Goal: Task Accomplishment & Management: Manage account settings

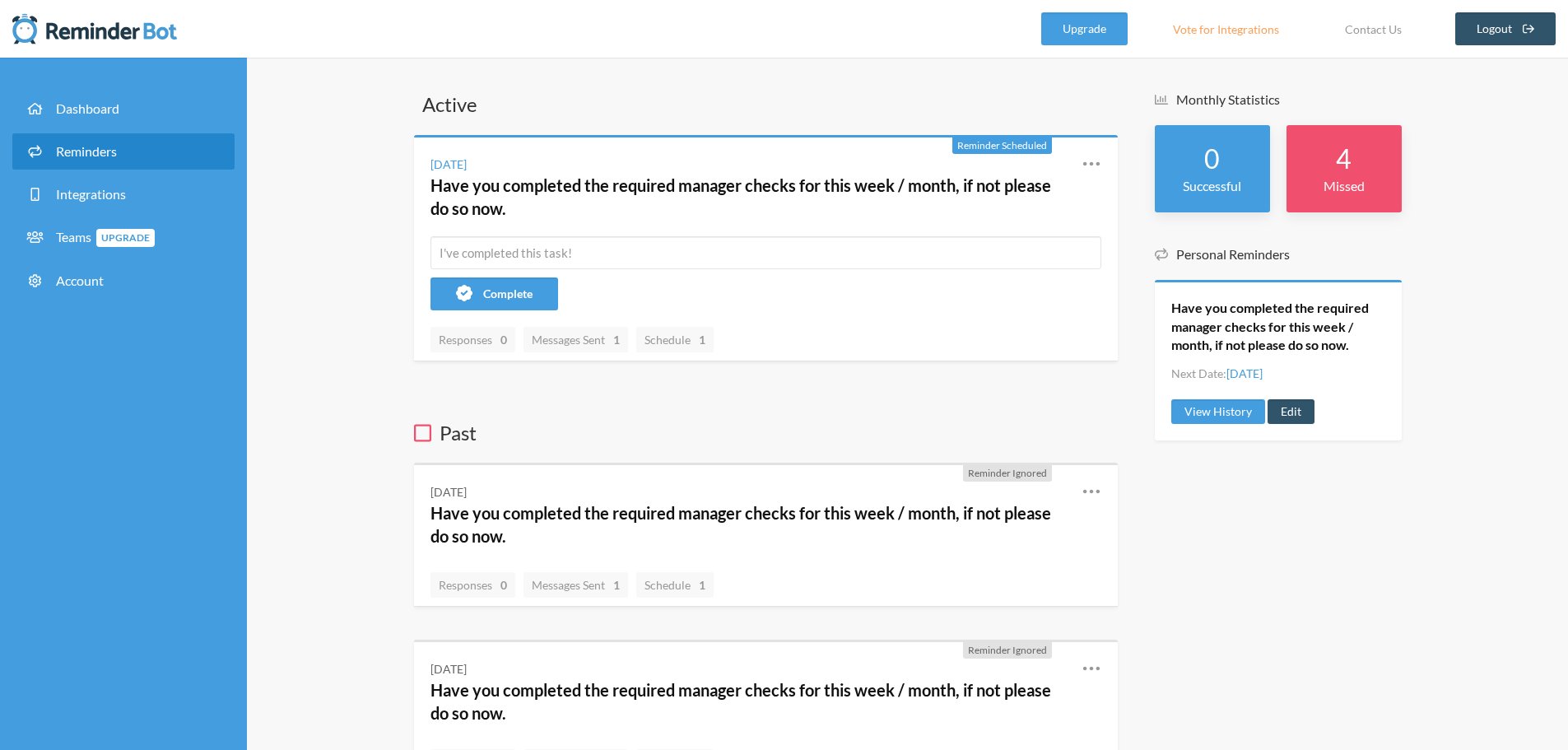
click at [97, 151] on span "Reminders" at bounding box center [86, 151] width 61 height 16
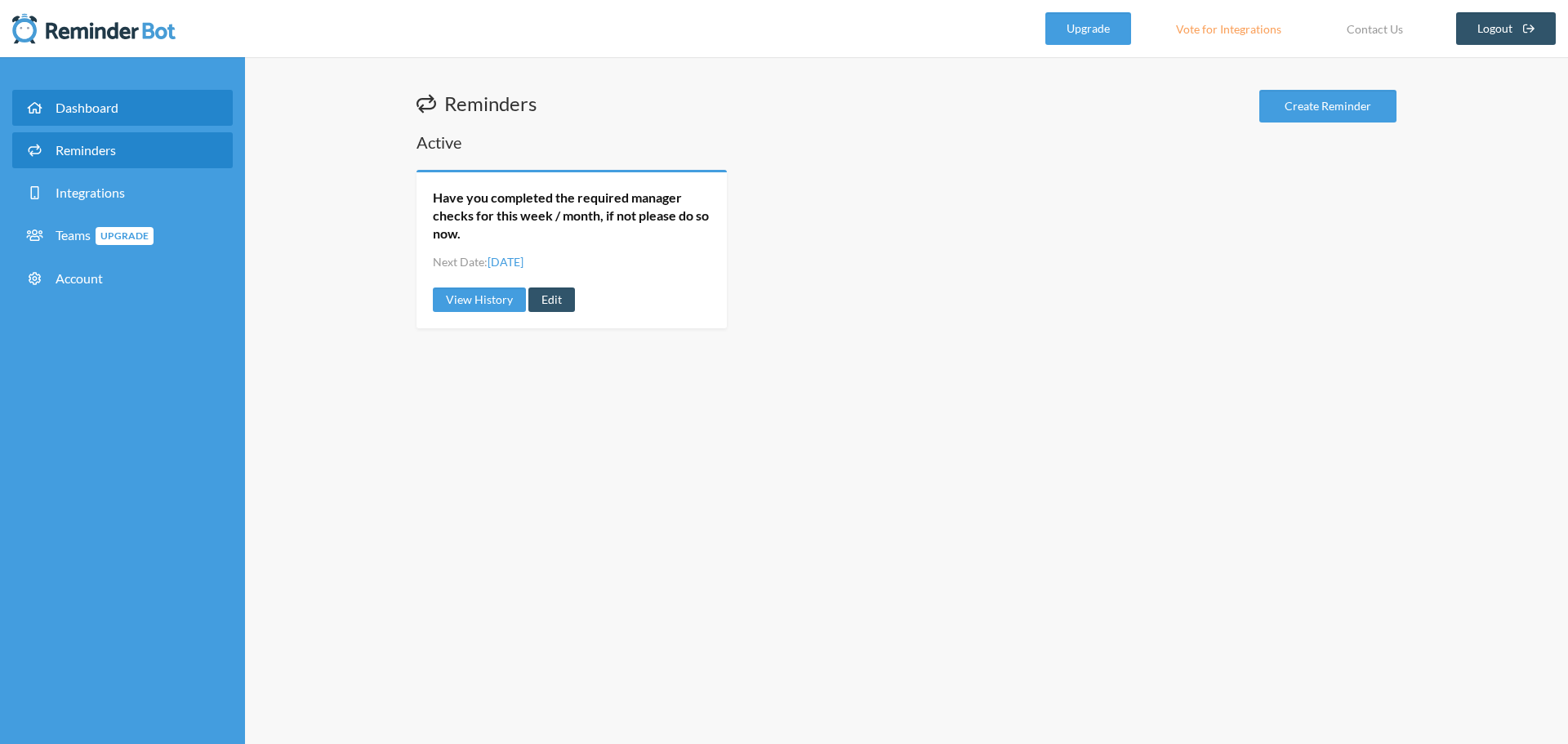
click at [125, 103] on link "Dashboard" at bounding box center [123, 107] width 220 height 36
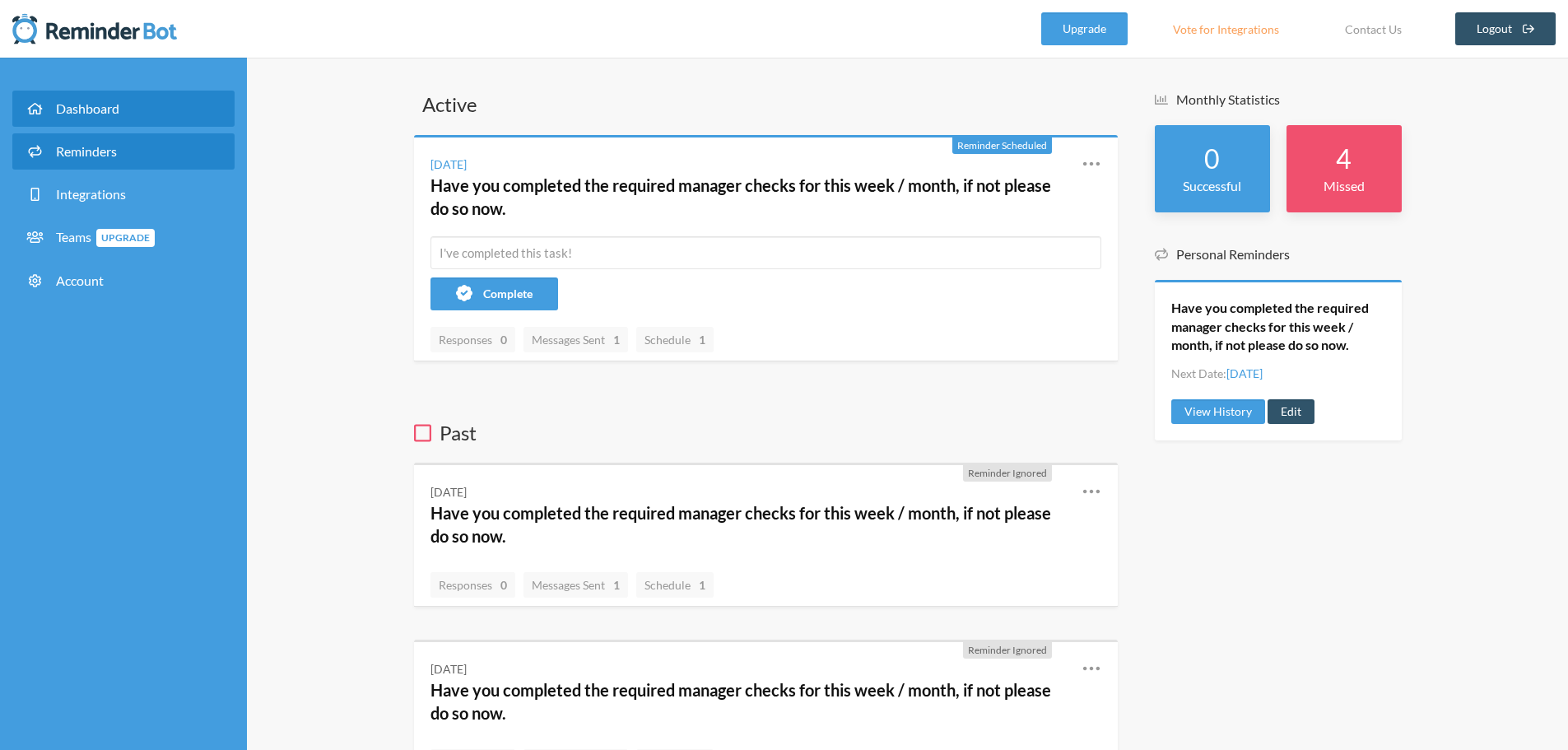
click at [104, 153] on span "Reminders" at bounding box center [86, 151] width 61 height 16
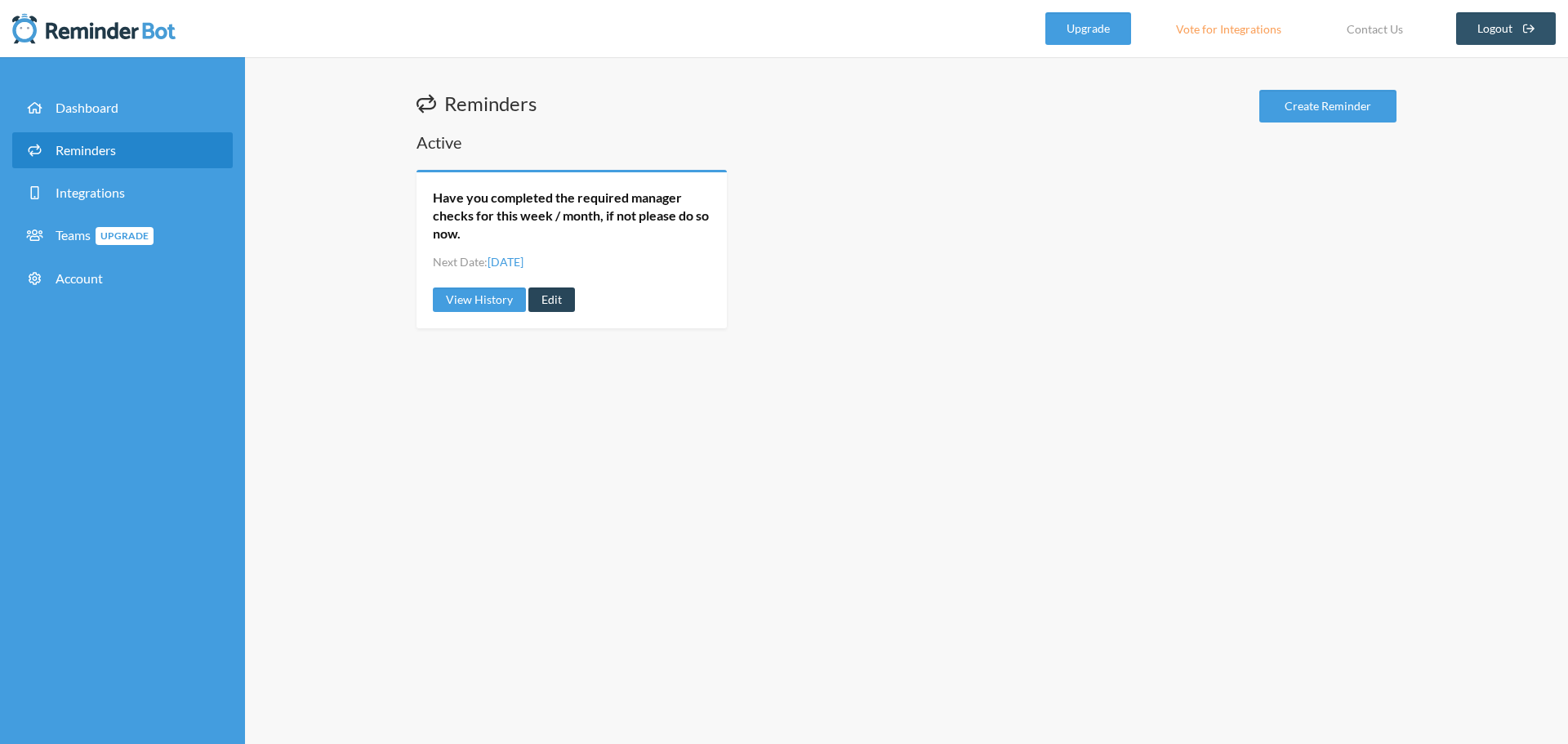
click at [570, 307] on link "Edit" at bounding box center [552, 299] width 47 height 24
click at [555, 299] on link "Edit" at bounding box center [552, 299] width 47 height 24
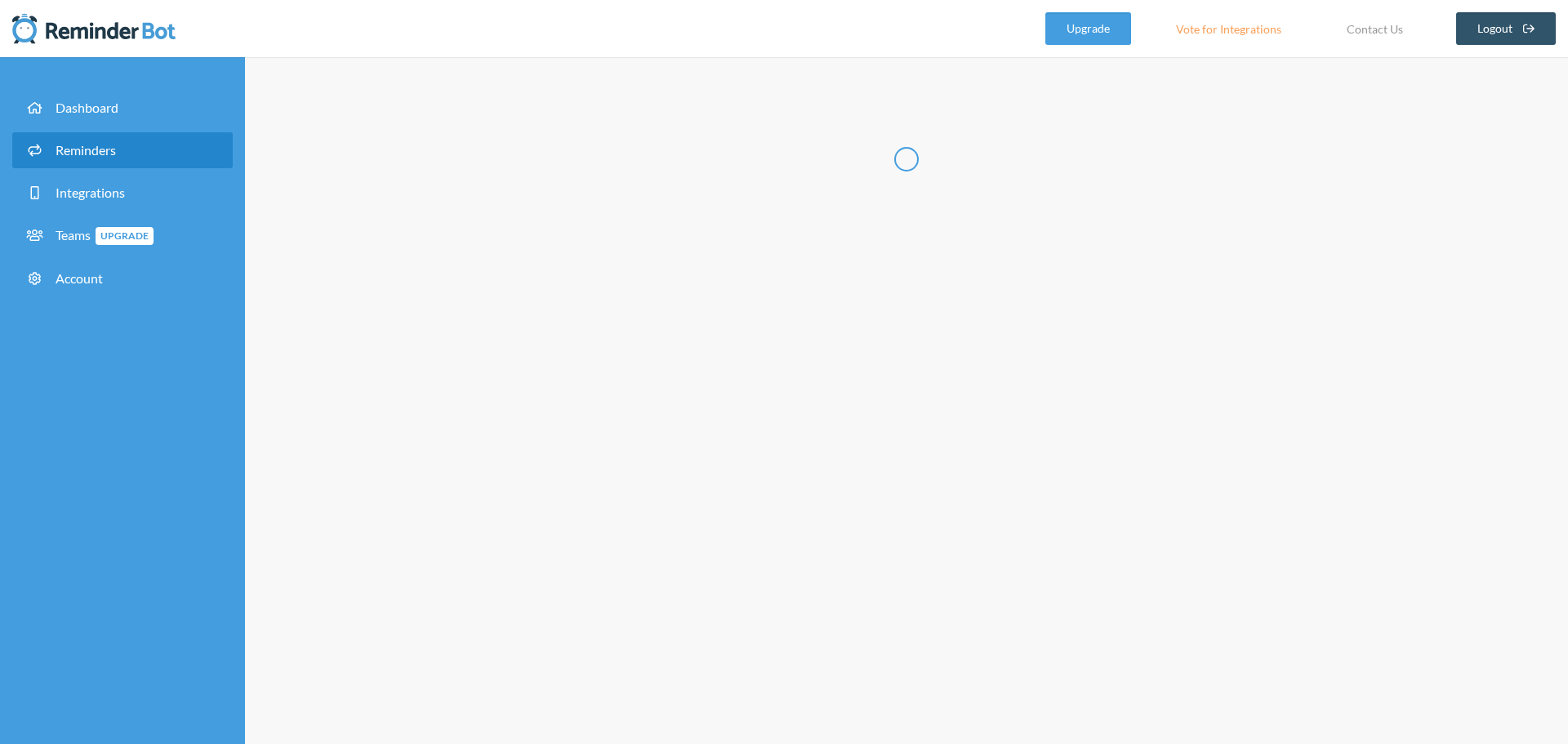
radio input "false"
radio input "true"
type input "Have you completed the required manager checks for this week / month, if not pl…"
checkbox input "true"
checkbox input "false"
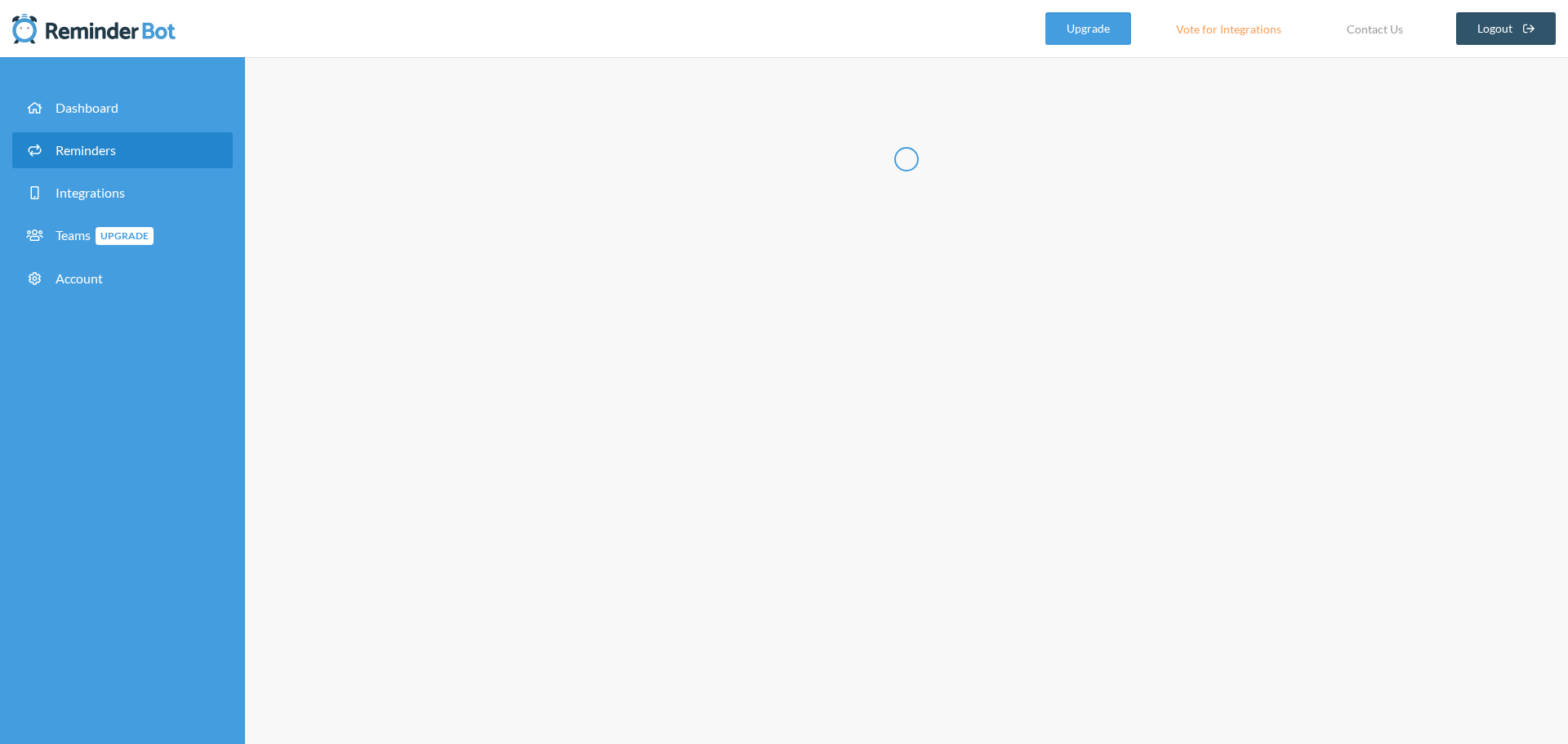
select select "11:00:00"
select select "12:00:00"
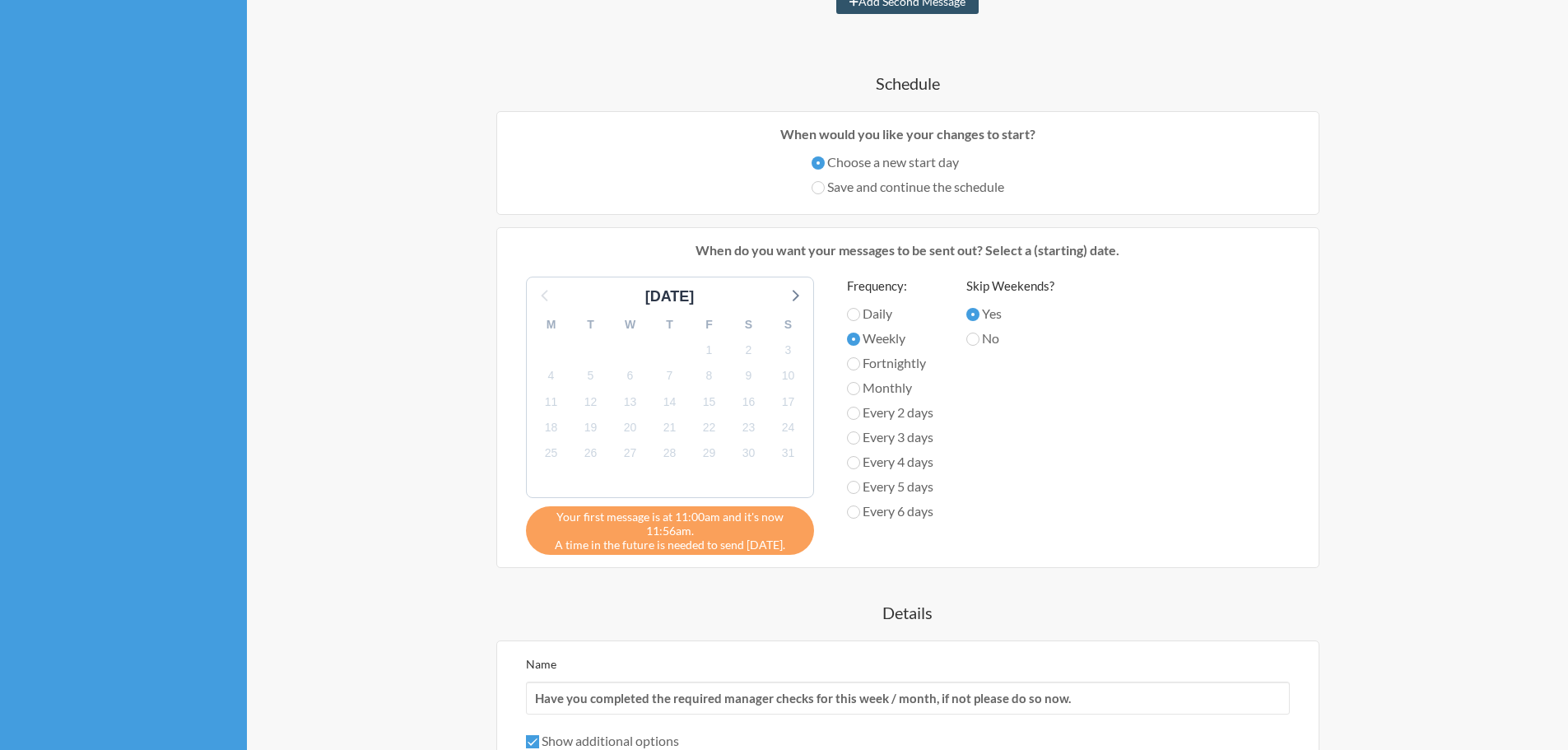
select select "spaces/AAAA5jANXIk"
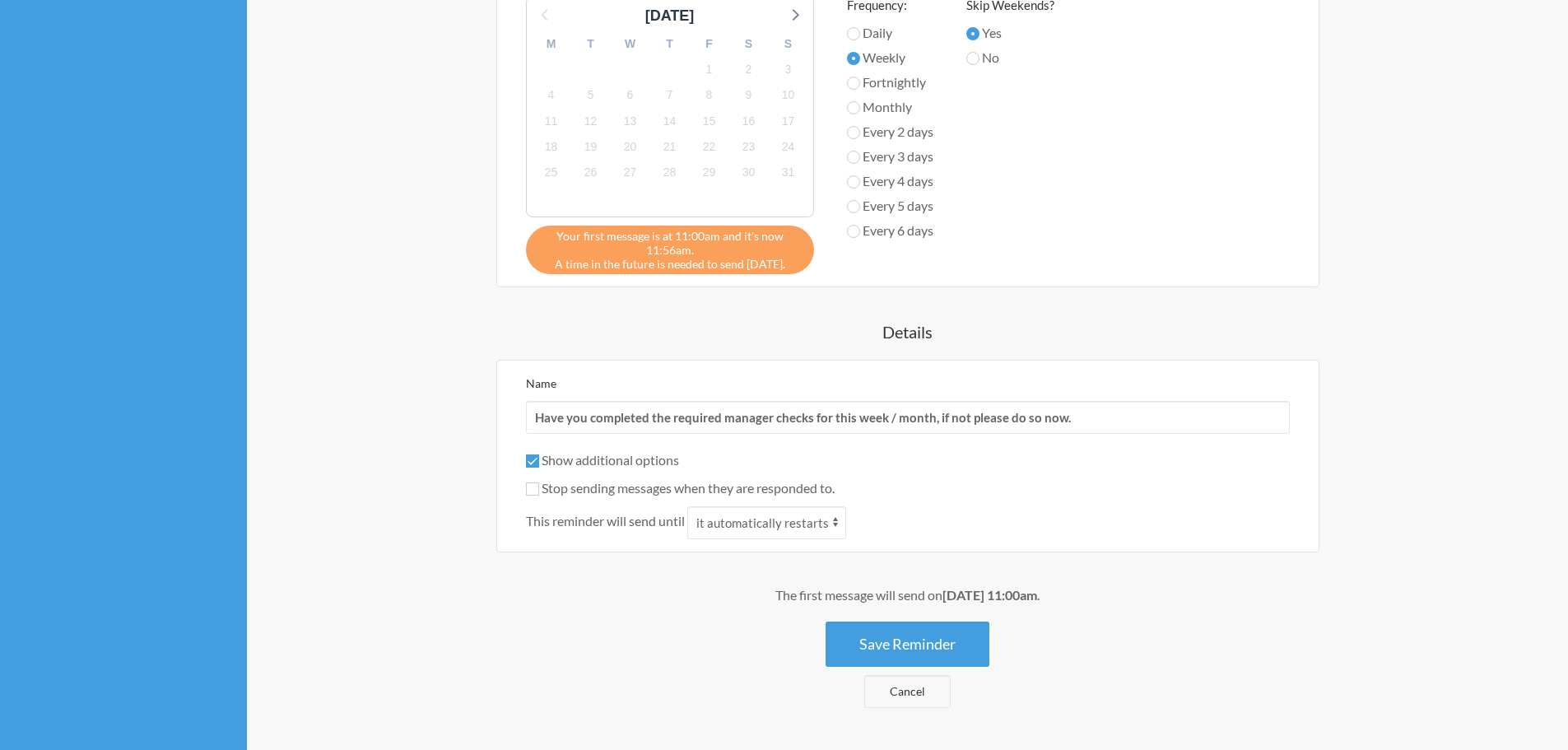
scroll to position [775, 0]
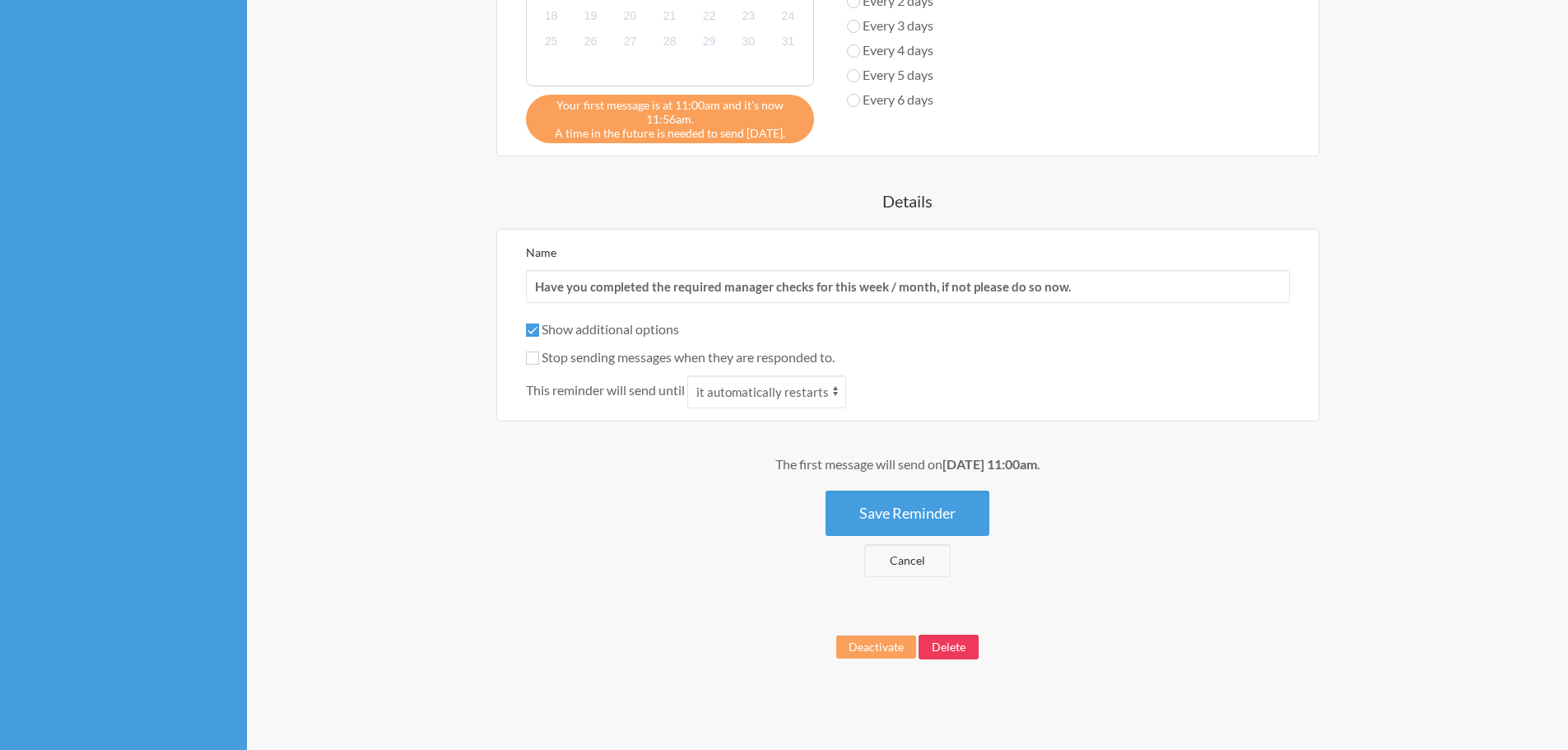
click at [970, 646] on button "Delete" at bounding box center [948, 647] width 60 height 25
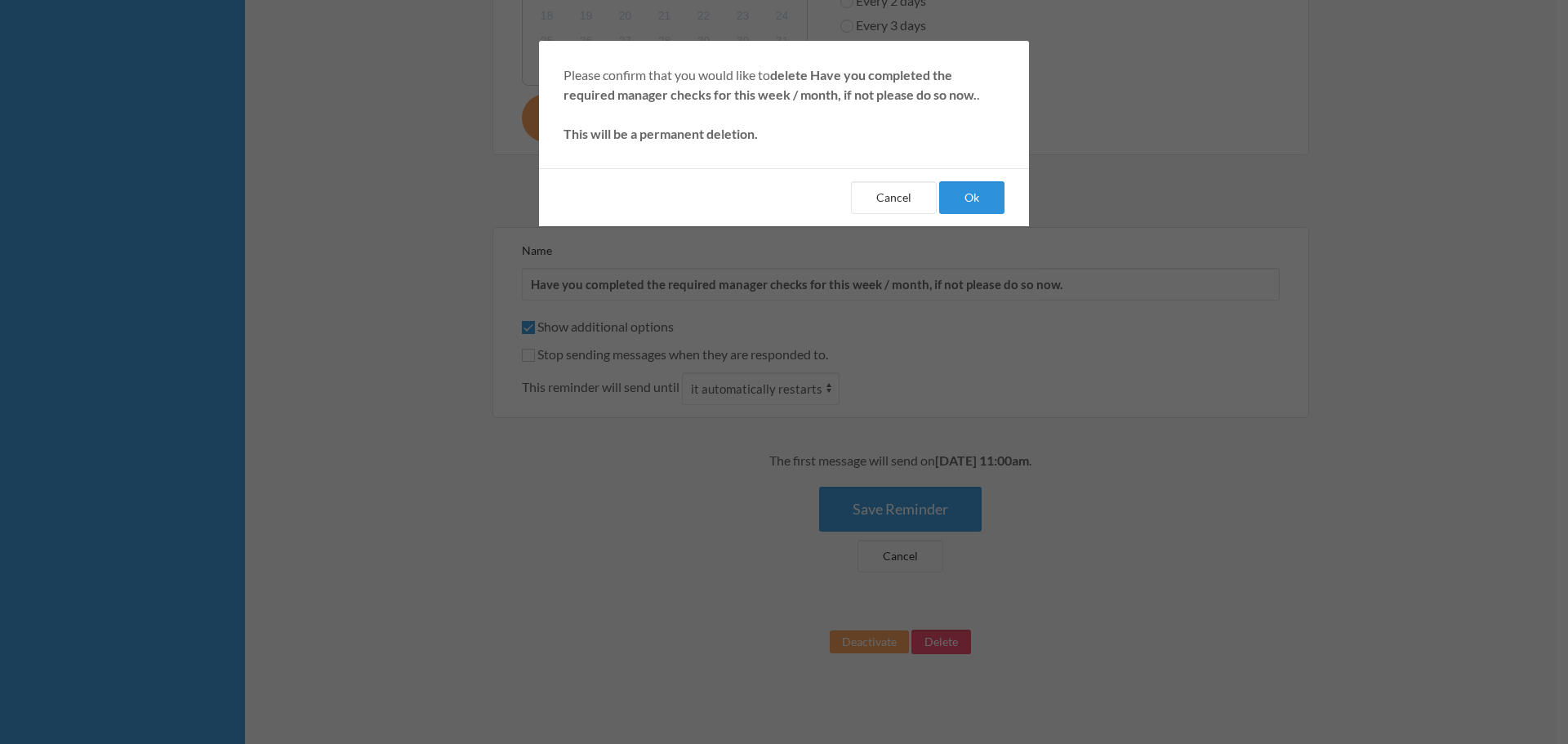
click at [989, 197] on button "Ok" at bounding box center [971, 198] width 65 height 33
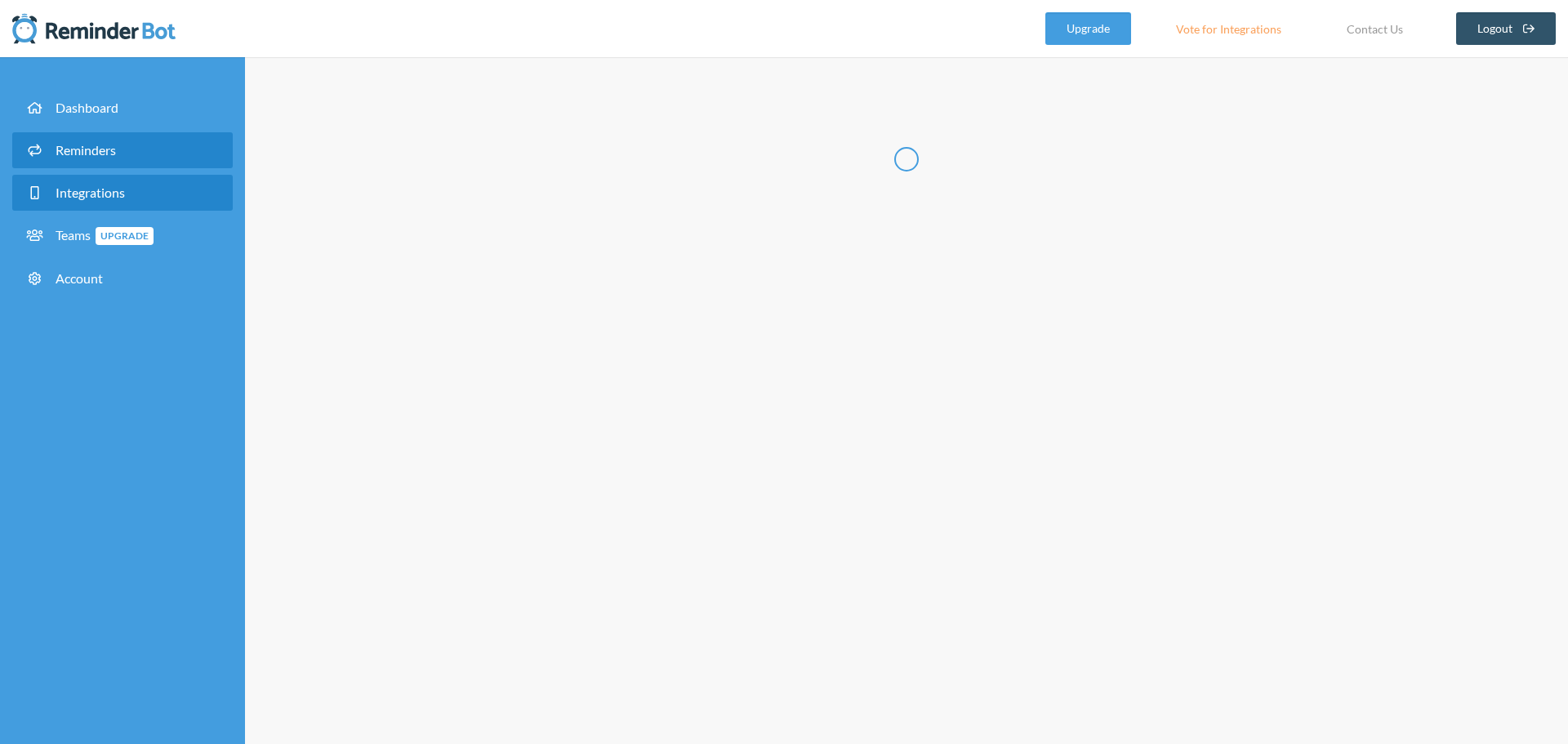
select select "07:30:00"
select select "08:30:00"
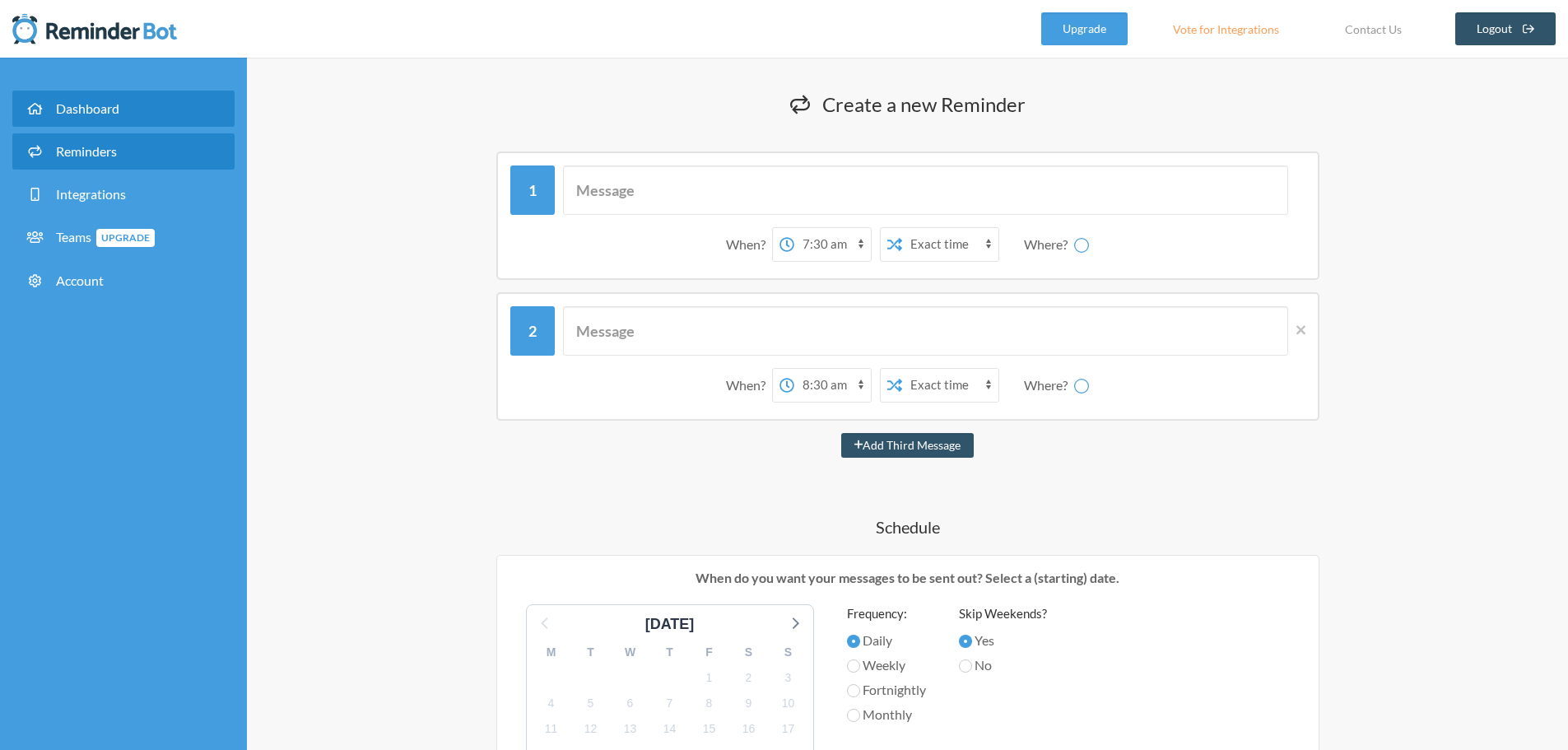
select select "spaces/AAAA5jANXIk"
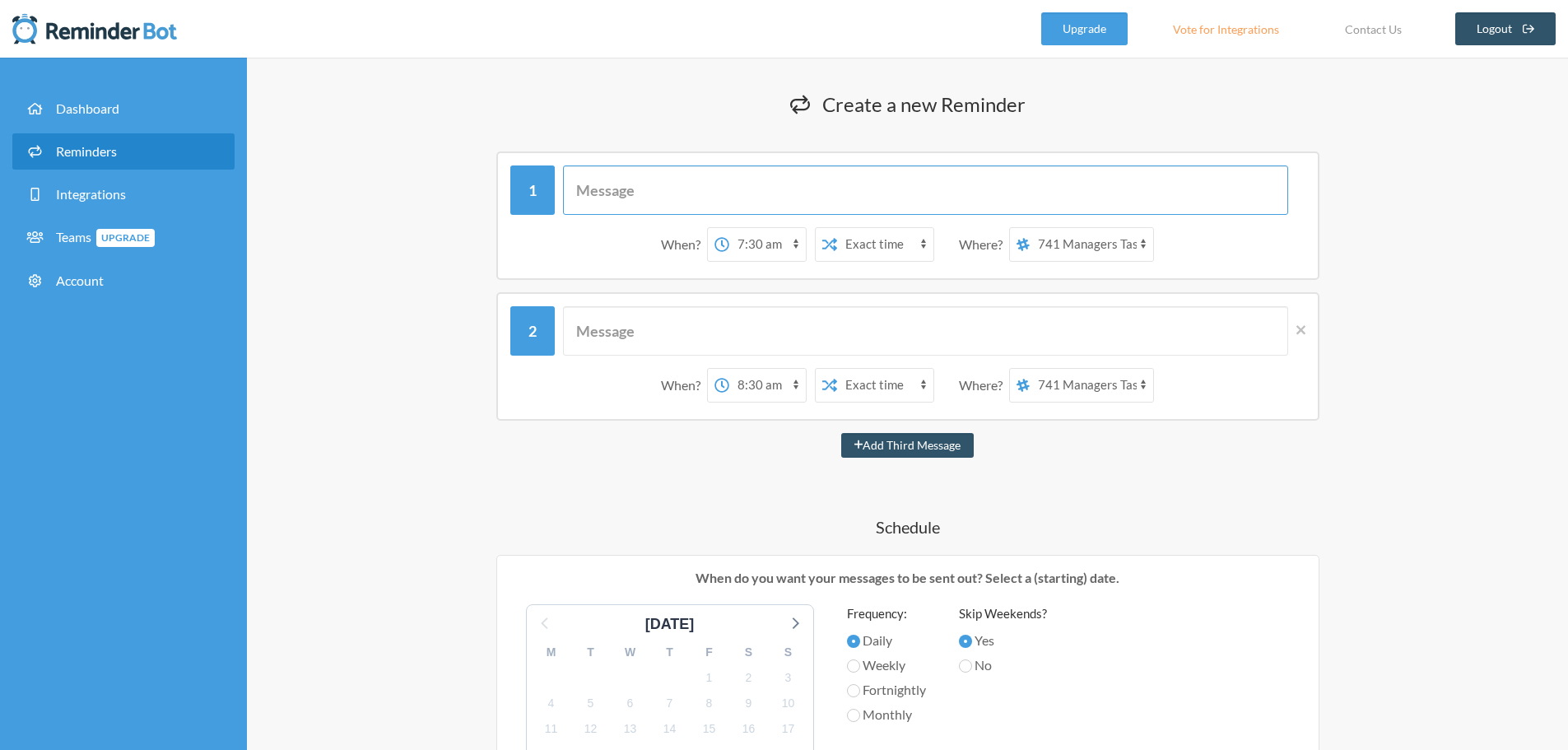
click at [707, 195] on input "text" at bounding box center [925, 190] width 725 height 49
click at [1125, 236] on select "Ed Polley 741 Managers 741 Managers Tasks 741 Security & Security Checks 741 Se…" at bounding box center [1092, 245] width 124 height 33
click at [79, 190] on span "Integrations" at bounding box center [90, 194] width 70 height 16
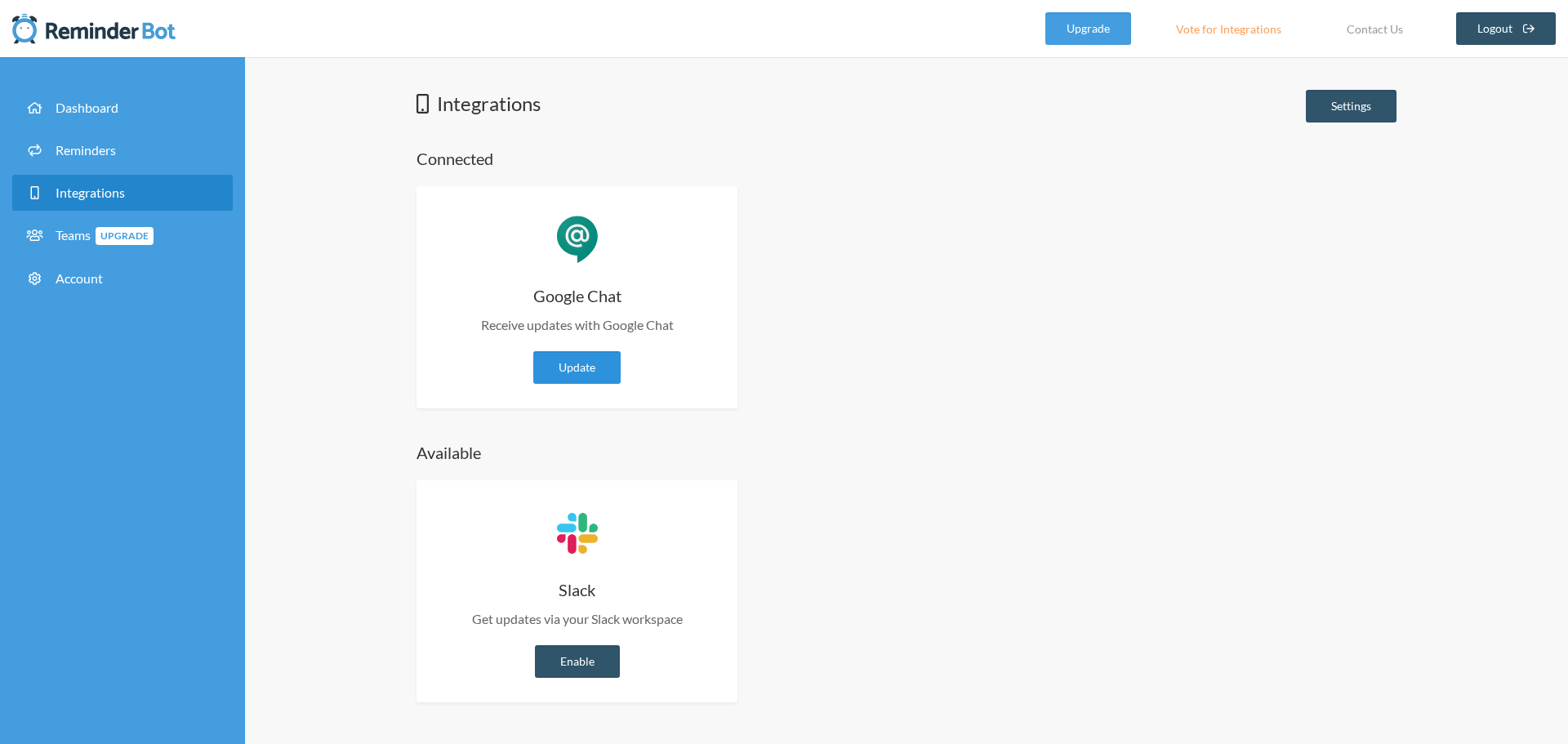
click at [591, 367] on link "Update" at bounding box center [577, 368] width 88 height 33
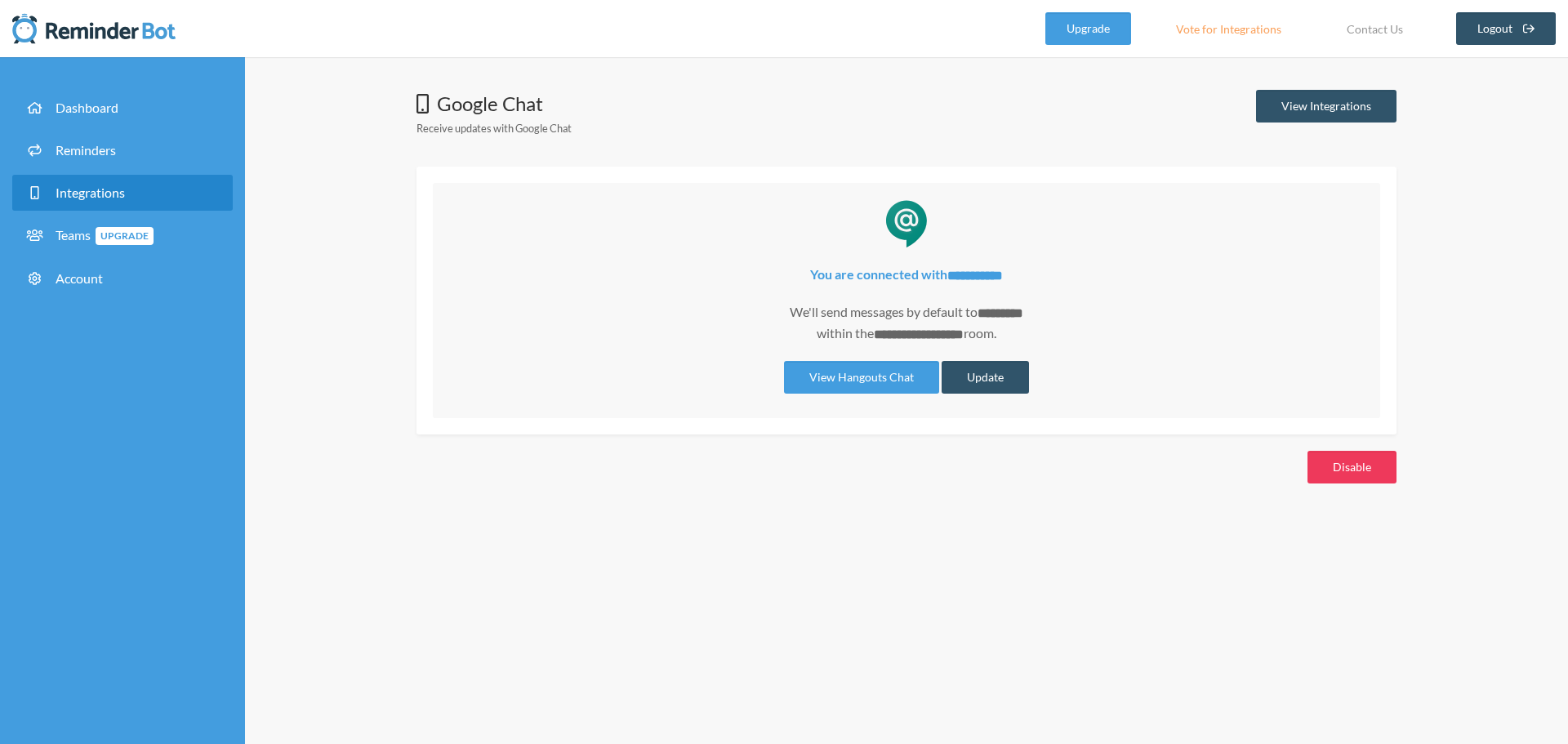
click at [1373, 460] on button "Disable" at bounding box center [1352, 467] width 89 height 33
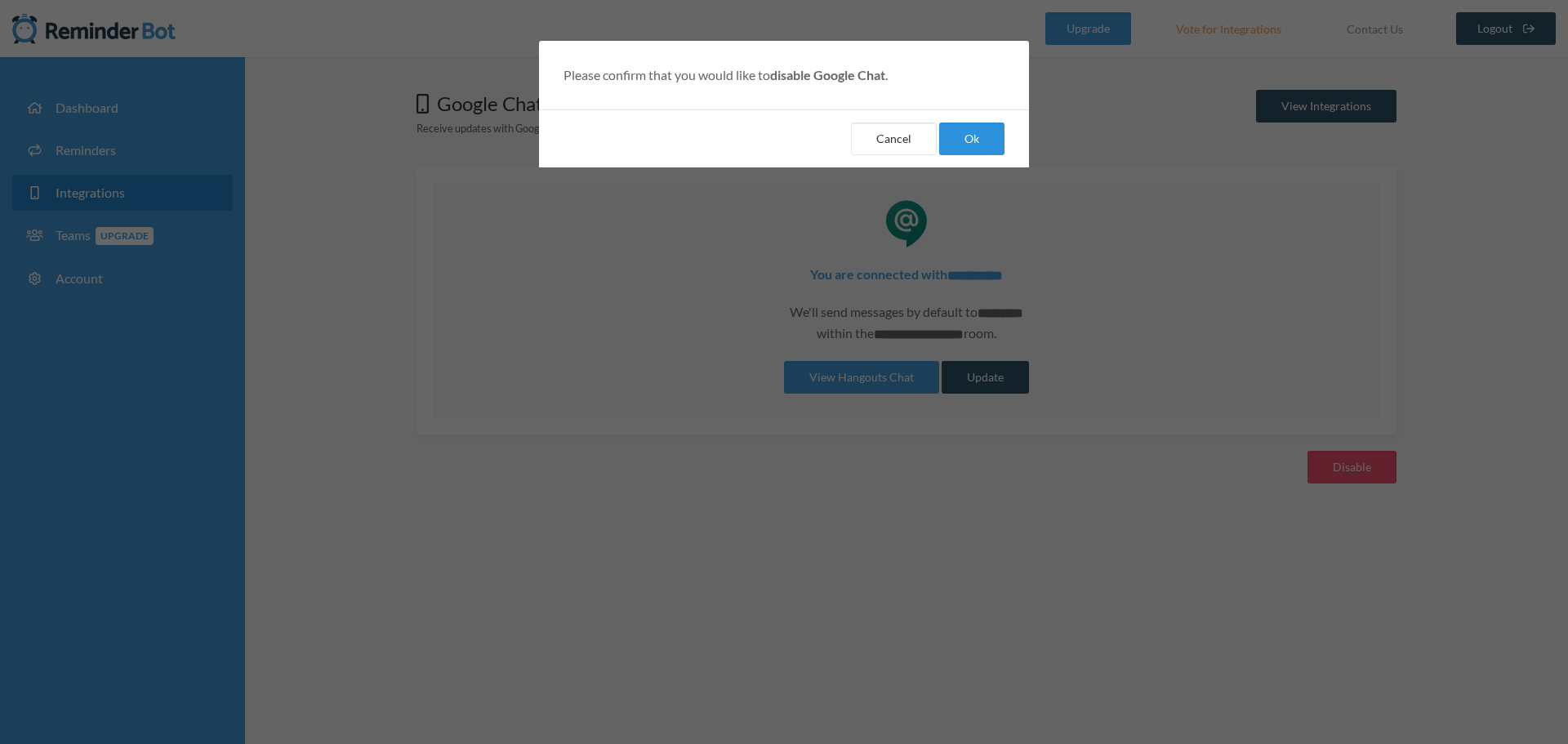
click at [970, 139] on button "Ok" at bounding box center [971, 139] width 65 height 33
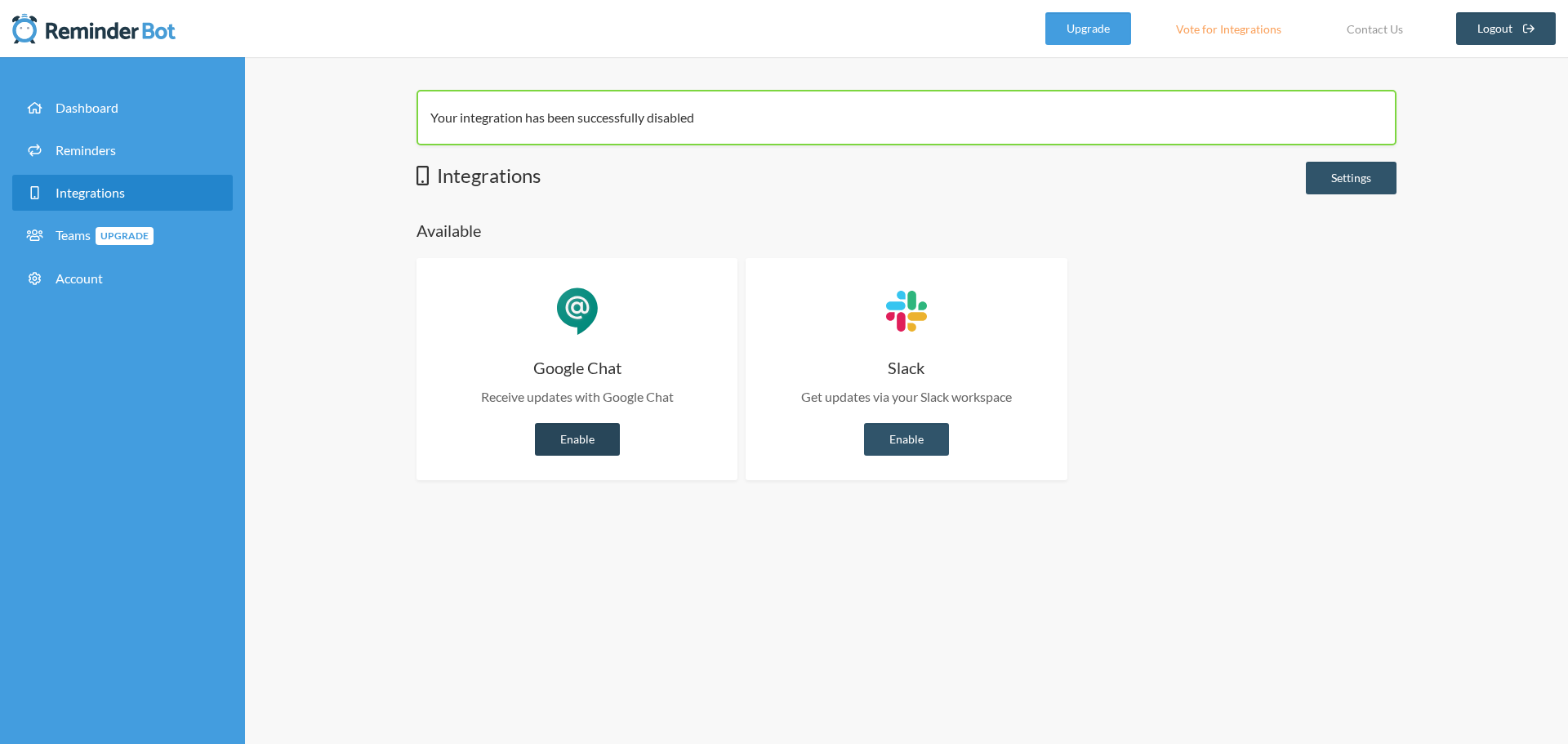
click at [570, 437] on link "Enable" at bounding box center [577, 440] width 85 height 33
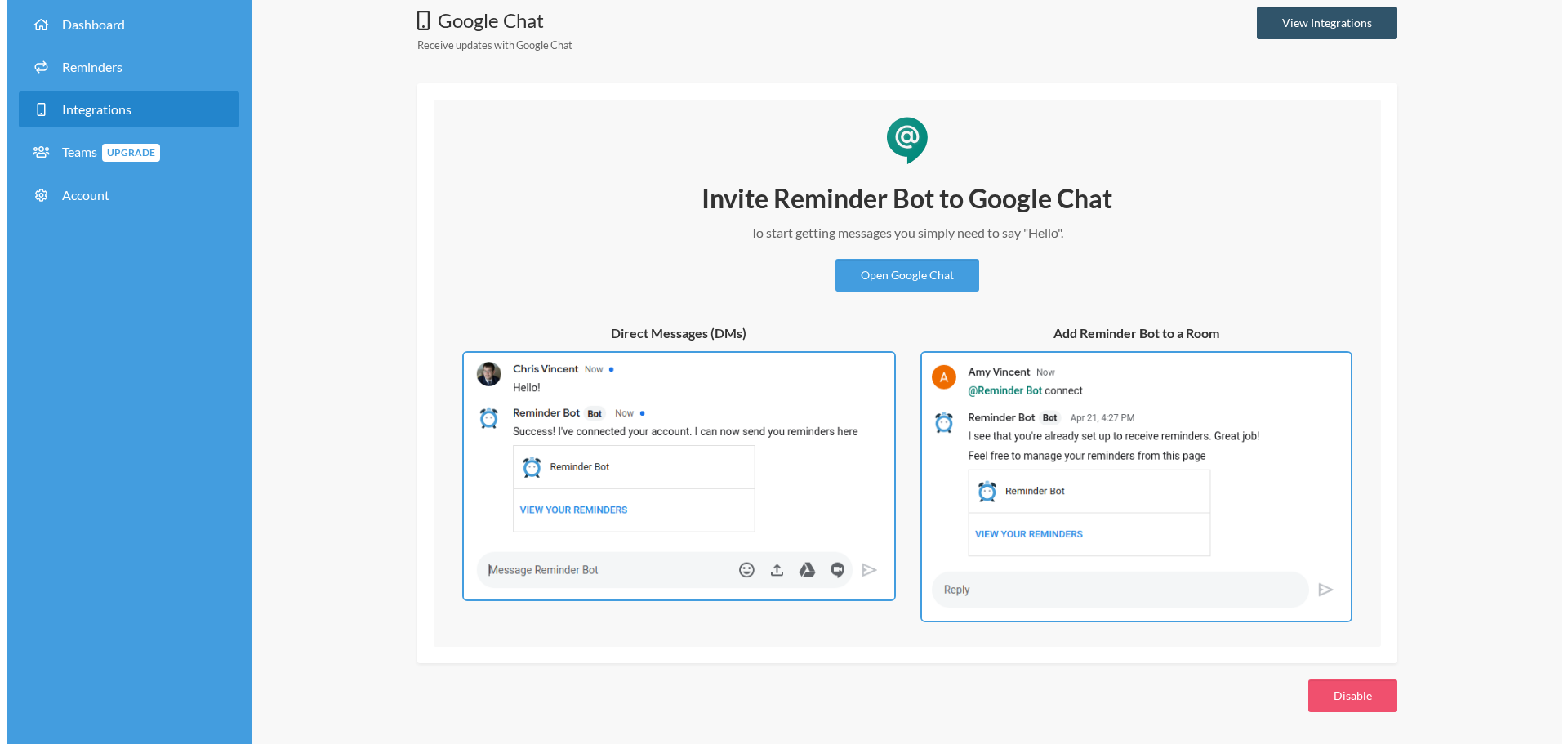
scroll to position [84, 0]
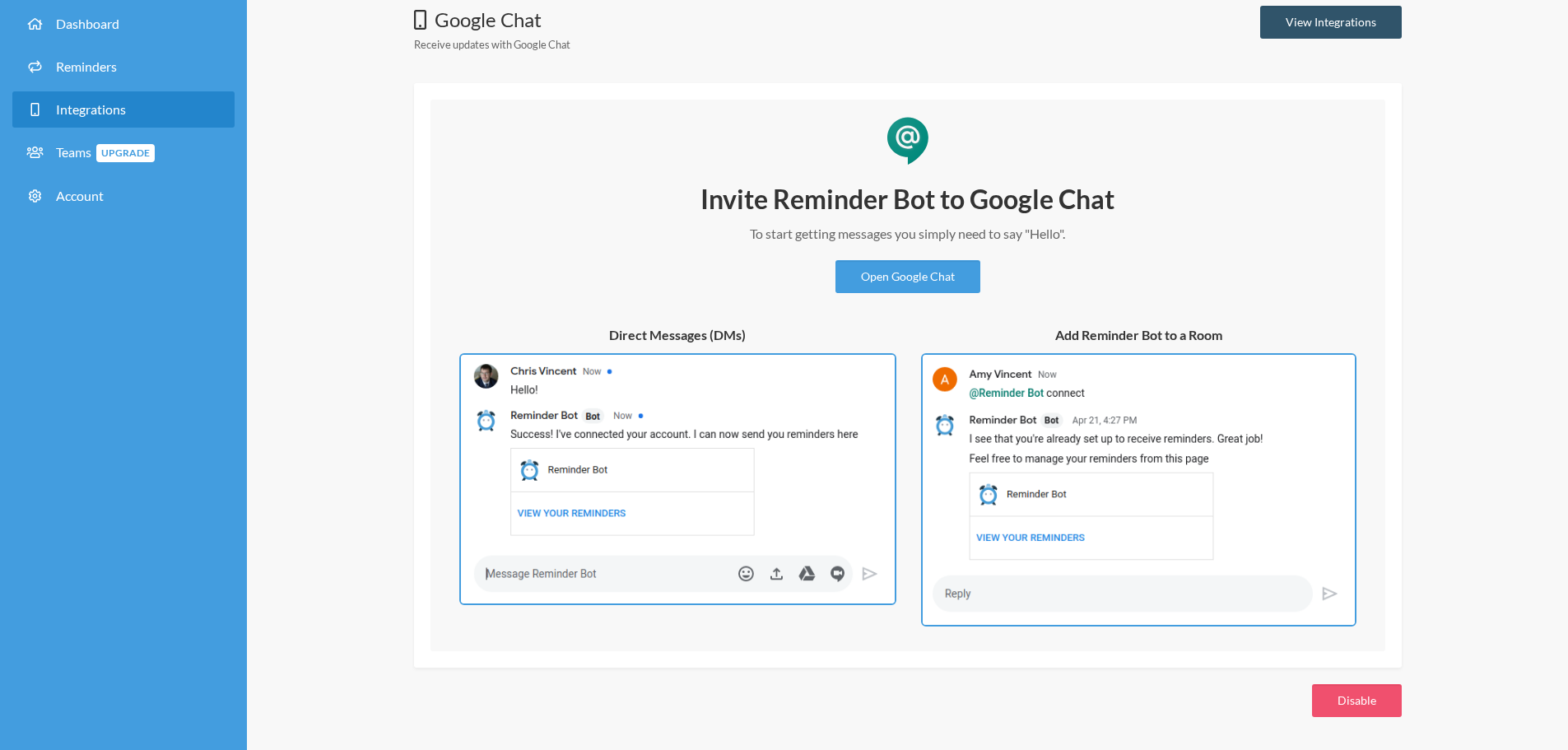
click at [1365, 722] on div "Google Chat Receive updates with Google Chat View Integrations Invite Reminder …" at bounding box center [907, 361] width 1320 height 778
click at [1340, 706] on button "Disable" at bounding box center [1356, 701] width 89 height 33
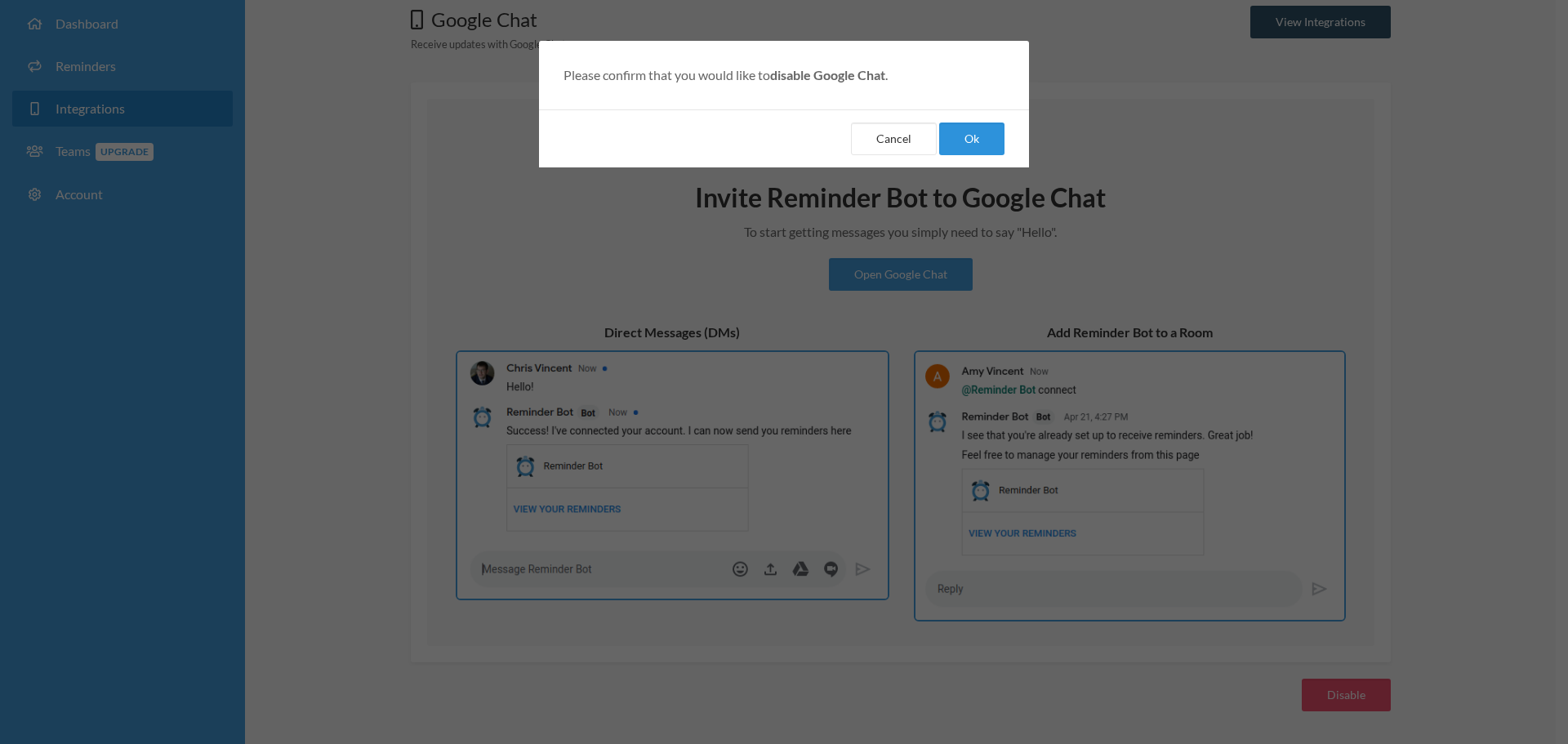
click at [954, 131] on button "Ok" at bounding box center [971, 139] width 65 height 33
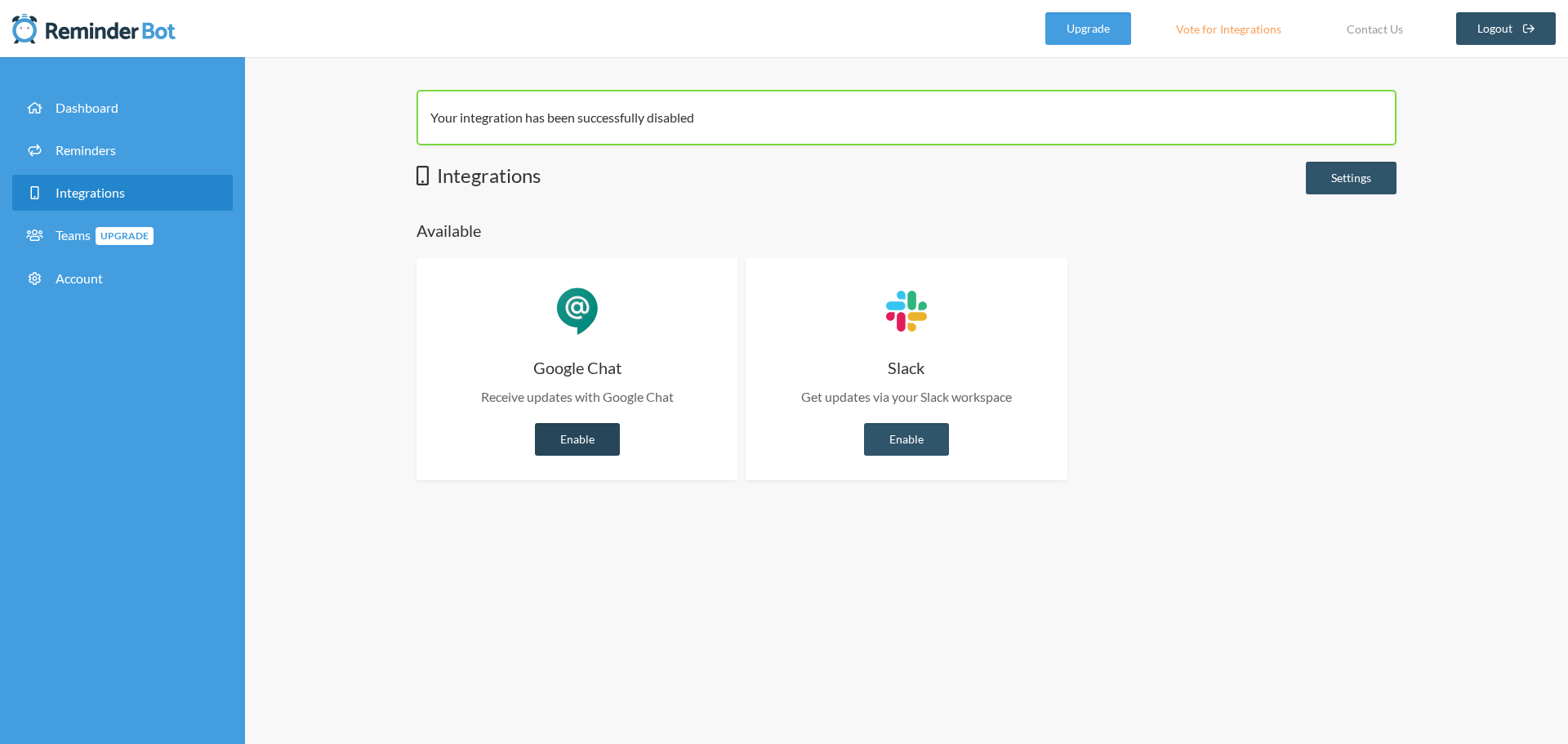
click at [570, 433] on link "Enable" at bounding box center [577, 440] width 85 height 33
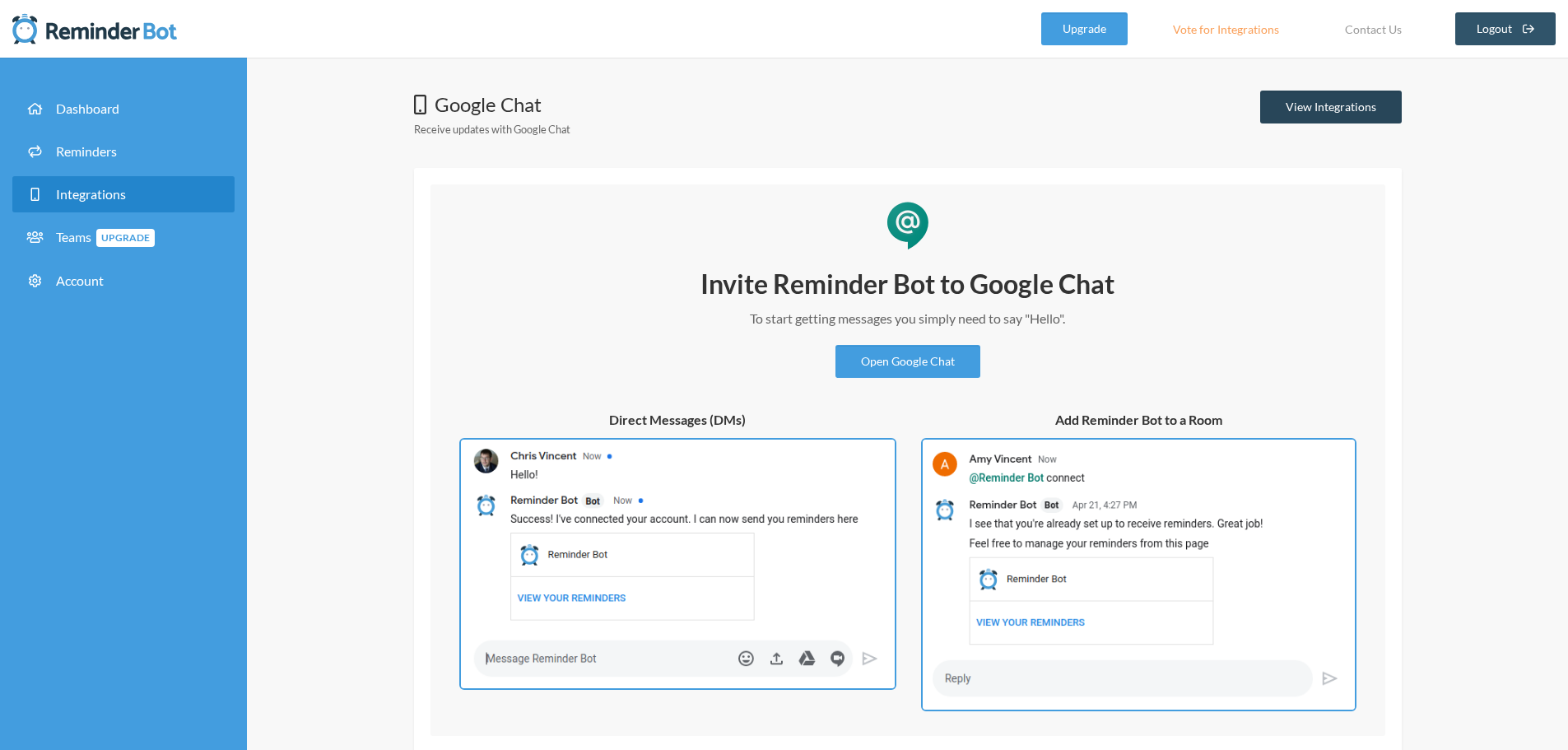
click at [1299, 99] on link "View Integrations" at bounding box center [1330, 107] width 141 height 33
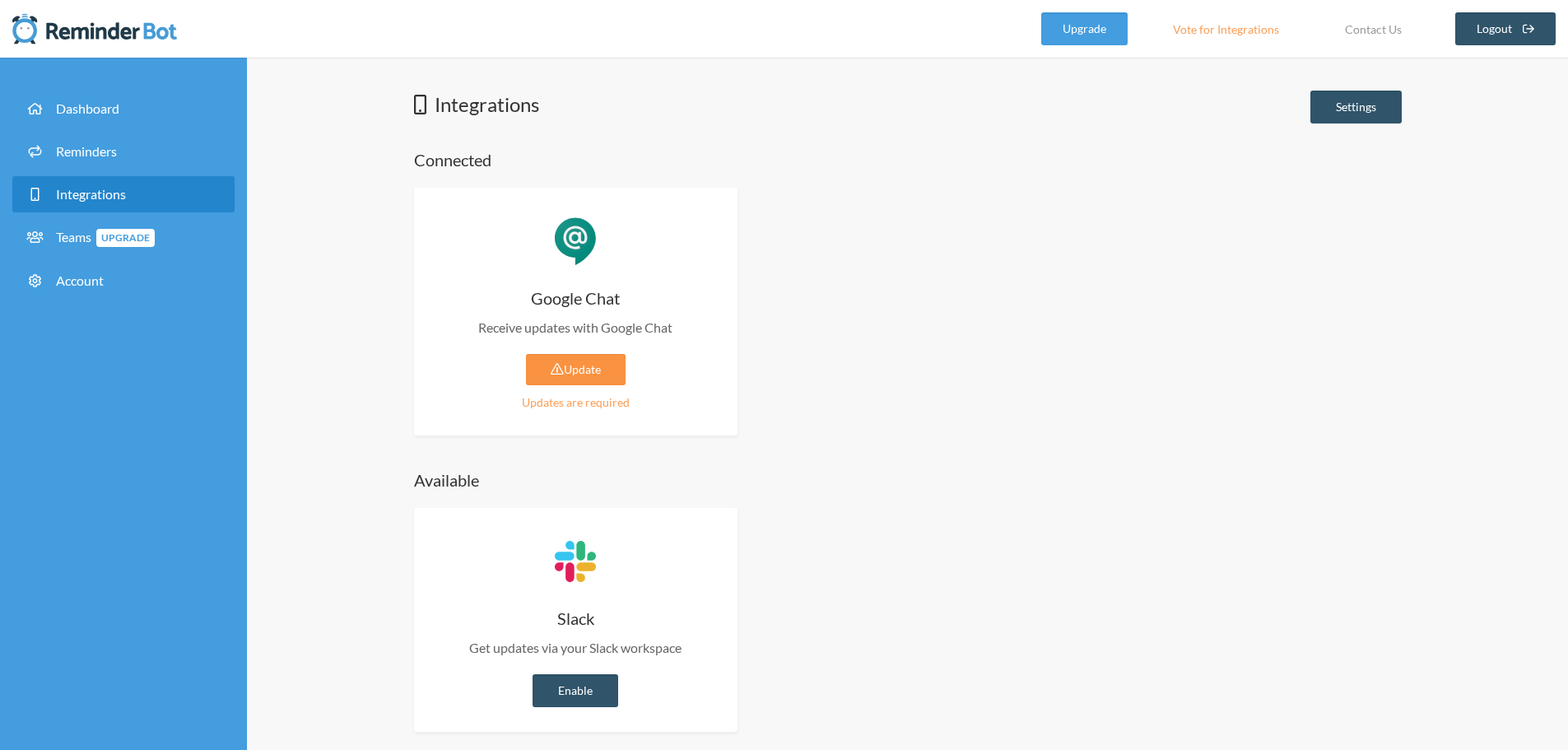
click at [593, 383] on link "Update" at bounding box center [575, 370] width 99 height 31
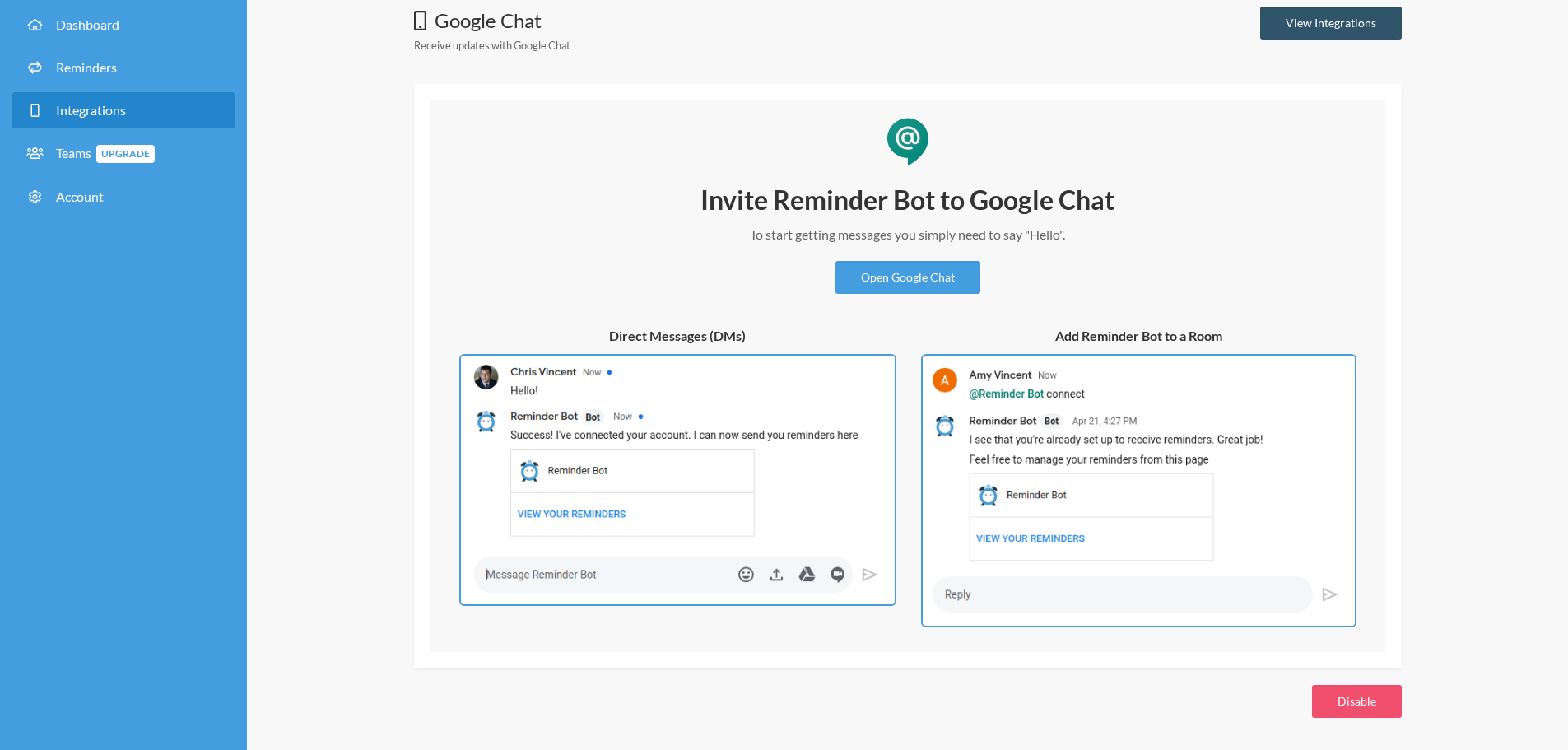
scroll to position [85, 0]
click at [944, 280] on link "Open Google Chat" at bounding box center [907, 277] width 144 height 33
click at [85, 59] on span "Reminders" at bounding box center [86, 66] width 61 height 16
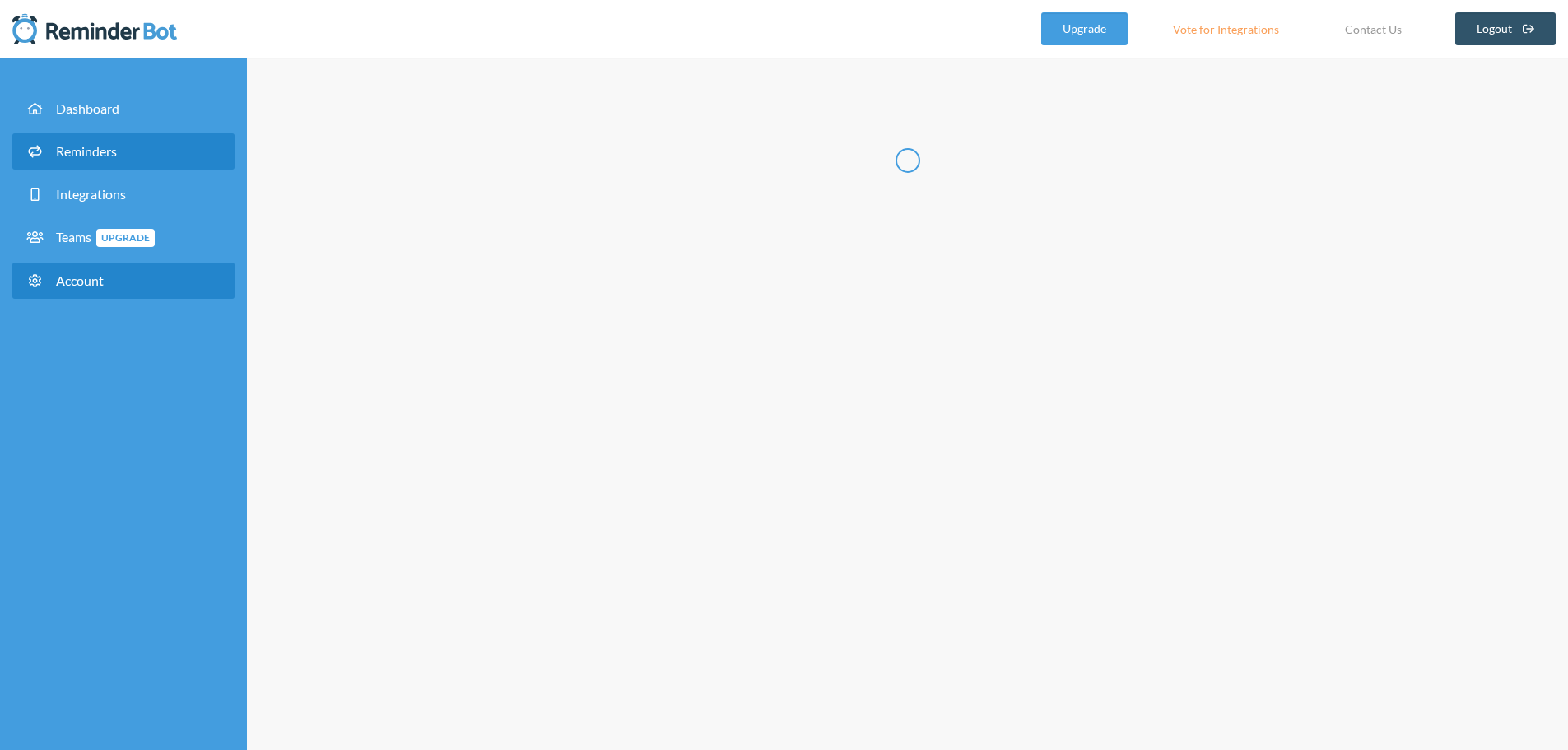
select select "08:30:00"
select select "09:30:00"
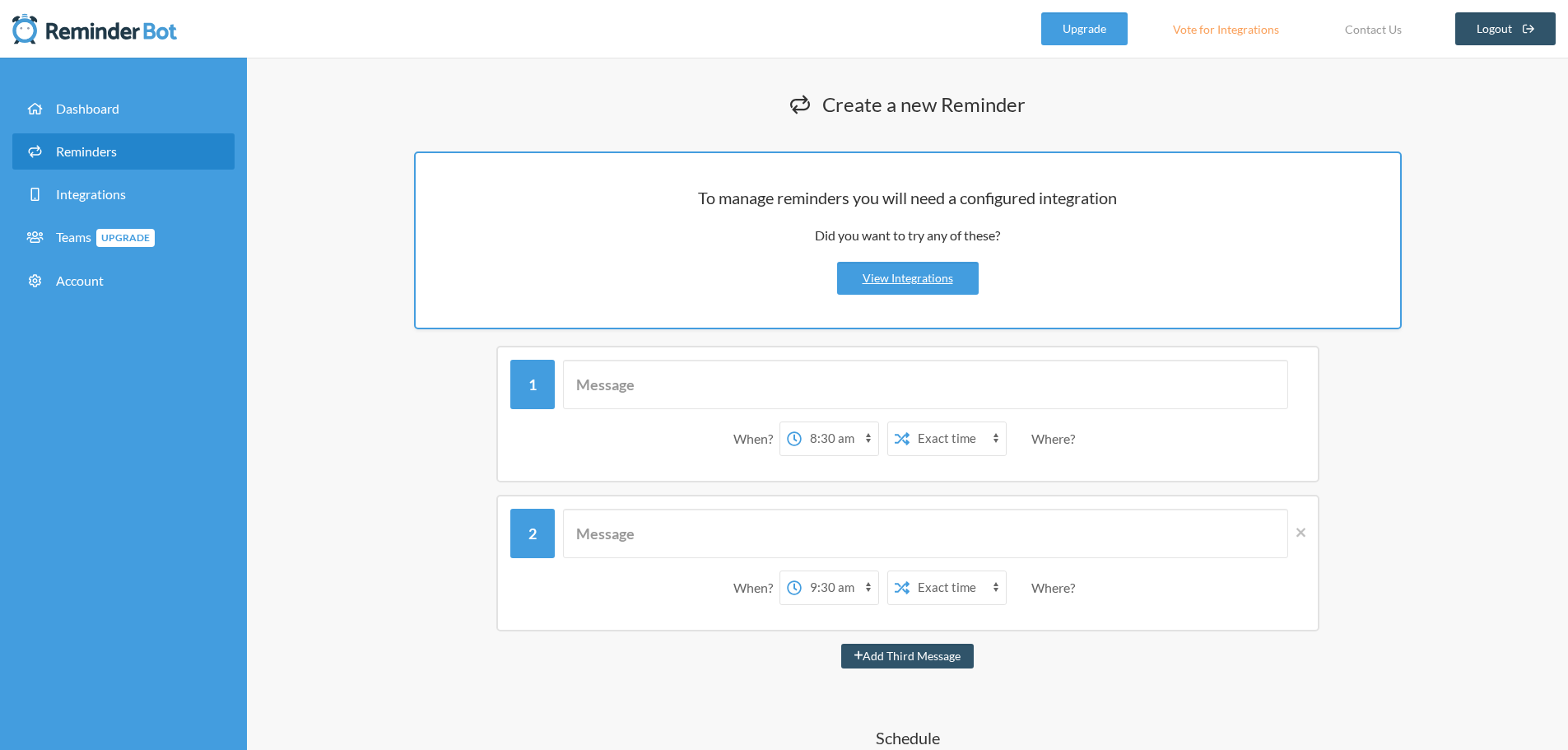
click at [1051, 441] on div "Where?" at bounding box center [1055, 438] width 50 height 34
click at [1075, 425] on div "Where?" at bounding box center [1055, 438] width 50 height 34
click at [879, 273] on link "View Integrations" at bounding box center [908, 278] width 141 height 33
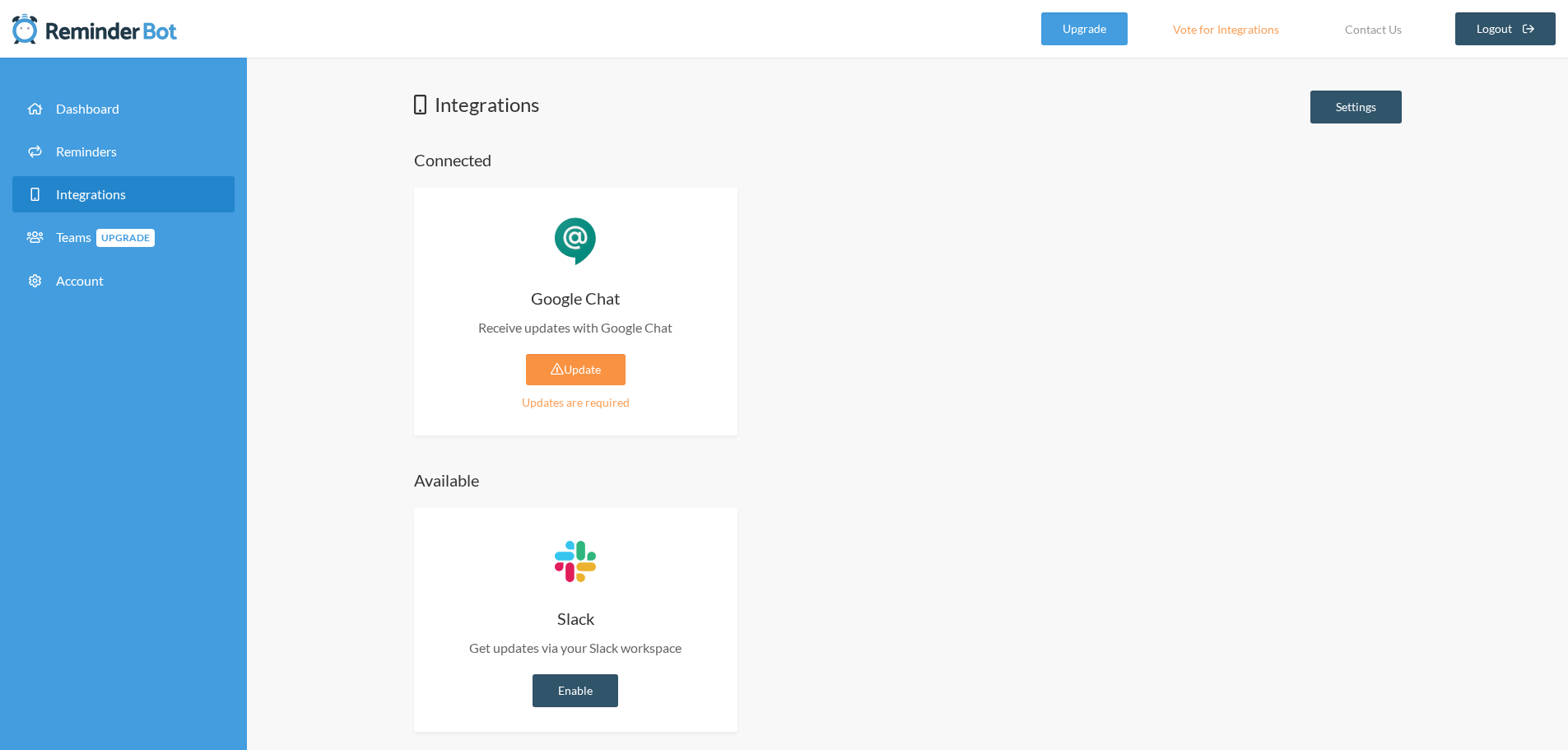
click at [569, 372] on link "Update" at bounding box center [575, 370] width 99 height 31
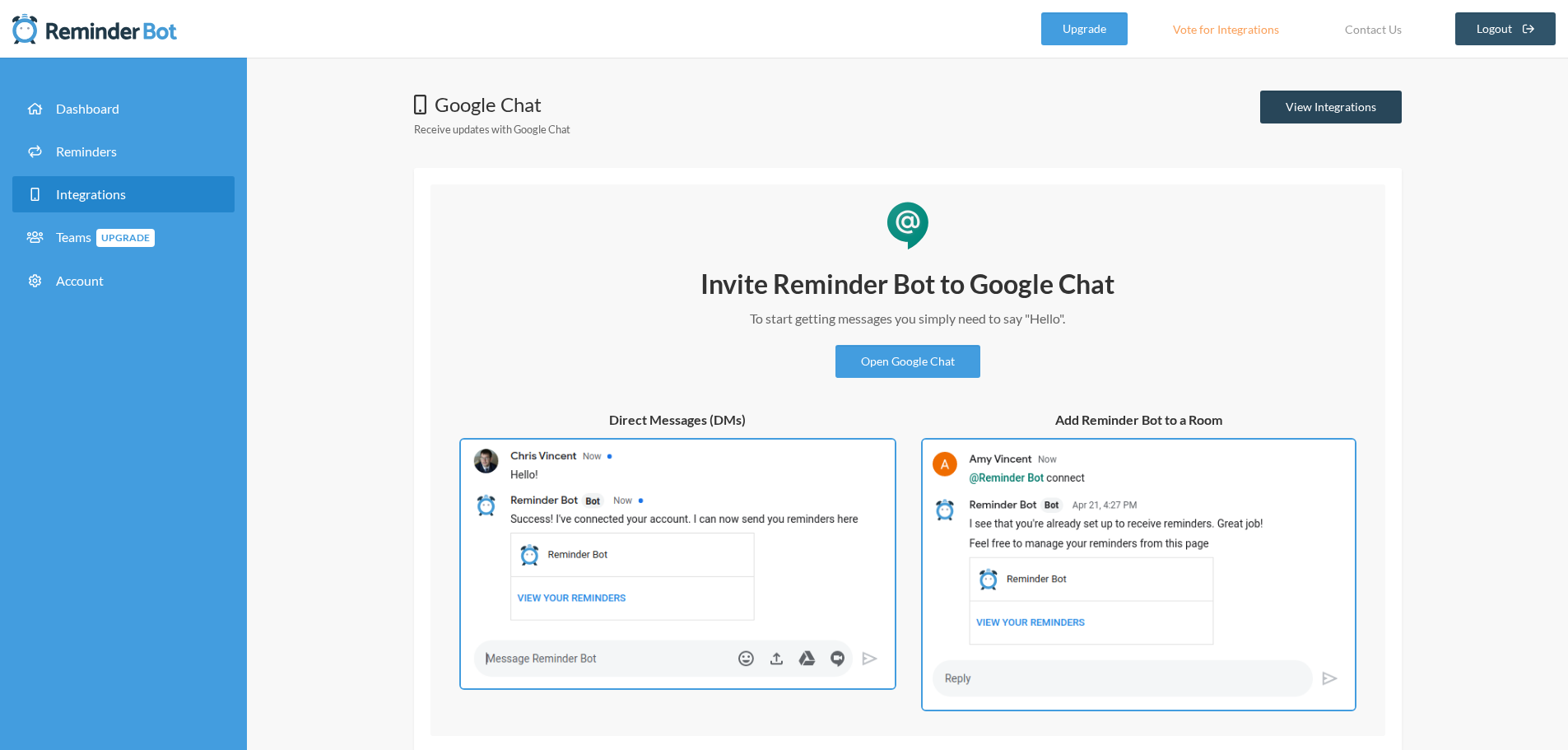
click at [1350, 105] on link "View Integrations" at bounding box center [1330, 107] width 141 height 33
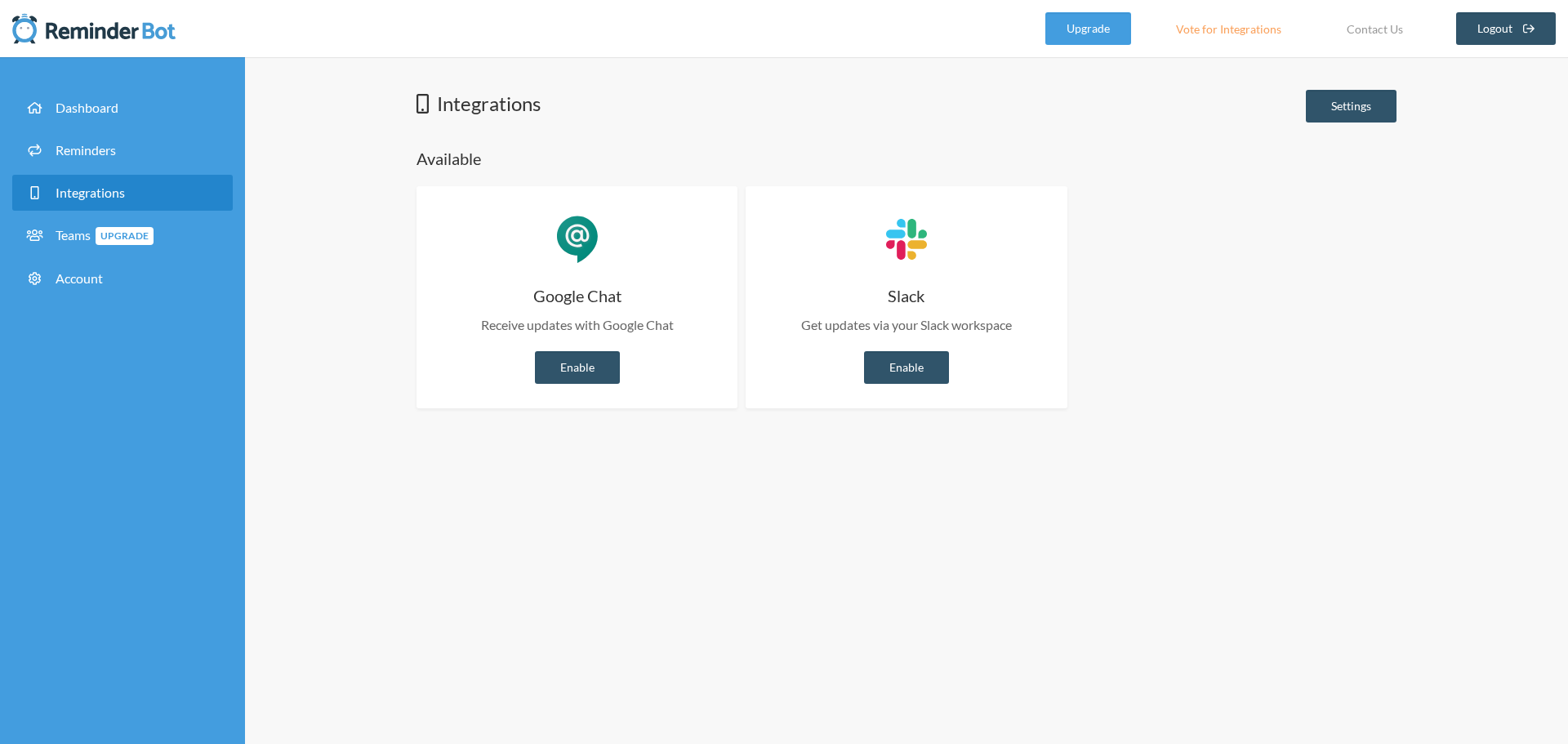
click at [78, 126] on li "Dashboard" at bounding box center [123, 111] width 220 height 43
click at [79, 145] on span "Reminders" at bounding box center [86, 150] width 60 height 16
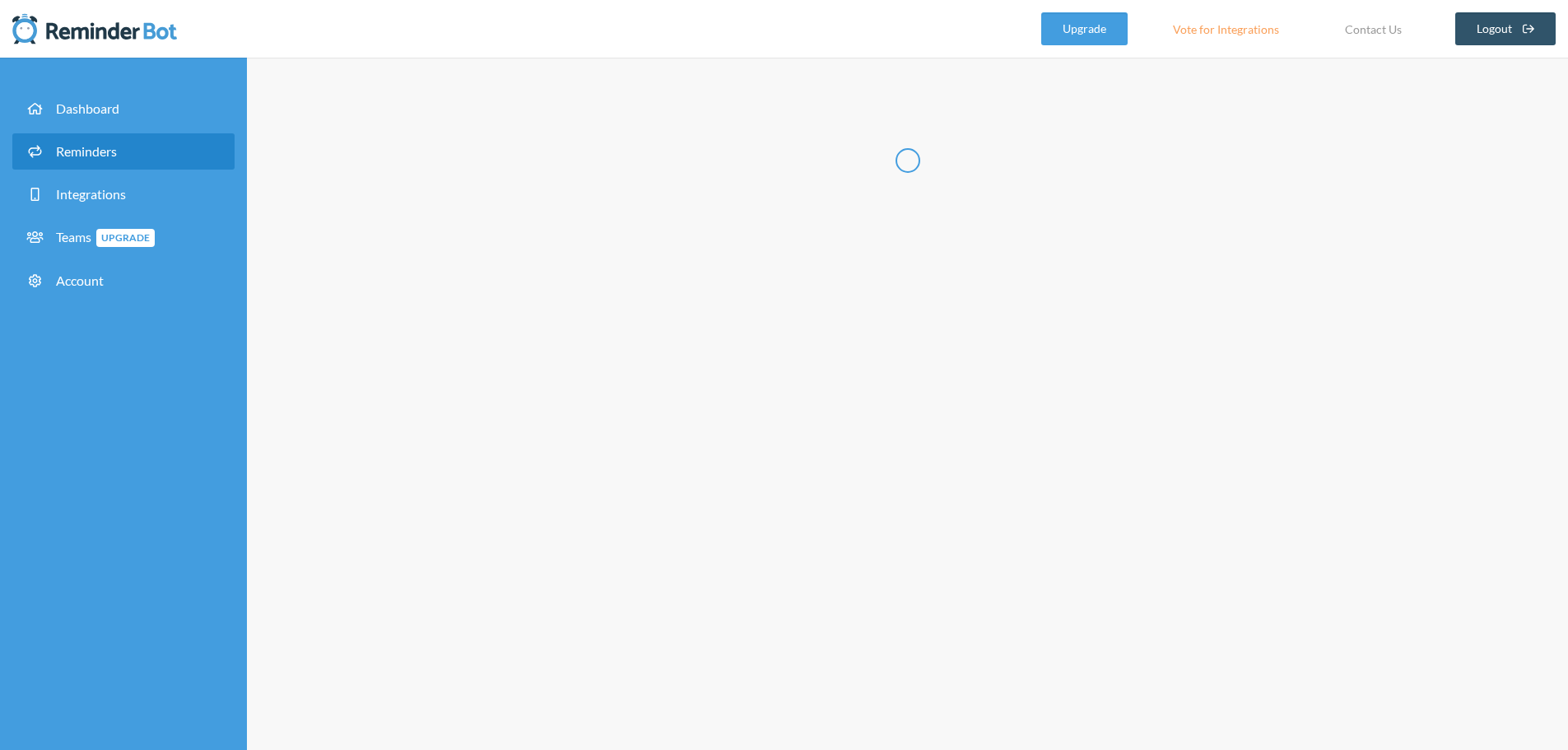
select select "07:30:00"
select select "08:30:00"
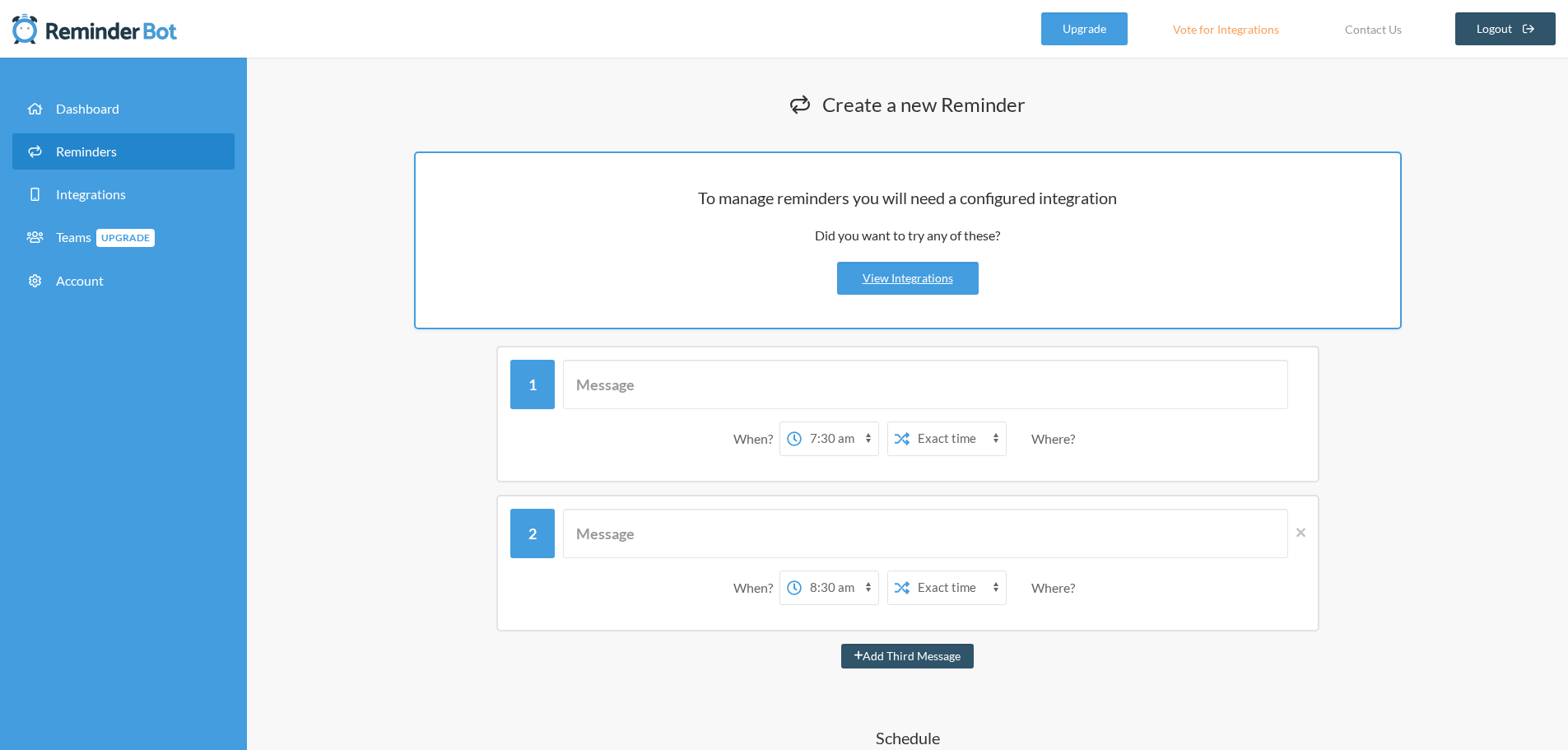
click at [1056, 437] on div "Where?" at bounding box center [1055, 438] width 50 height 34
click at [1092, 435] on div "When? 12:00 am 12:15 am 12:30 am 12:45 am 1:00 am 1:15 am 1:30 am 1:45 am 2:00 …" at bounding box center [907, 438] width 795 height 51
click at [56, 230] on span "Teams Upgrade" at bounding box center [105, 237] width 99 height 16
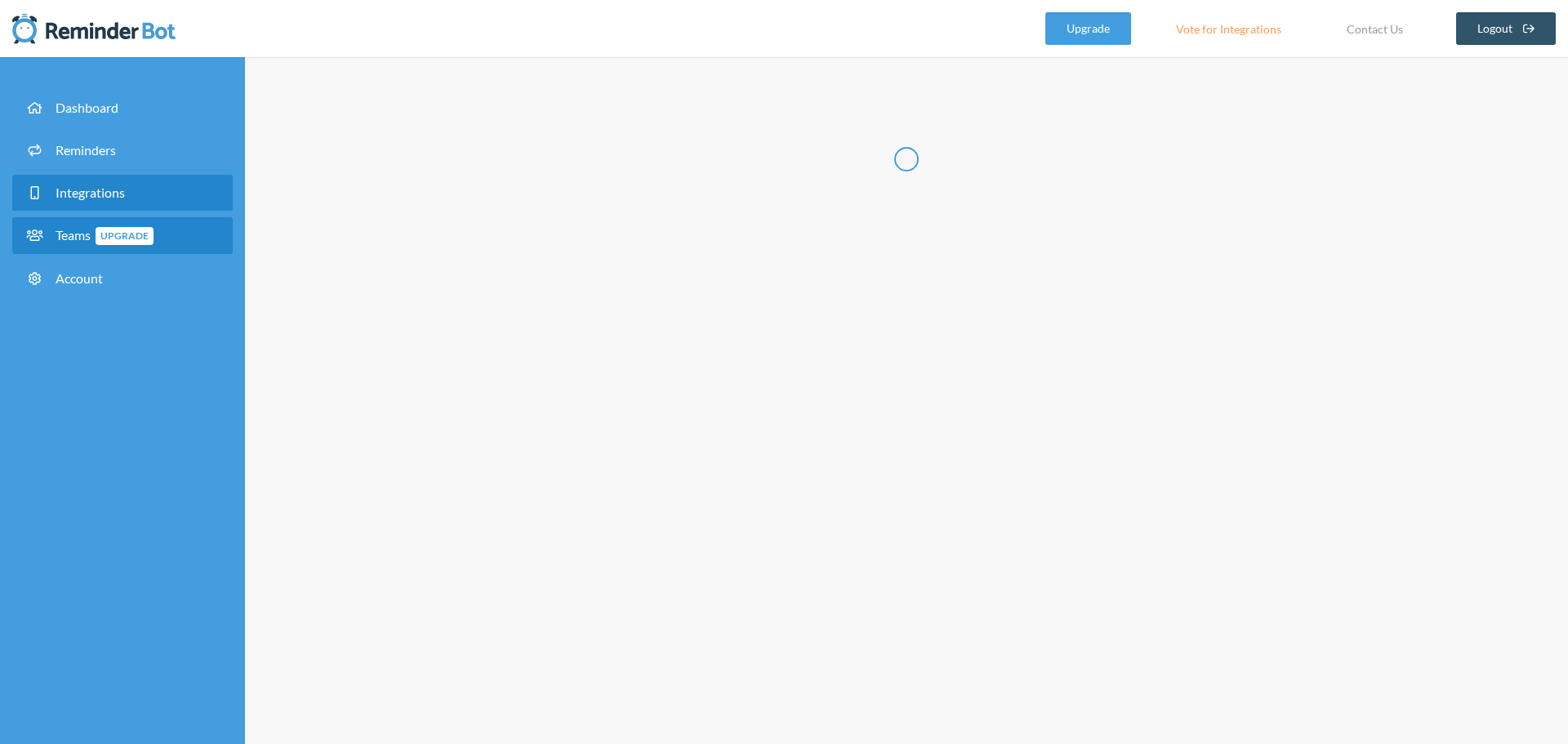
click at [86, 194] on span "Integrations" at bounding box center [90, 192] width 69 height 16
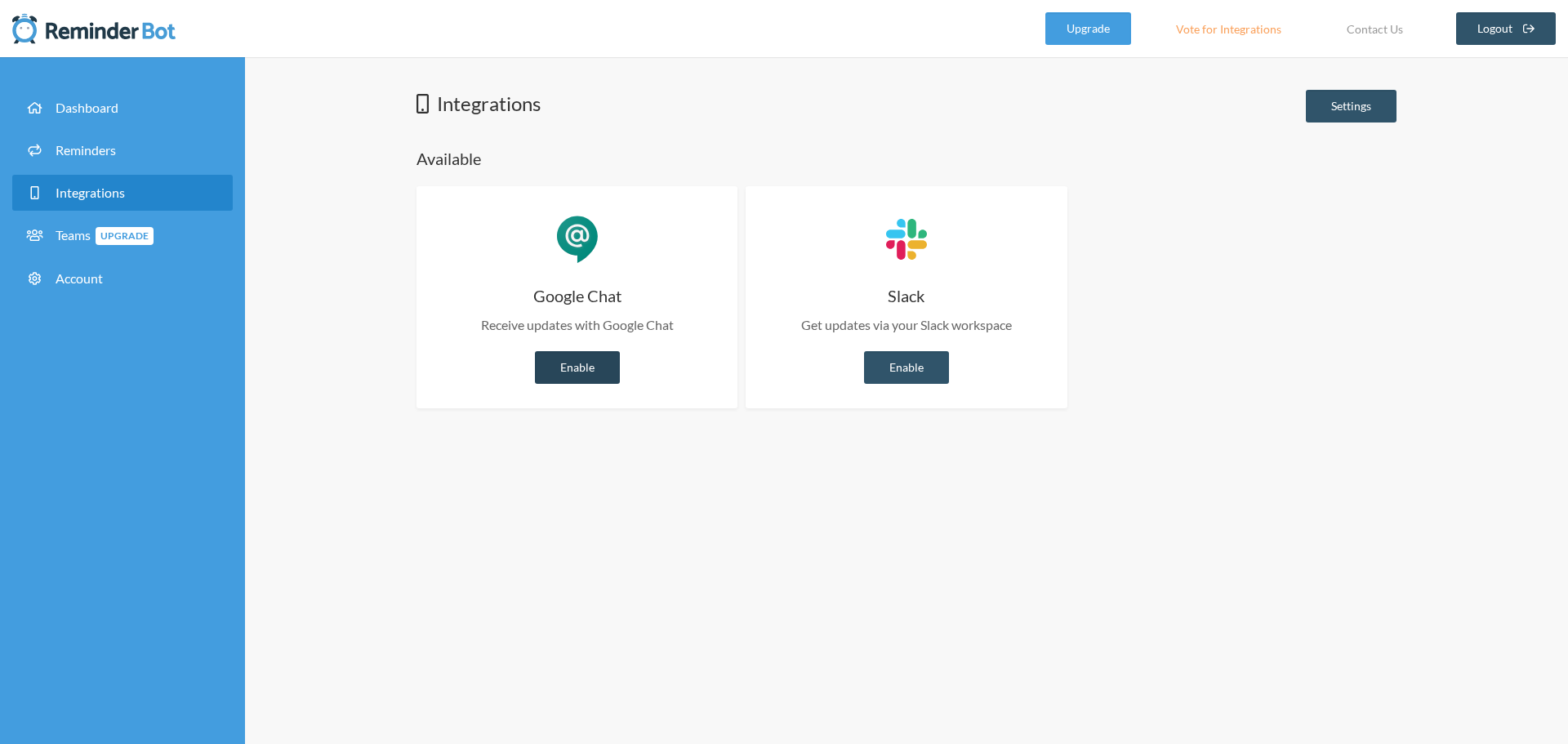
click at [559, 368] on link "Enable" at bounding box center [577, 368] width 85 height 33
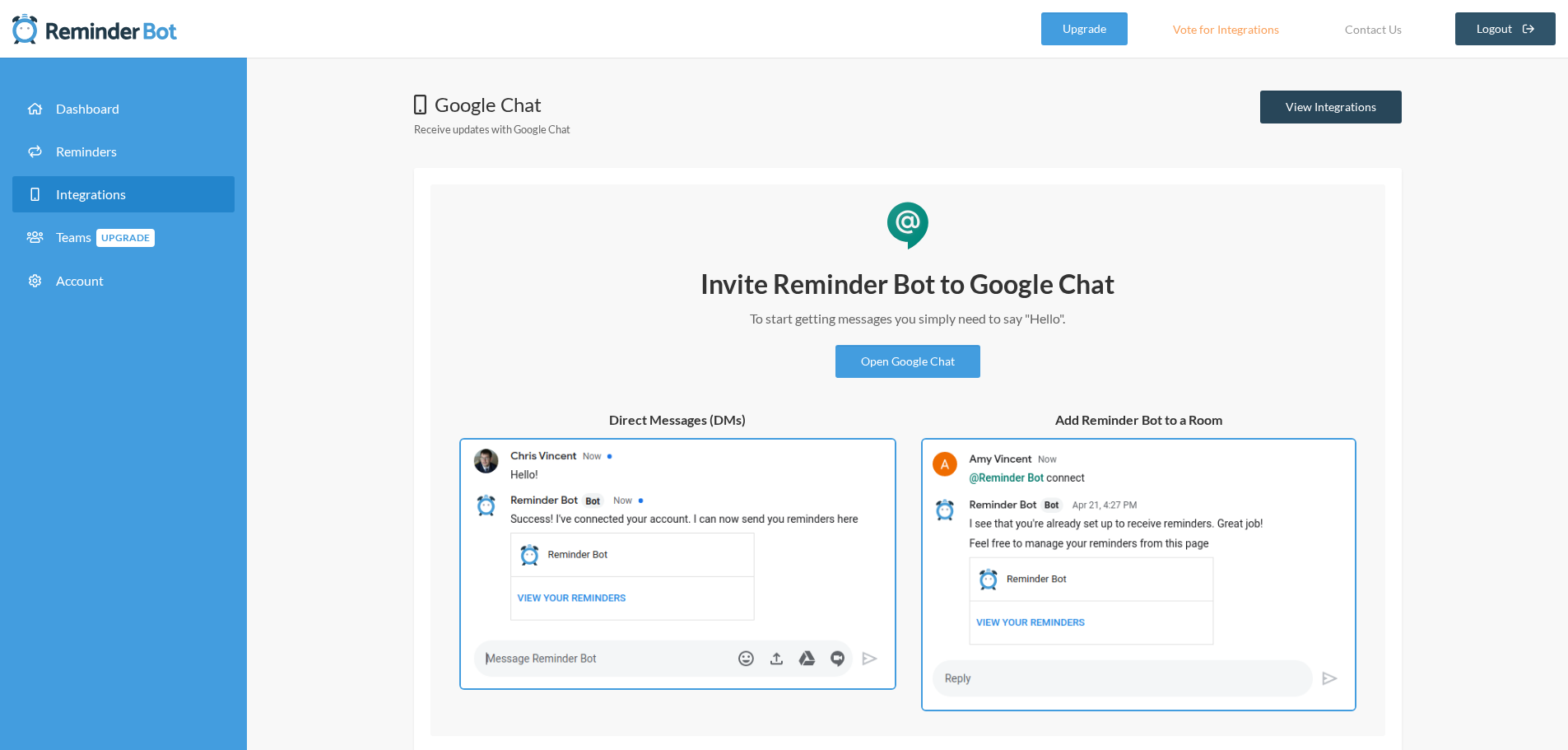
click at [1333, 99] on link "View Integrations" at bounding box center [1330, 107] width 141 height 33
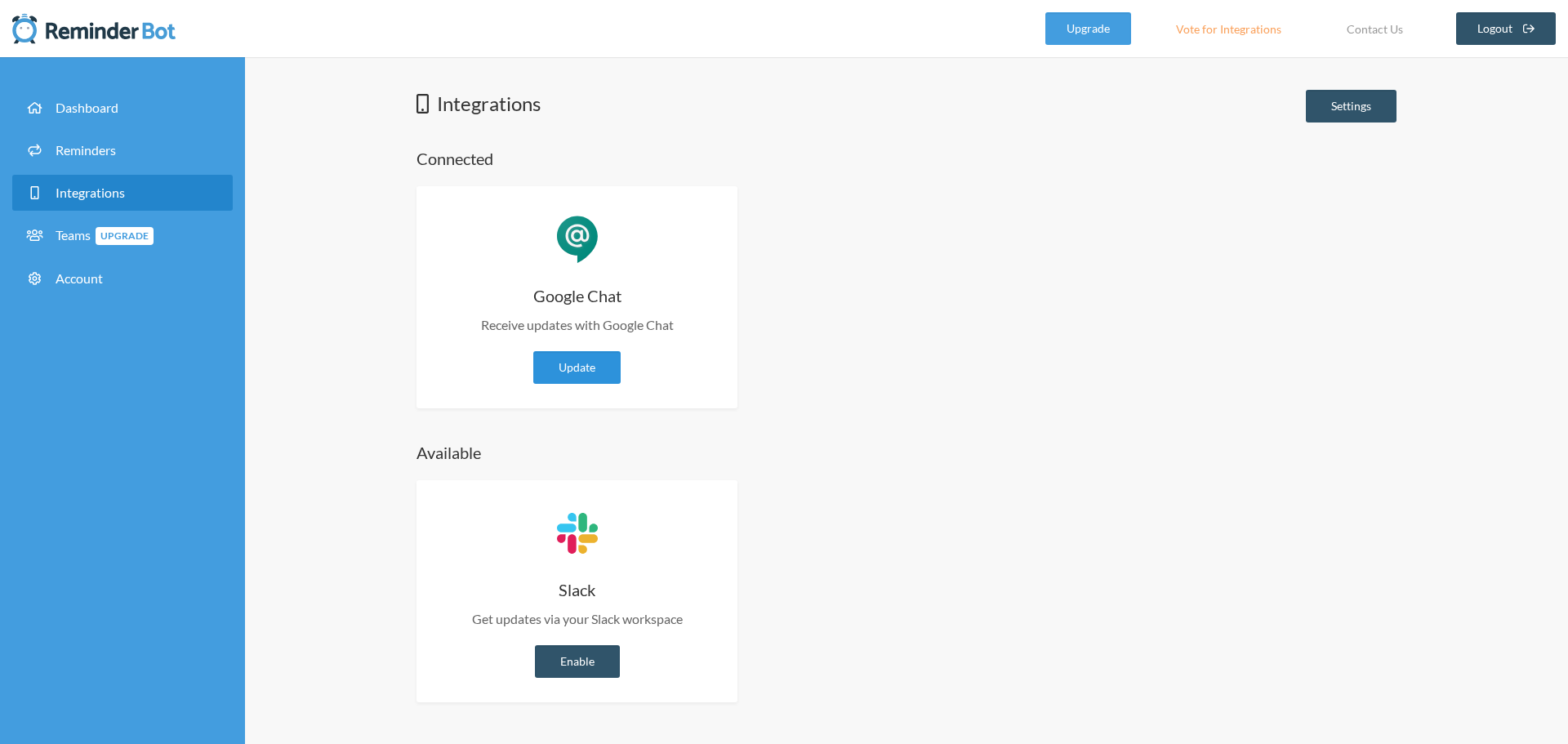
click at [585, 365] on link "Update" at bounding box center [577, 368] width 88 height 33
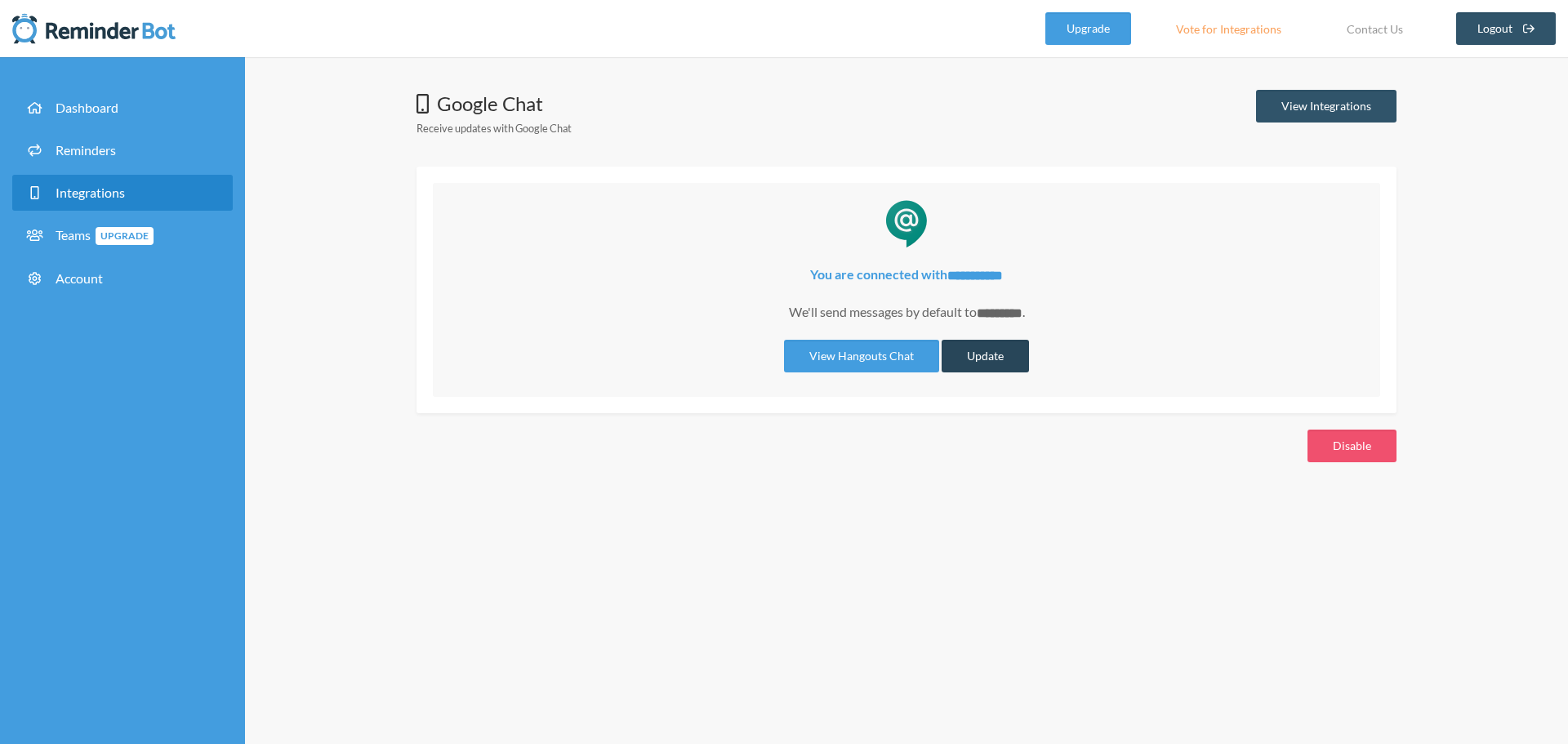
click at [978, 354] on button "Update" at bounding box center [986, 356] width 88 height 33
select select "**********"
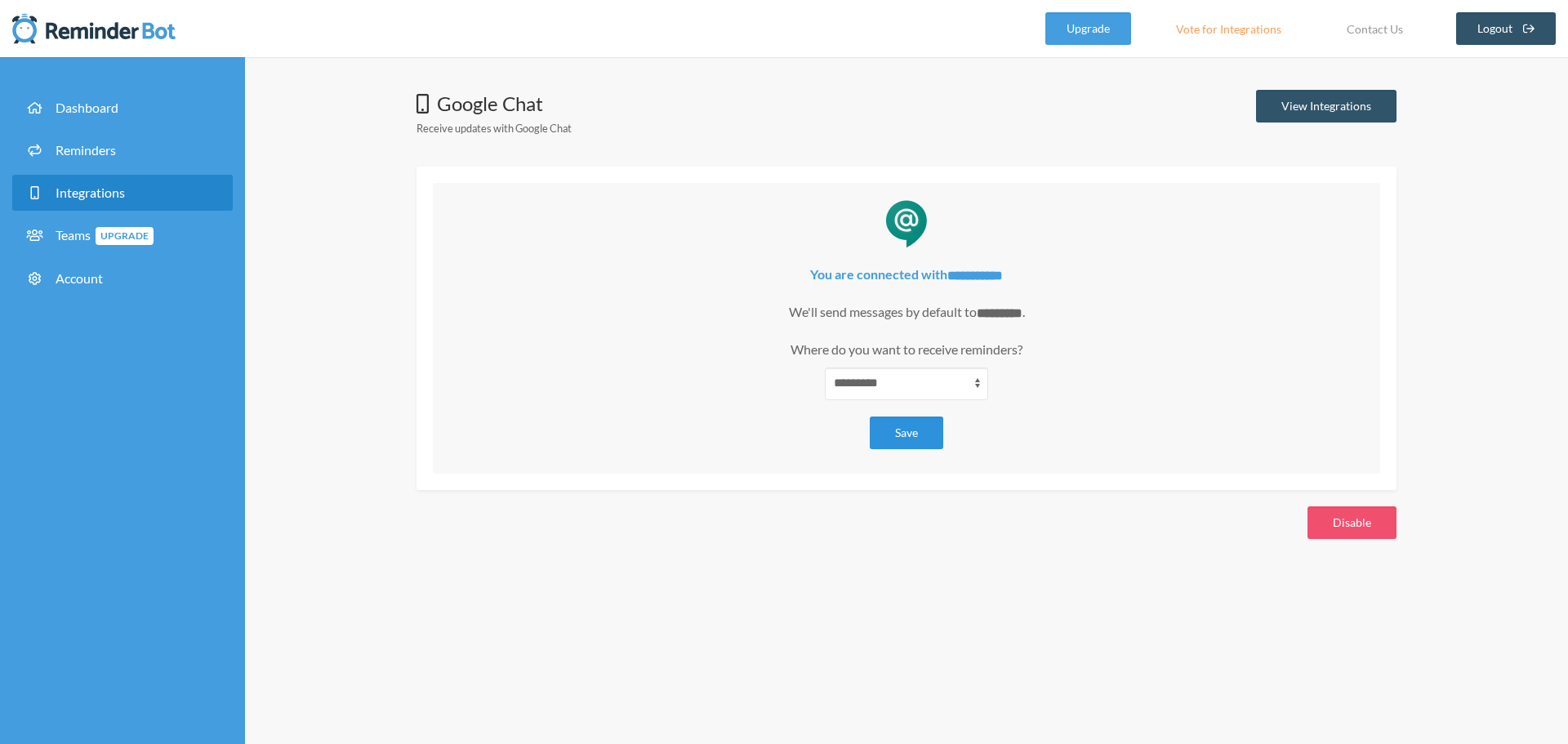
click at [914, 429] on button "Save" at bounding box center [906, 433] width 73 height 33
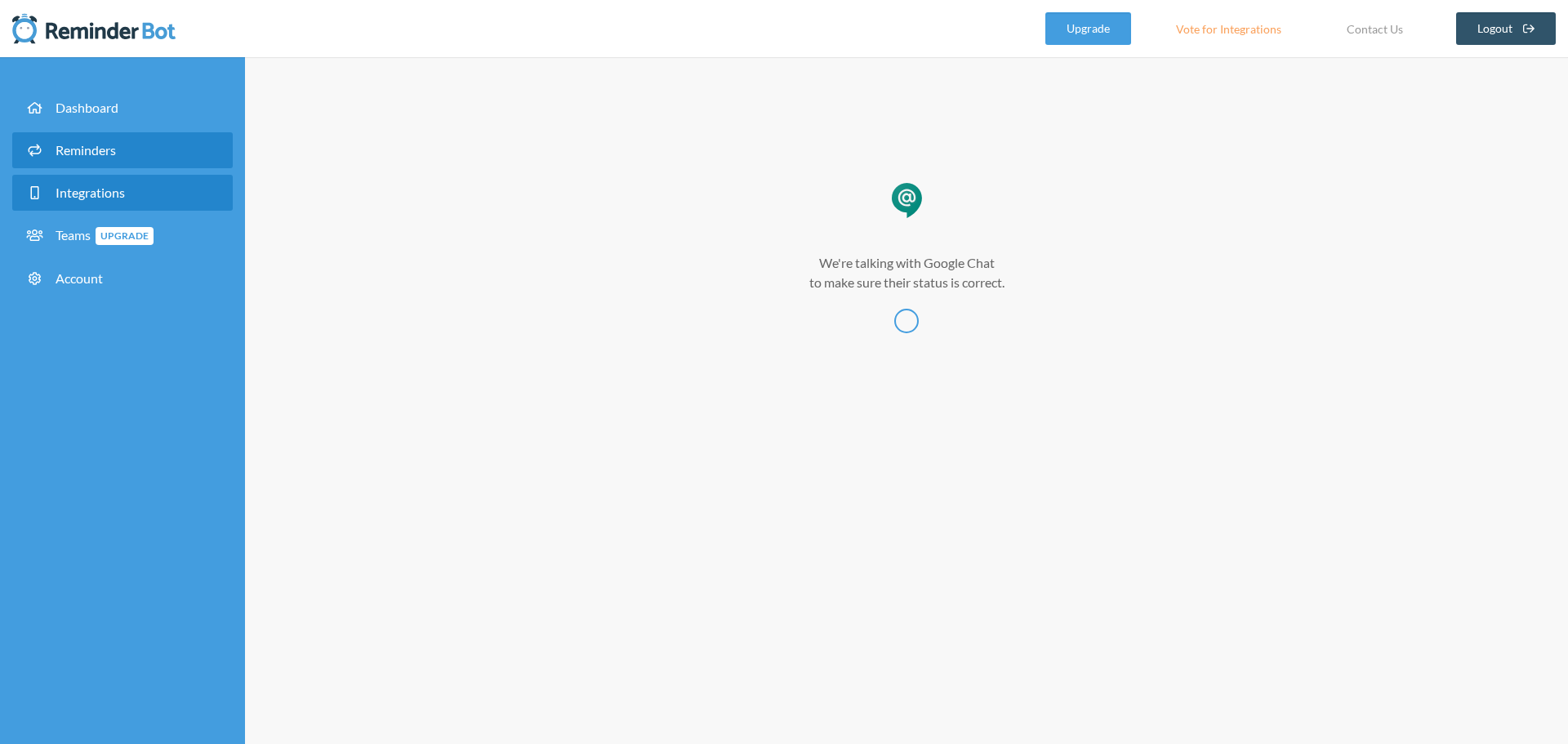
click at [78, 137] on link "Reminders" at bounding box center [123, 150] width 220 height 36
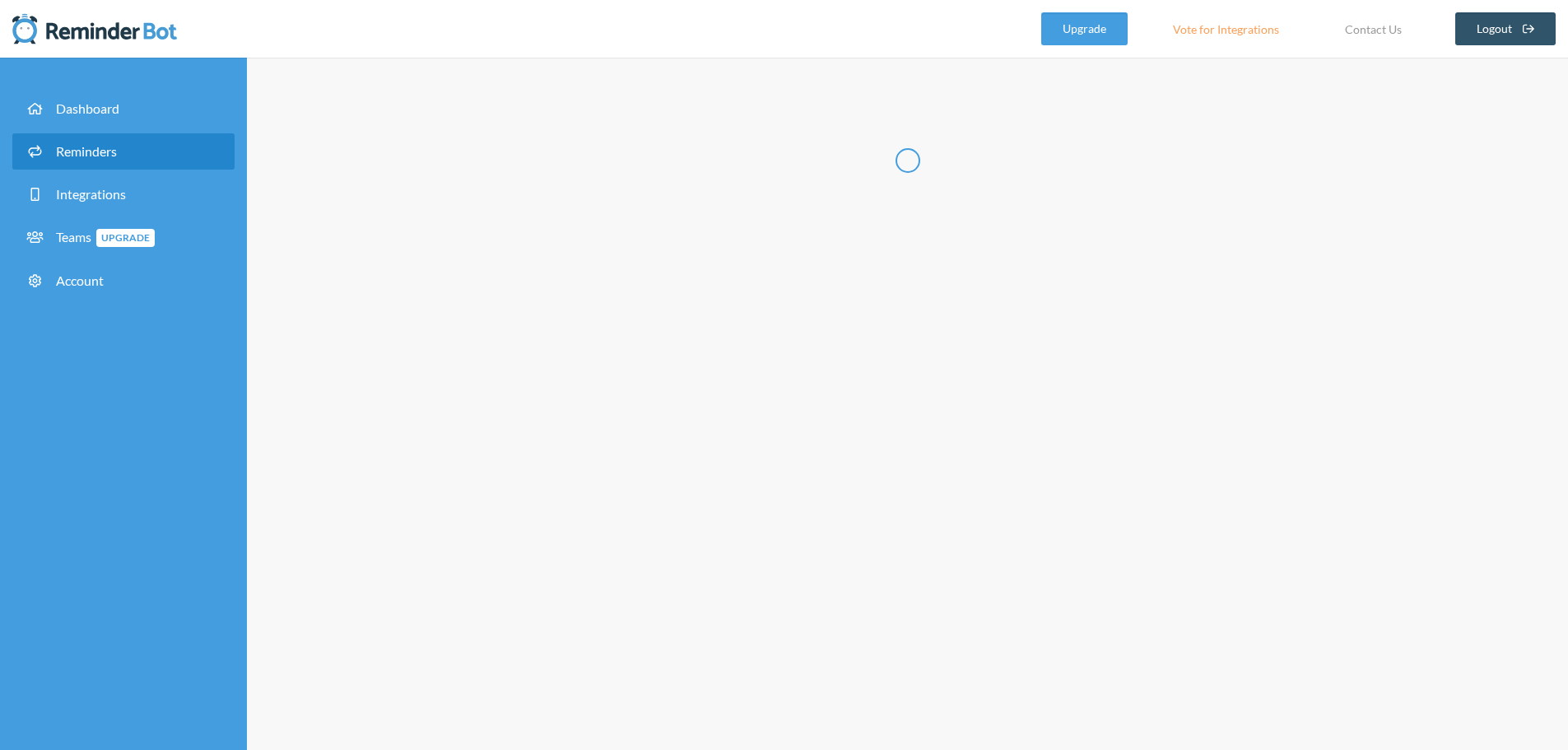
select select "09:30:00"
select select "10:30:00"
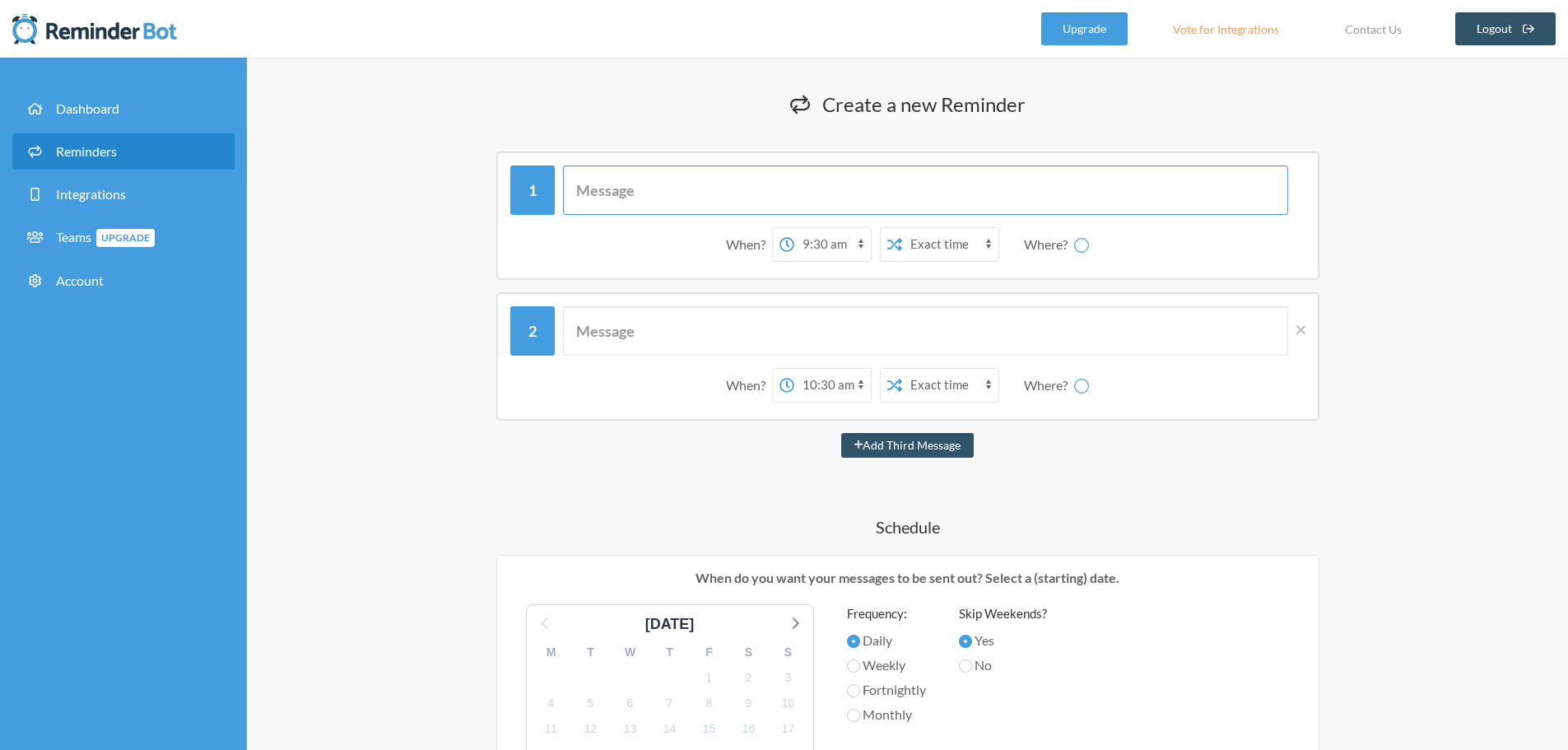
click at [651, 184] on input "text" at bounding box center [925, 190] width 725 height 49
select select "spaces/AAAAOtecj0s"
type input "Complete group Partner Search"
click at [841, 433] on button "Add Third Message" at bounding box center [908, 445] width 134 height 25
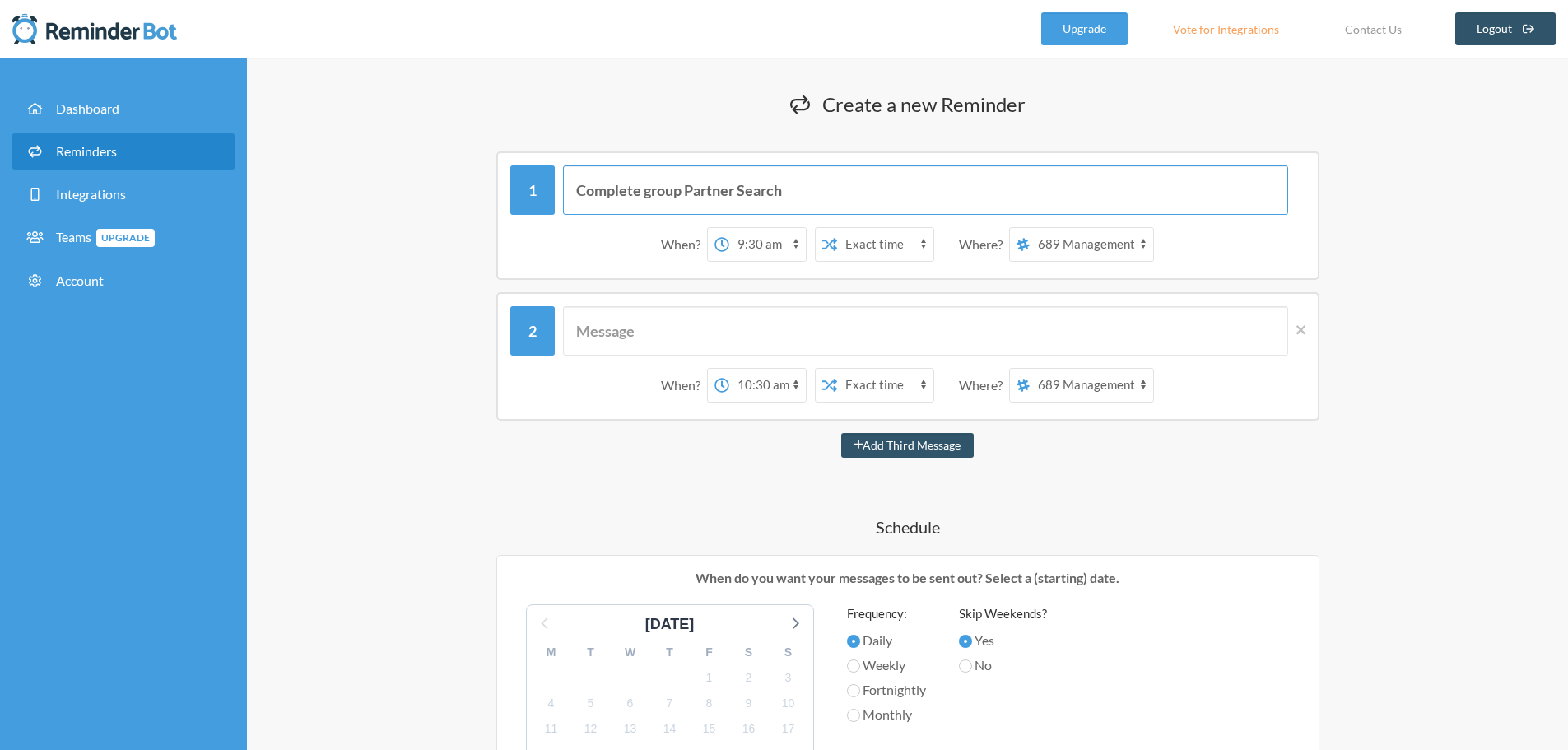
select select "11:30:00"
select select "spaces/AAAAOtecj0s"
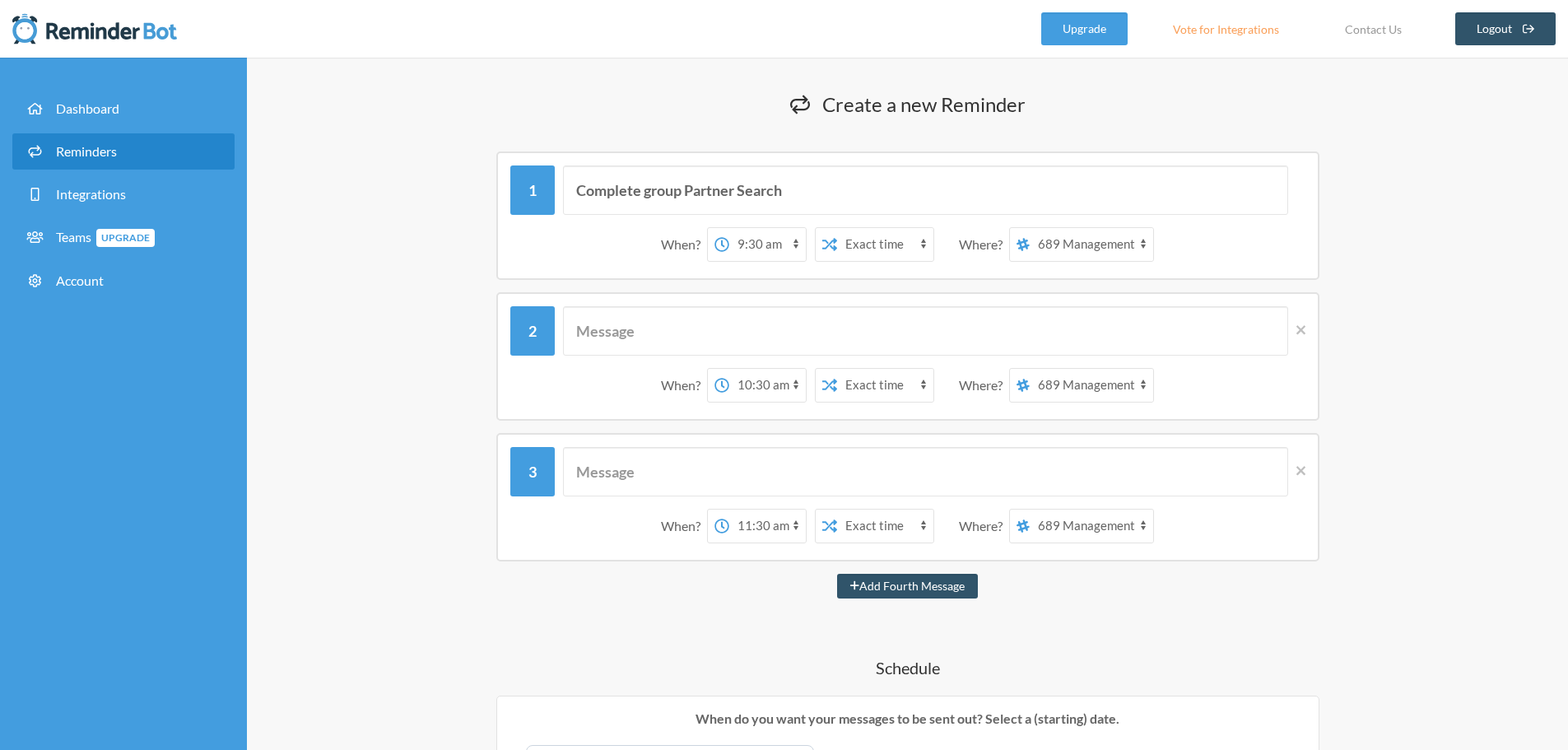
click at [1307, 478] on div "When? 12:00 am 12:15 am 12:30 am 12:45 am 1:00 am 1:15 am 1:30 am 1:45 am 2:00 …" at bounding box center [908, 497] width 823 height 129
click at [1304, 471] on icon at bounding box center [1300, 471] width 9 height 15
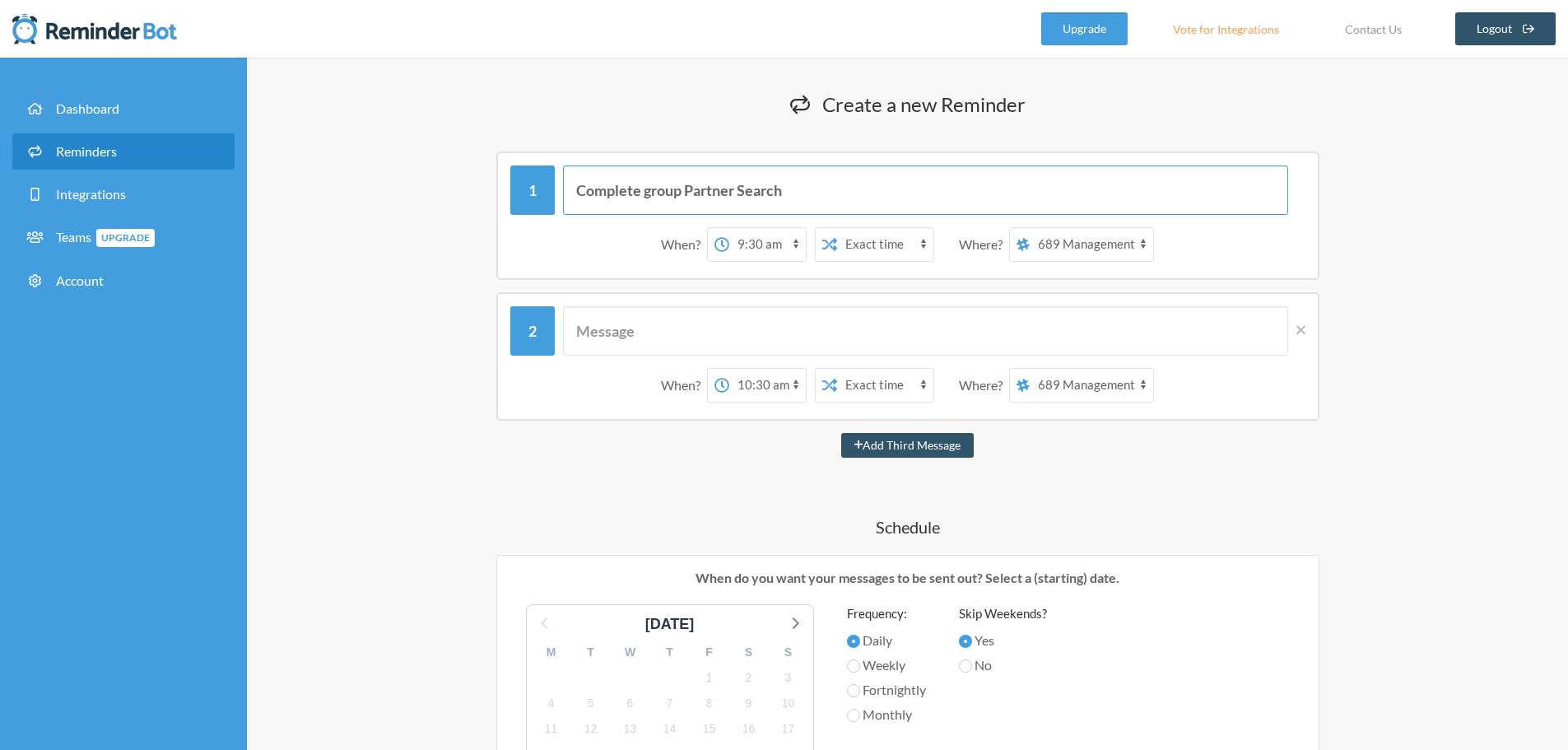
click at [844, 188] on input "Complete group Partner Search" at bounding box center [925, 190] width 725 height 49
click at [766, 239] on select "12:00 am 12:15 am 12:30 am 12:45 am 1:00 am 1:15 am 1:30 am 1:45 am 2:00 am 2:1…" at bounding box center [767, 245] width 77 height 33
select select "06:45:00"
click at [729, 228] on select "12:00 am 12:15 am 12:30 am 12:45 am 1:00 am 1:15 am 1:30 am 1:45 am 2:00 am 2:1…" at bounding box center [767, 245] width 77 height 33
click at [818, 201] on input "Complete group Partner Search" at bounding box center [925, 190] width 725 height 49
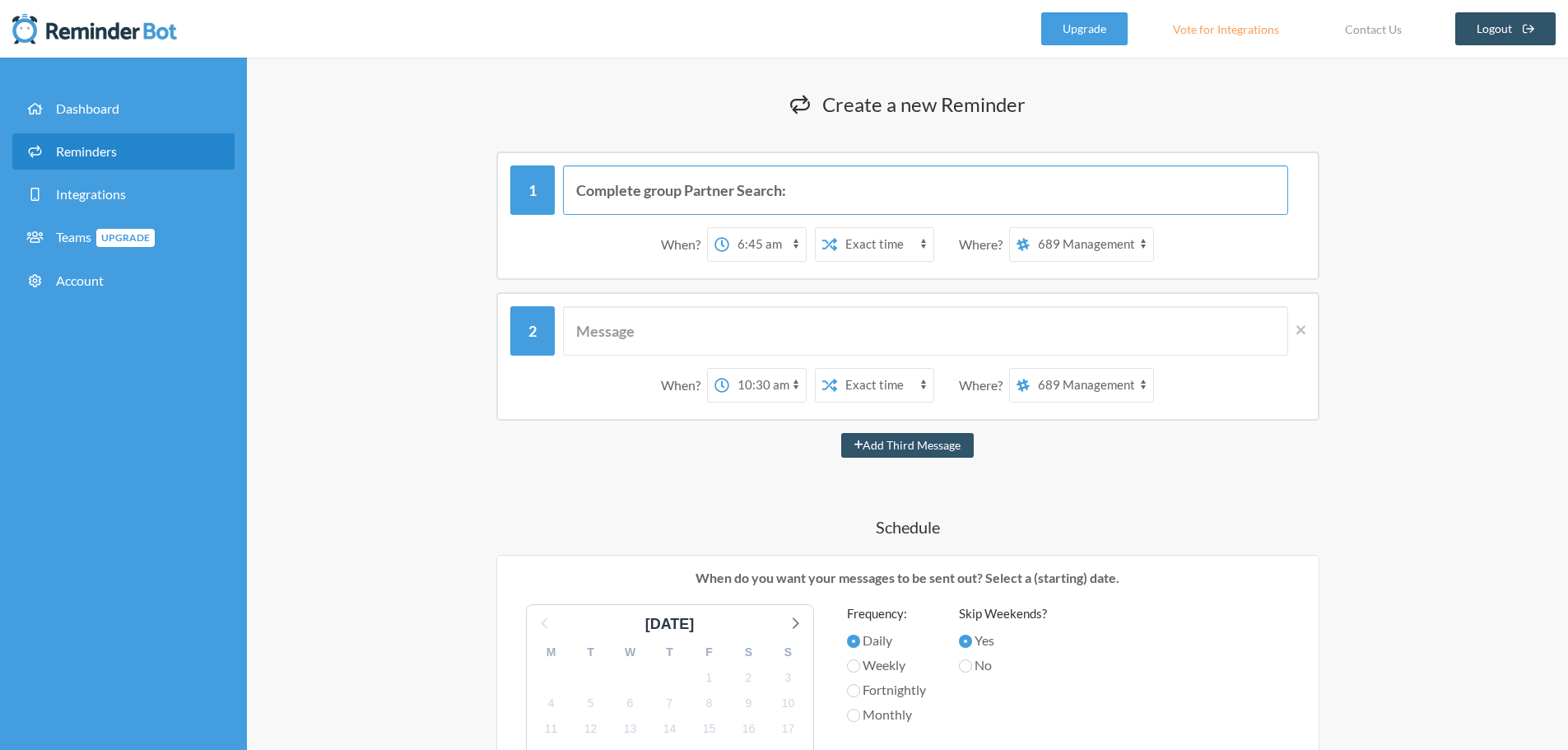
paste input "[URL][DOMAIN_NAME]"
type input "Complete group Partner Search: [URL][DOMAIN_NAME]"
drag, startPoint x: 748, startPoint y: 333, endPoint x: 801, endPoint y: 255, distance: 94.3
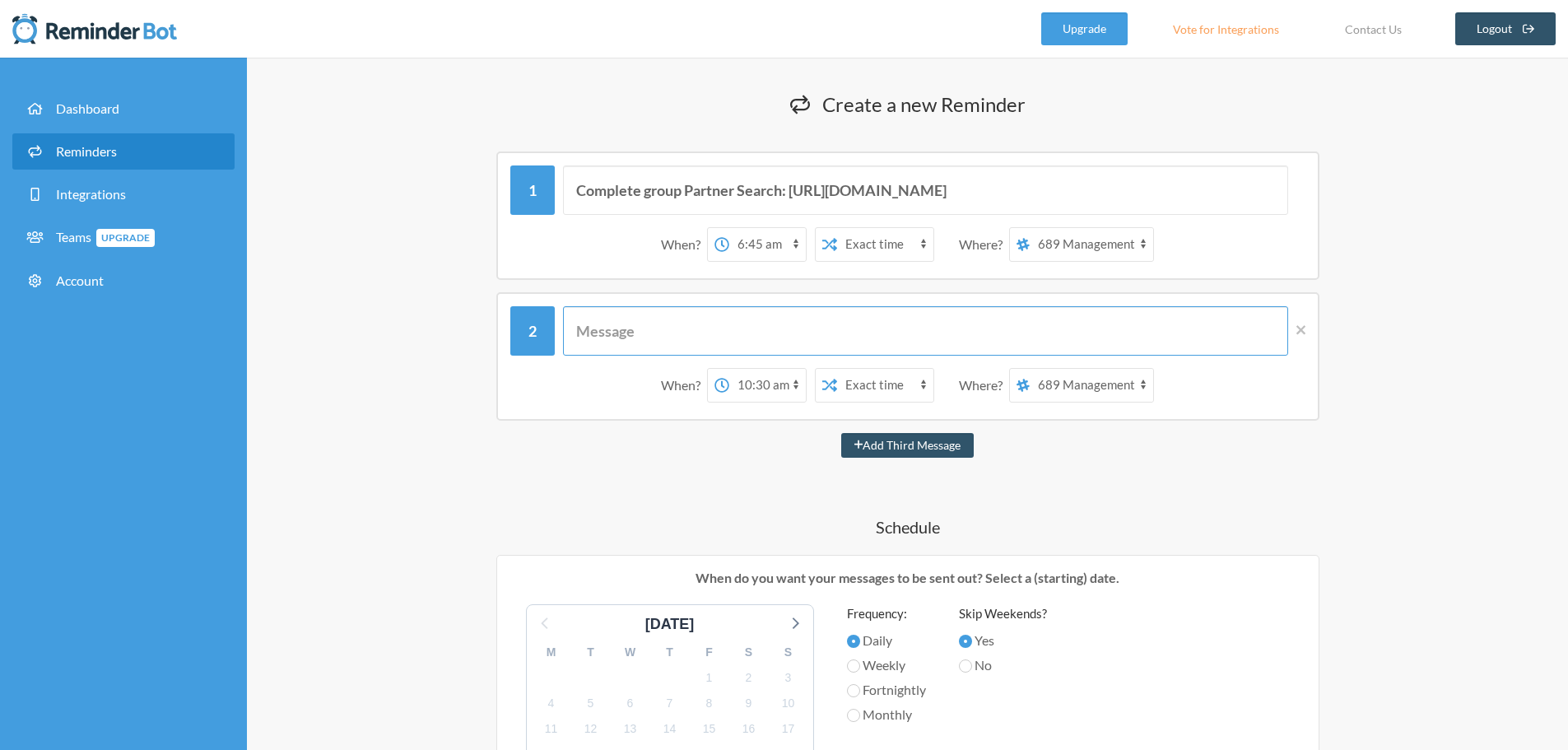
click at [747, 333] on input "text" at bounding box center [925, 331] width 725 height 49
click at [837, 196] on input "Complete group Partner Search: [URL][DOMAIN_NAME]" at bounding box center [925, 190] width 725 height 49
click at [724, 352] on input "text" at bounding box center [925, 331] width 725 height 49
paste input "Complete group Partner Search: [URL][DOMAIN_NAME]"
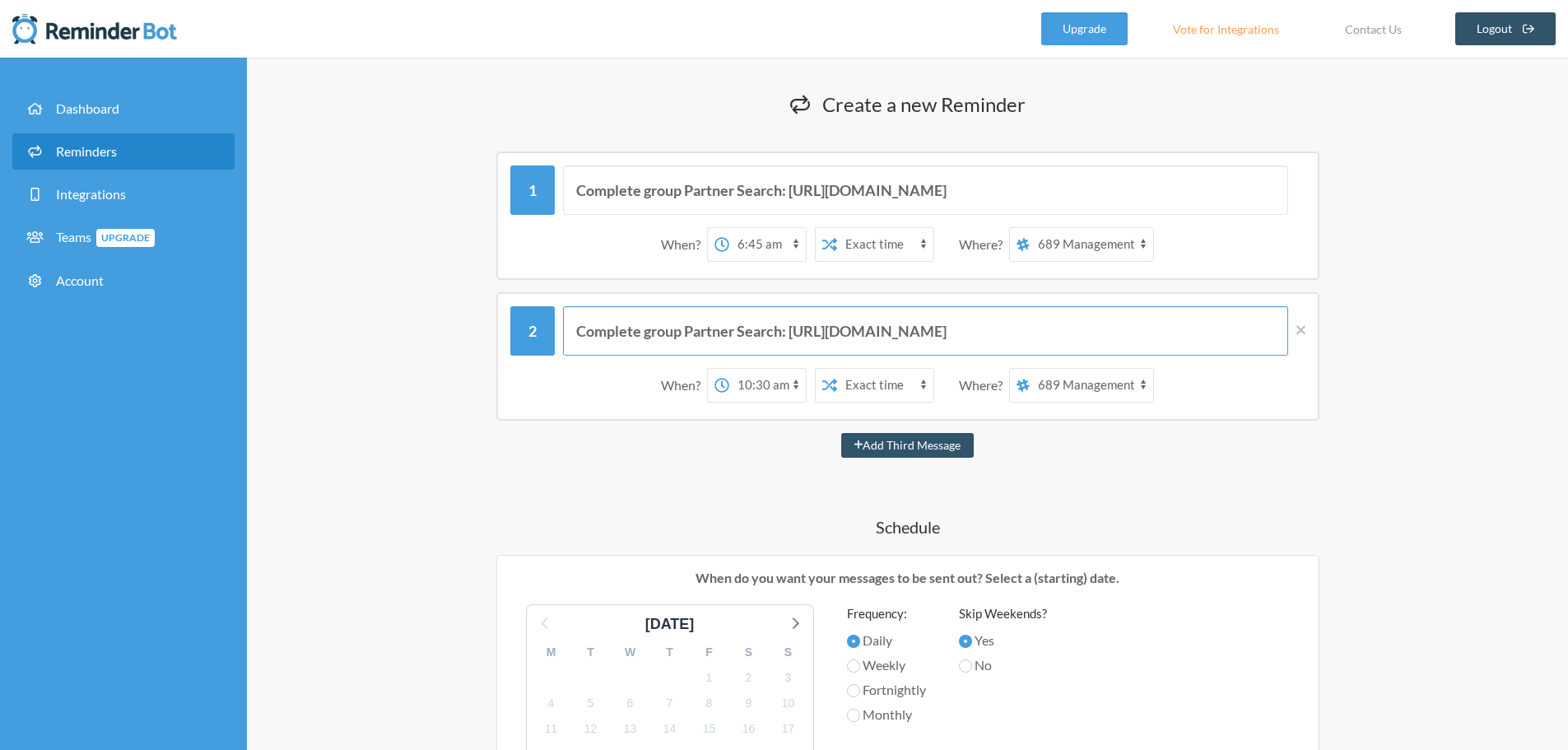
type input "Complete group Partner Search: [URL][DOMAIN_NAME]"
click at [757, 382] on select "12:00 am 12:15 am 12:30 am 12:45 am 1:00 am 1:15 am 1:30 am 1:45 am 2:00 am 2:1…" at bounding box center [767, 385] width 77 height 33
click at [729, 369] on select "12:00 am 12:15 am 12:30 am 12:45 am 1:00 am 1:15 am 1:30 am 1:45 am 2:00 am 2:1…" at bounding box center [767, 385] width 77 height 33
click at [747, 379] on select "12:00 am 12:15 am 12:30 am 12:45 am 1:00 am 1:15 am 1:30 am 1:45 am 2:00 am 2:1…" at bounding box center [767, 385] width 77 height 33
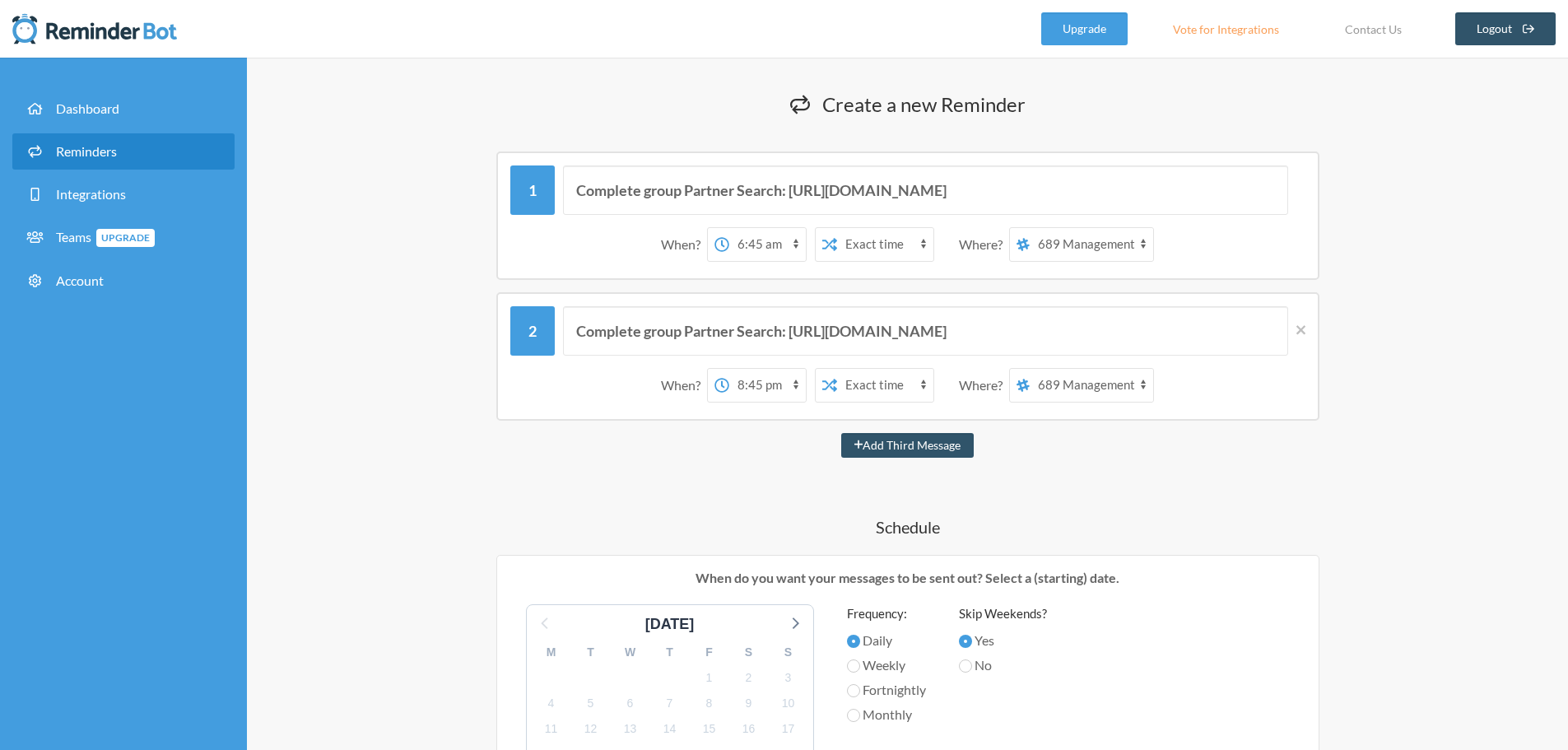
select select "23:45:00"
click at [729, 369] on select "12:00 am 12:15 am 12:30 am 12:45 am 1:00 am 1:15 am 1:30 am 1:45 am 2:00 am 2:1…" at bounding box center [767, 385] width 77 height 33
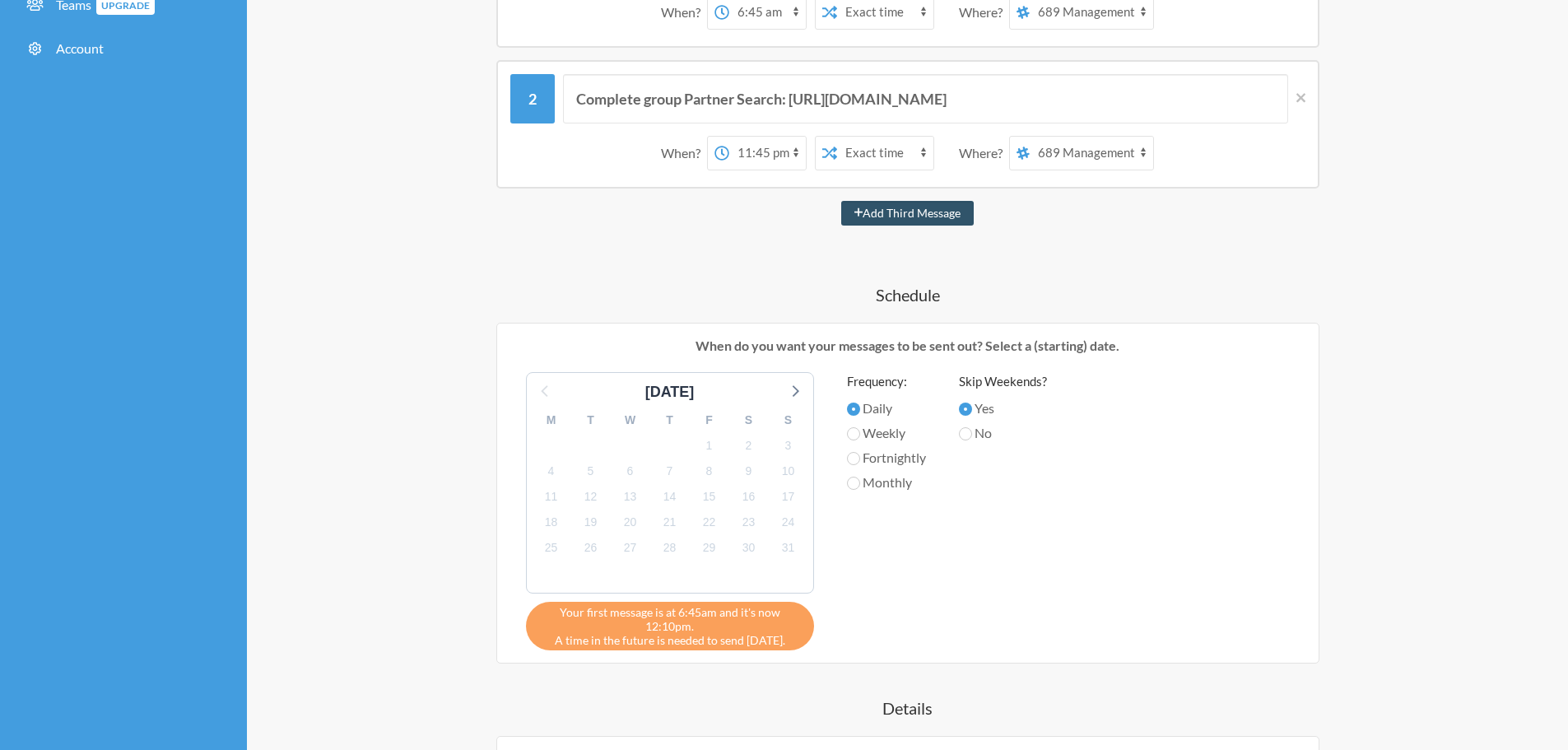
scroll to position [329, 0]
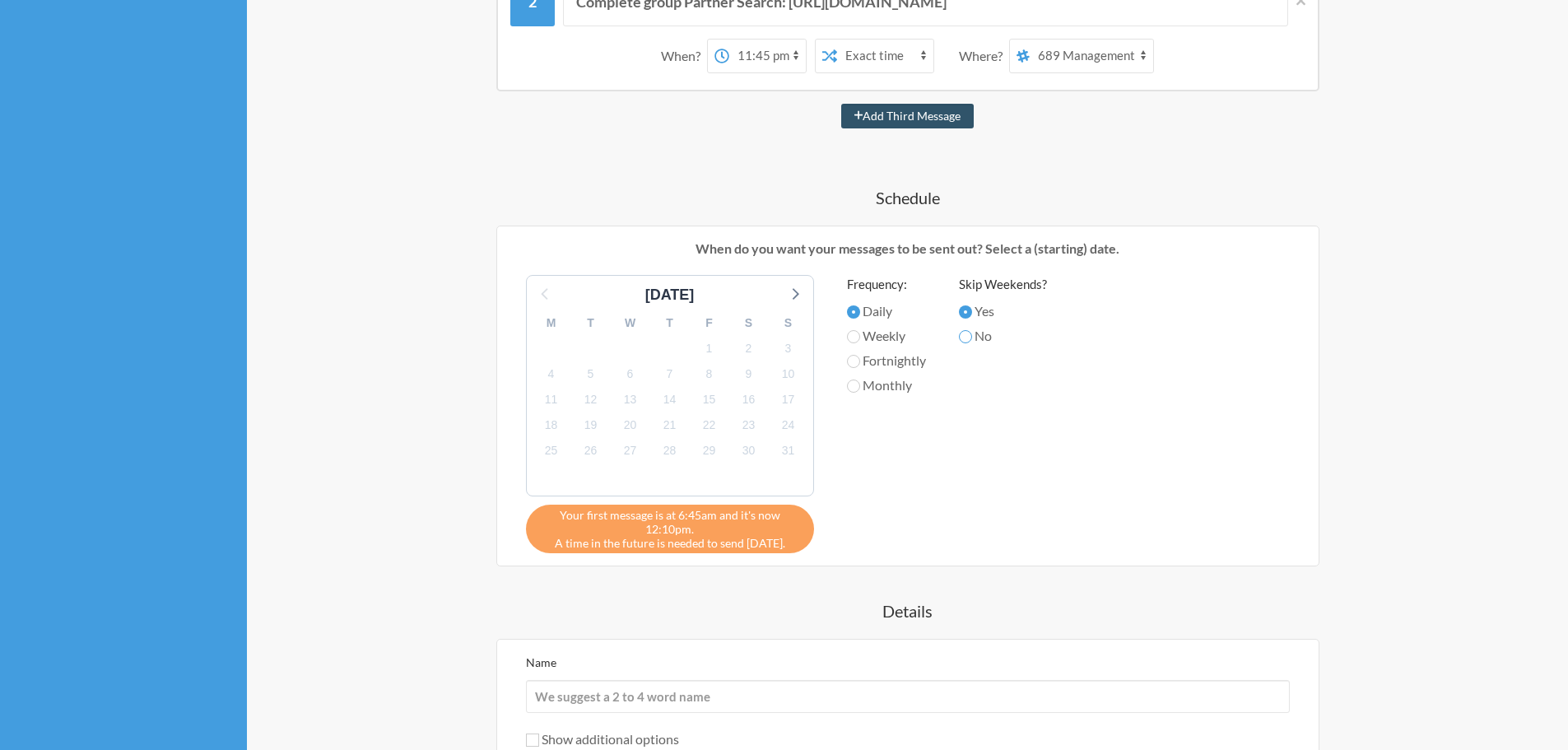
click at [970, 335] on input "No" at bounding box center [965, 336] width 13 height 13
radio input "true"
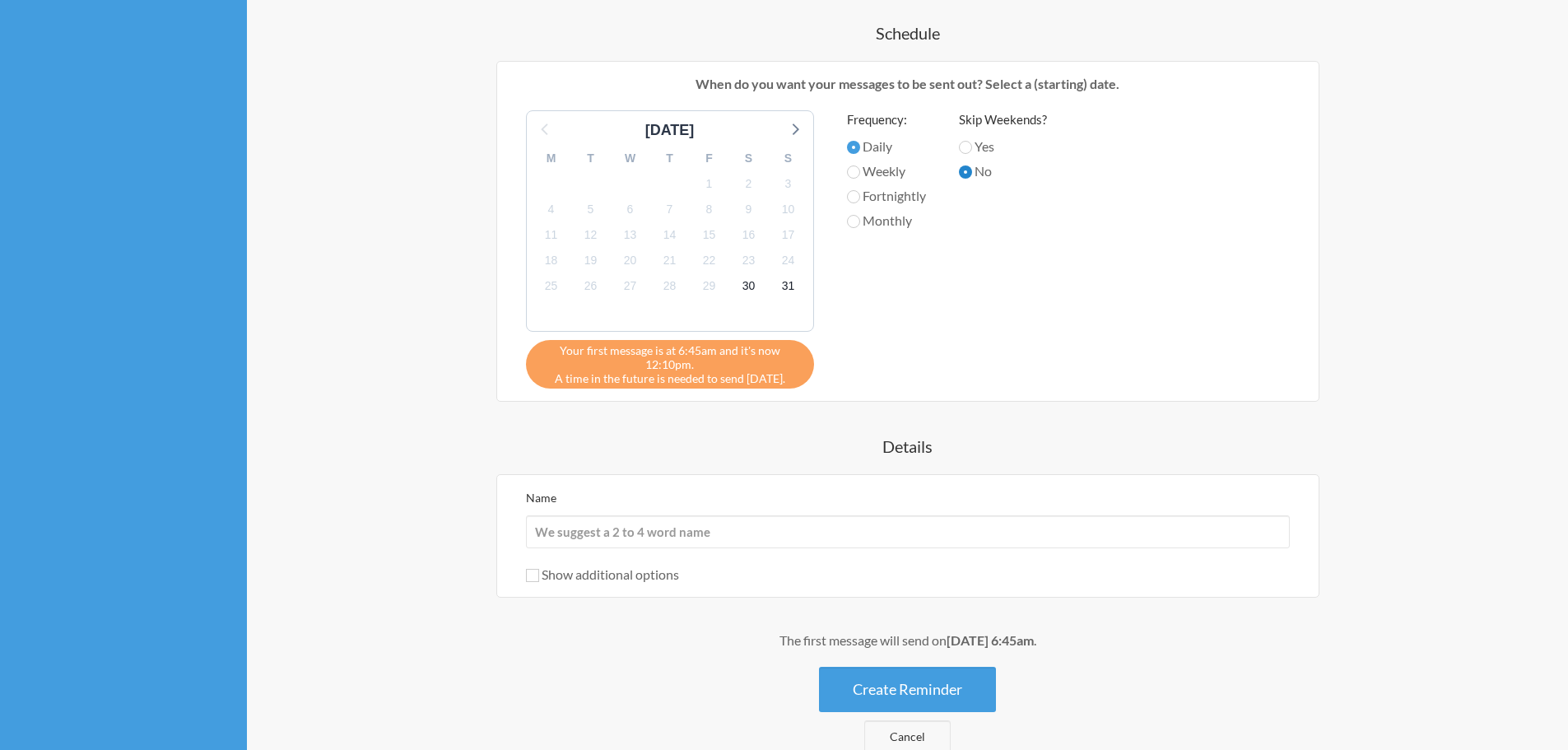
scroll to position [576, 0]
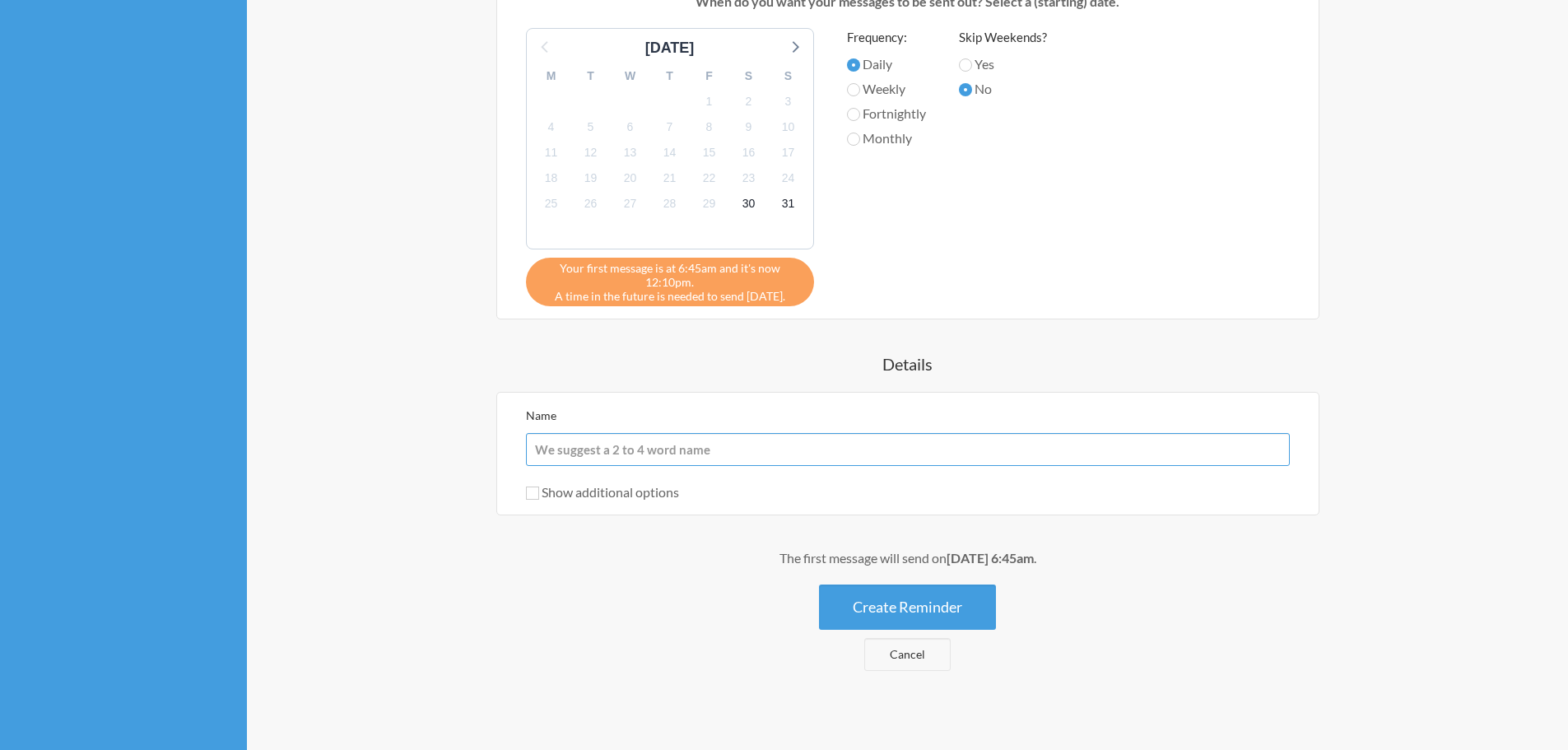
click at [652, 442] on input "Name" at bounding box center [907, 450] width 763 height 33
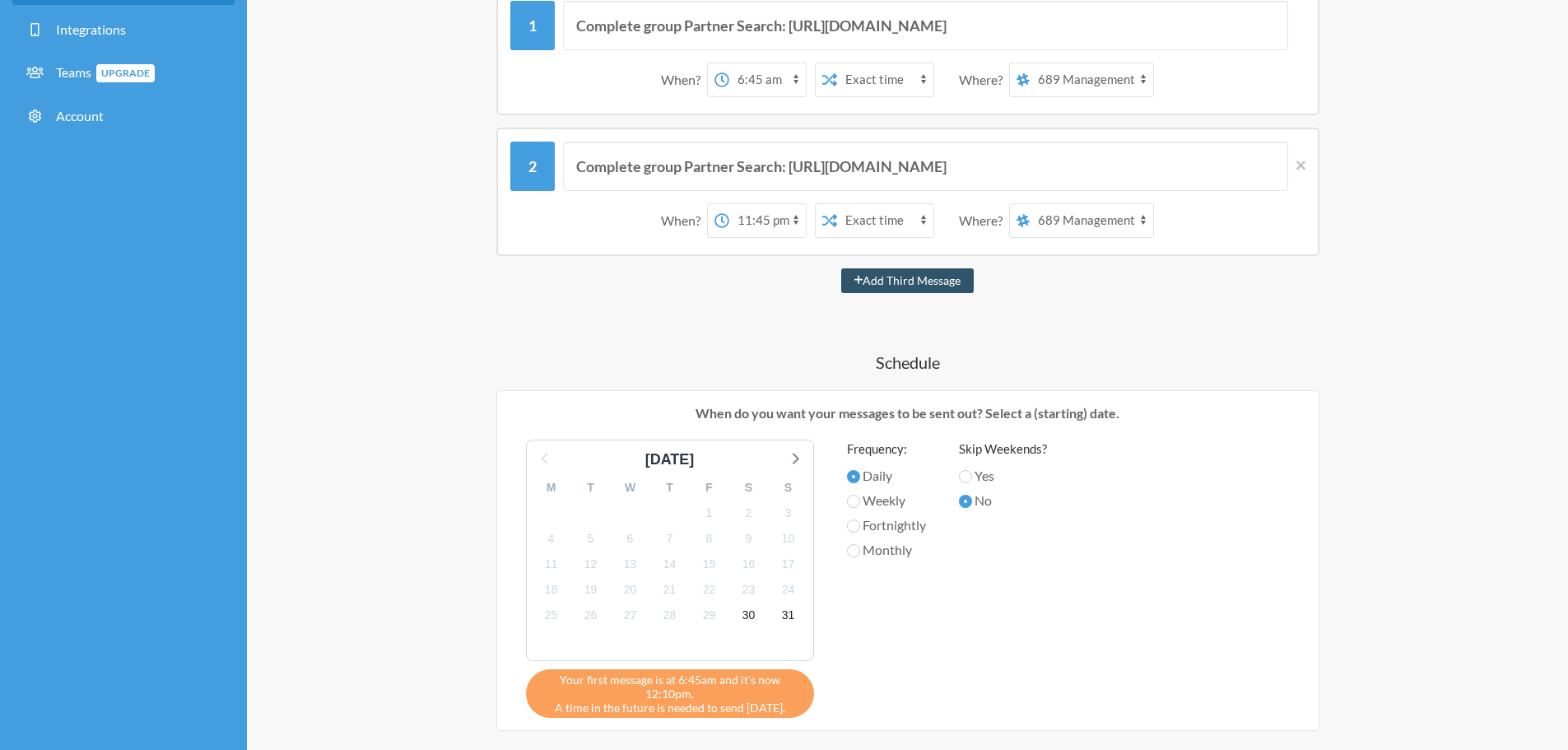
scroll to position [83, 0]
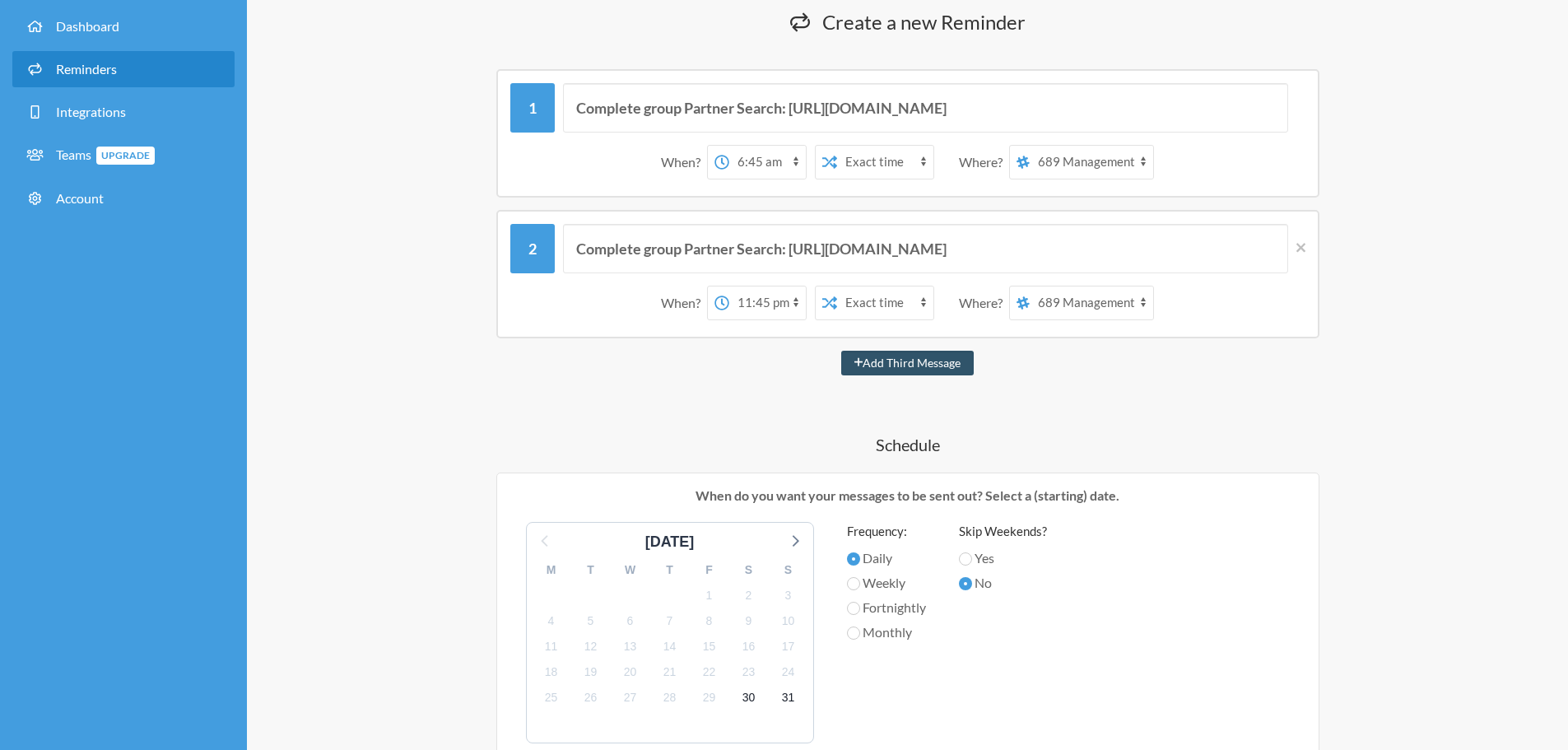
click at [750, 310] on select "12:00 am 12:15 am 12:30 am 12:45 am 1:00 am 1:15 am 1:30 am 1:45 am 2:00 am 2:1…" at bounding box center [767, 303] width 77 height 33
select select "23:30:00"
click at [729, 286] on select "12:00 am 12:15 am 12:30 am 12:45 am 1:00 am 1:15 am 1:30 am 1:45 am 2:00 am 2:1…" at bounding box center [767, 303] width 77 height 33
click at [480, 353] on div "Add Third Message" at bounding box center [907, 363] width 987 height 25
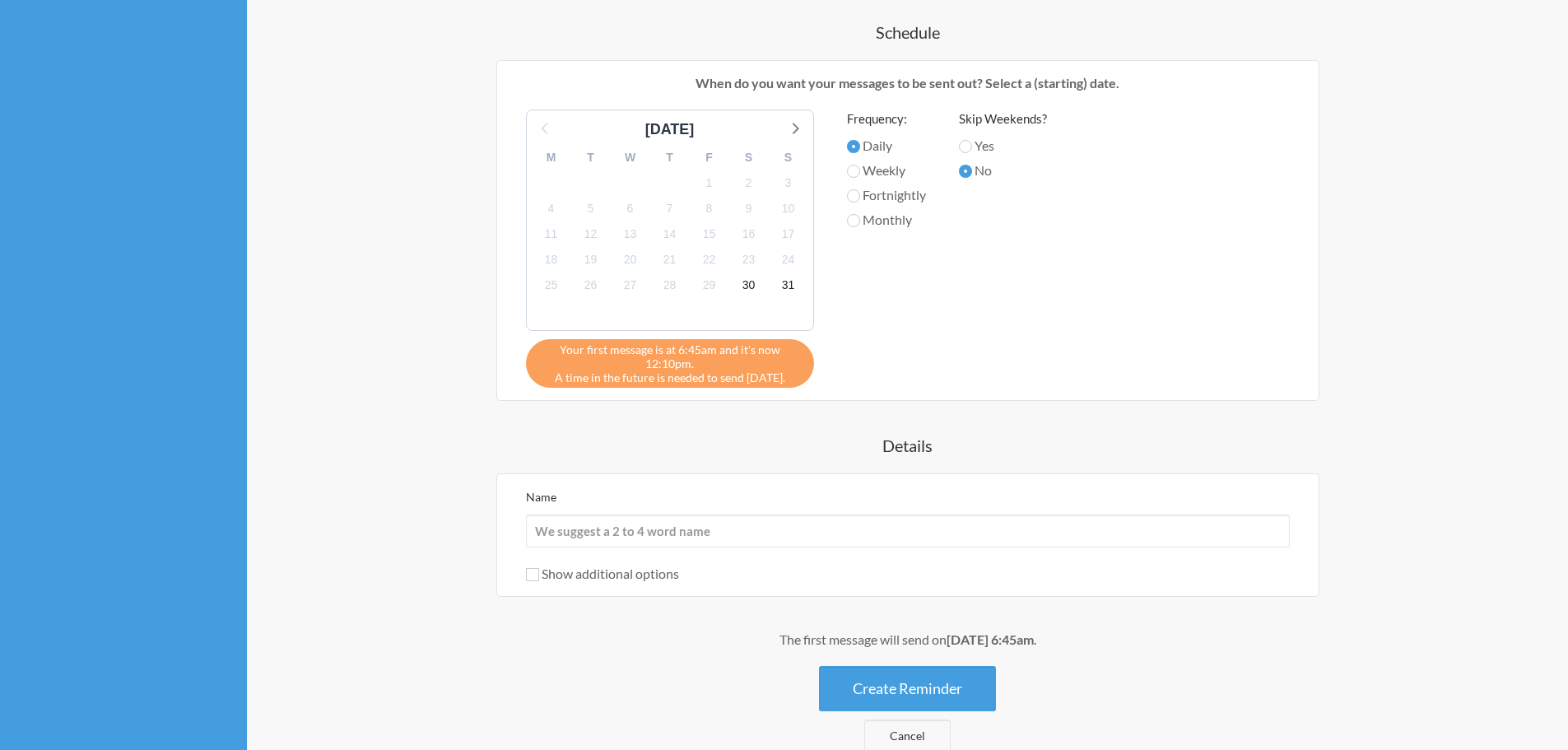
scroll to position [588, 0]
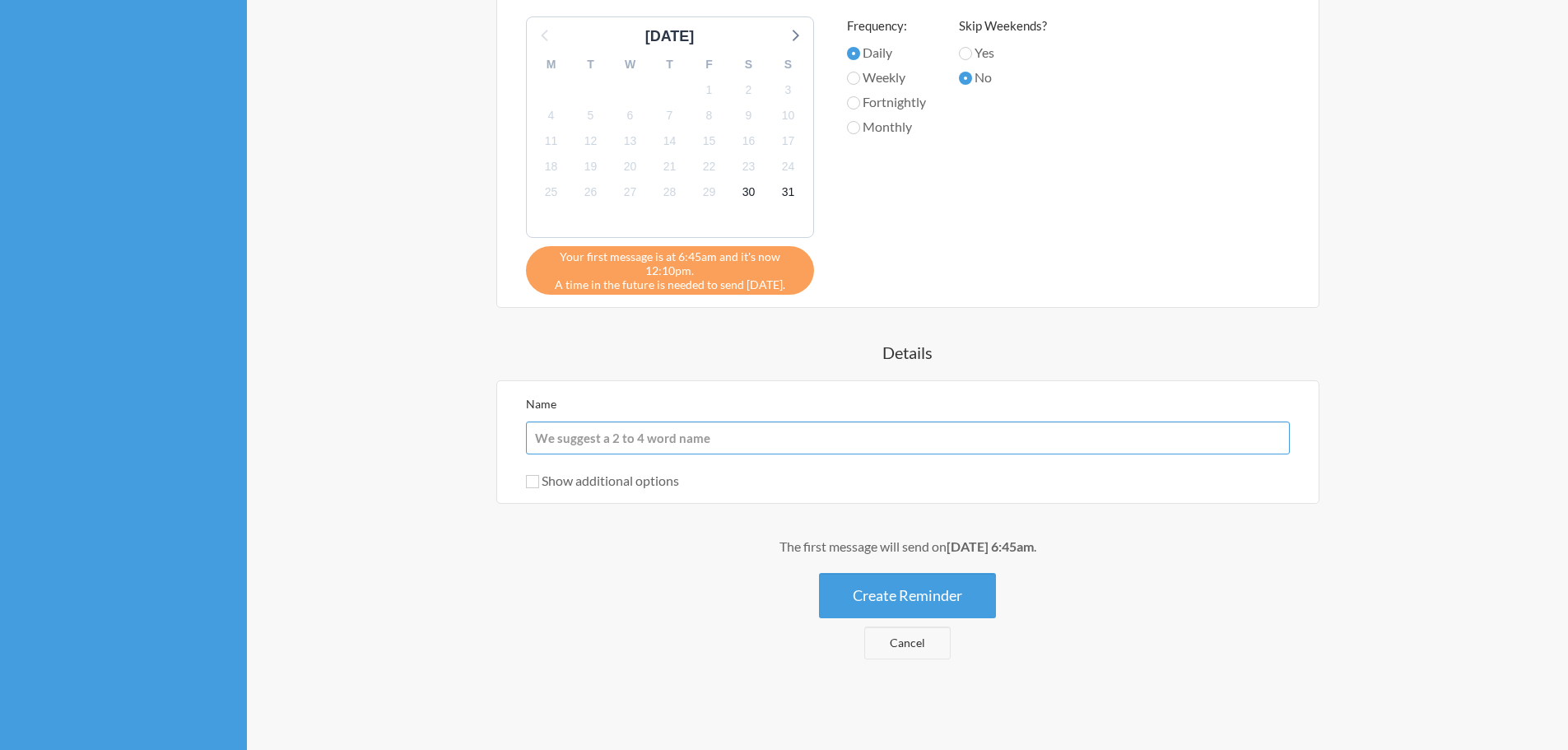
click at [618, 436] on input "Name" at bounding box center [907, 438] width 763 height 33
type input "Group Partner Searches"
click at [535, 484] on input "Show additional options" at bounding box center [532, 481] width 13 height 13
checkbox input "true"
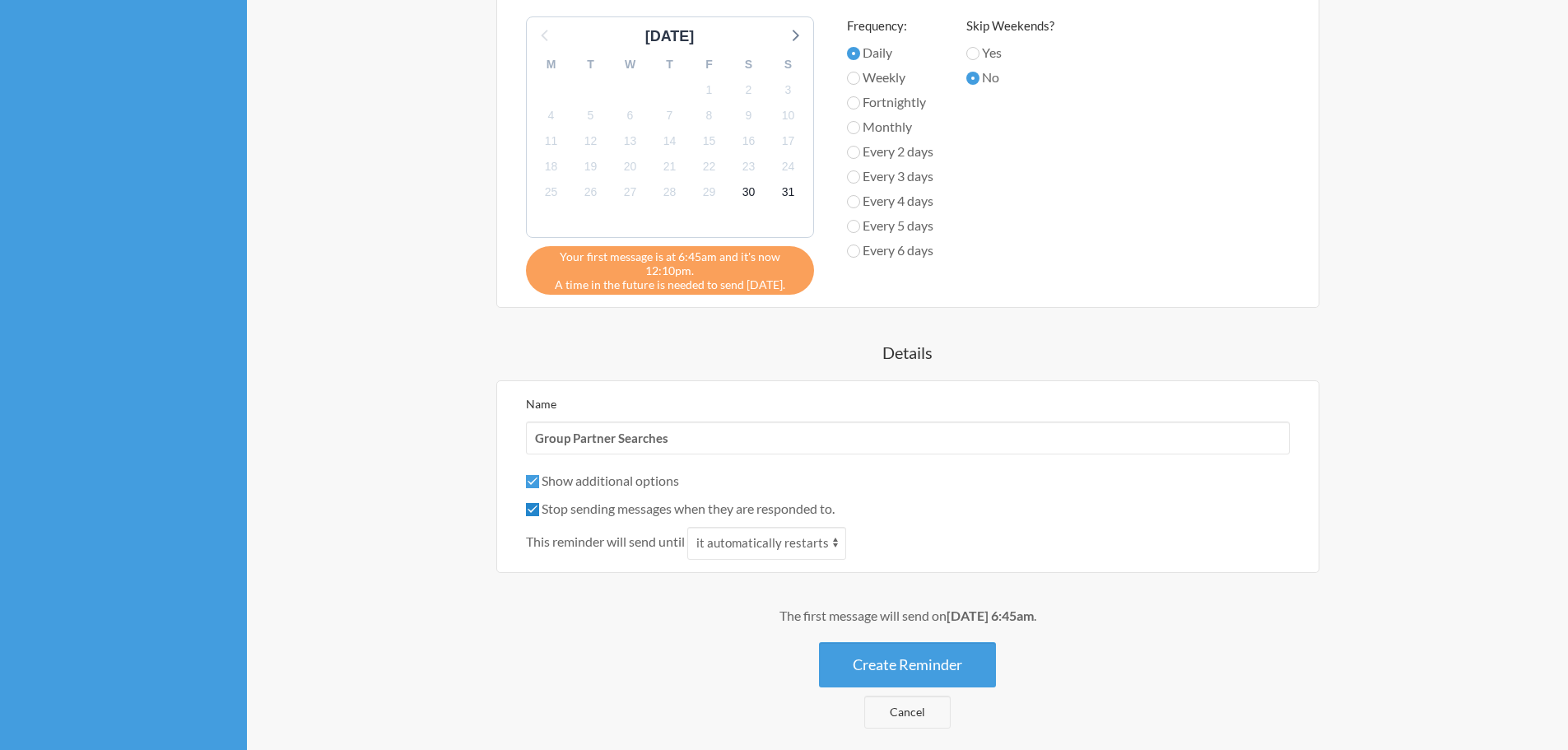
click at [530, 511] on input "Stop sending messages when they are responded to." at bounding box center [532, 509] width 13 height 13
checkbox input "false"
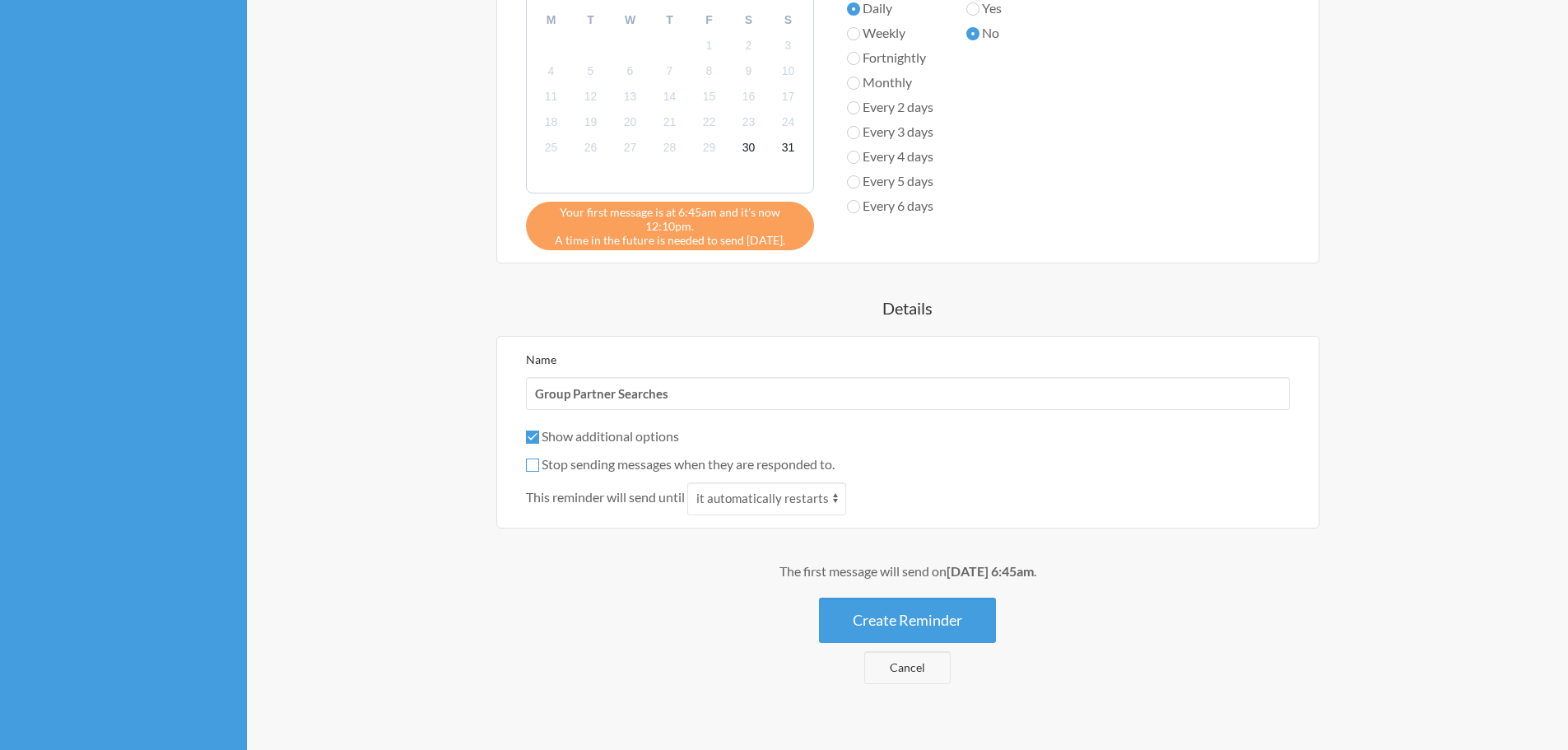
scroll to position [657, 0]
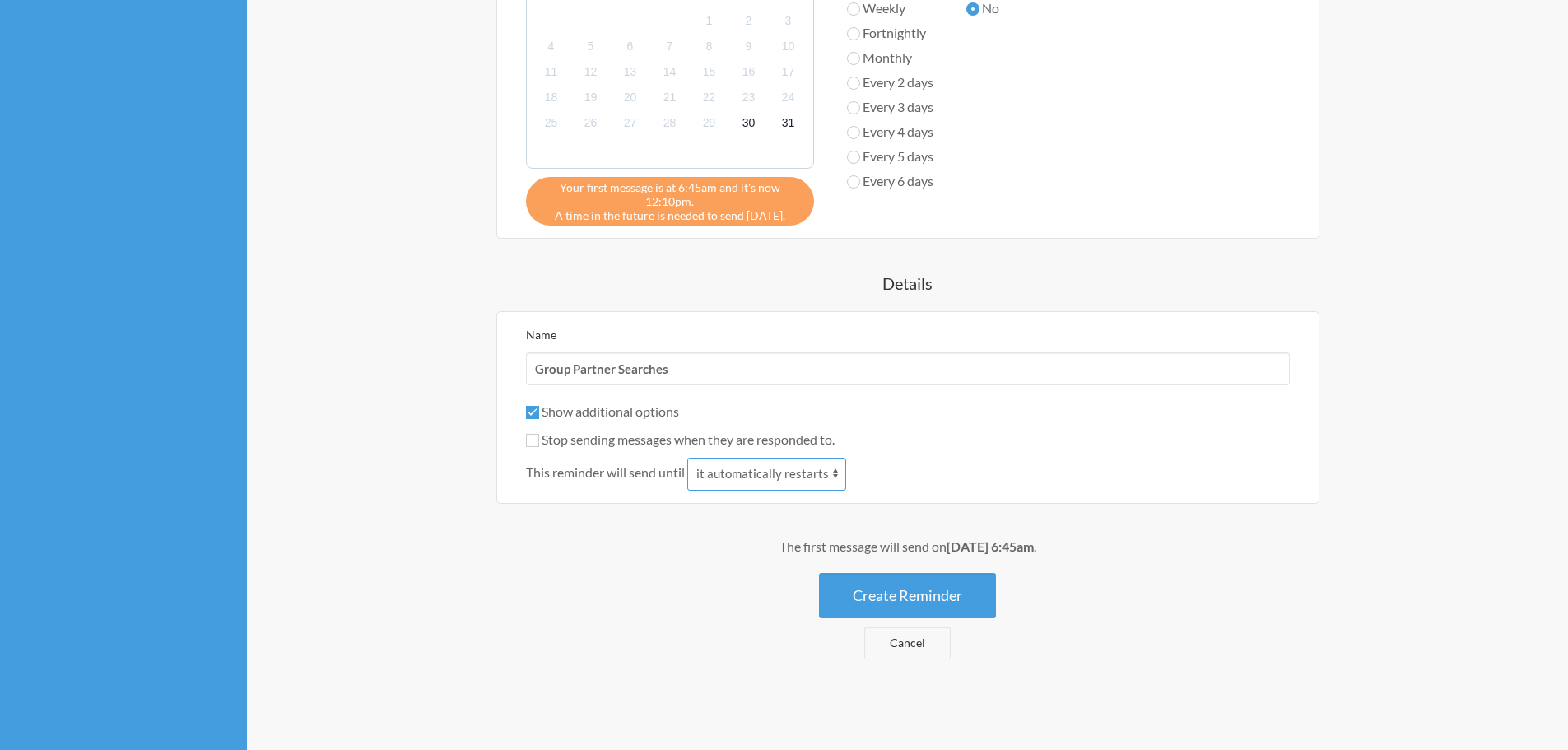
click at [754, 481] on select "it automatically restarts it is replied to" at bounding box center [766, 475] width 159 height 33
click at [920, 464] on div "This reminder will send until it automatically restarts it is replied to" at bounding box center [907, 475] width 763 height 33
click at [927, 603] on button "Create Reminder" at bounding box center [907, 596] width 177 height 45
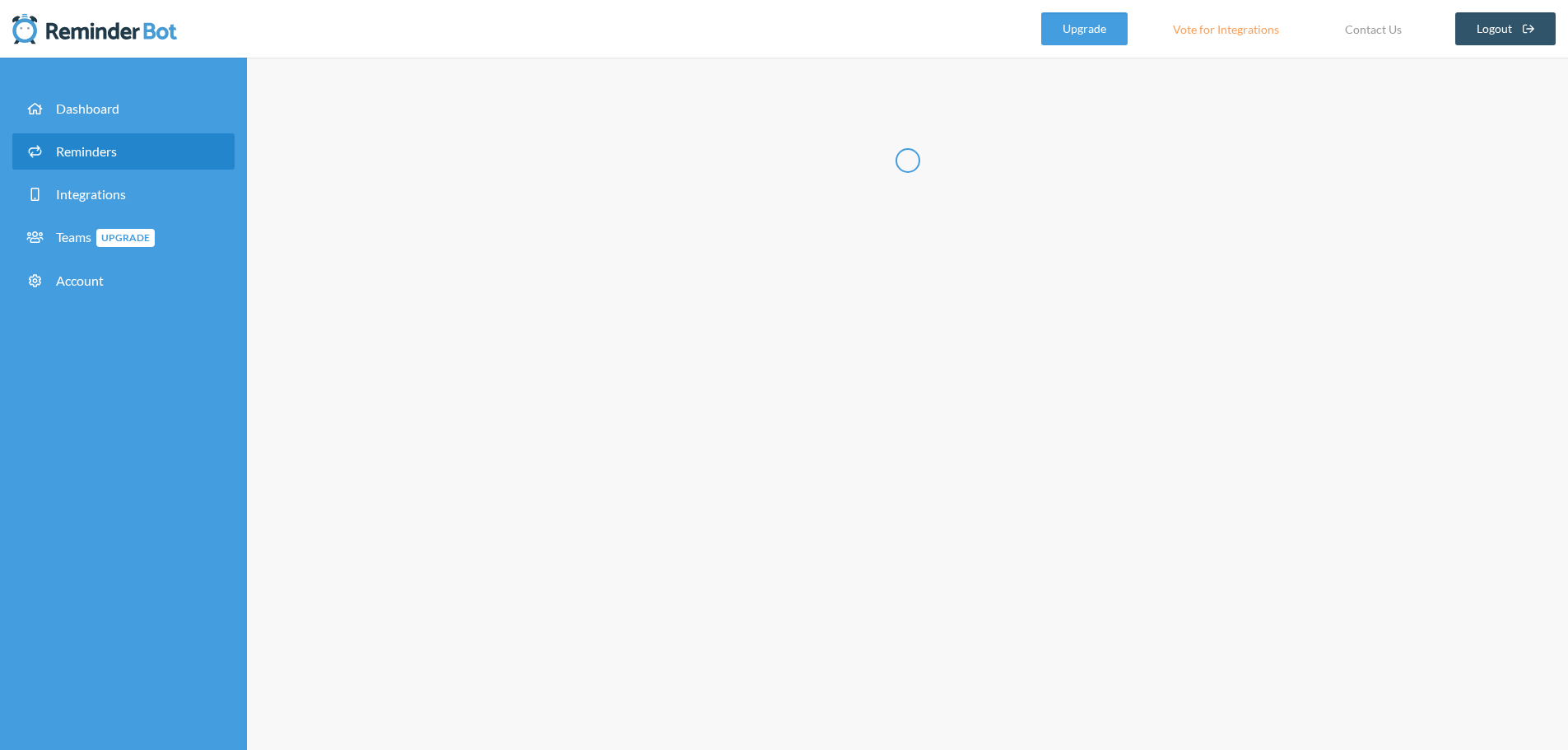
scroll to position [0, 0]
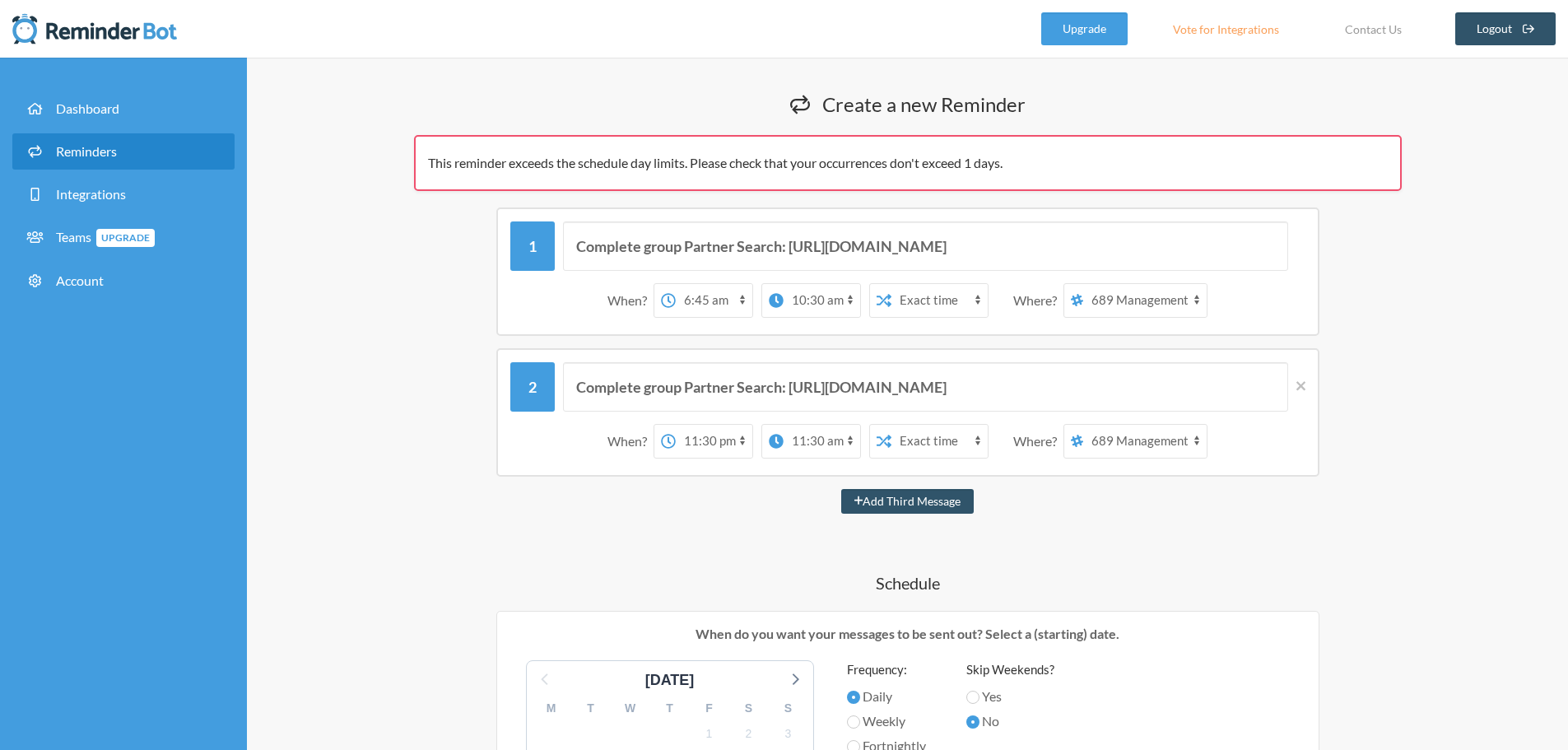
click at [818, 436] on select "12:00 am 12:15 am 12:30 am 12:45 am 1:00 am 1:15 am 1:30 am 1:45 am 2:00 am 2:1…" at bounding box center [821, 441] width 77 height 33
select select "23:45:00"
click at [783, 425] on select "12:00 am 12:15 am 12:30 am 12:45 am 1:00 am 1:15 am 1:30 am 1:45 am 2:00 am 2:1…" at bounding box center [821, 441] width 77 height 33
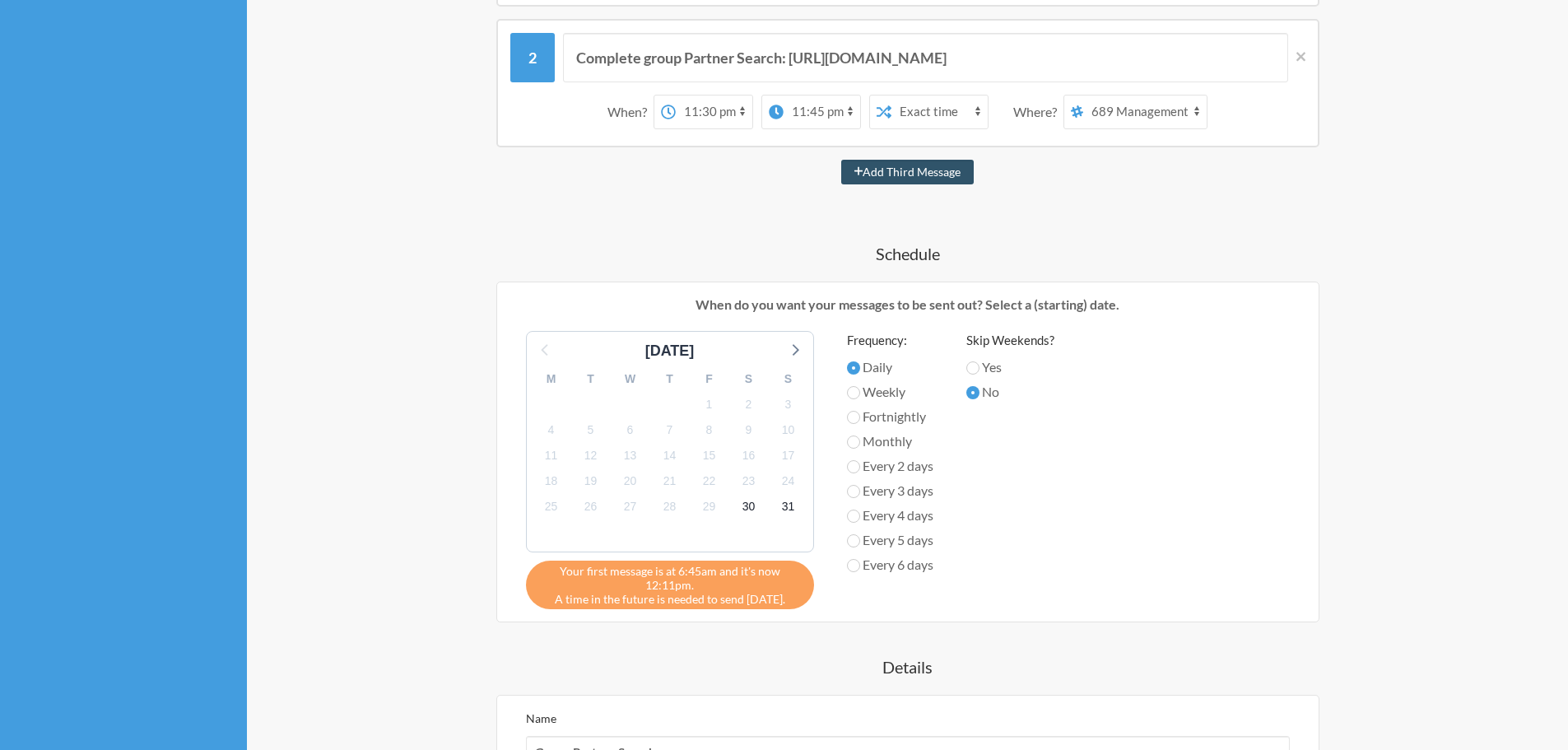
scroll to position [713, 0]
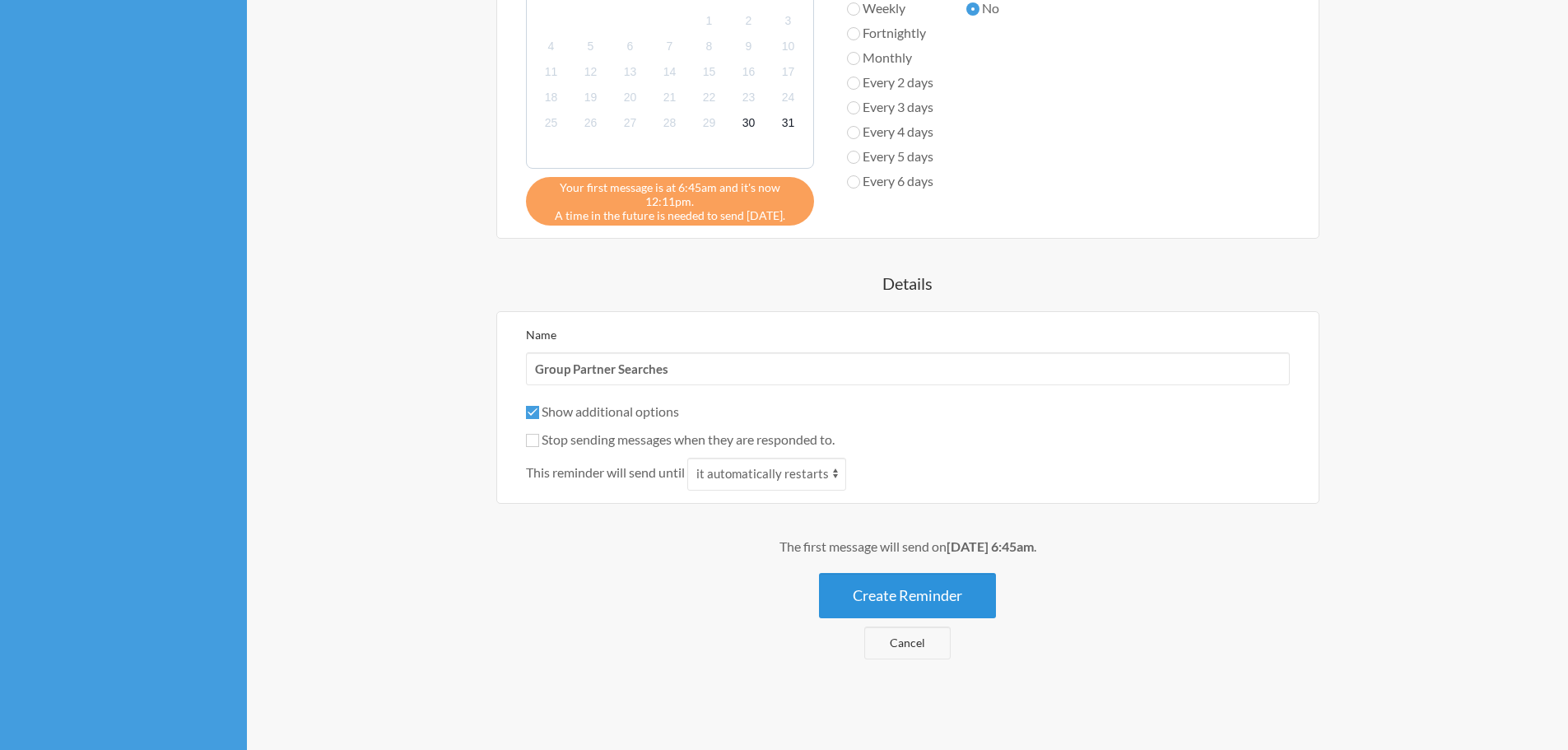
click at [892, 589] on button "Create Reminder" at bounding box center [907, 596] width 177 height 45
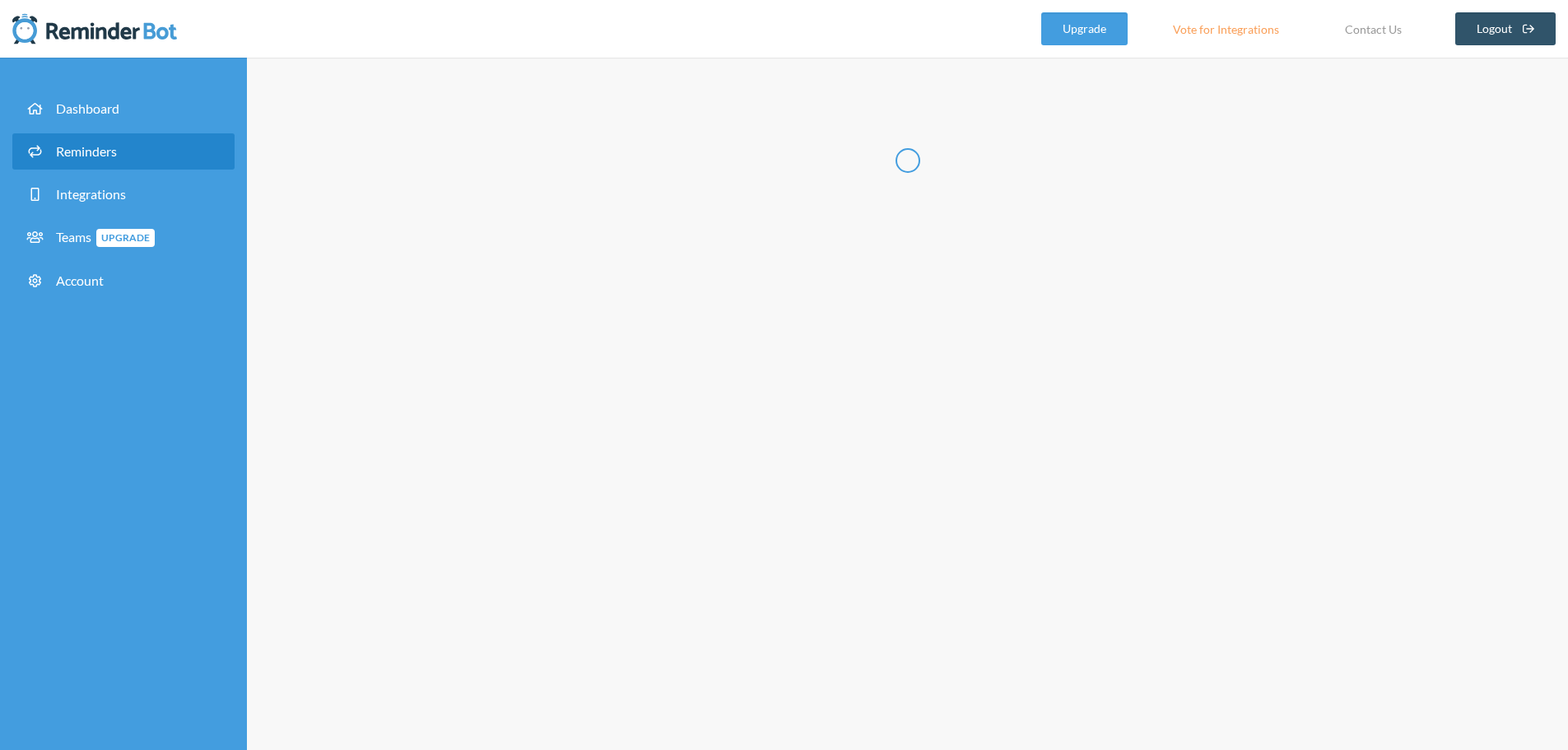
scroll to position [0, 0]
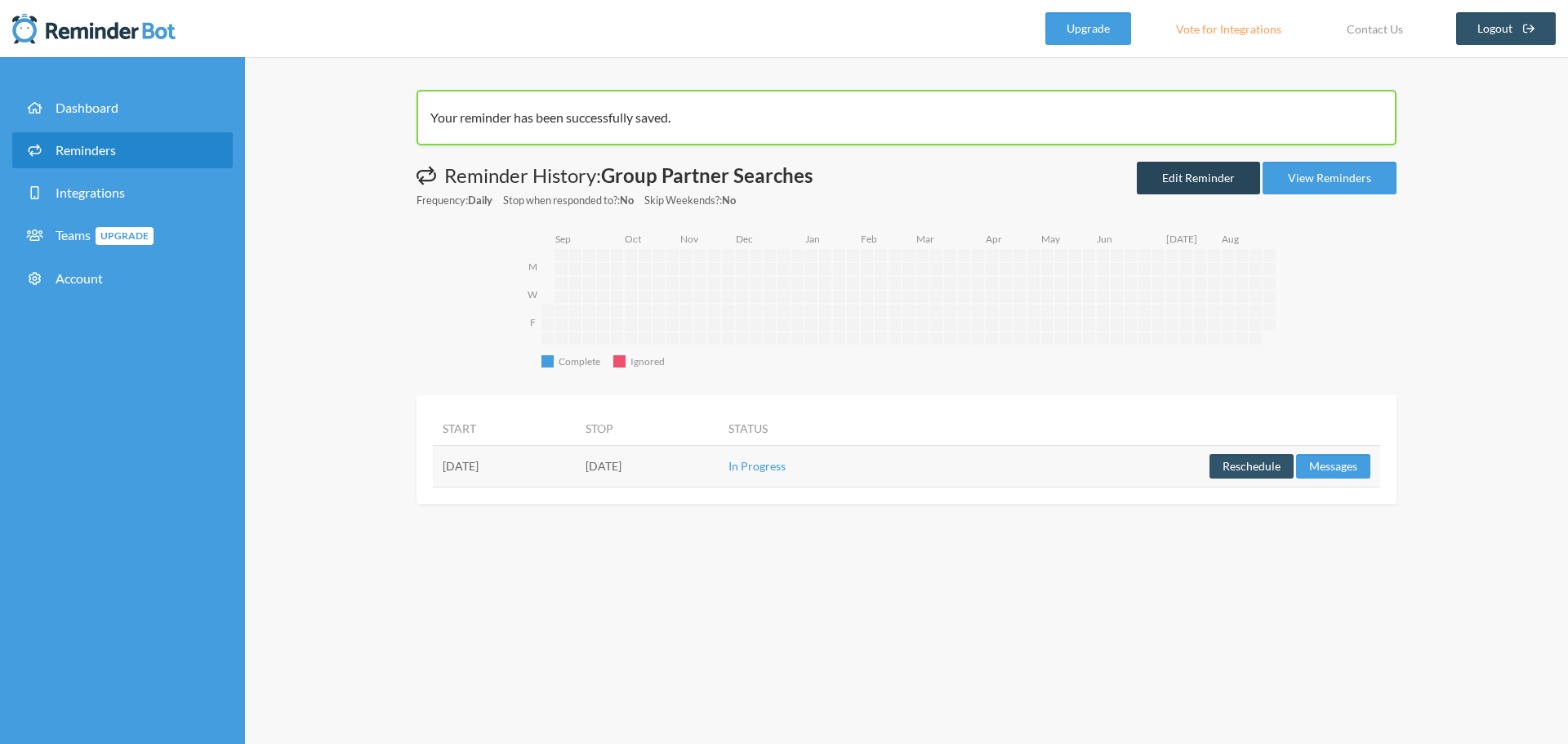
click at [1166, 178] on link "Edit Reminder" at bounding box center [1198, 178] width 123 height 33
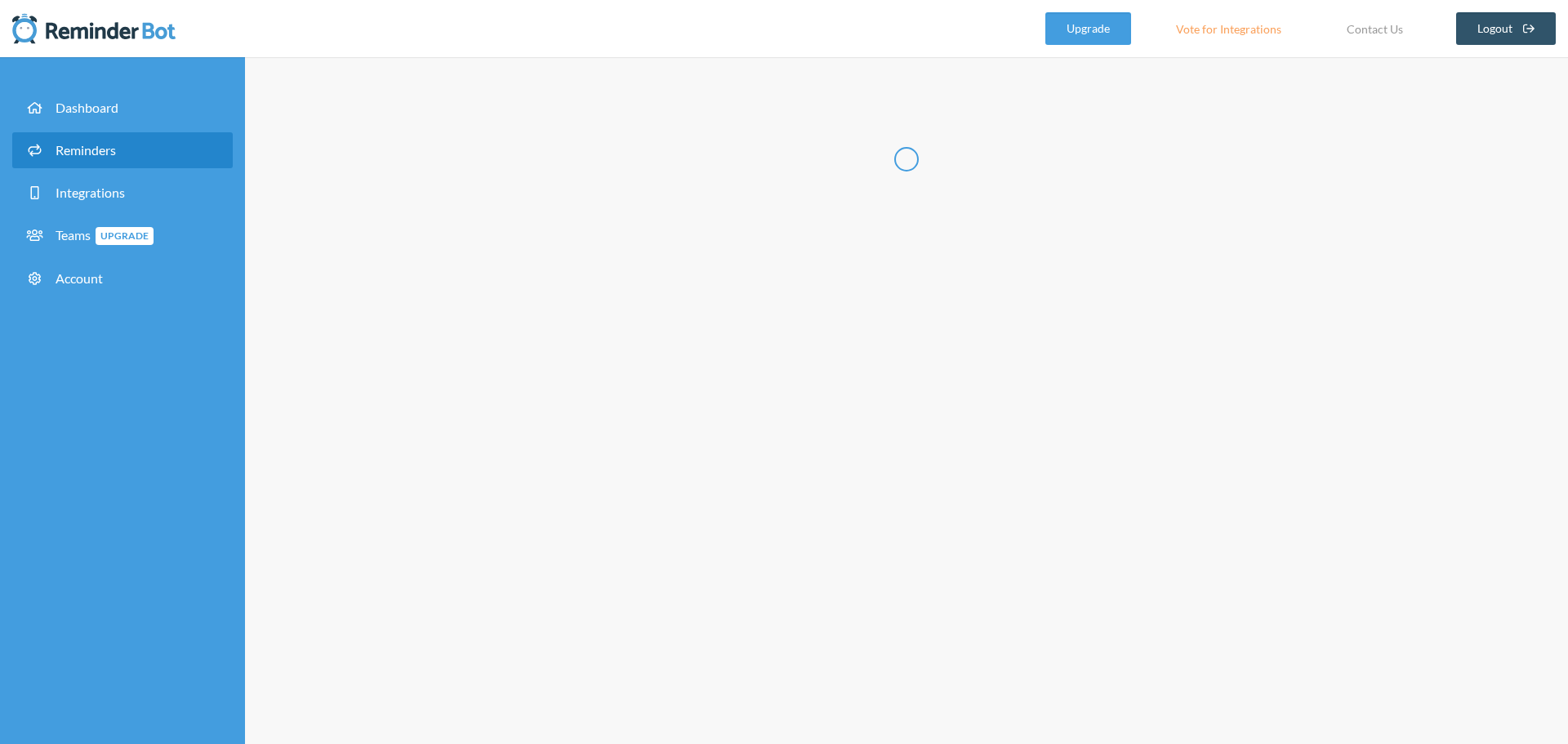
radio input "false"
radio input "true"
type input "Group Partner Searches"
checkbox input "true"
checkbox input "false"
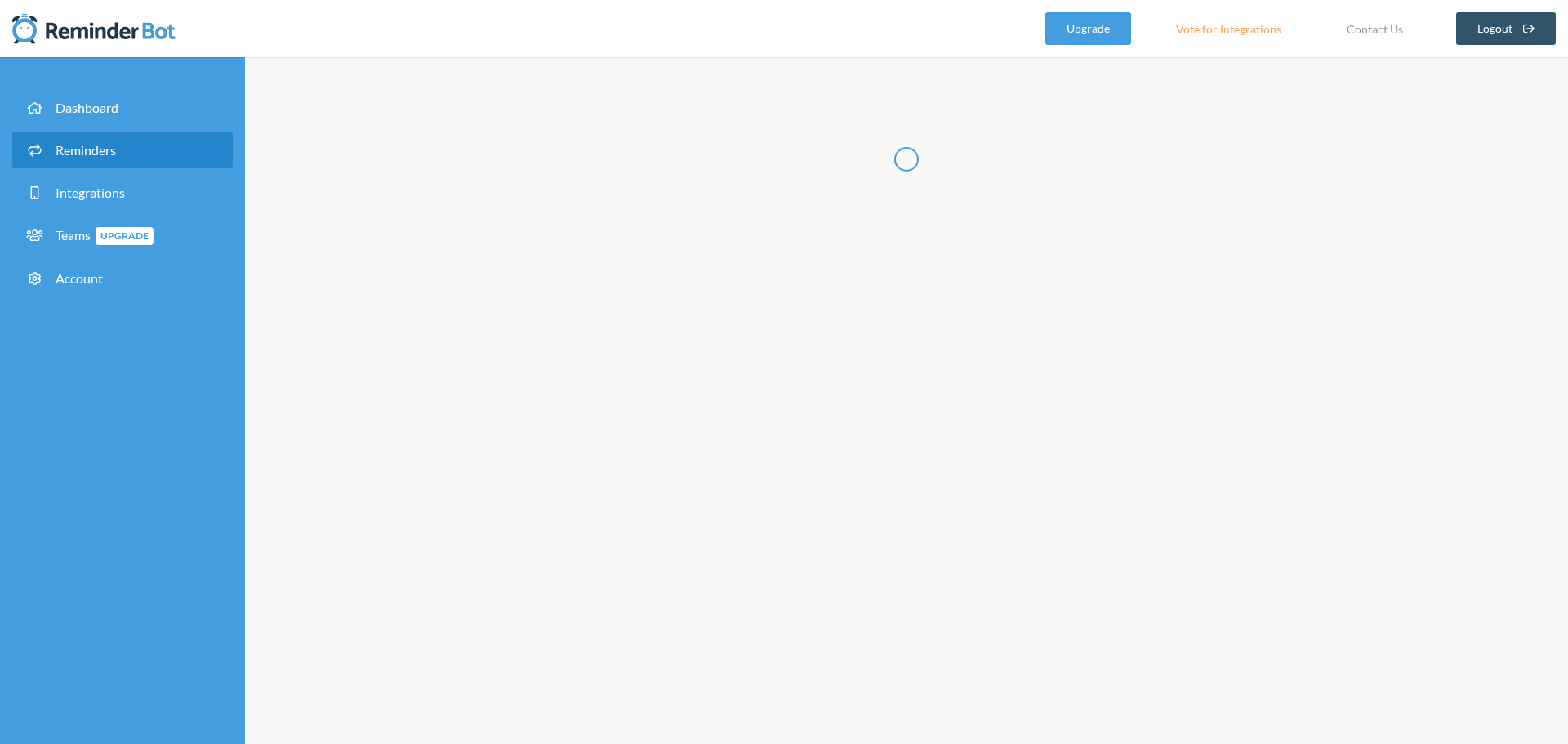
select select "06:45:00"
select select "10:30:00"
select select "23:30:00"
select select "23:45:00"
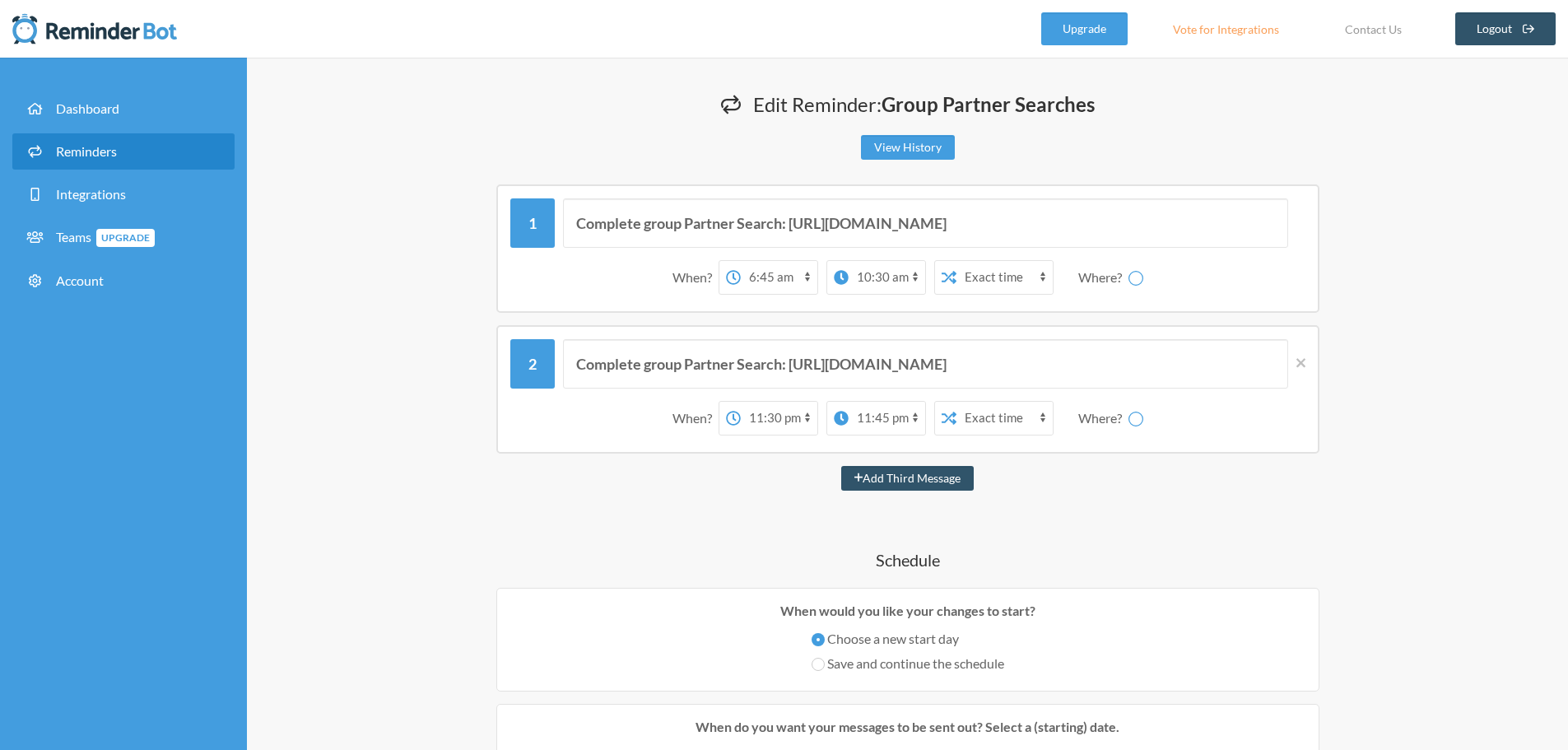
select select "spaces/AAAAOtecj0s"
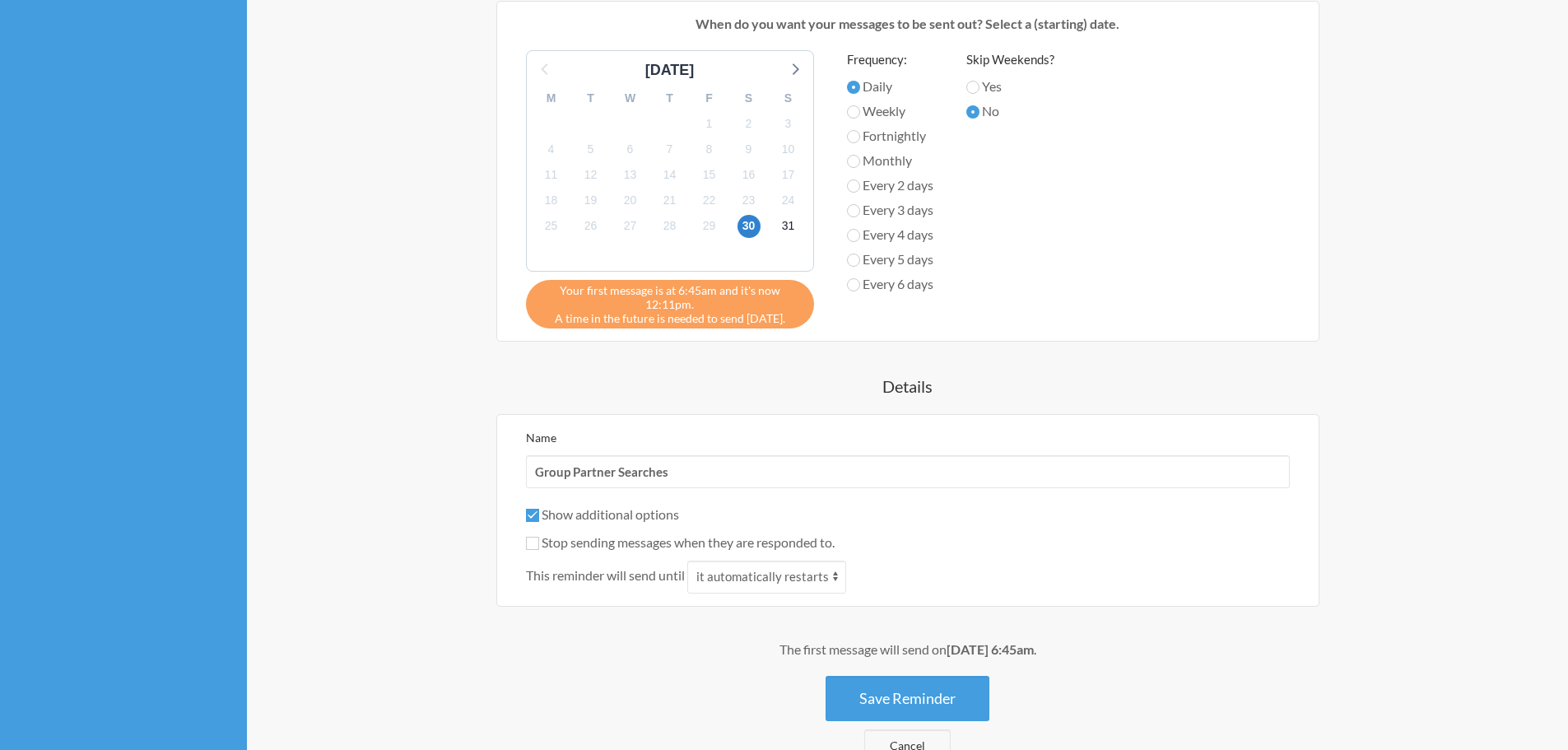
scroll to position [889, 0]
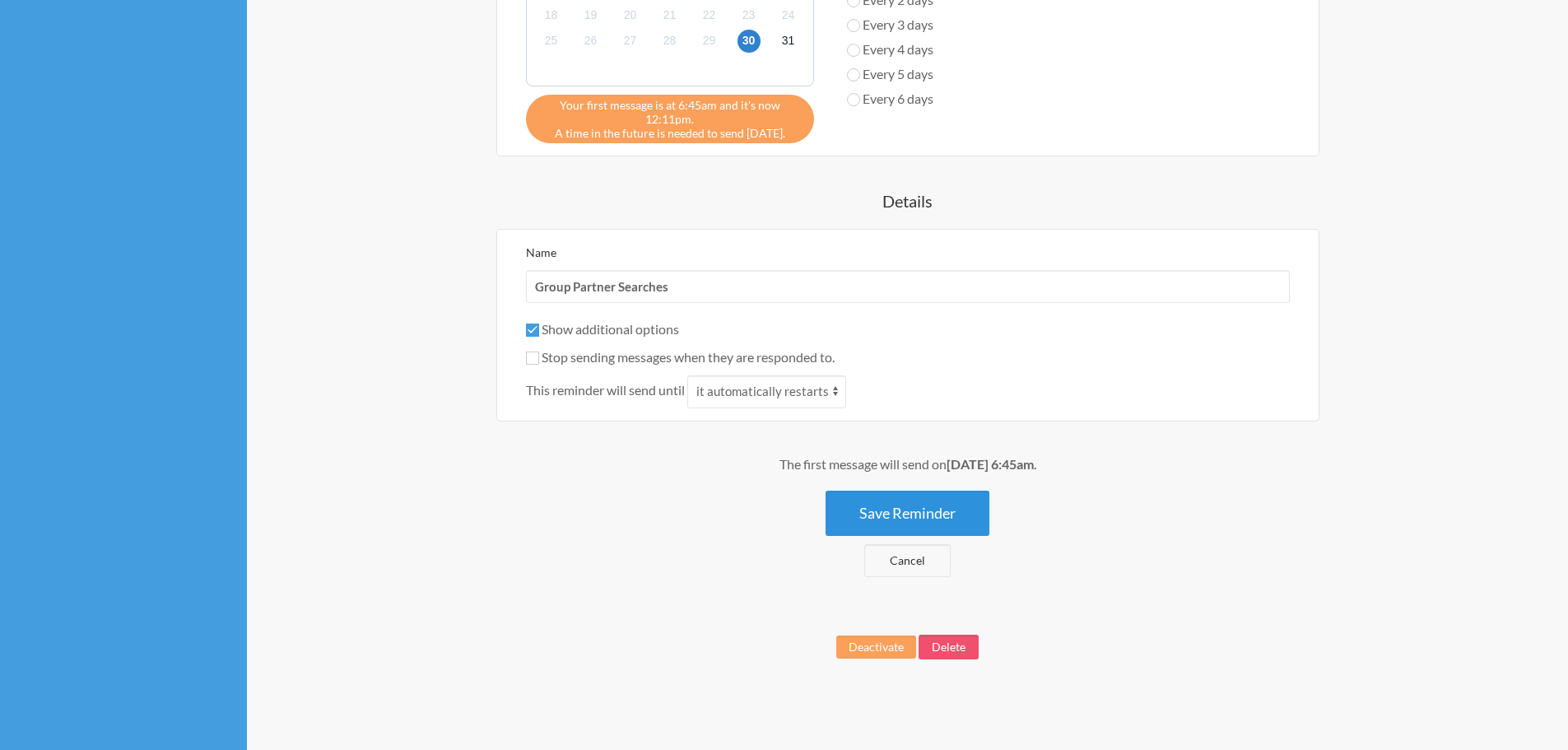
click at [912, 510] on button "Save Reminder" at bounding box center [907, 513] width 164 height 45
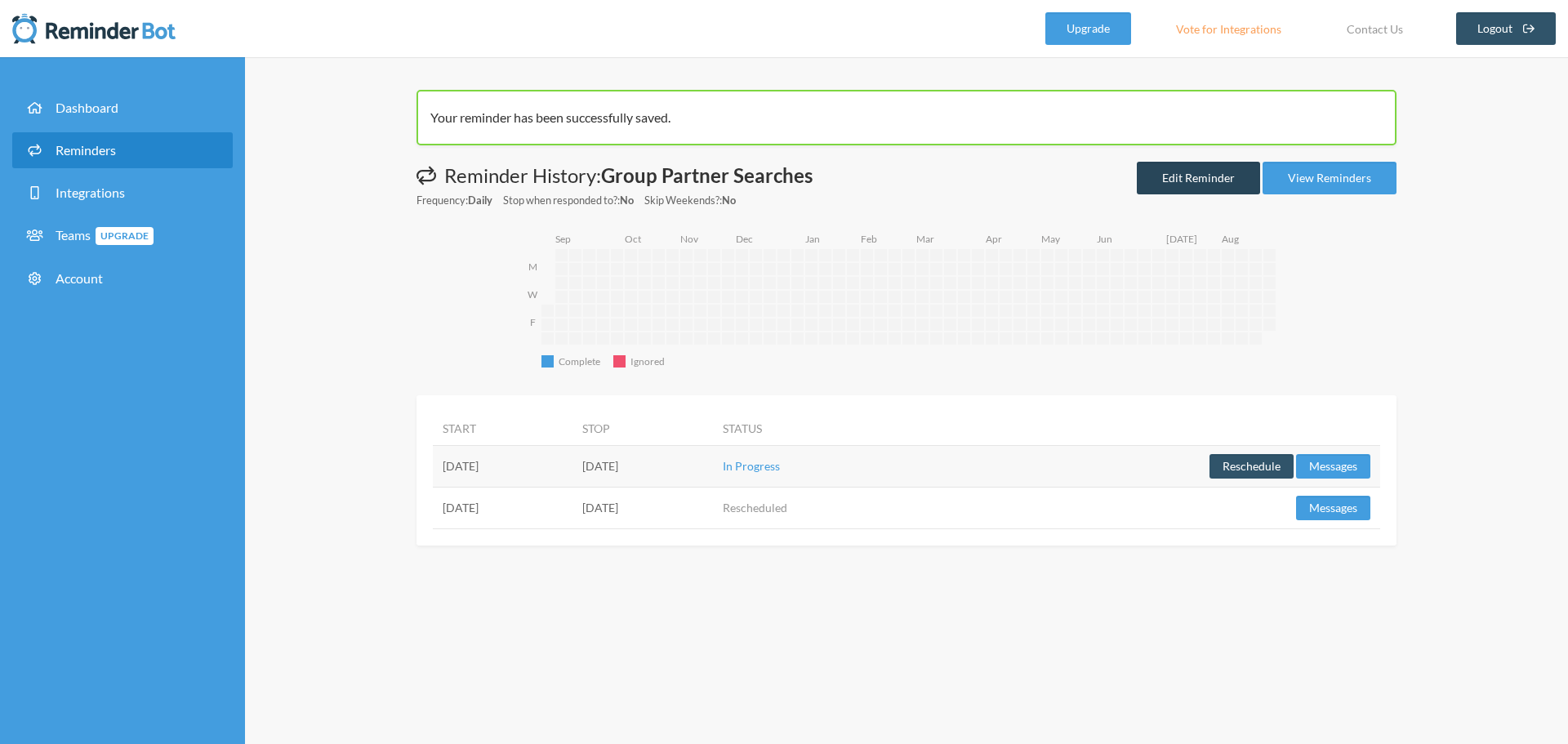
click at [1190, 173] on link "Edit Reminder" at bounding box center [1198, 178] width 123 height 33
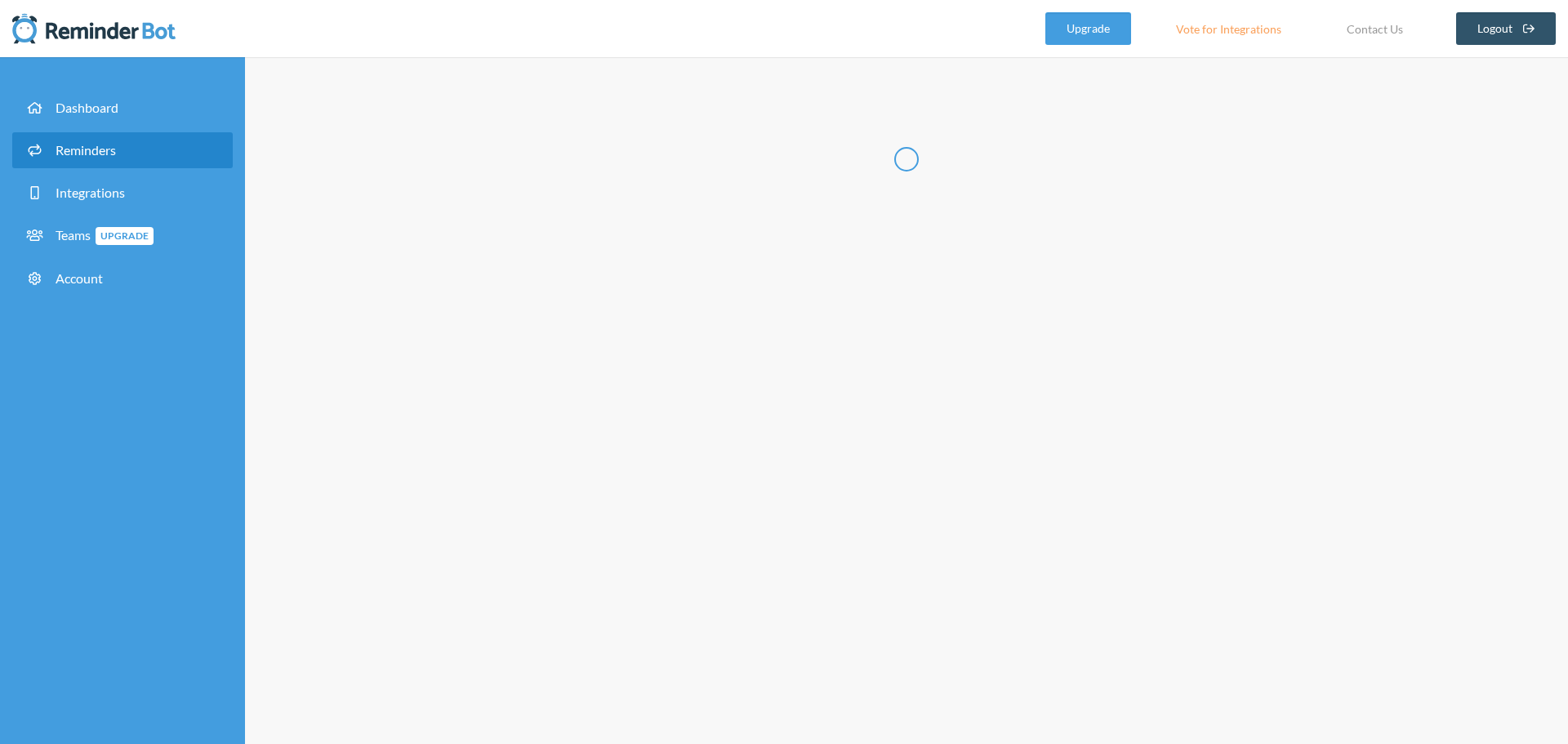
radio input "false"
radio input "true"
type input "Group Partner Searches"
checkbox input "true"
checkbox input "false"
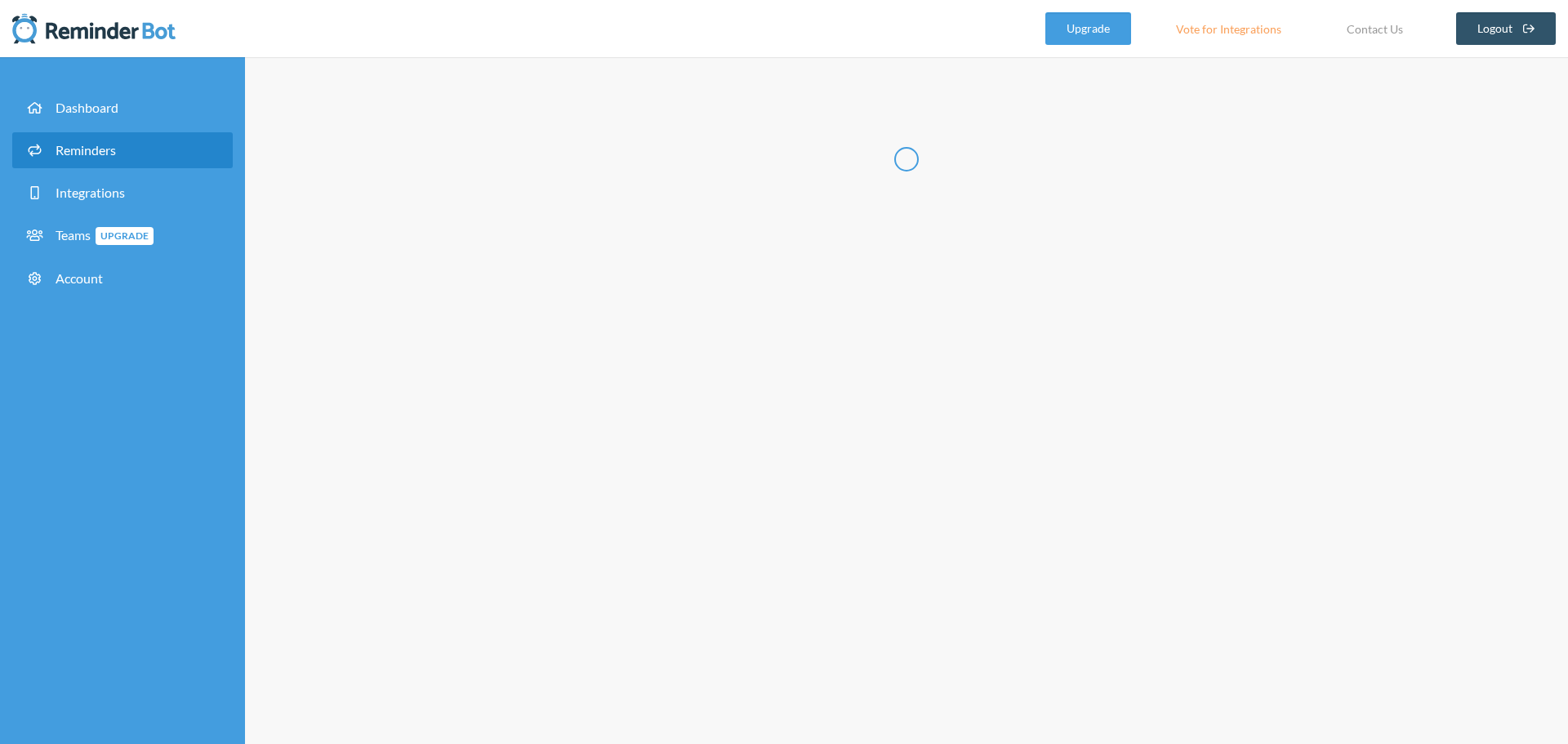
select select "06:45:00"
select select "10:30:00"
select select "23:30:00"
select select "23:45:00"
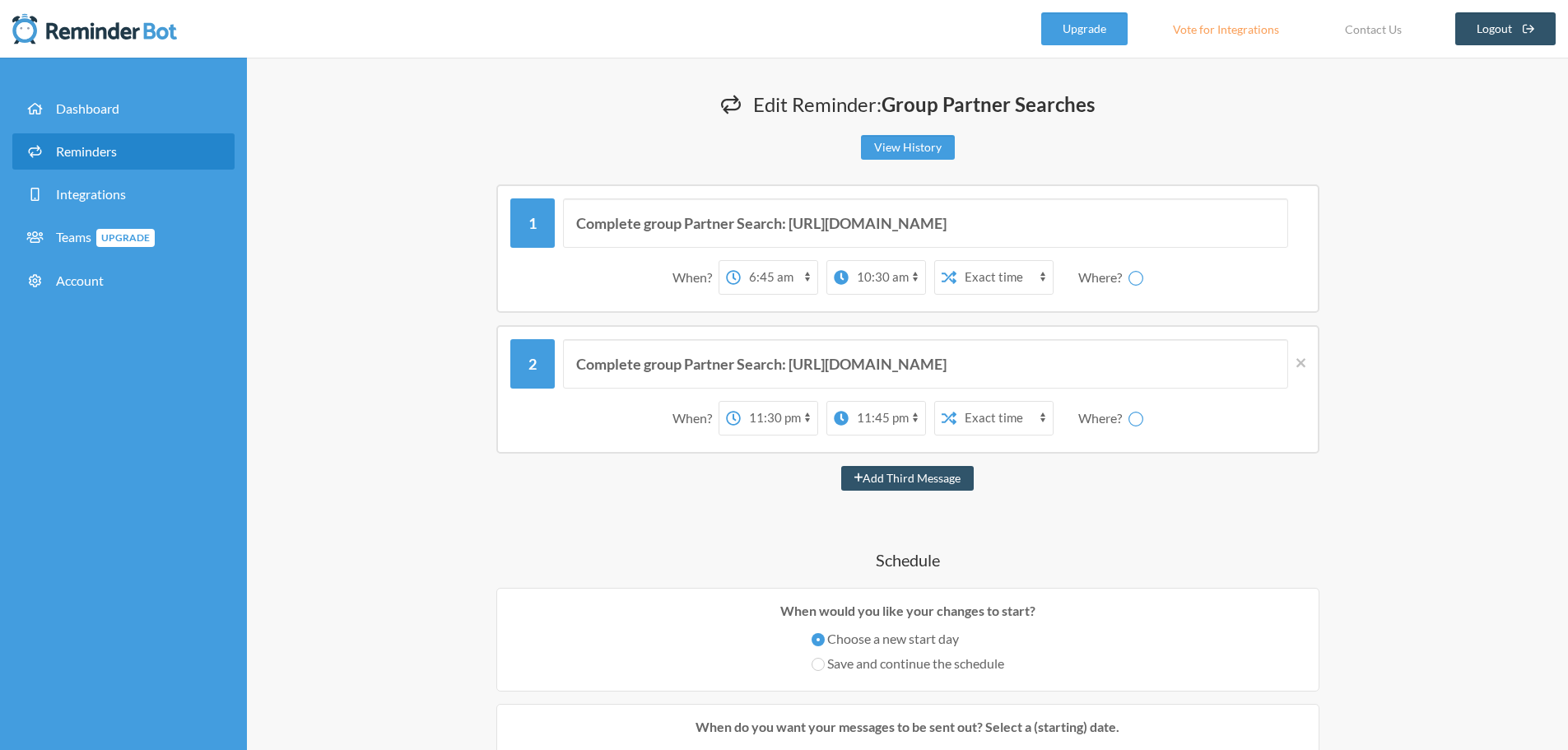
select select "spaces/AAAAOtecj0s"
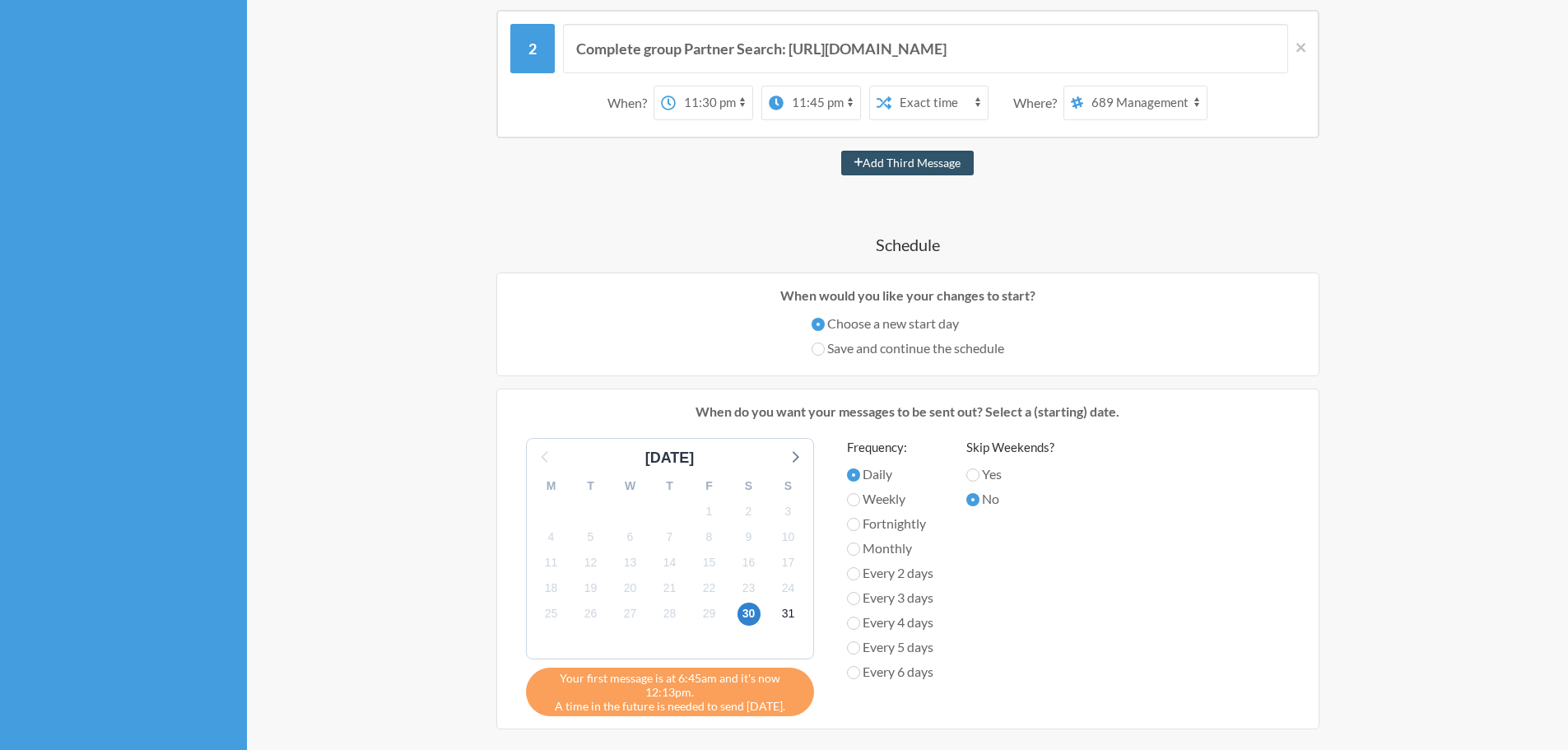
scroll to position [329, 0]
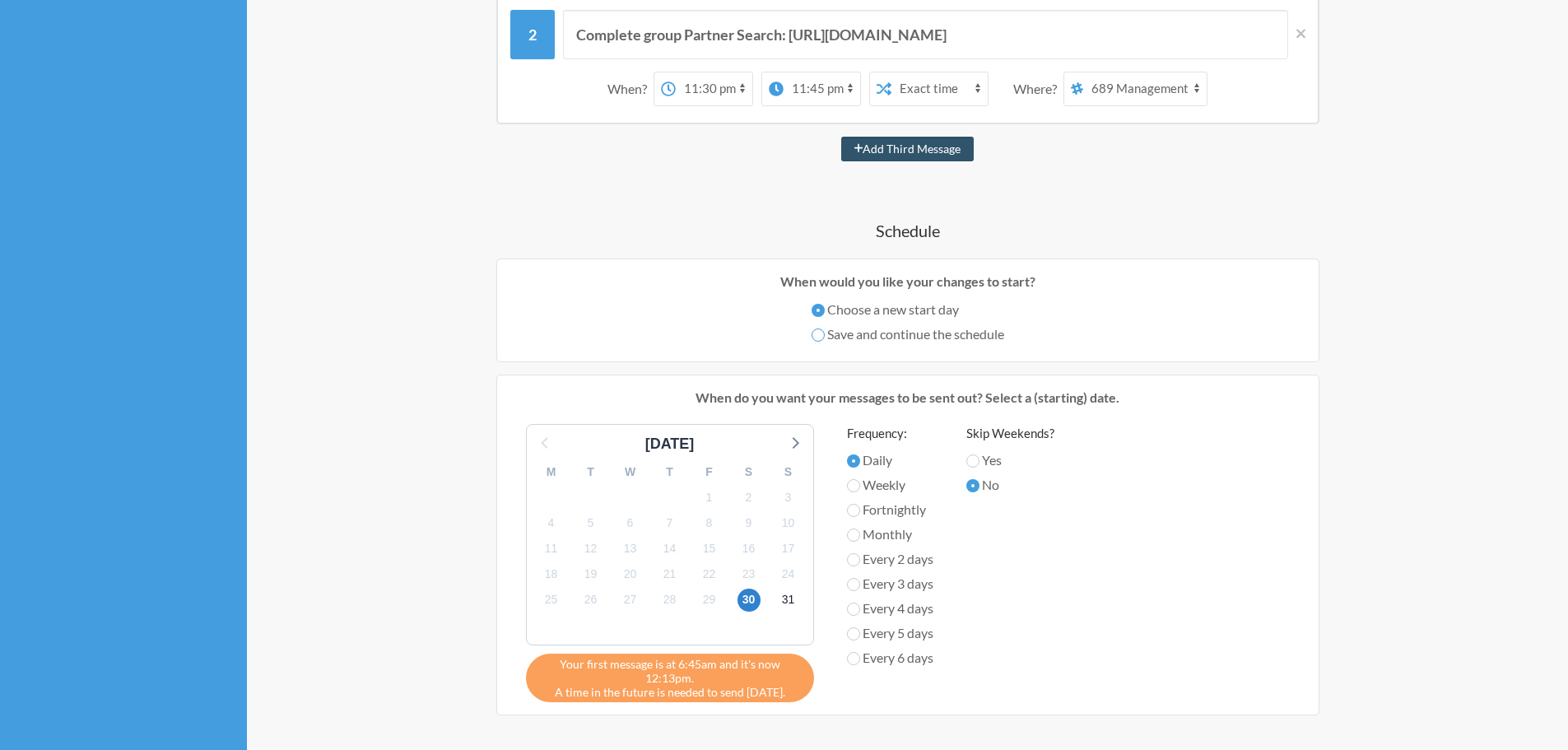
click at [812, 337] on input "Save and continue the schedule" at bounding box center [817, 334] width 13 height 13
radio input "true"
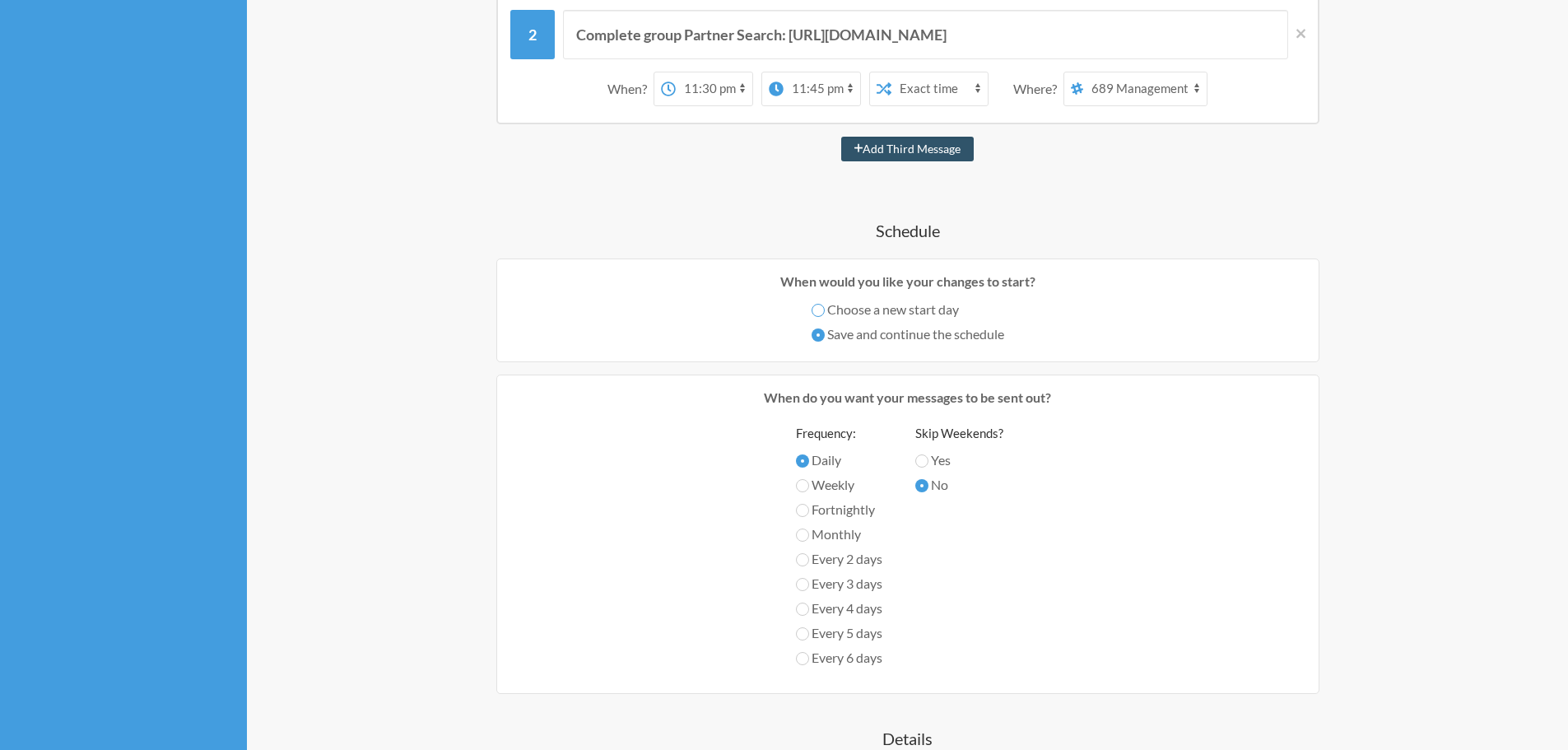
click at [819, 308] on input "Choose a new start day" at bounding box center [817, 310] width 13 height 13
radio input "true"
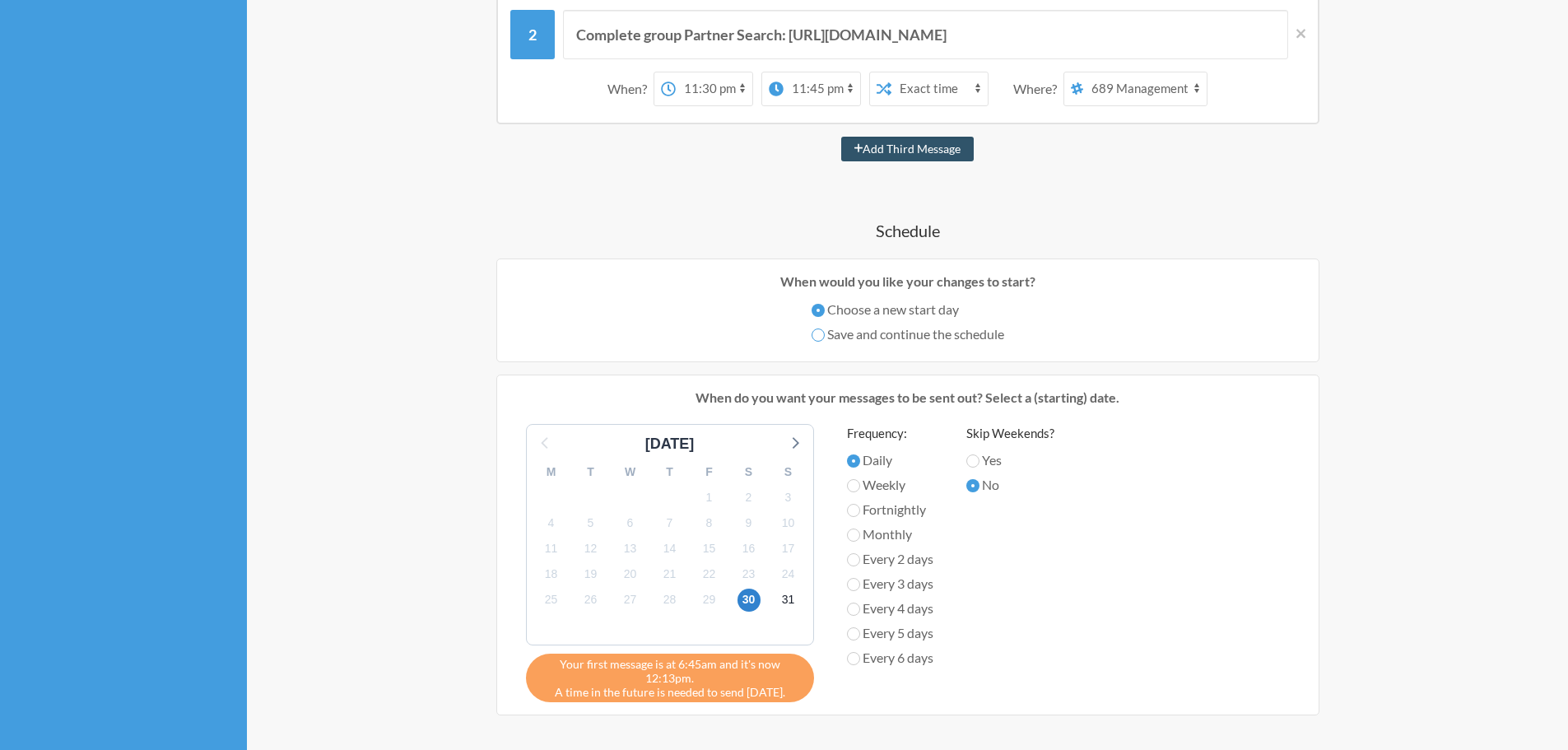
click at [815, 341] on input "Save and continue the schedule" at bounding box center [817, 334] width 13 height 13
radio input "true"
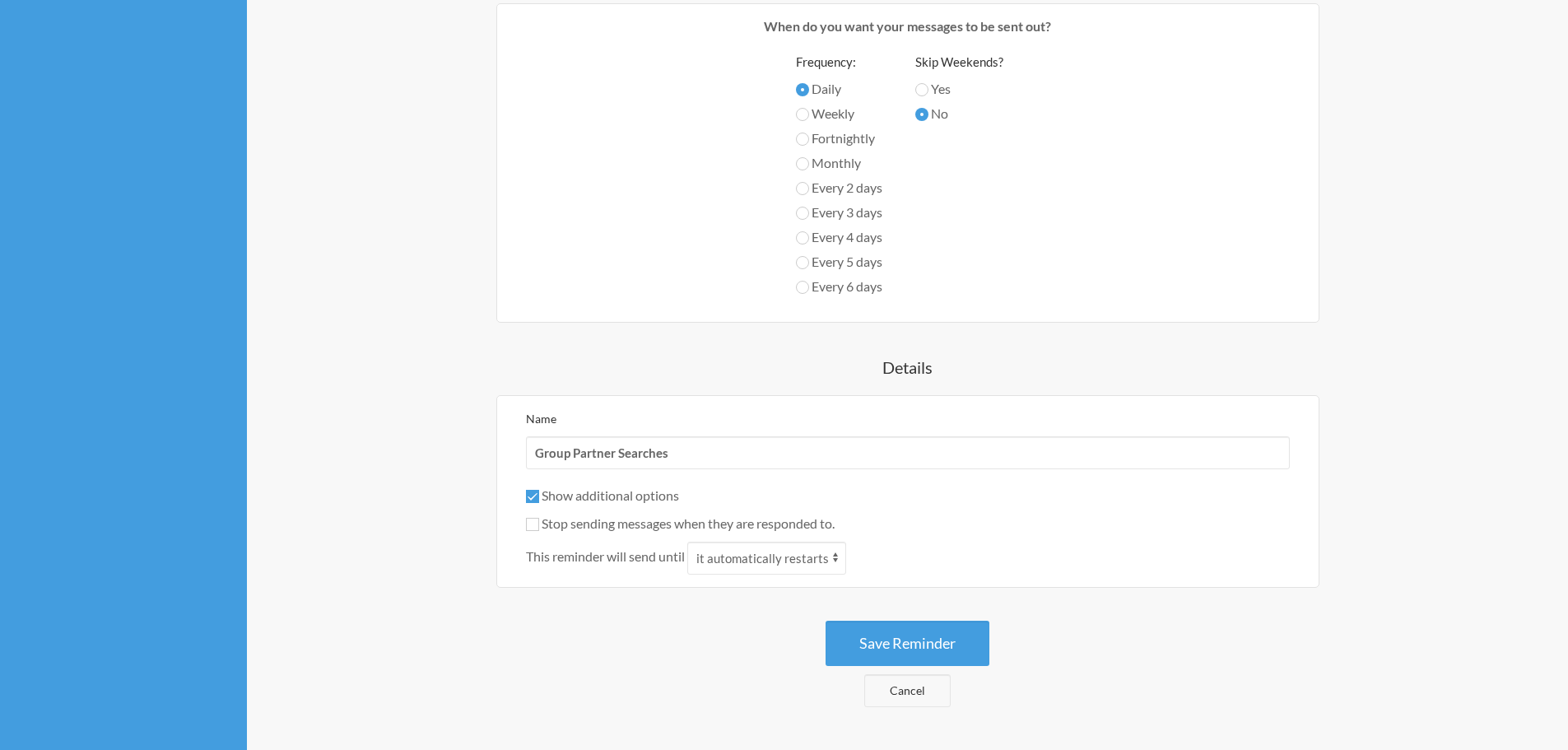
scroll to position [741, 0]
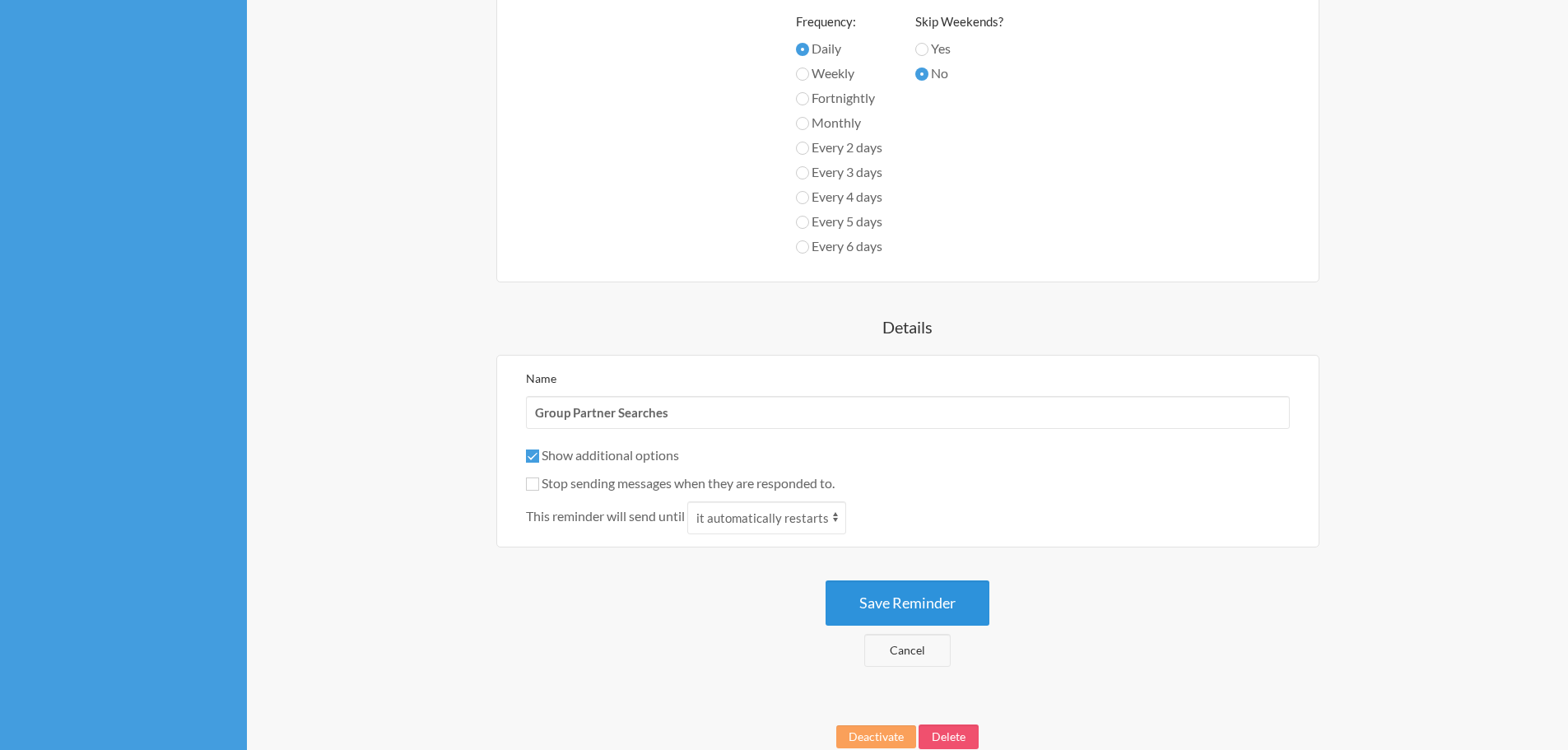
click at [938, 600] on button "Save Reminder" at bounding box center [907, 603] width 164 height 45
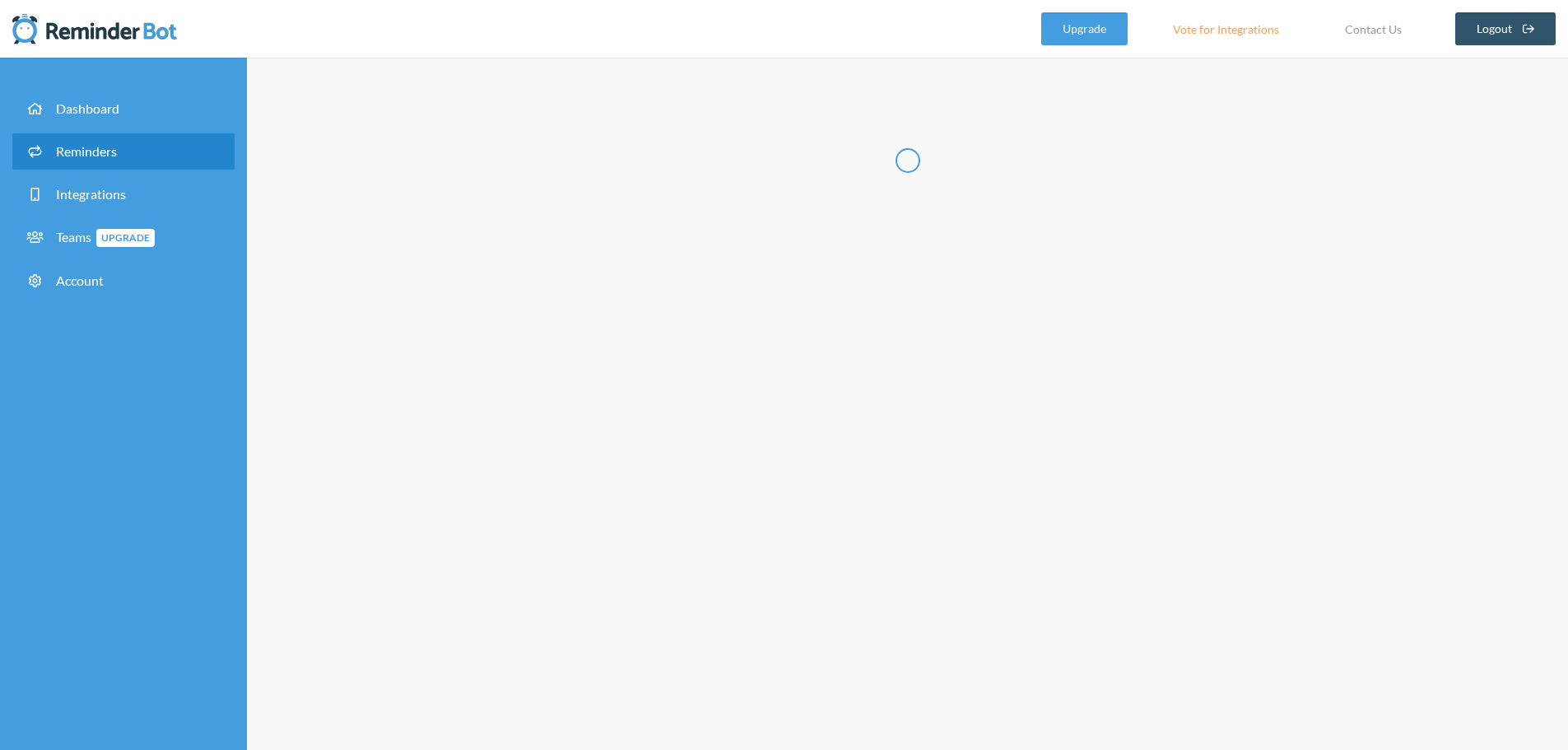
scroll to position [0, 0]
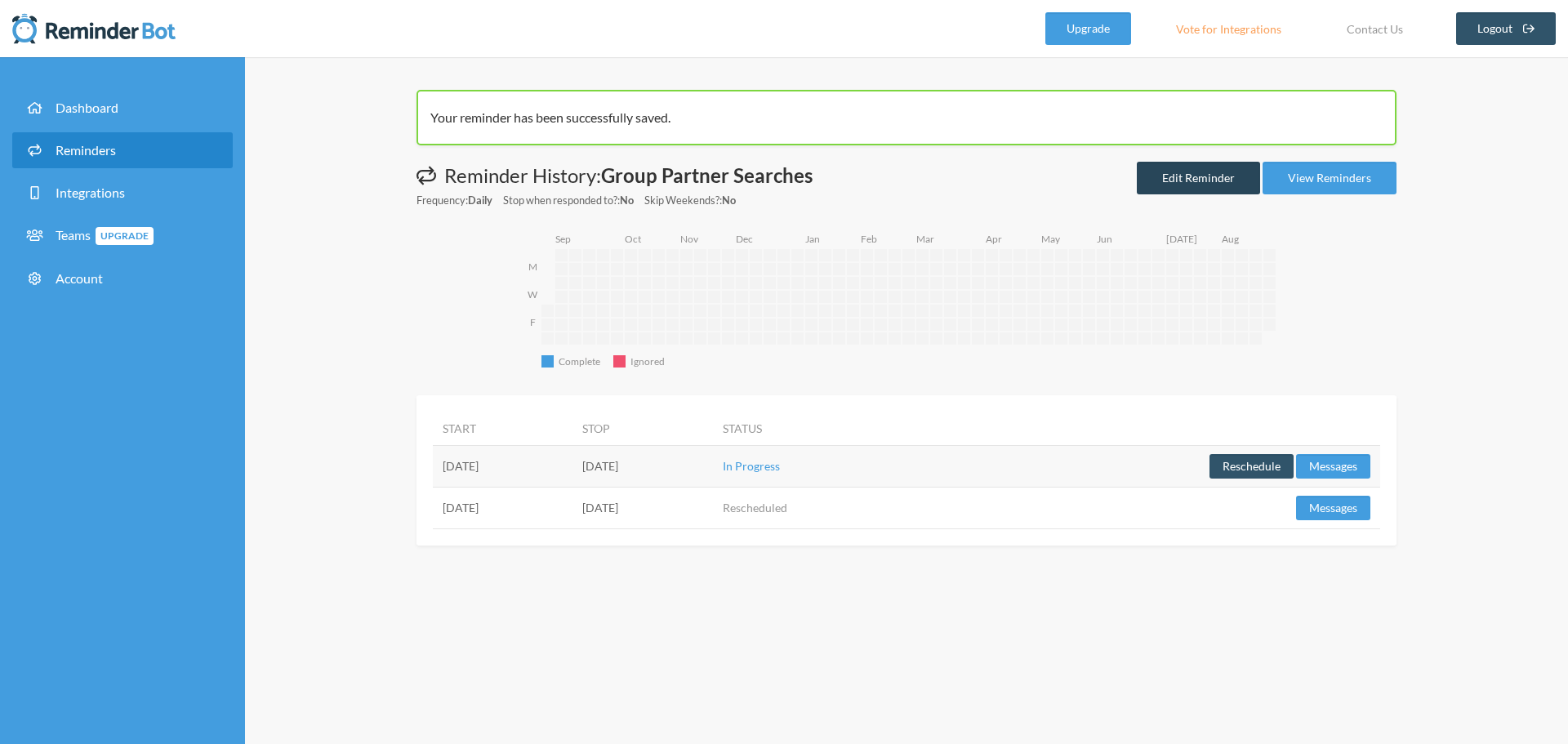
click at [1211, 188] on link "Edit Reminder" at bounding box center [1198, 178] width 123 height 33
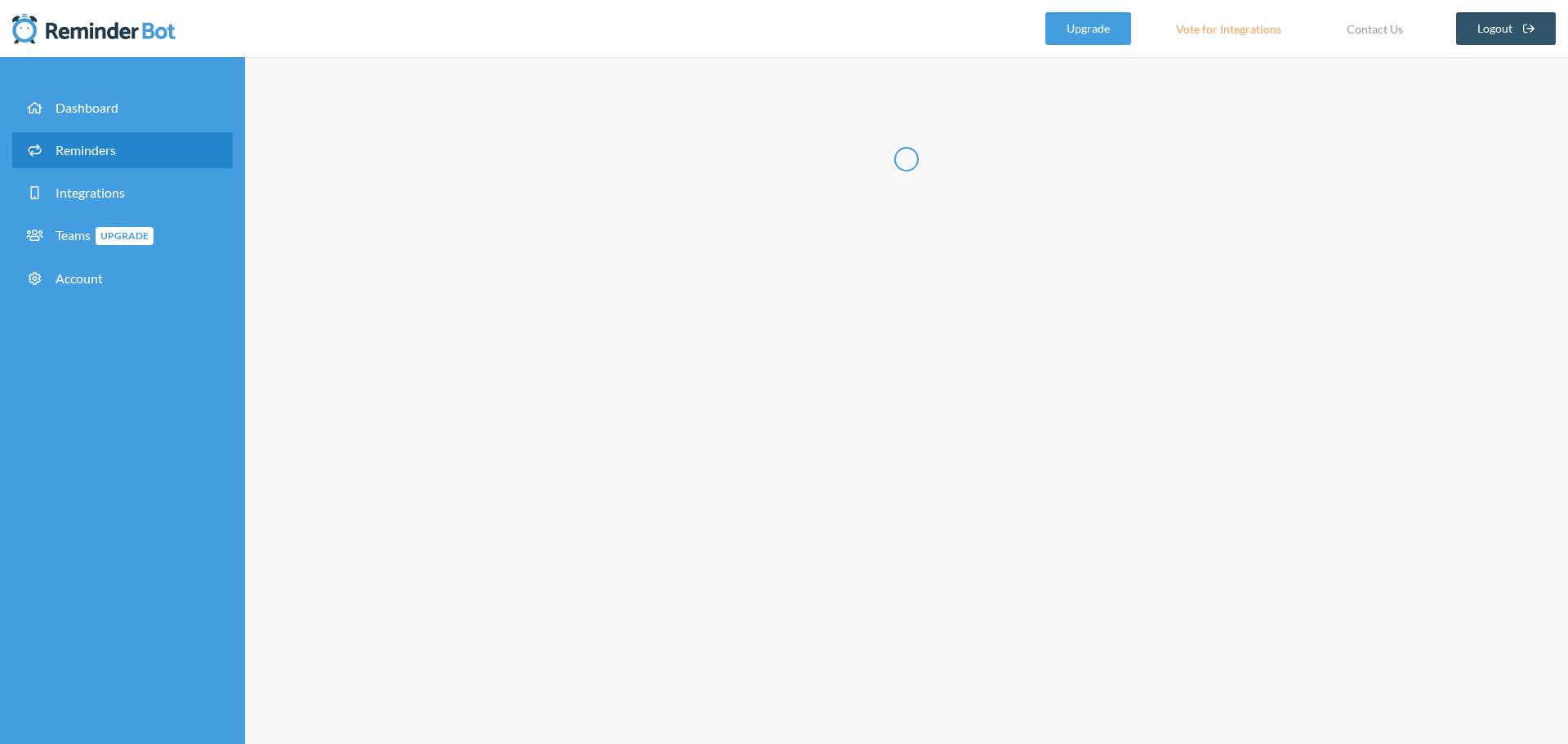
radio input "false"
radio input "true"
type input "Group Partner Searches"
checkbox input "true"
checkbox input "false"
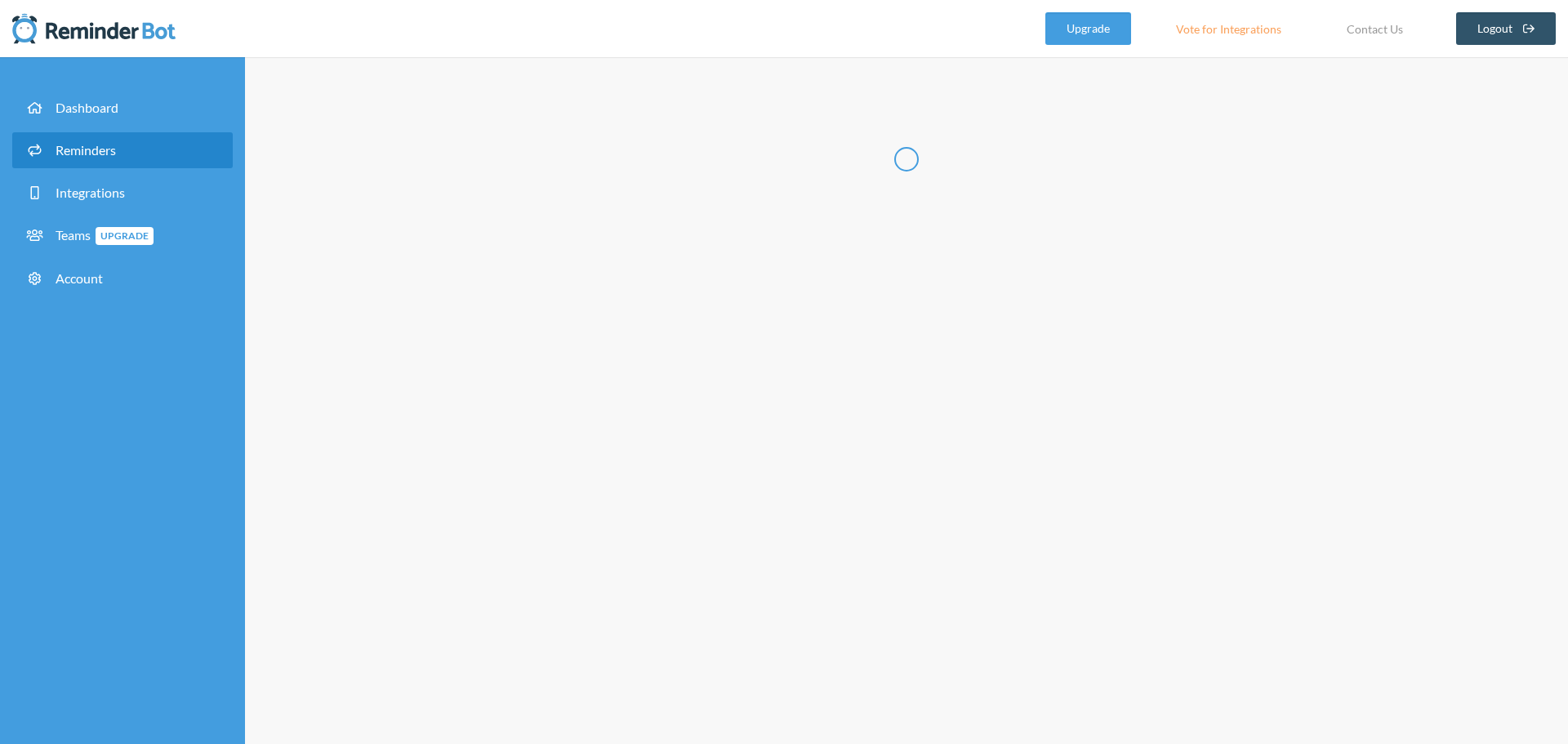
select select "06:45:00"
select select "10:30:00"
select select "23:30:00"
select select "23:45:00"
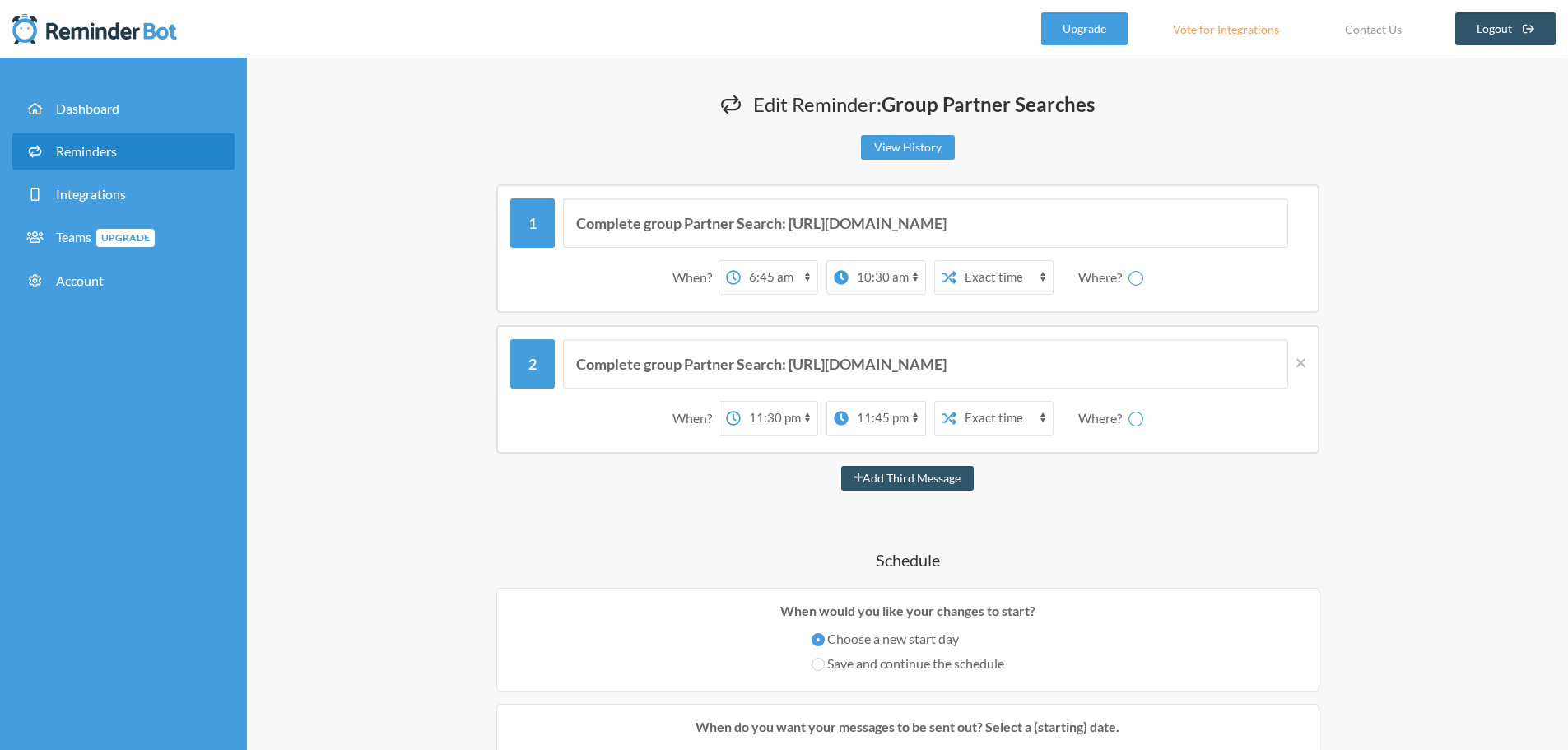
select select "spaces/AAAAOtecj0s"
click at [944, 420] on select "Exact time Random time" at bounding box center [939, 419] width 96 height 33
click at [944, 419] on select "Exact time Random time" at bounding box center [939, 419] width 96 height 33
click at [615, 413] on div "When?" at bounding box center [630, 418] width 46 height 34
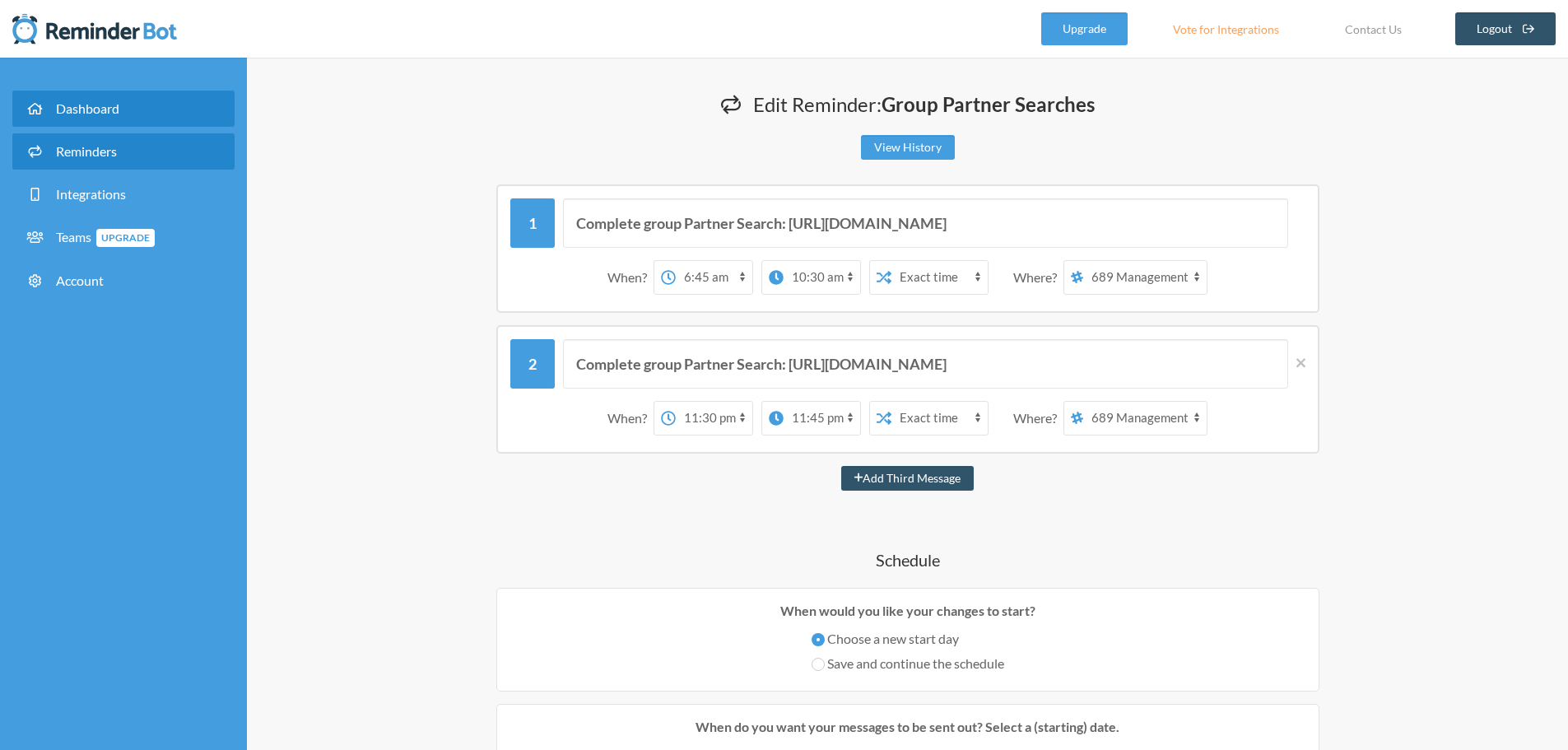
click at [45, 109] on span at bounding box center [38, 108] width 28 height 16
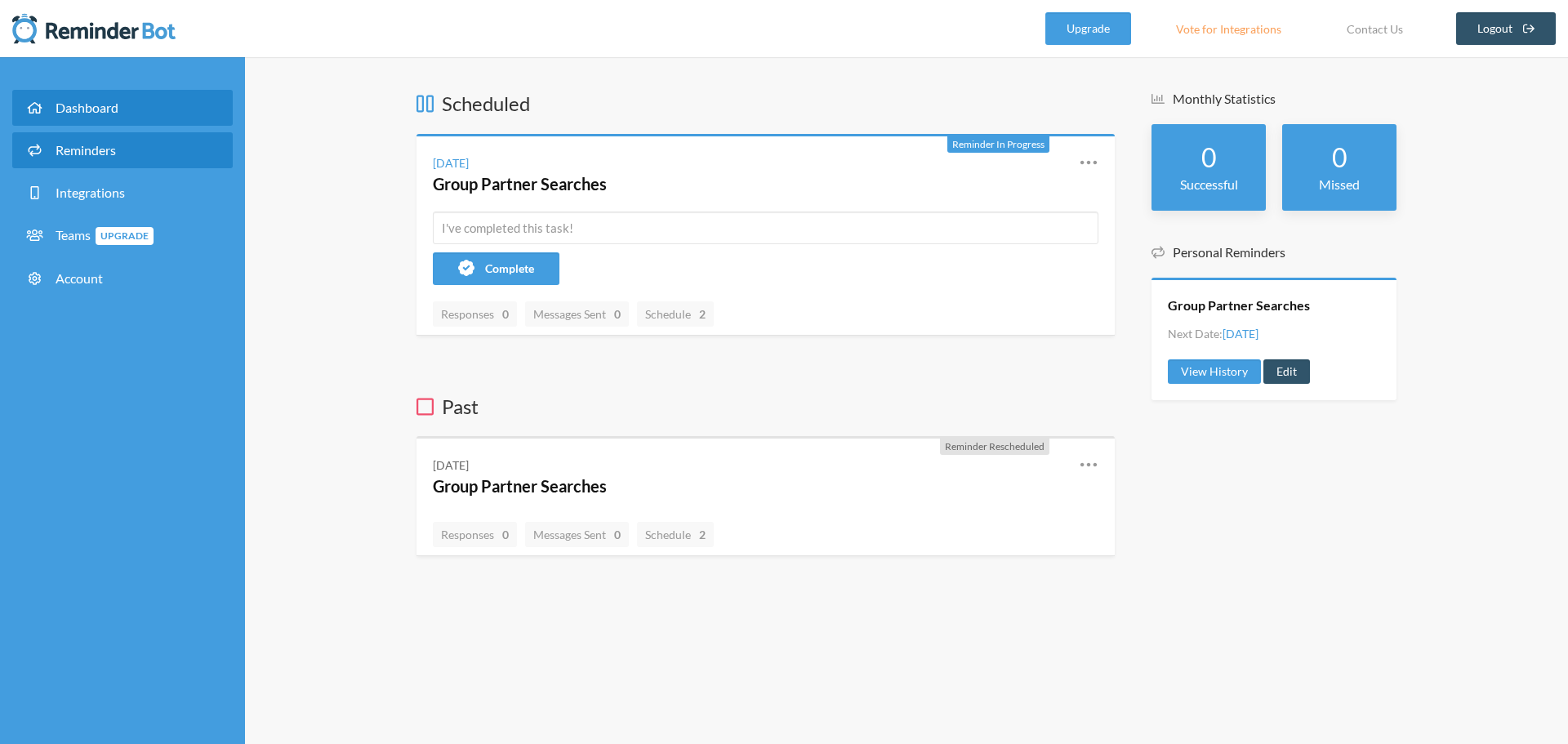
click at [64, 157] on span "Reminders" at bounding box center [86, 150] width 60 height 16
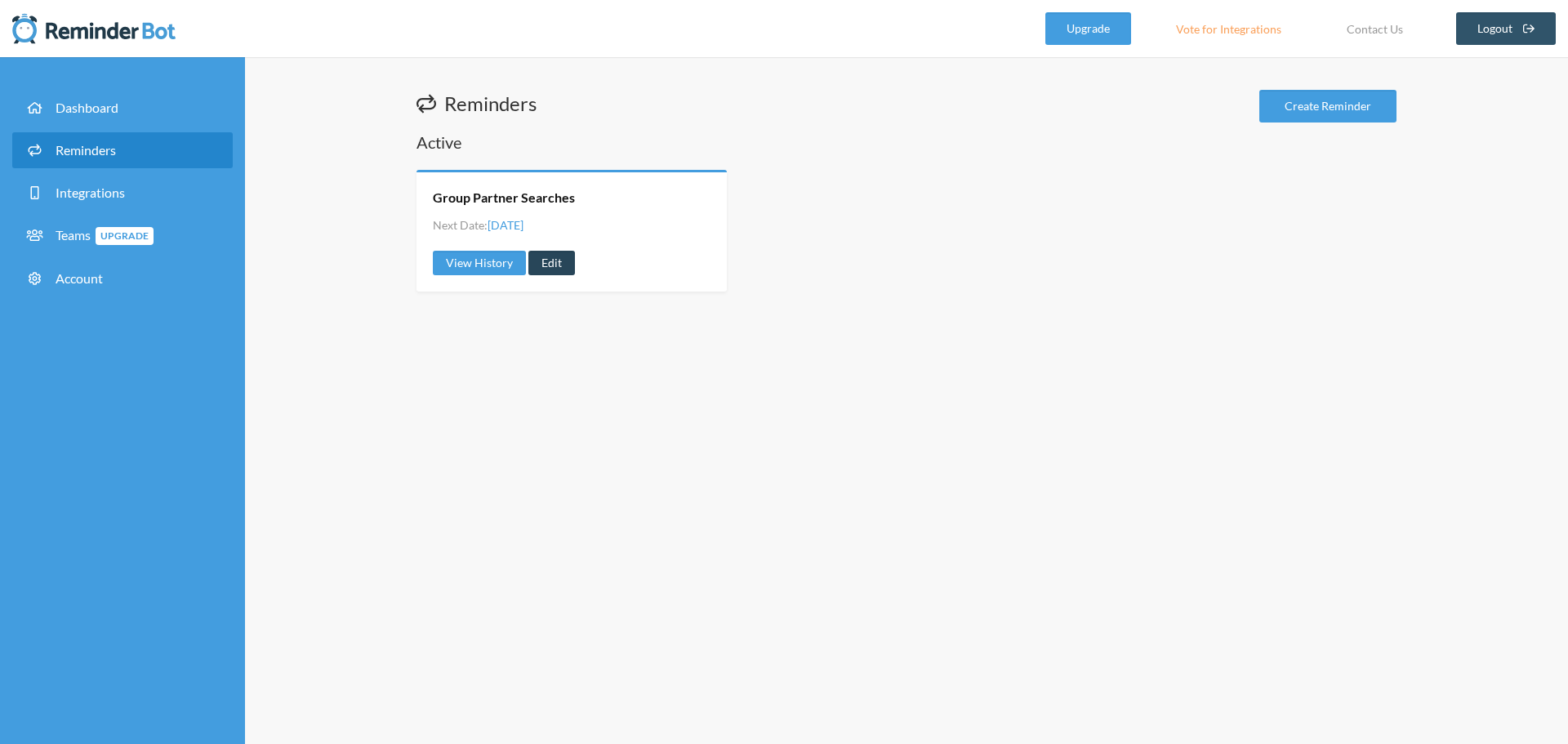
click at [551, 264] on link "Edit" at bounding box center [552, 262] width 47 height 24
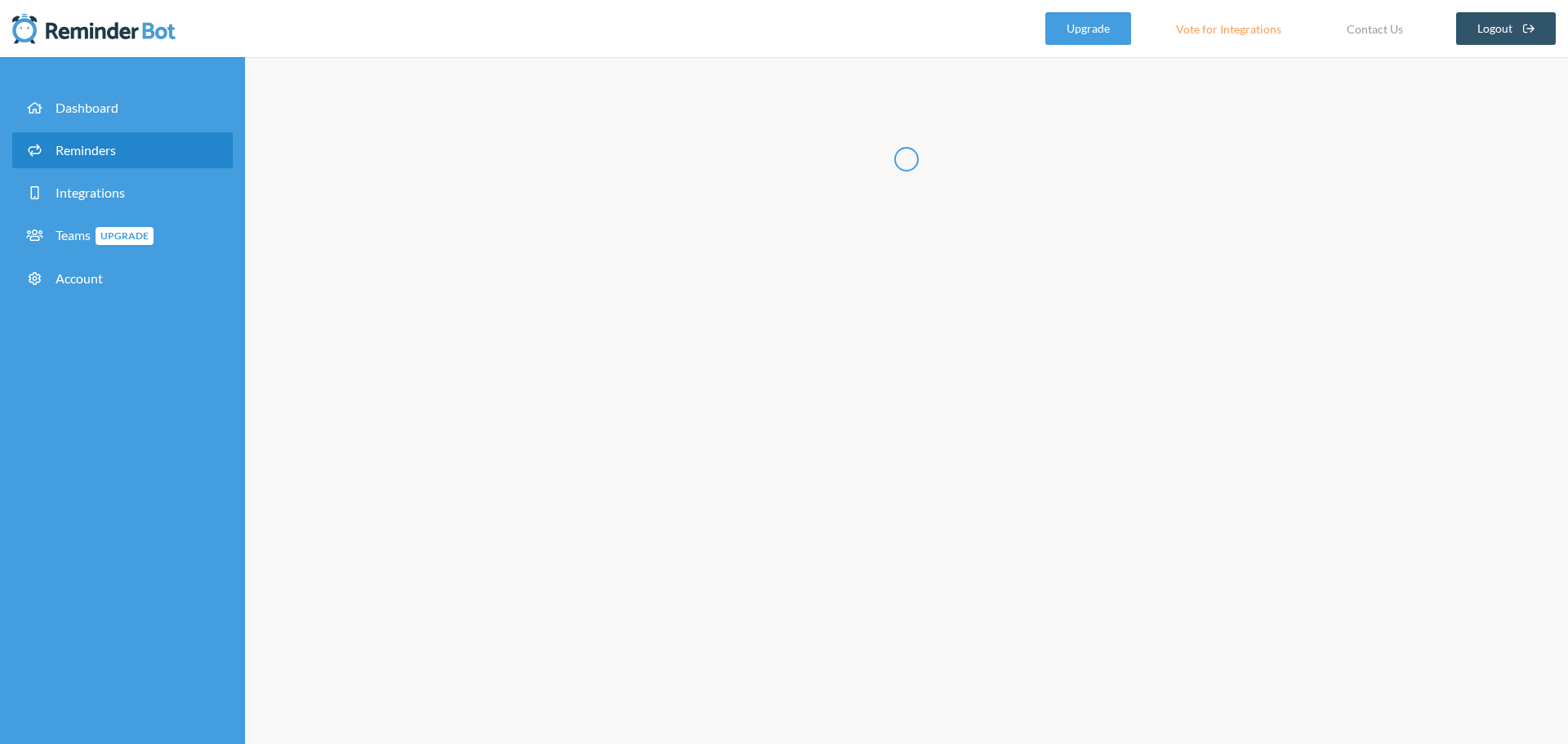
radio input "false"
radio input "true"
type input "Group Partner Searches"
checkbox input "true"
checkbox input "false"
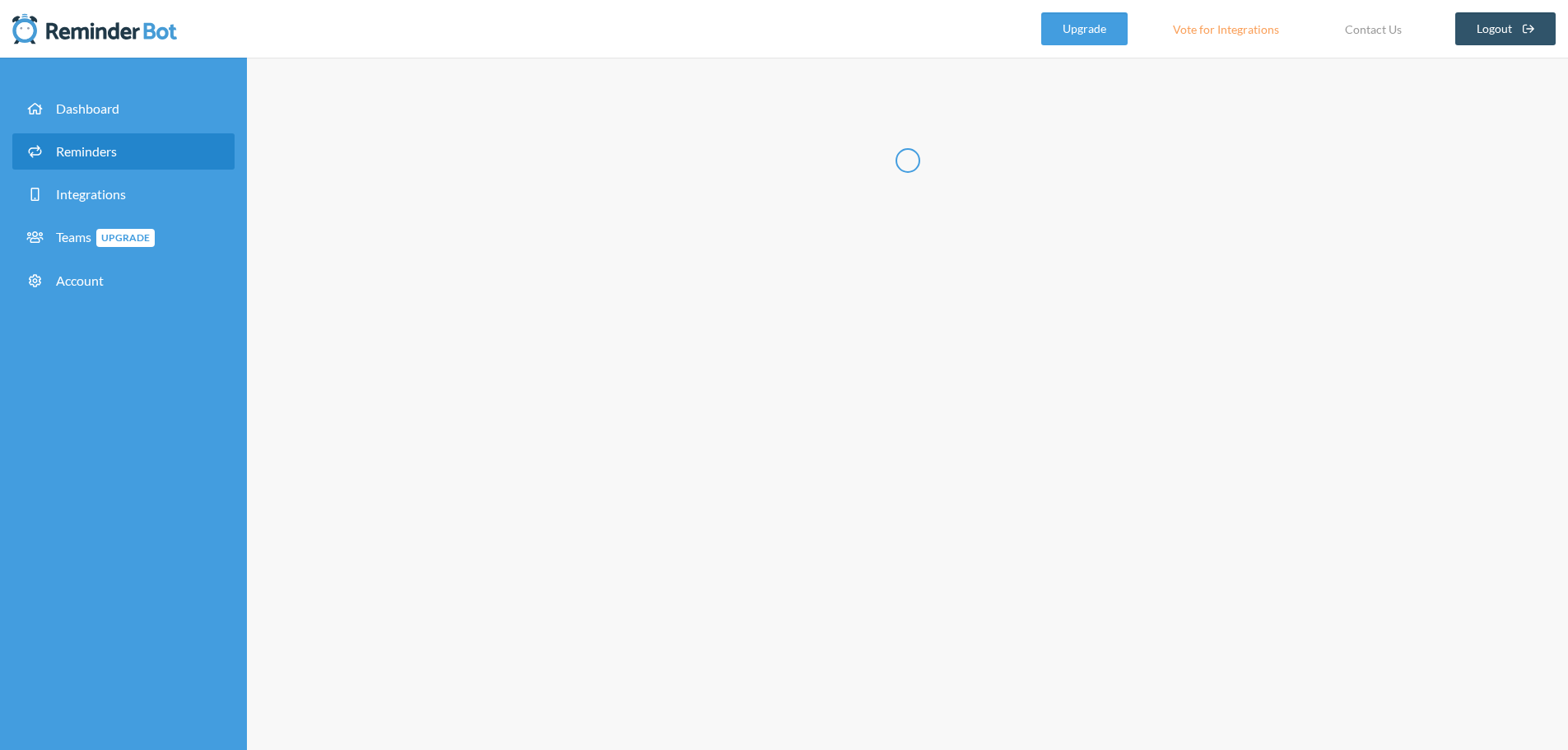
select select "06:45:00"
select select "10:30:00"
select select "23:30:00"
select select "23:45:00"
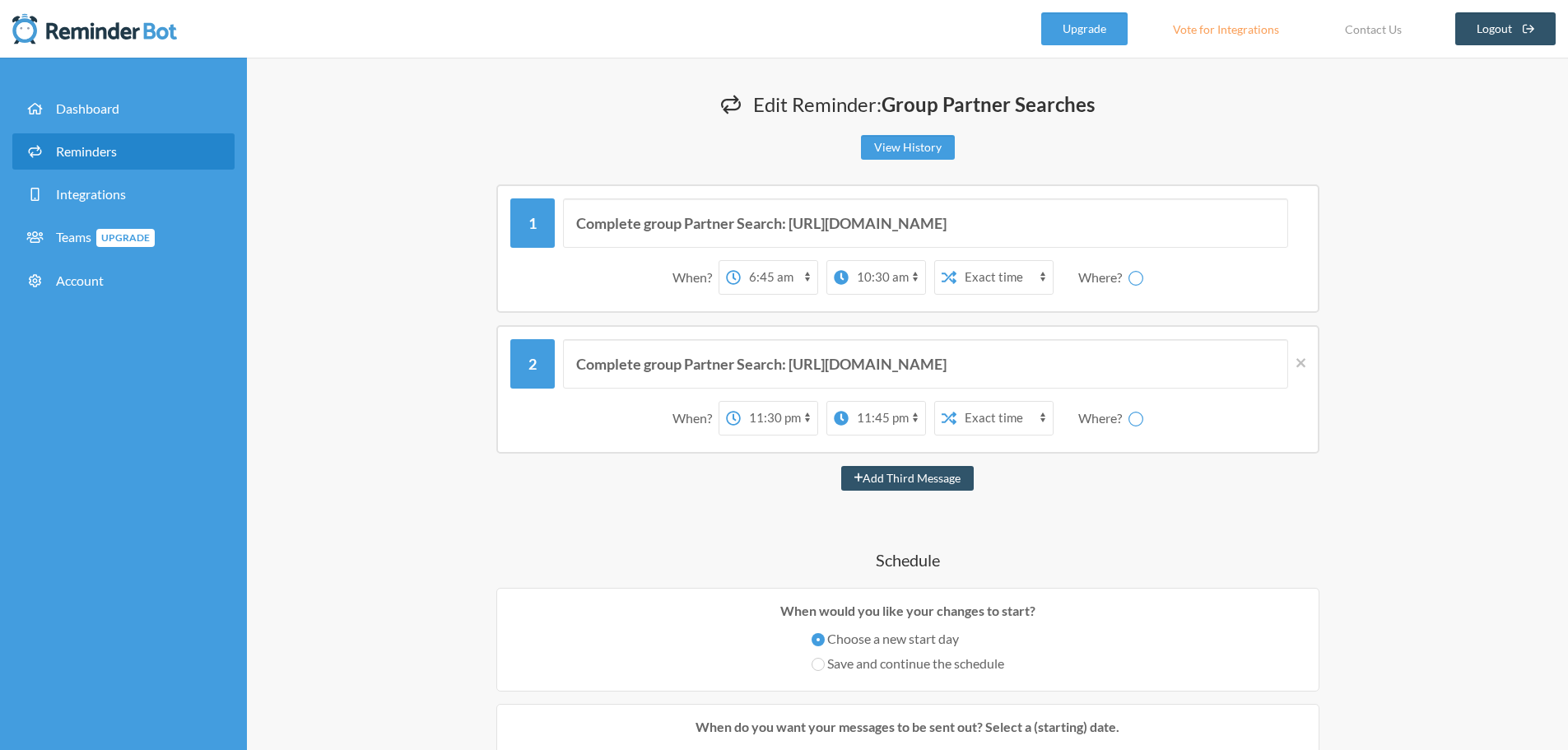
select select "spaces/AAAAOtecj0s"
click at [879, 220] on input "Complete group Partner Search: [URL][DOMAIN_NAME]" at bounding box center [925, 223] width 725 height 49
drag, startPoint x: 790, startPoint y: 220, endPoint x: 1336, endPoint y: 220, distance: 546.0
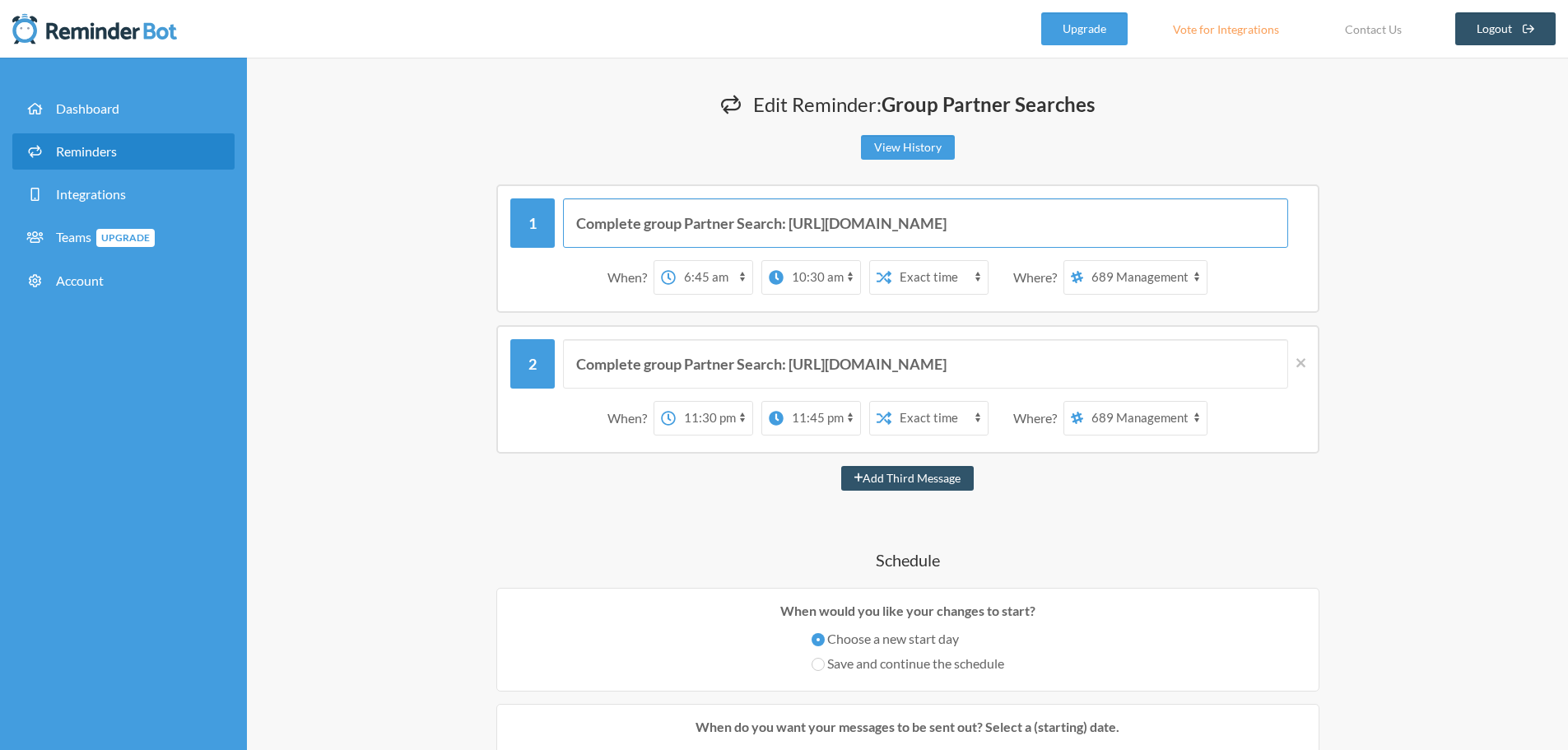
click at [1336, 220] on div "Complete group Partner Search: [URL][DOMAIN_NAME] When? 12:00 am 12:15 am 12:30…" at bounding box center [907, 249] width 987 height 129
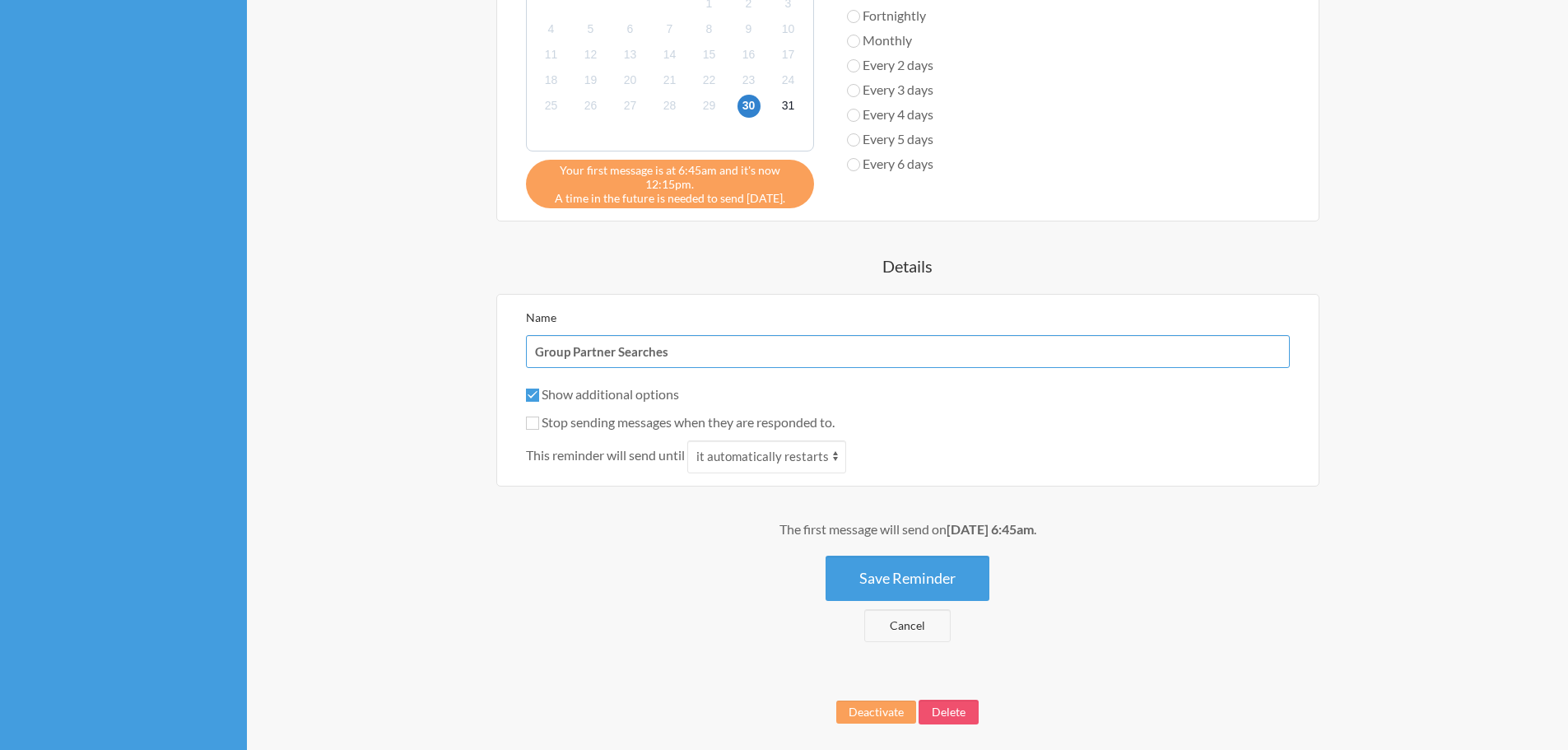
scroll to position [0, 0]
drag, startPoint x: 706, startPoint y: 349, endPoint x: 706, endPoint y: 364, distance: 15.0
click at [707, 349] on input "Group Partner Searches" at bounding box center [907, 352] width 763 height 33
paste input "[URL][DOMAIN_NAME]"
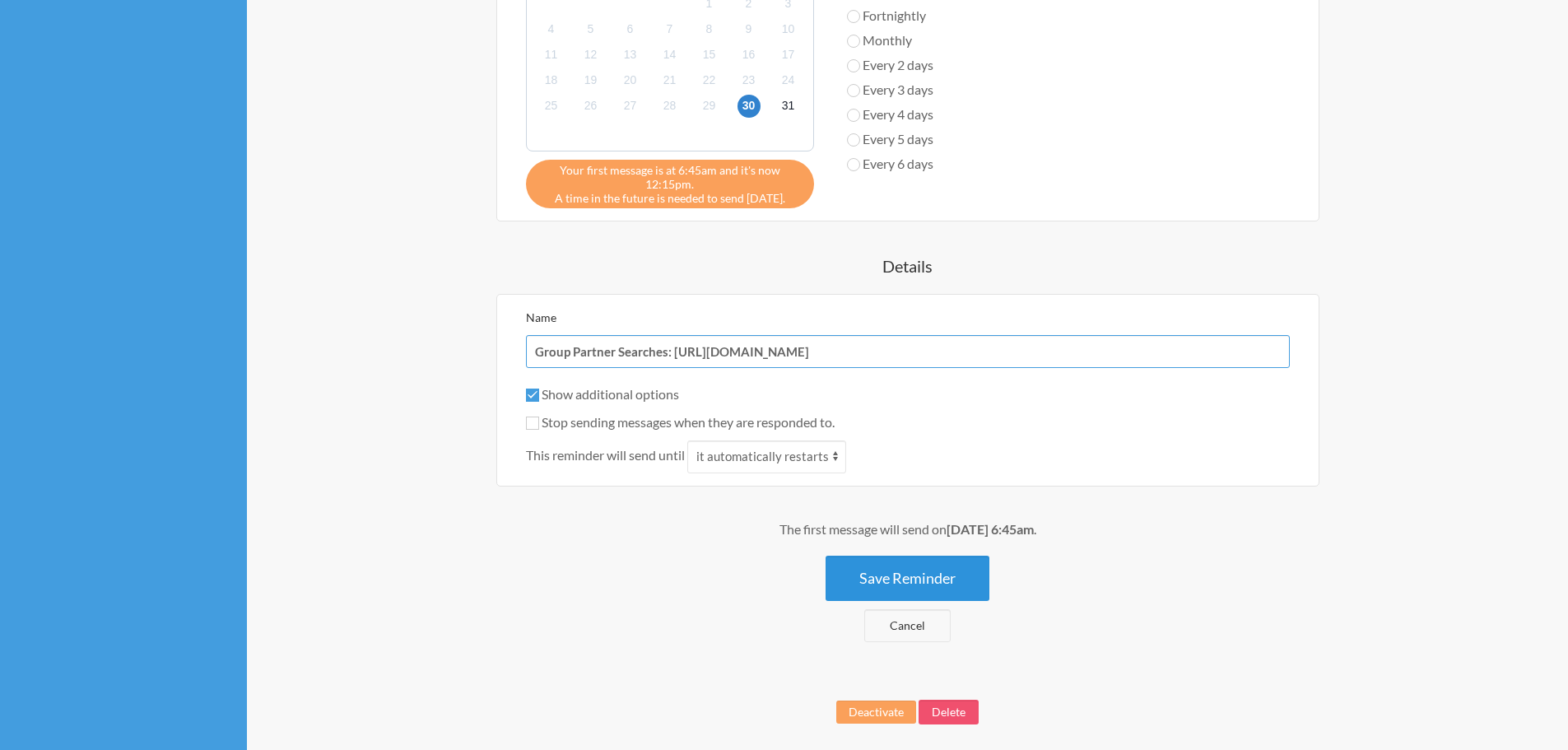
type input "Group Partner Searches: [URL][DOMAIN_NAME]"
click at [933, 601] on button "Save Reminder" at bounding box center [907, 578] width 164 height 45
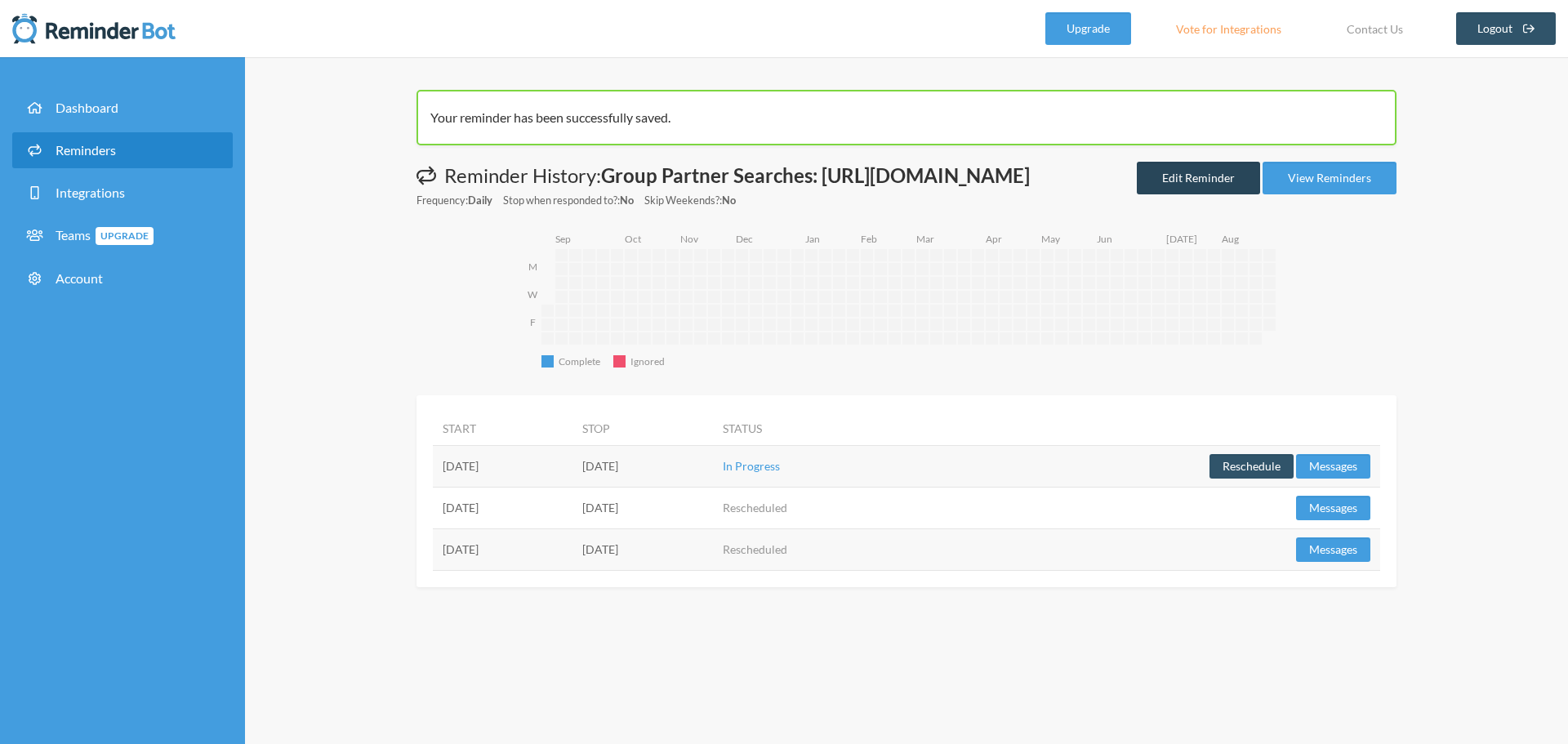
click at [1194, 194] on link "Edit Reminder" at bounding box center [1198, 178] width 123 height 33
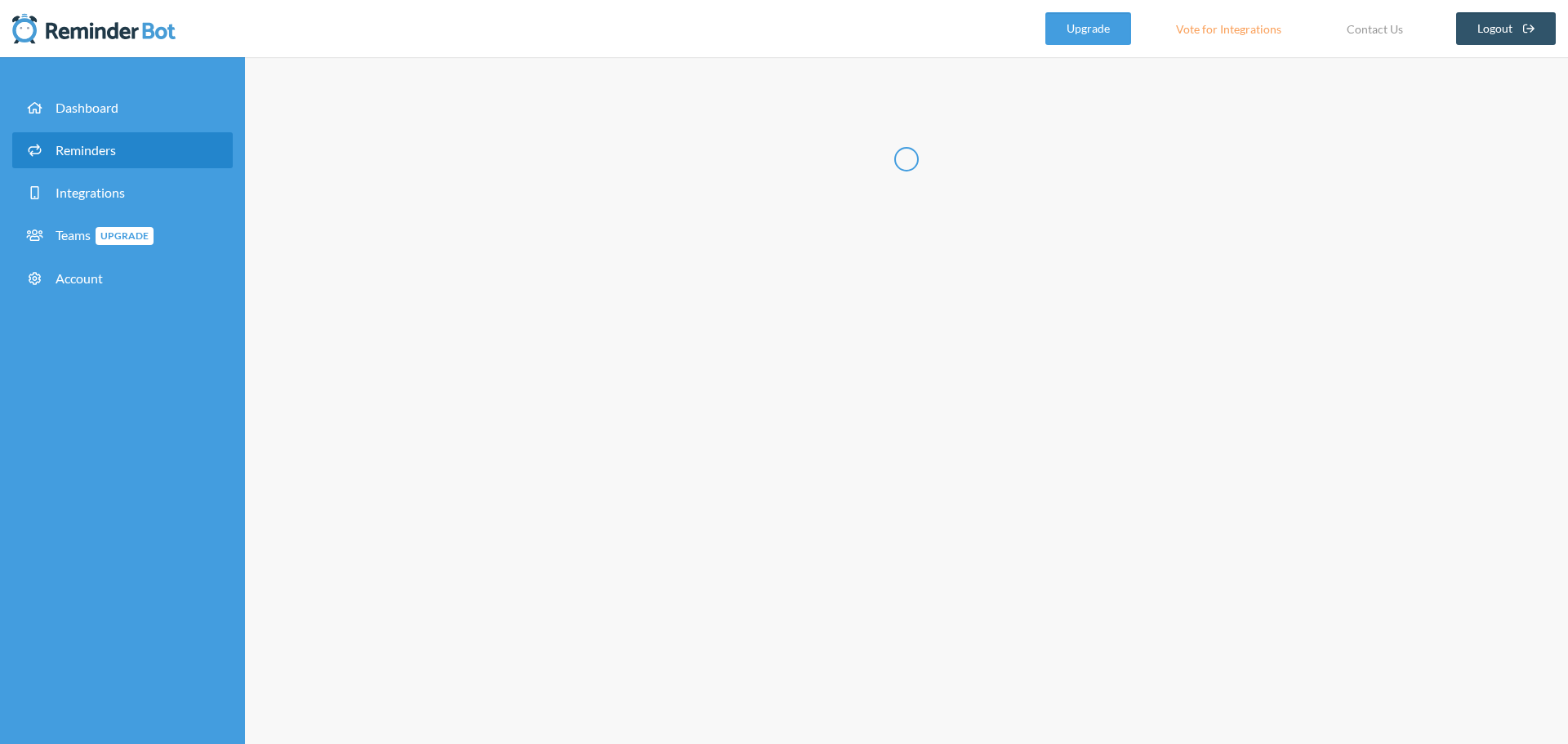
radio input "false"
radio input "true"
type input "Group Partner Searches: [URL][DOMAIN_NAME]"
checkbox input "true"
checkbox input "false"
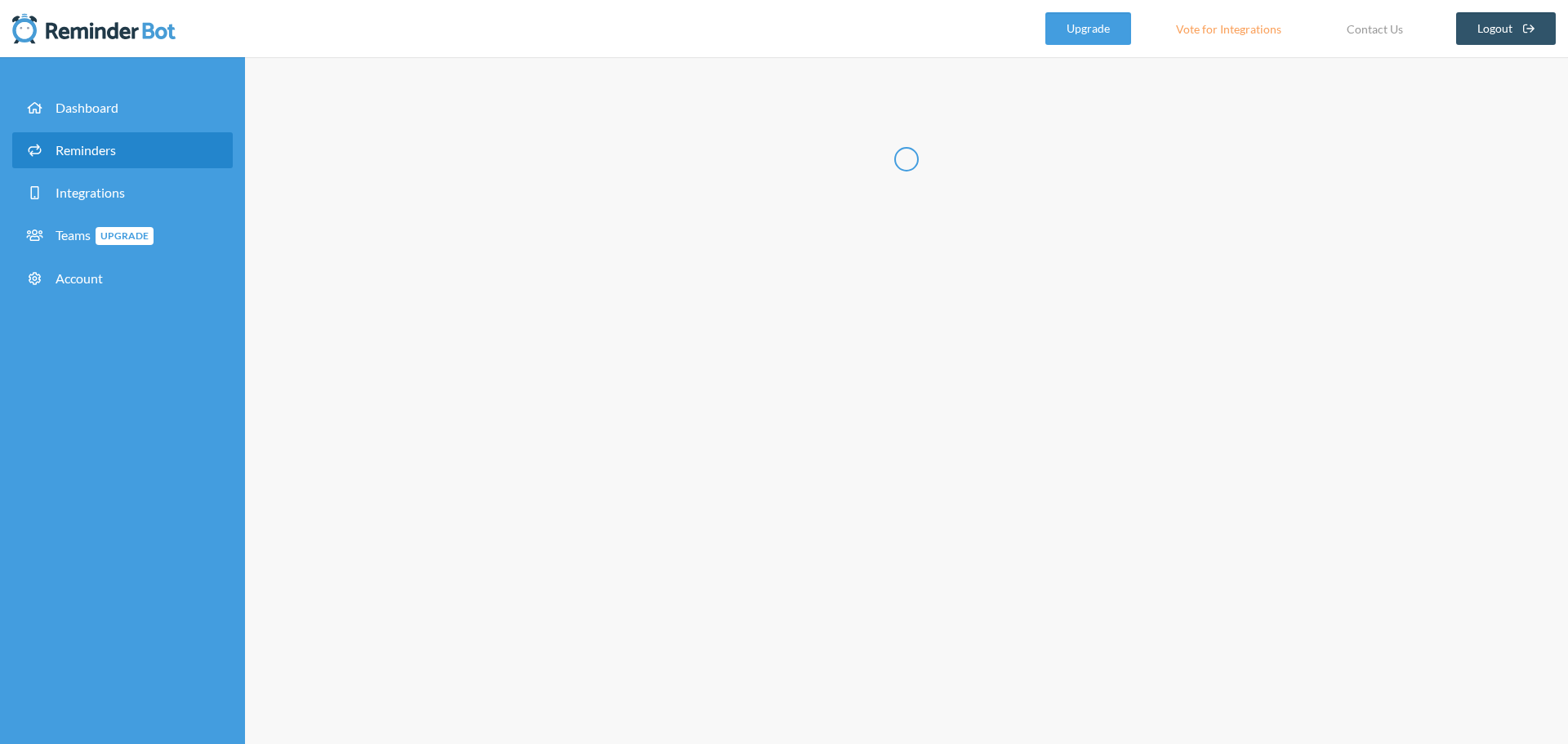
select select "06:45:00"
select select "10:30:00"
select select "23:30:00"
select select "23:45:00"
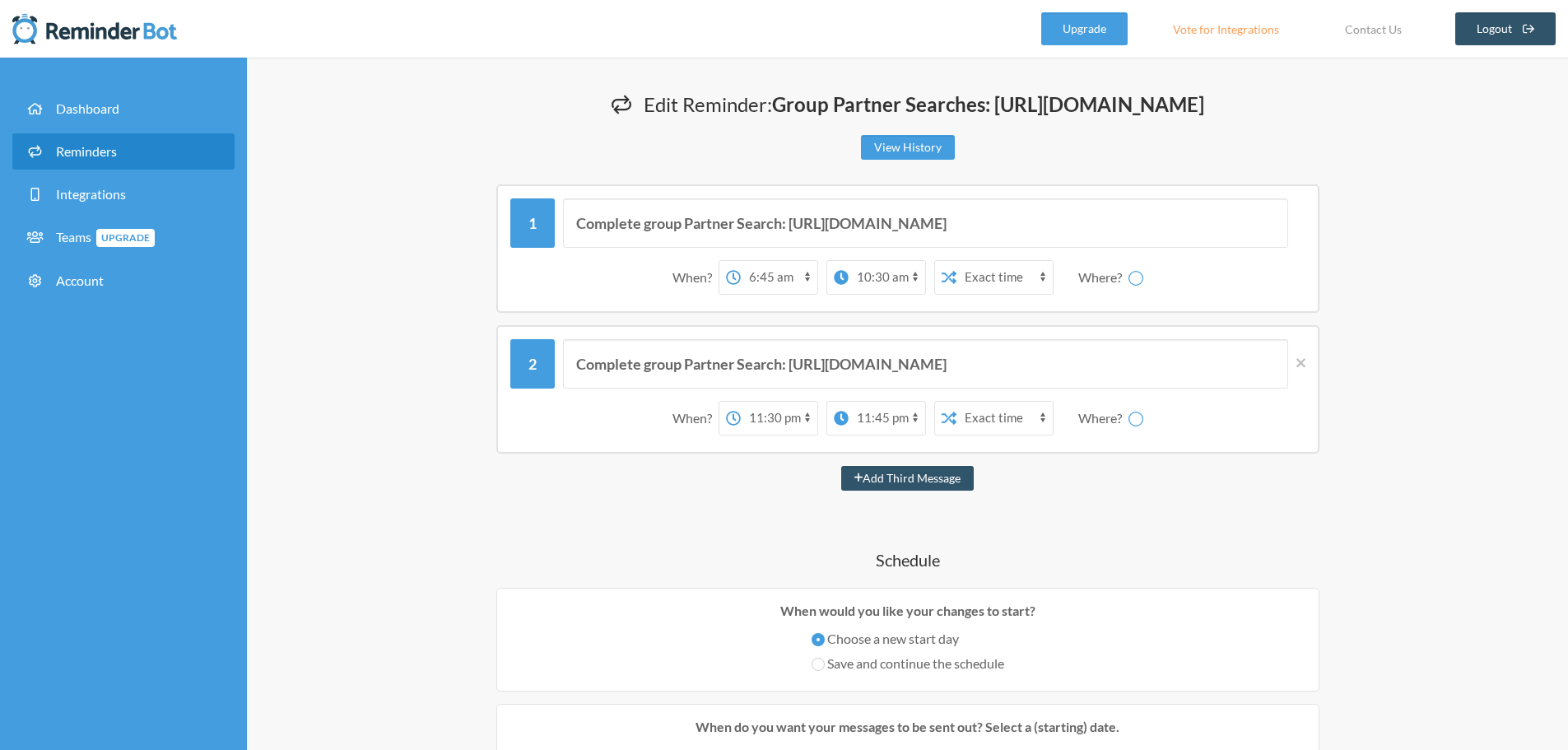
select select "spaces/AAAAOtecj0s"
click at [1301, 368] on icon at bounding box center [1300, 362] width 9 height 9
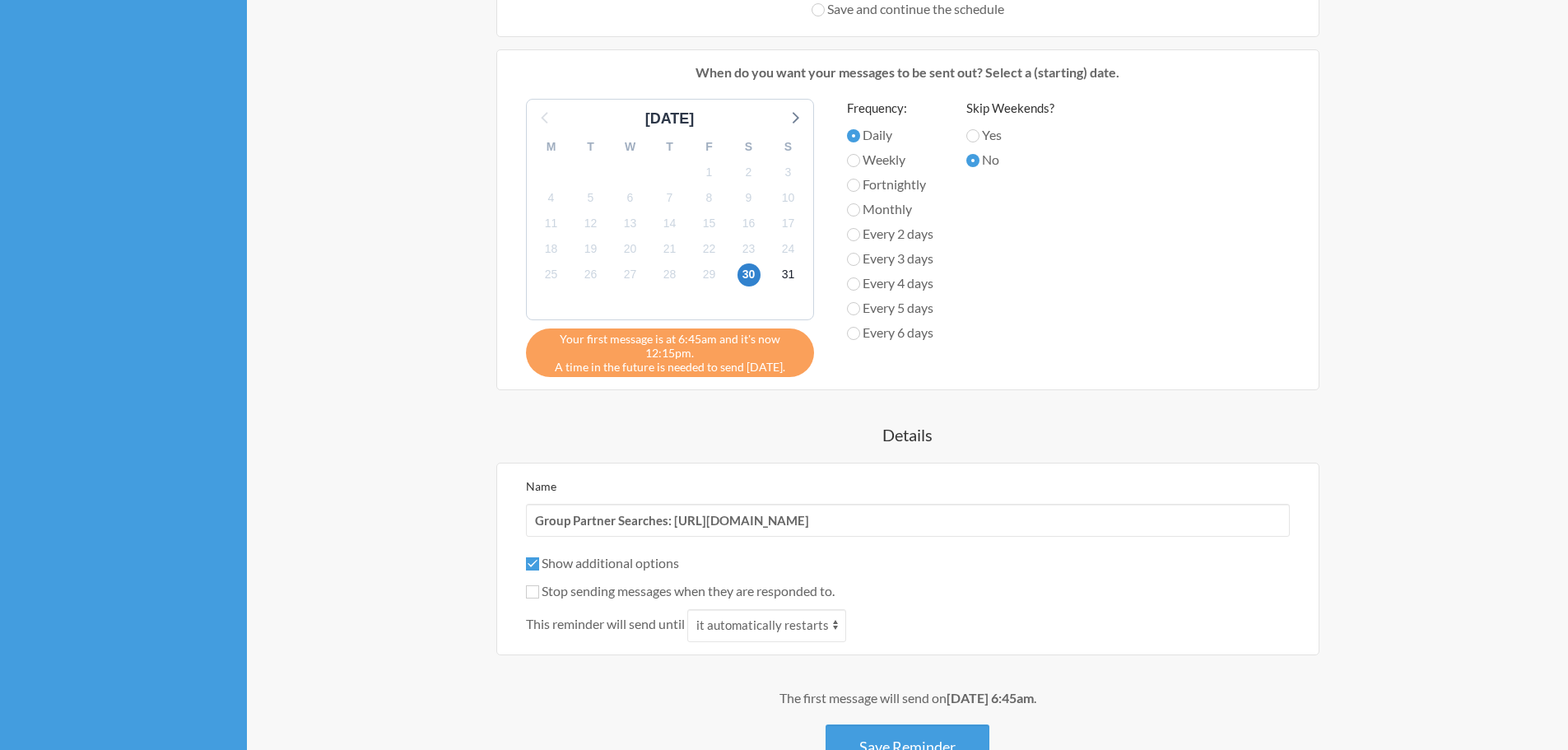
scroll to position [659, 0]
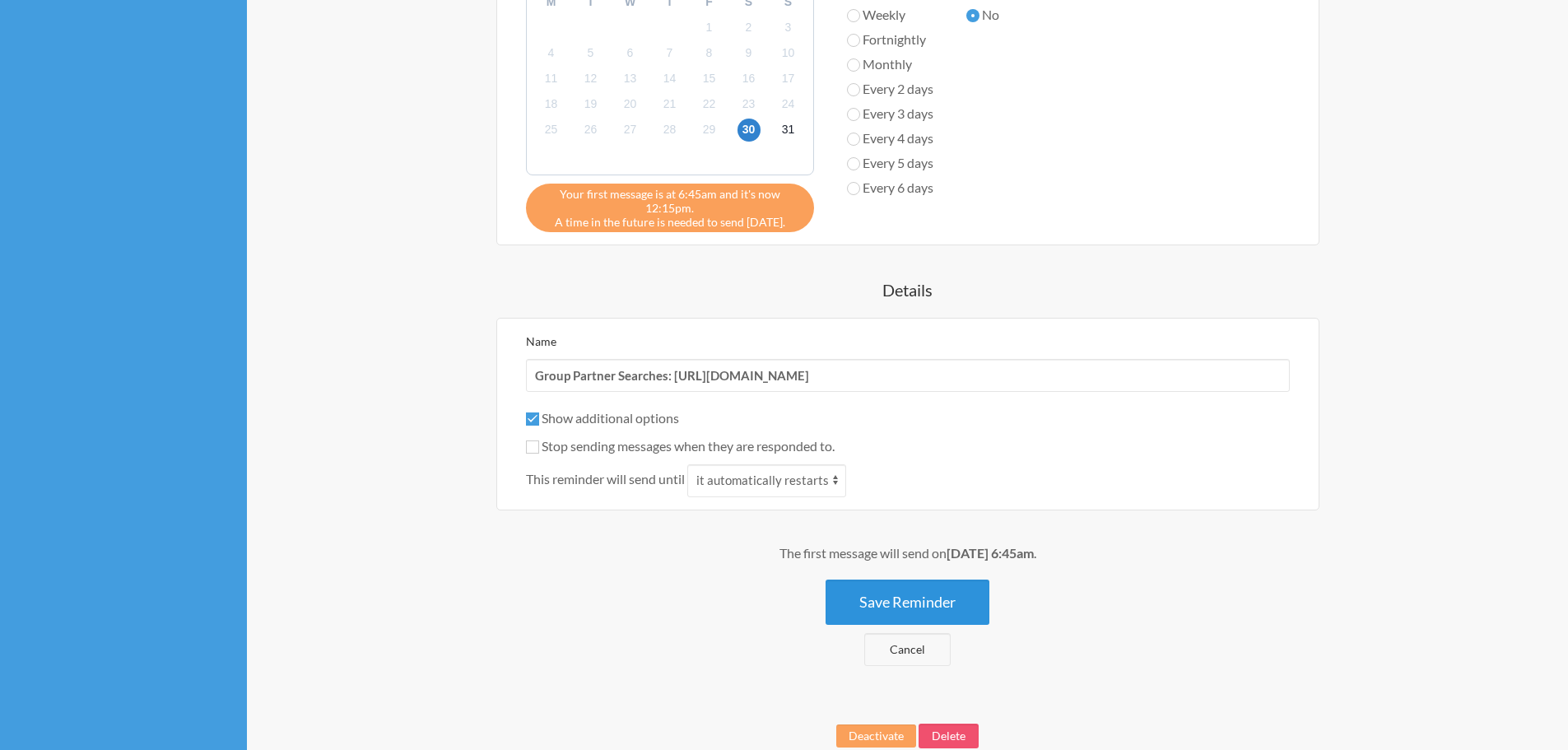
click at [911, 625] on button "Save Reminder" at bounding box center [907, 603] width 164 height 45
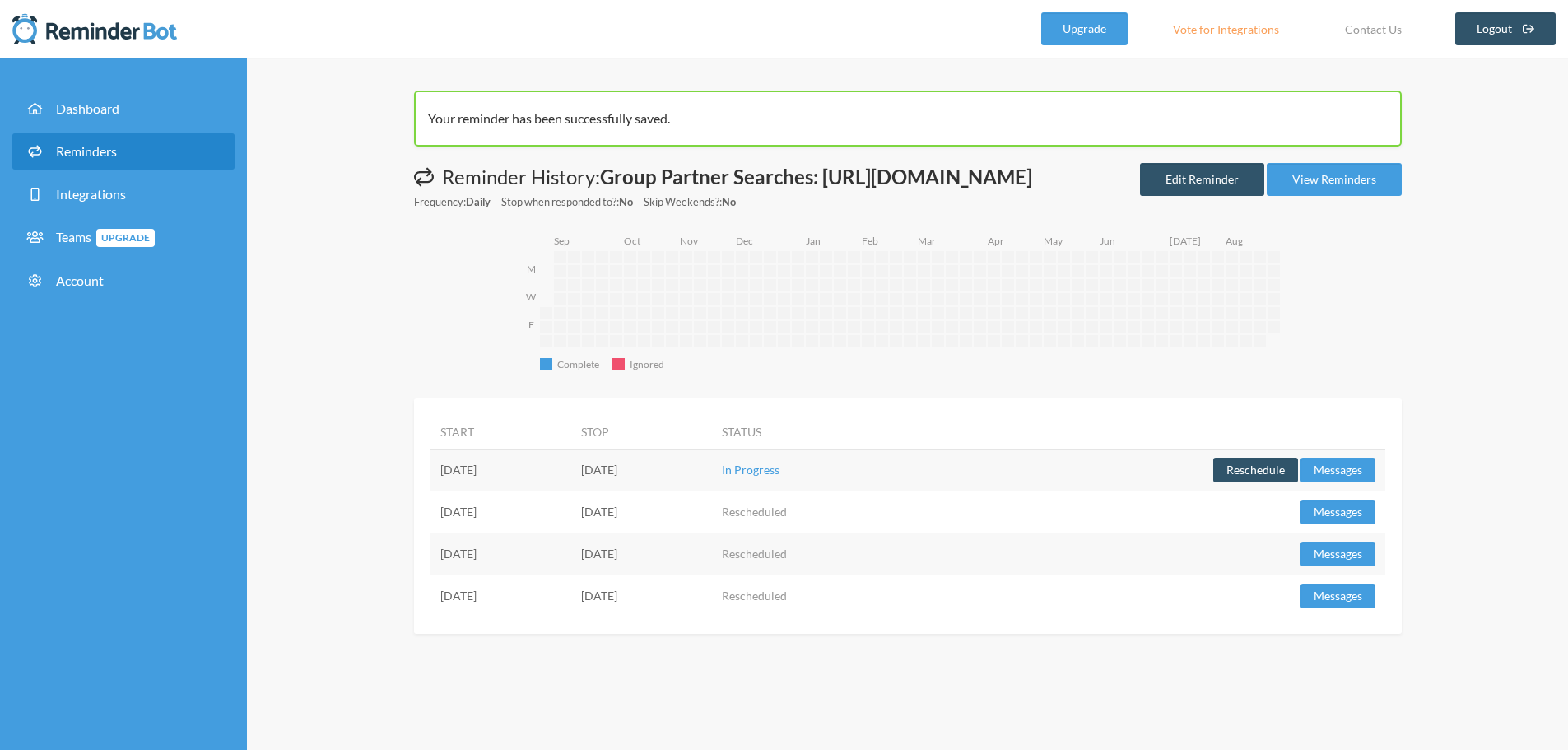
scroll to position [5, 0]
click at [1228, 196] on link "Edit Reminder" at bounding box center [1202, 180] width 124 height 33
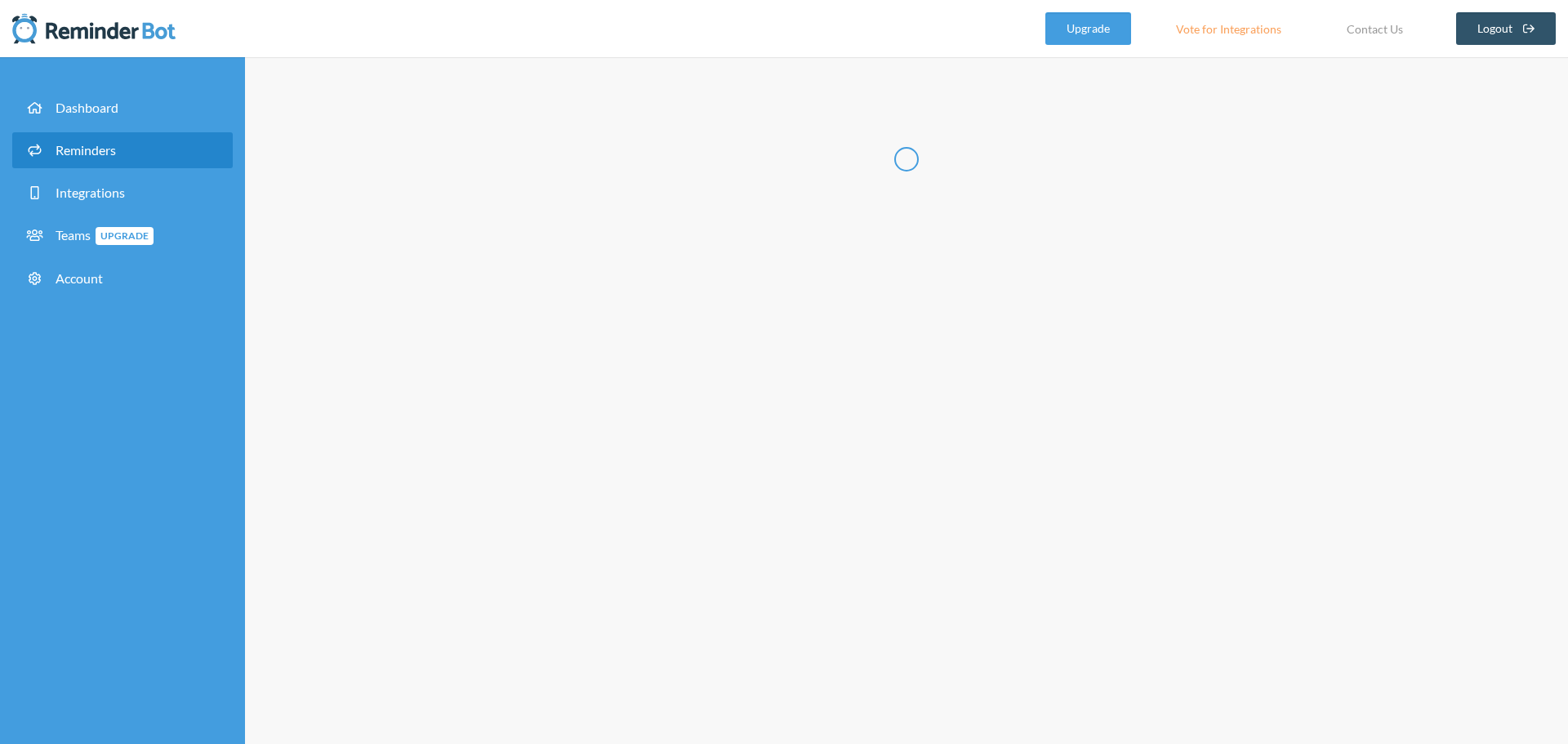
radio input "false"
radio input "true"
type input "Group Partner Searches: [URL][DOMAIN_NAME]"
checkbox input "true"
checkbox input "false"
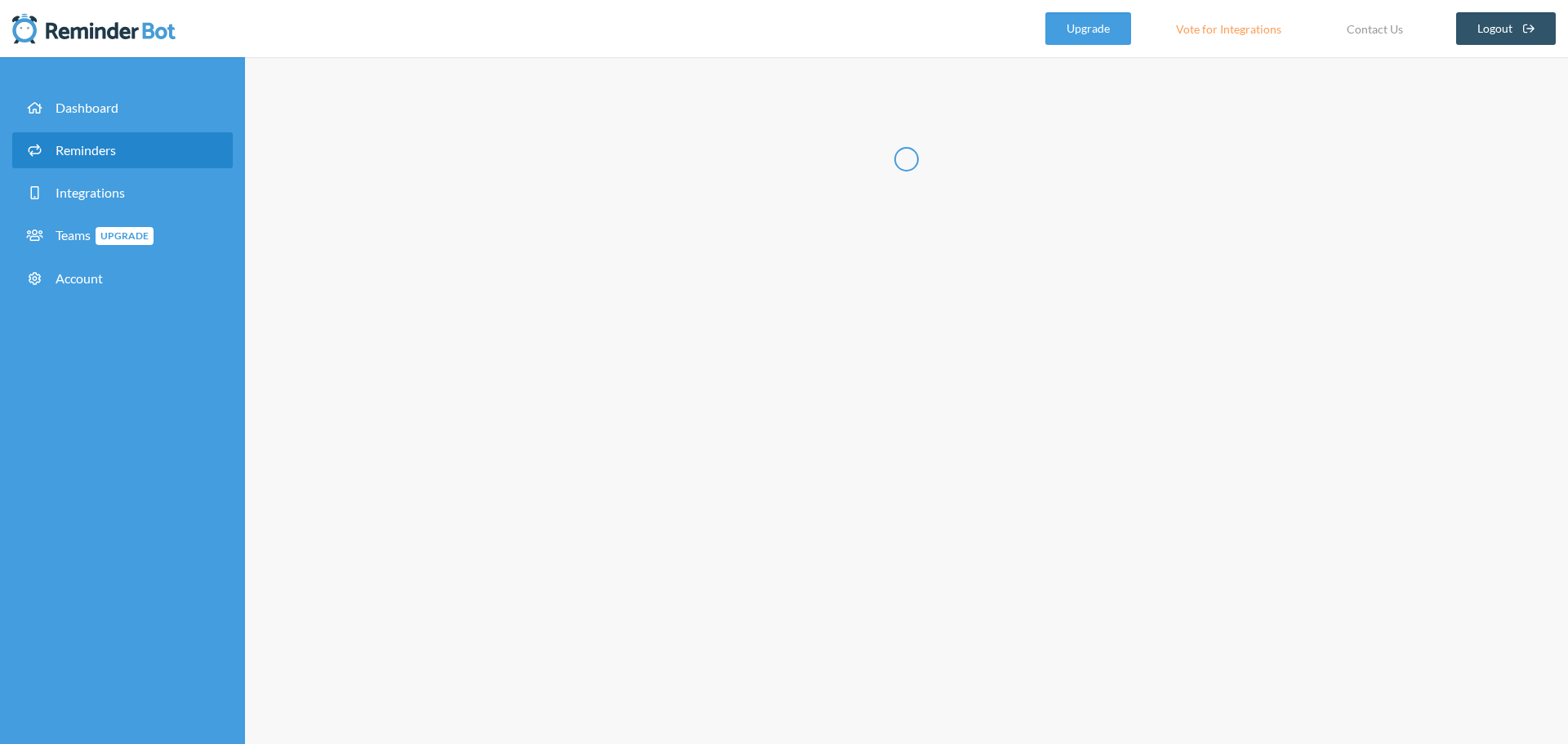
select select "06:45:00"
select select "10:30:00"
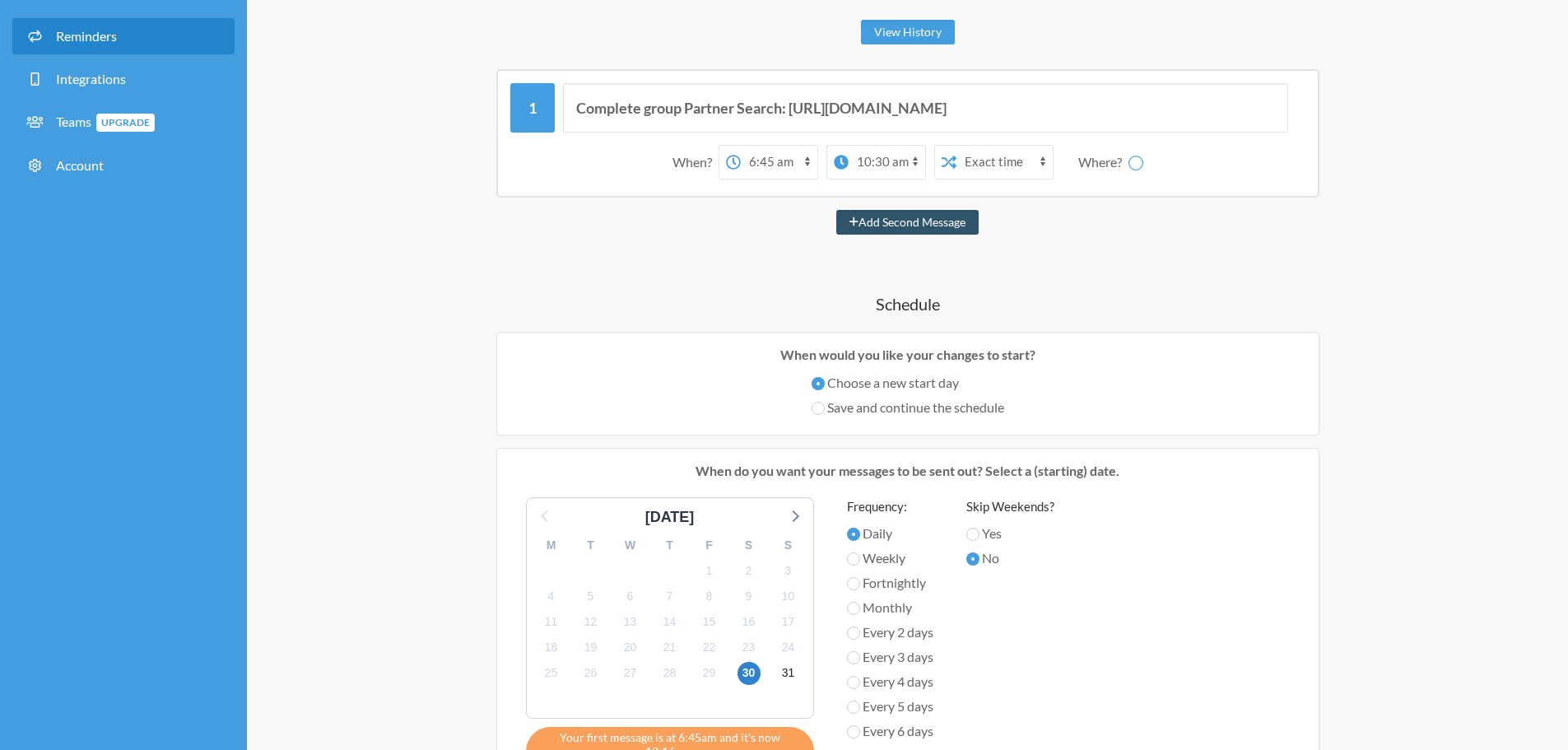
select select "spaces/AAAAOtecj0s"
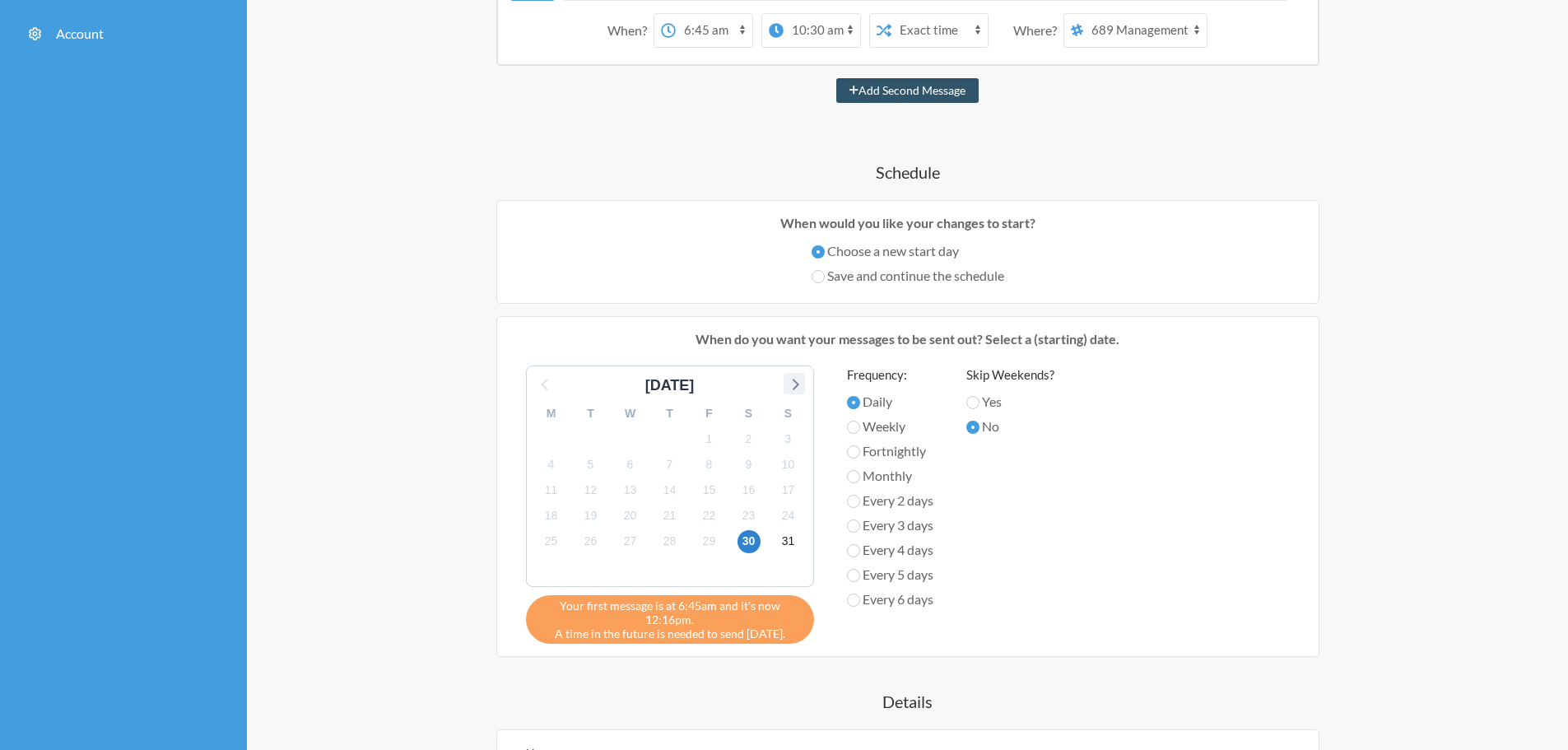
click at [793, 394] on icon at bounding box center [794, 383] width 22 height 22
click at [549, 450] on span "1" at bounding box center [550, 438] width 23 height 23
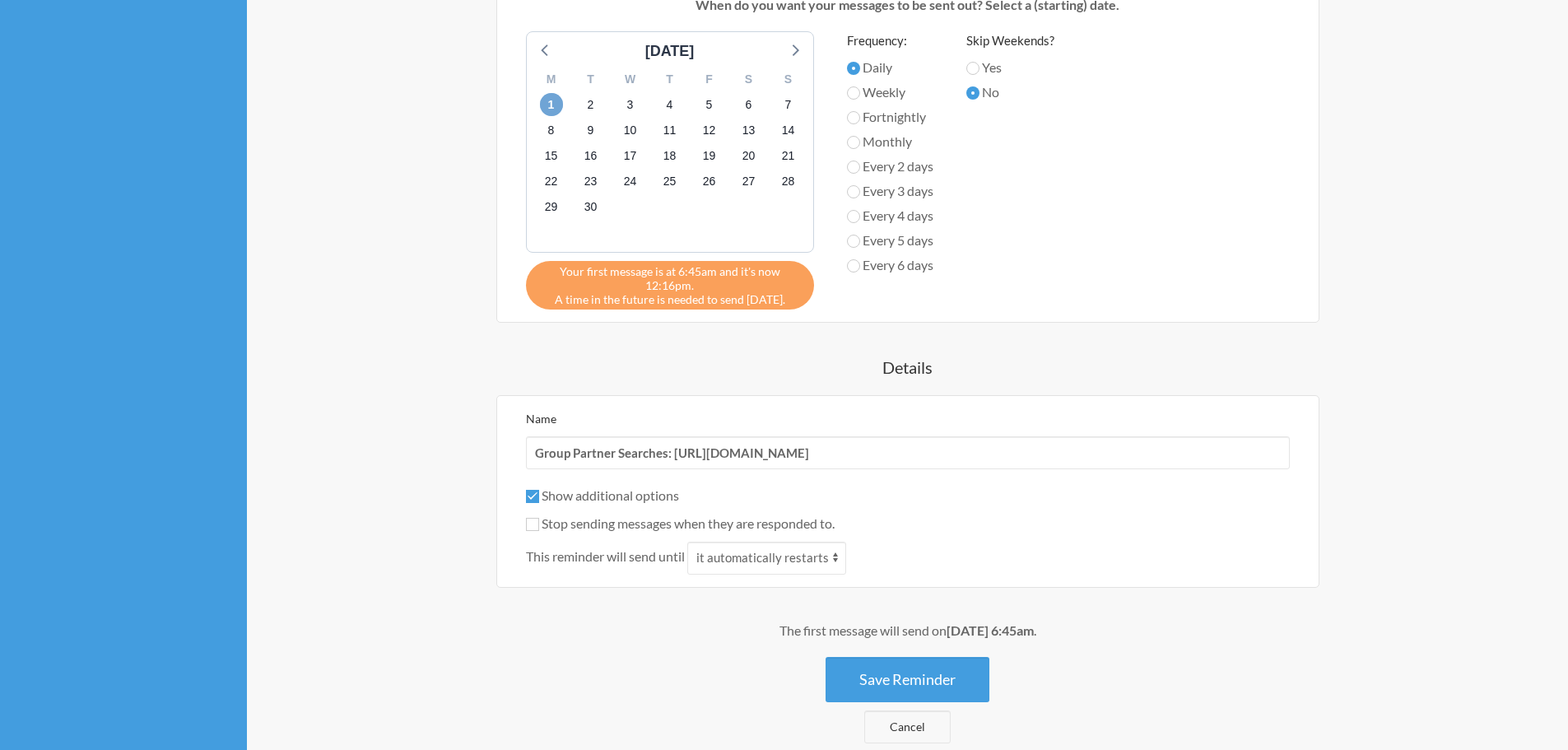
scroll to position [494, 0]
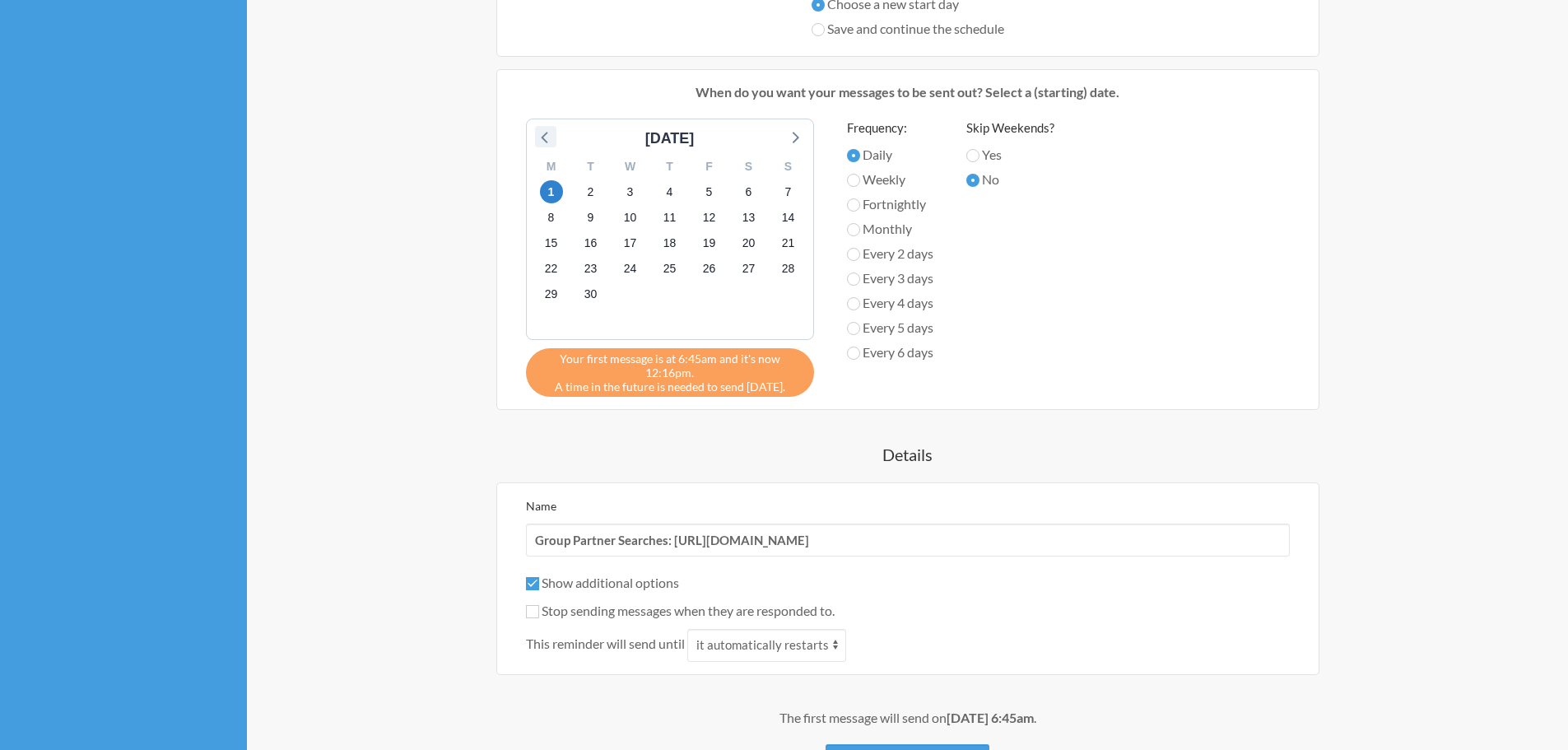
click at [542, 144] on icon at bounding box center [543, 138] width 7 height 12
click at [750, 307] on span "30" at bounding box center [748, 294] width 23 height 23
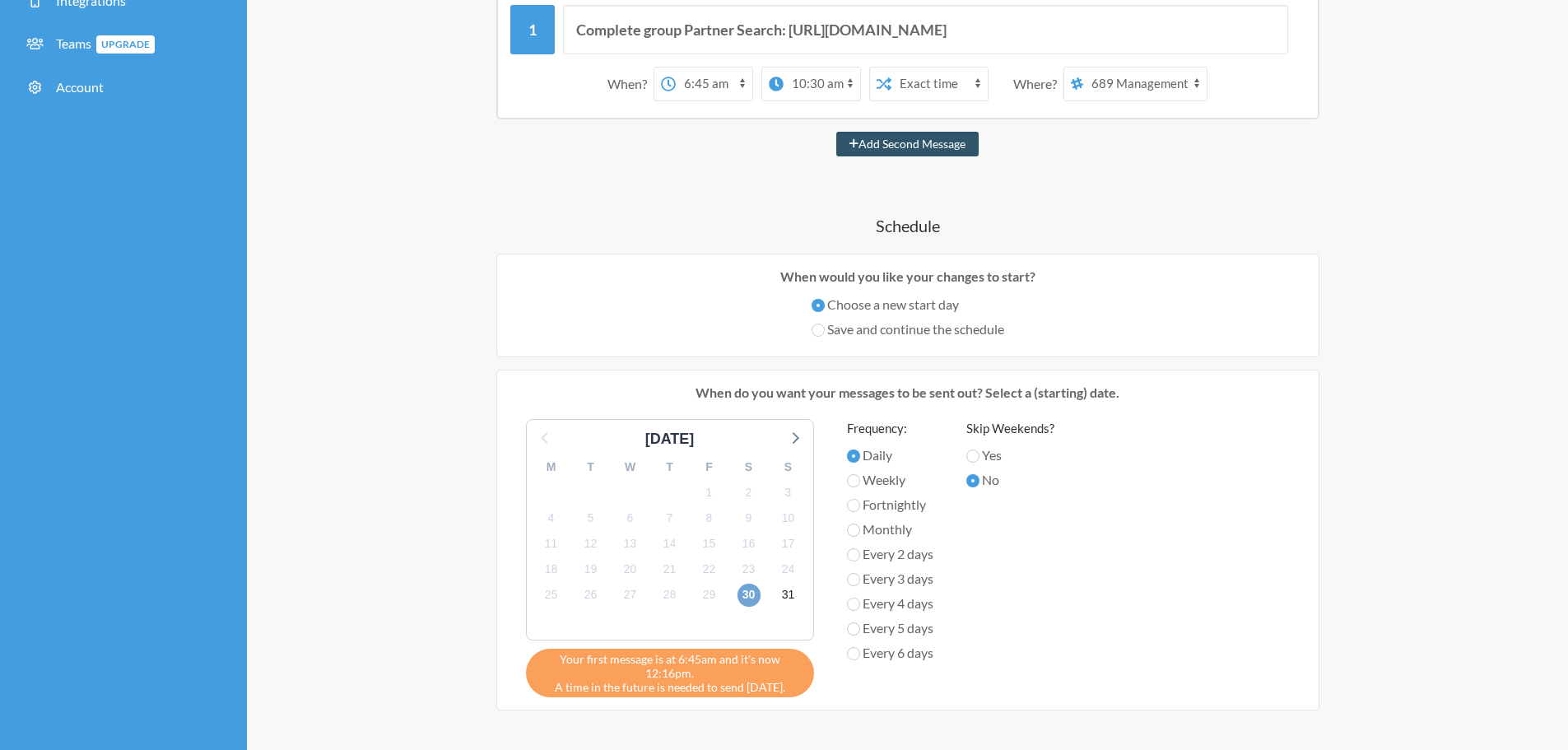
scroll to position [165, 0]
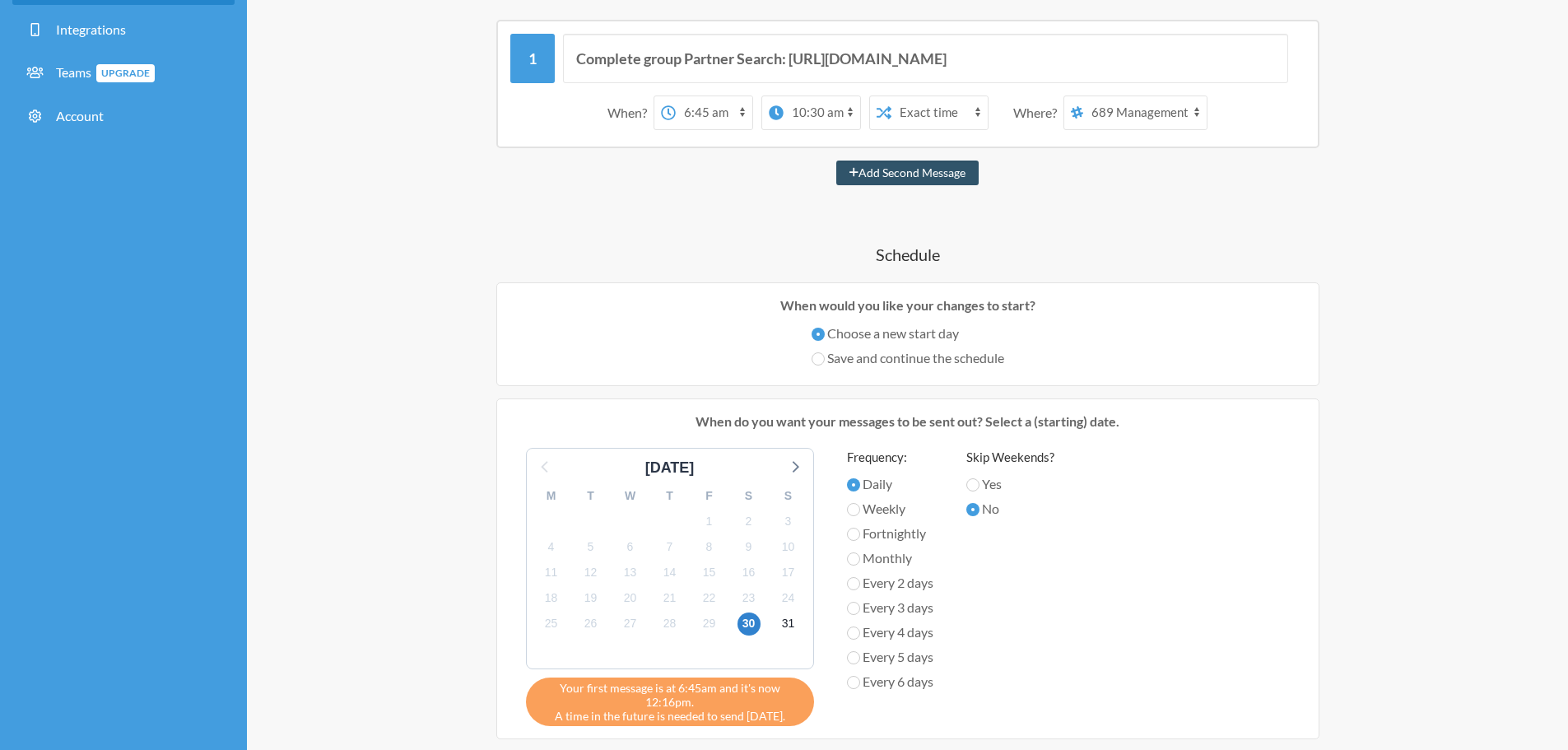
click at [809, 129] on select "12:00 am 12:15 am 12:30 am 12:45 am 1:00 am 1:15 am 1:30 am 1:45 am 2:00 am 2:1…" at bounding box center [821, 113] width 77 height 33
select select "07:30:00"
click at [783, 129] on select "12:00 am 12:15 am 12:30 am 12:45 am 1:00 am 1:15 am 1:30 am 1:45 am 2:00 am 2:1…" at bounding box center [821, 113] width 77 height 33
click at [906, 185] on button "Add Second Message" at bounding box center [907, 172] width 142 height 25
select select "07:45:00"
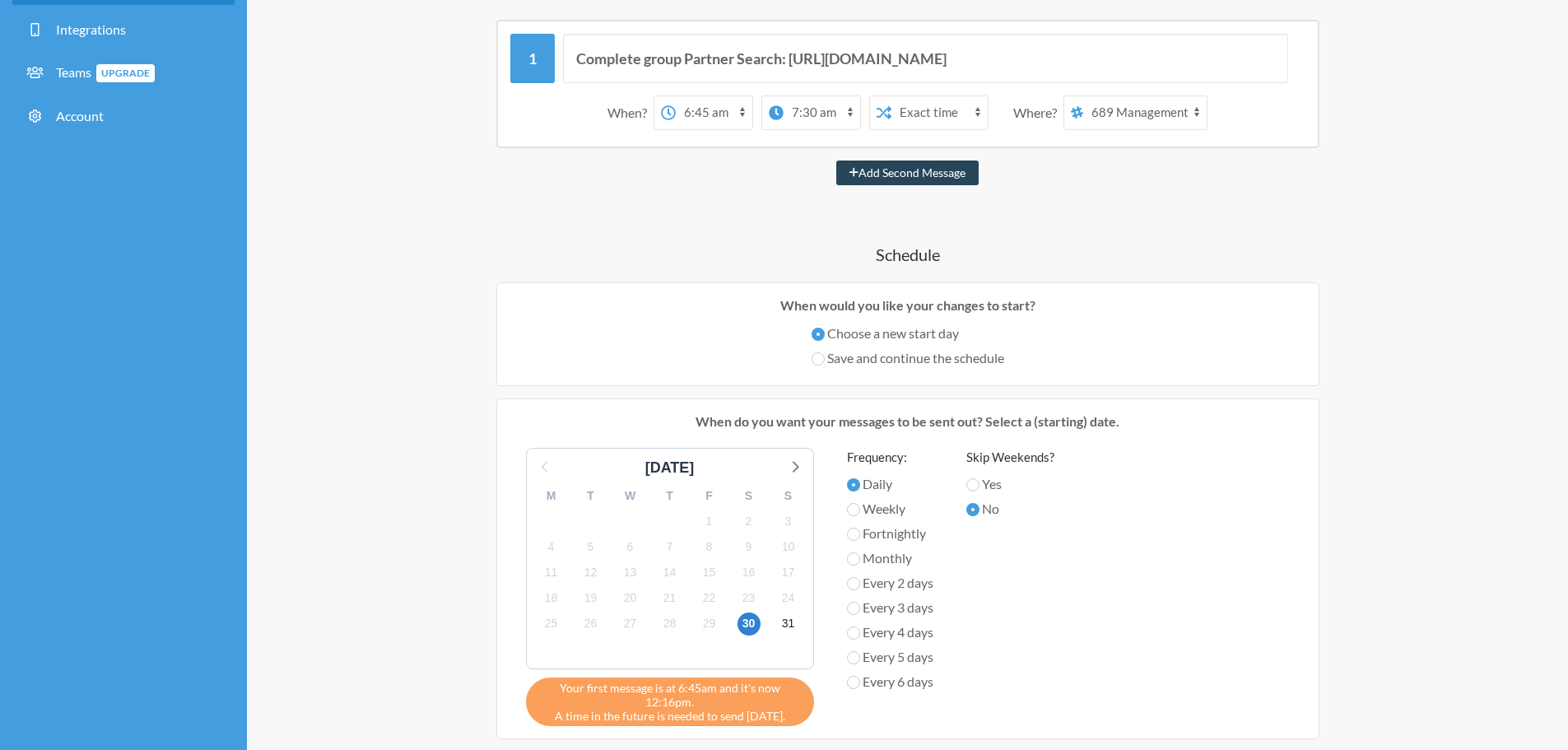
select select "08:45:00"
select select "spaces/AAAAOtecj0s"
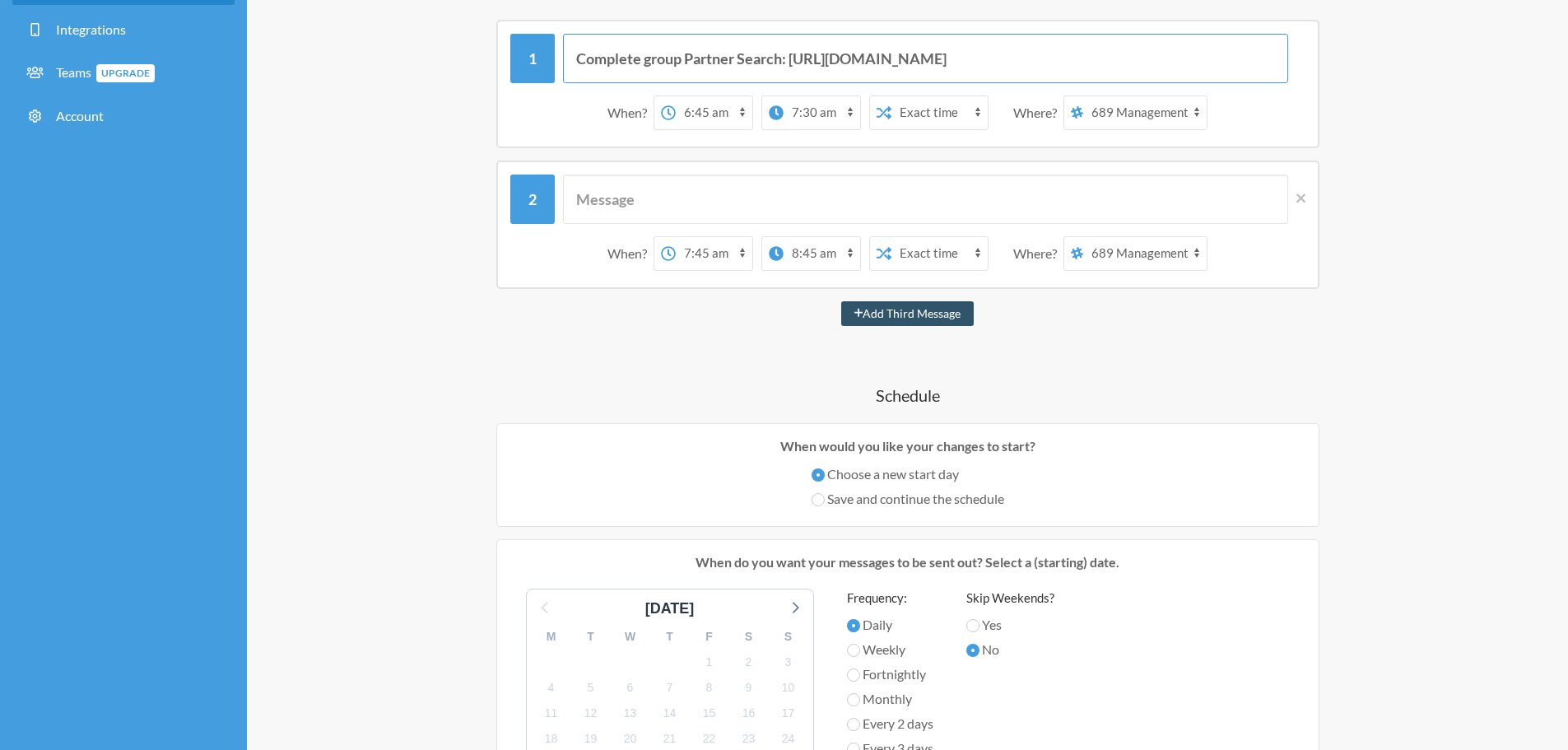
click at [663, 84] on input "Complete group Partner Search: [URL][DOMAIN_NAME]" at bounding box center [925, 58] width 725 height 49
click at [663, 224] on input "text" at bounding box center [925, 200] width 725 height 49
paste input "Complete group Partner Search: [URL][DOMAIN_NAME]"
type input "Complete group Partner Search: [URL][DOMAIN_NAME]"
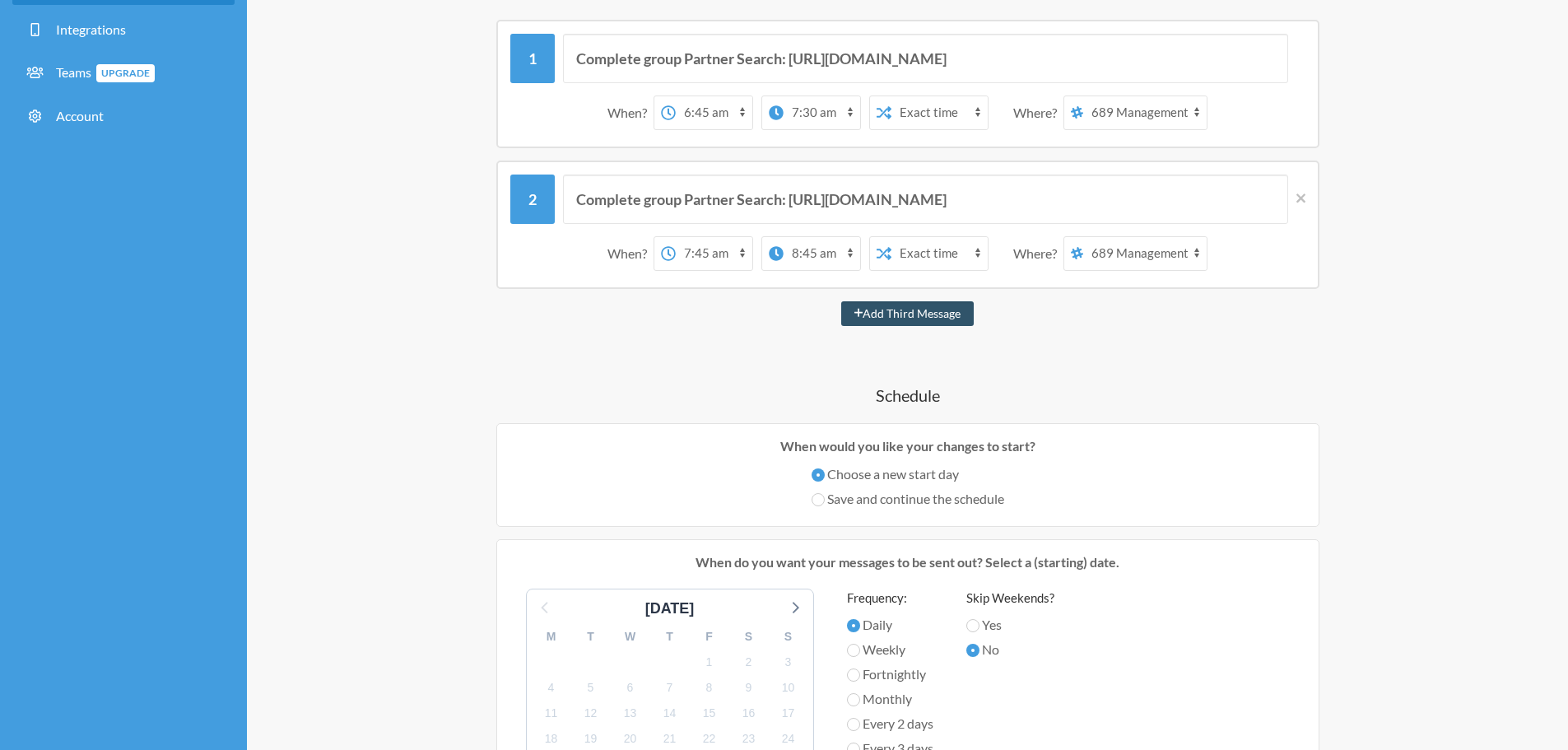
click at [1131, 270] on select "[PERSON_NAME] 689 Management 741 Managers 741 Managers Tasks 741 Security & Sec…" at bounding box center [1145, 254] width 124 height 33
click at [1279, 279] on div "When? 12:00 am 12:15 am 12:30 am 12:45 am 1:00 am 1:15 am 1:30 am 1:45 am 2:00 …" at bounding box center [907, 254] width 795 height 51
click at [711, 270] on select "12:00 am 12:15 am 12:30 am 12:45 am 1:00 am 1:15 am 1:30 am 1:45 am 2:00 am 2:1…" at bounding box center [714, 254] width 77 height 33
select select "23:30:00"
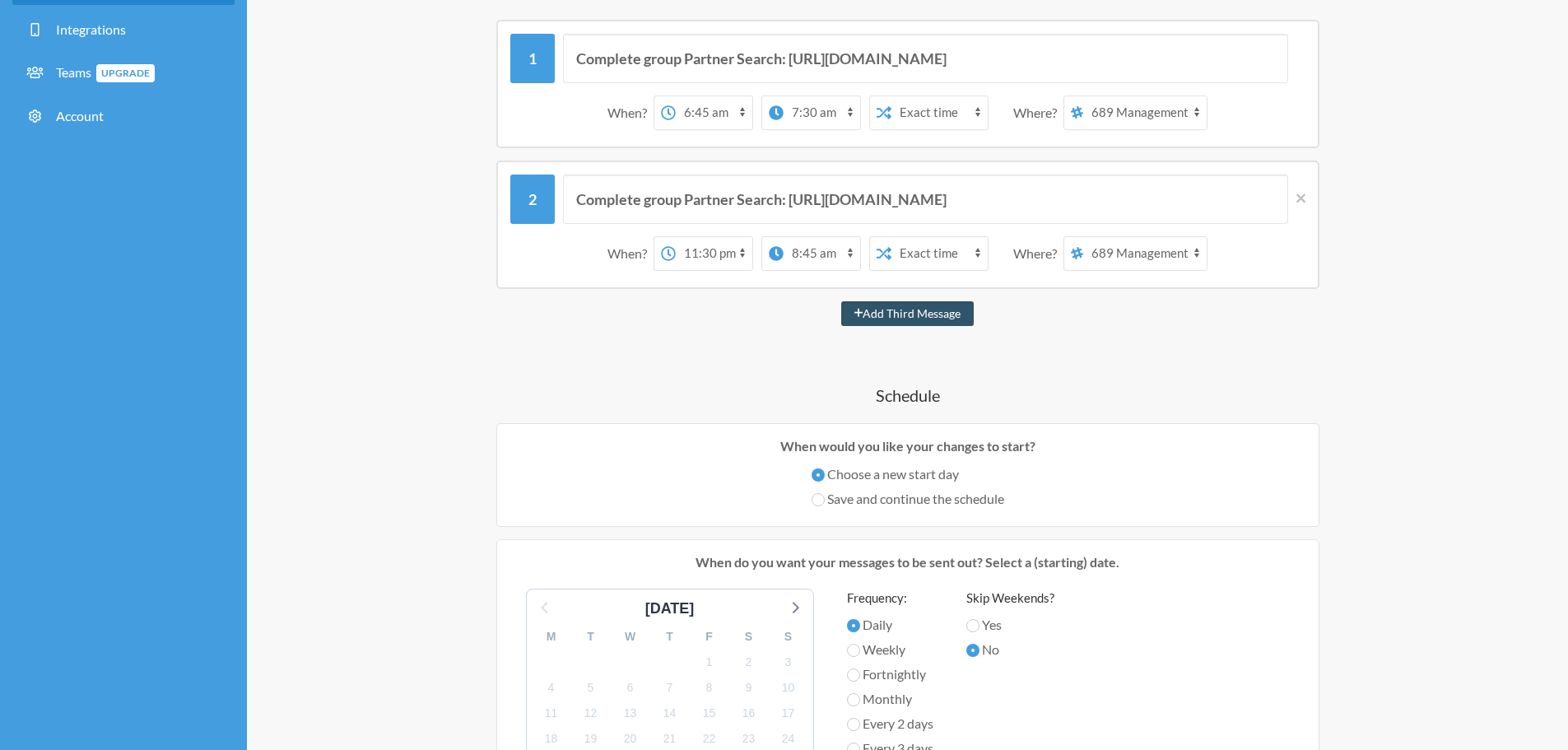
click at [676, 270] on select "12:00 am 12:15 am 12:30 am 12:45 am 1:00 am 1:15 am 1:30 am 1:45 am 2:00 am 2:1…" at bounding box center [714, 254] width 77 height 33
click at [779, 270] on select "12:00 am 12:15 am 12:30 am 12:45 am 1:00 am 1:15 am 1:30 am 1:45 am 2:00 am 2:1…" at bounding box center [796, 254] width 77 height 33
click at [757, 270] on select "12:00 am 12:15 am 12:30 am 12:45 am 1:00 am 1:15 am 1:30 am 1:45 am 2:00 am 2:1…" at bounding box center [796, 254] width 77 height 33
click at [787, 270] on select "12:00 am 12:15 am 12:30 am 12:45 am 1:00 am 1:15 am 1:30 am 1:45 am 2:00 am 2:1…" at bounding box center [796, 254] width 77 height 33
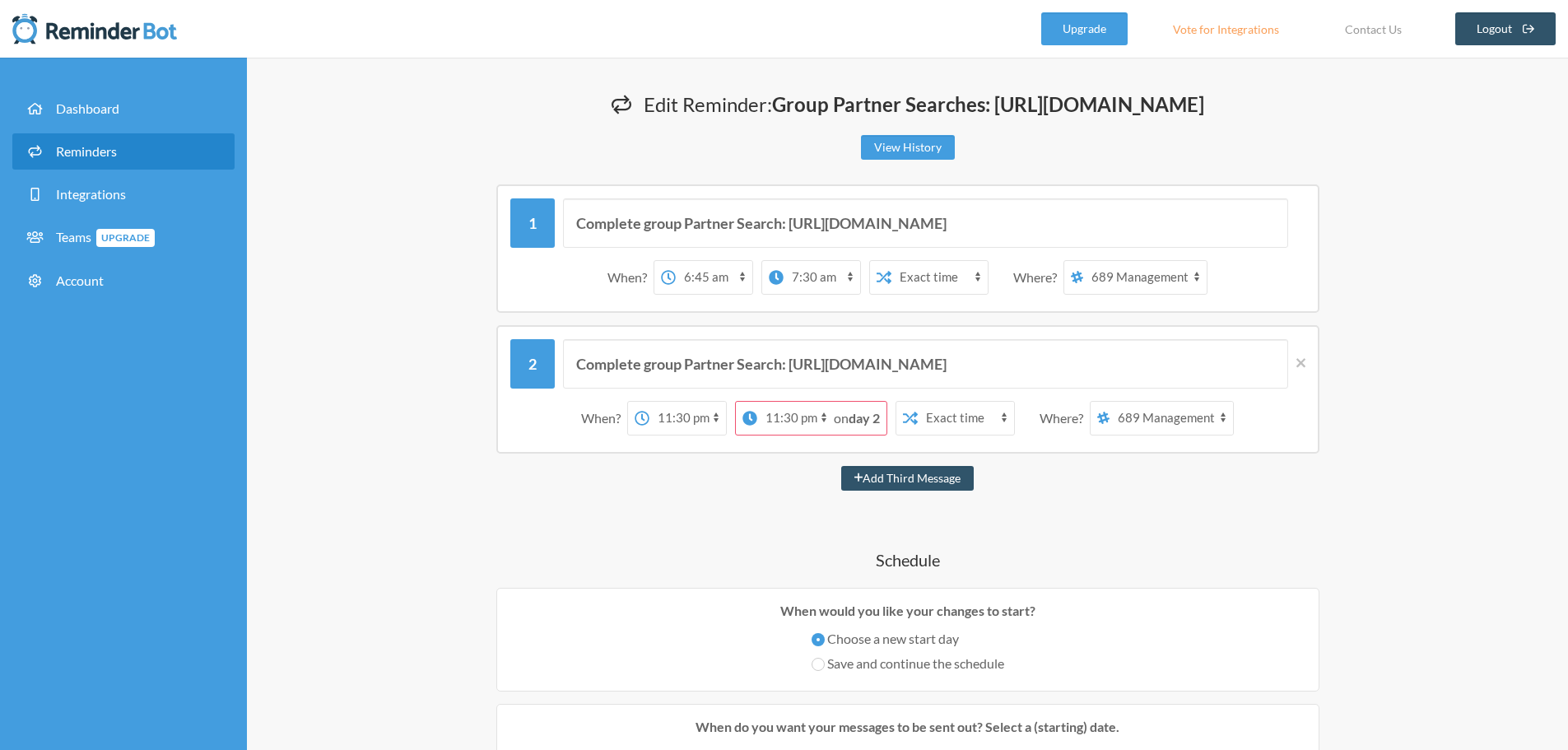
click at [801, 434] on select "12:00 am 12:15 am 12:30 am 12:45 am 1:00 am 1:15 am 1:30 am 1:45 am 2:00 am 2:1…" at bounding box center [796, 419] width 77 height 33
select select "00:00:00"
click at [757, 434] on select "12:00 am 12:15 am 12:30 am 12:45 am 1:00 am 1:15 am 1:30 am 1:45 am 2:00 am 2:1…" at bounding box center [796, 419] width 77 height 33
click at [698, 490] on div "Add Third Message" at bounding box center [907, 478] width 987 height 25
click at [887, 435] on div "12:00 am 12:15 am 12:30 am 12:45 am 1:00 am 1:15 am 1:30 am 1:45 am 2:00 am 2:1…" at bounding box center [811, 418] width 152 height 34
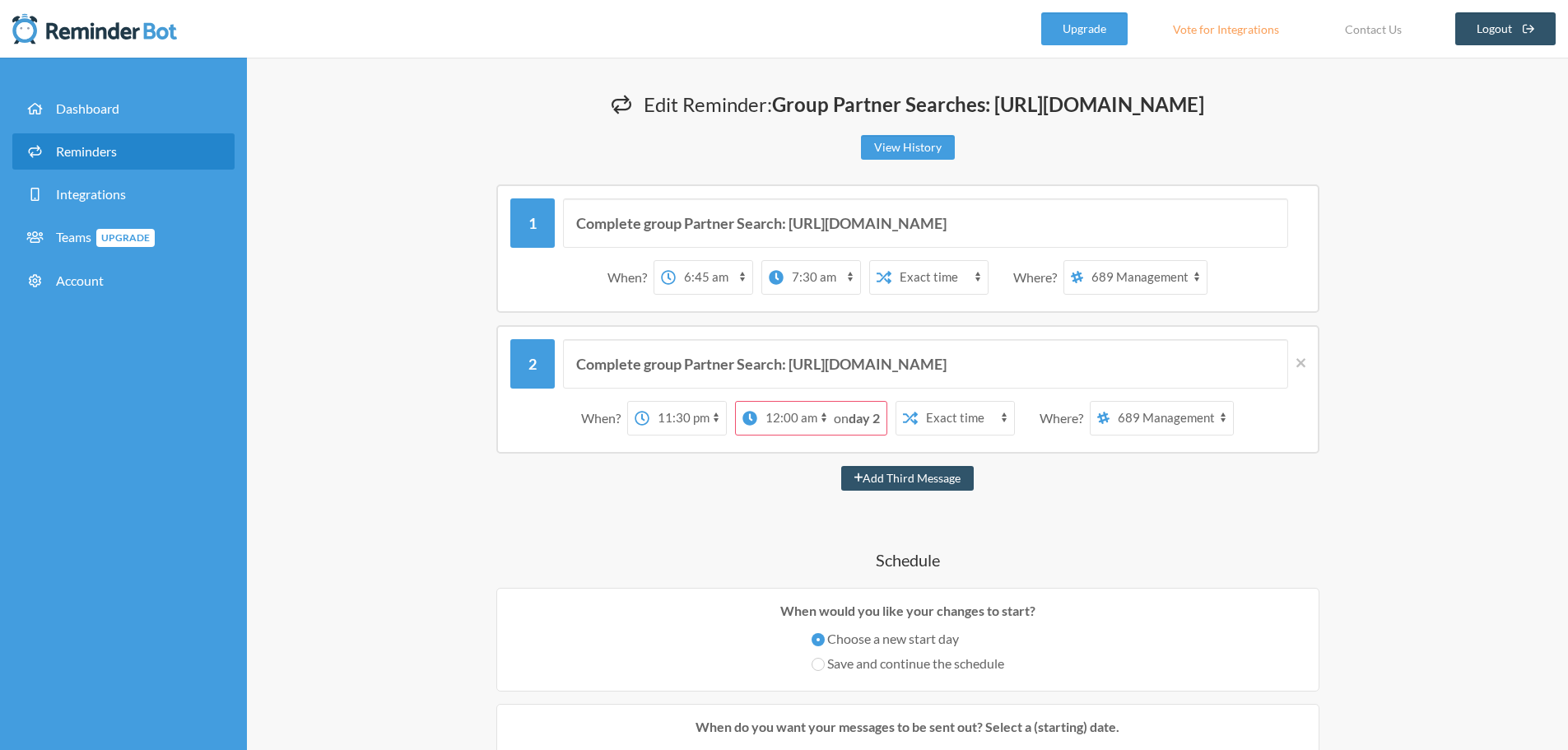
click at [826, 434] on select "12:00 am 12:15 am 12:30 am 12:45 am 1:00 am 1:15 am 1:30 am 1:45 am 2:00 am 2:1…" at bounding box center [796, 419] width 77 height 33
click at [697, 434] on select "12:00 am 12:15 am 12:30 am 12:45 am 1:00 am 1:15 am 1:30 am 1:45 am 2:00 am 2:1…" at bounding box center [688, 419] width 77 height 33
select select "23:15:00"
click at [649, 434] on select "12:00 am 12:15 am 12:30 am 12:45 am 1:00 am 1:15 am 1:30 am 1:45 am 2:00 am 2:1…" at bounding box center [688, 419] width 77 height 33
click at [802, 434] on select "12:00 am 12:15 am 12:30 am 12:45 am 1:00 am 1:15 am 1:30 am 1:45 am 2:00 am 2:1…" at bounding box center [796, 419] width 77 height 33
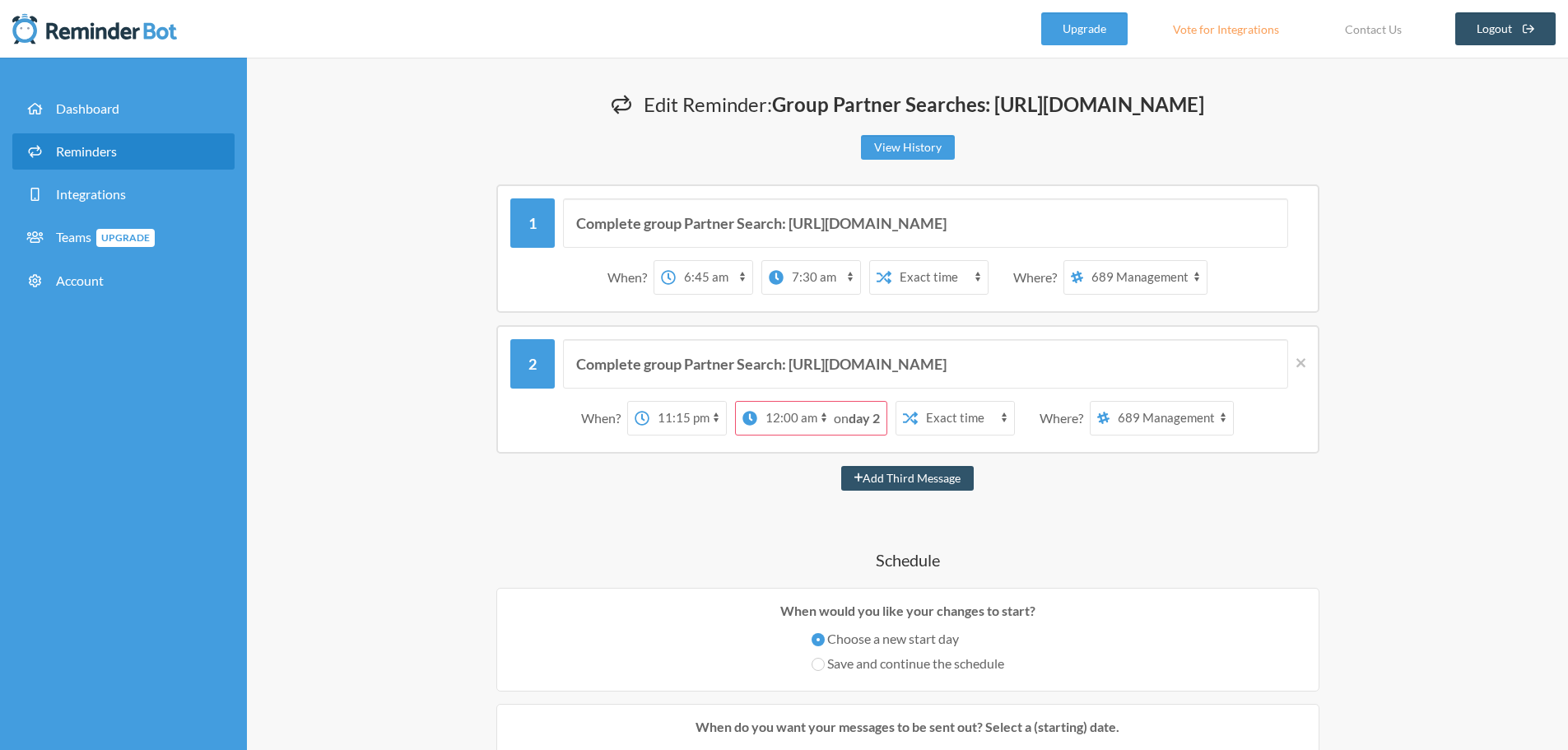
click at [767, 490] on div "Add Third Message" at bounding box center [907, 478] width 987 height 25
click at [818, 434] on select "12:00 am 12:15 am 12:30 am 12:45 am 1:00 am 1:15 am 1:30 am 1:45 am 2:00 am 2:1…" at bounding box center [796, 419] width 77 height 33
click at [857, 426] on strong "day 2" at bounding box center [865, 418] width 31 height 16
click at [804, 434] on select "12:00 am 12:15 am 12:30 am 12:45 am 1:00 am 1:15 am 1:30 am 1:45 am 2:00 am 2:1…" at bounding box center [796, 419] width 77 height 33
select select "00:30:00"
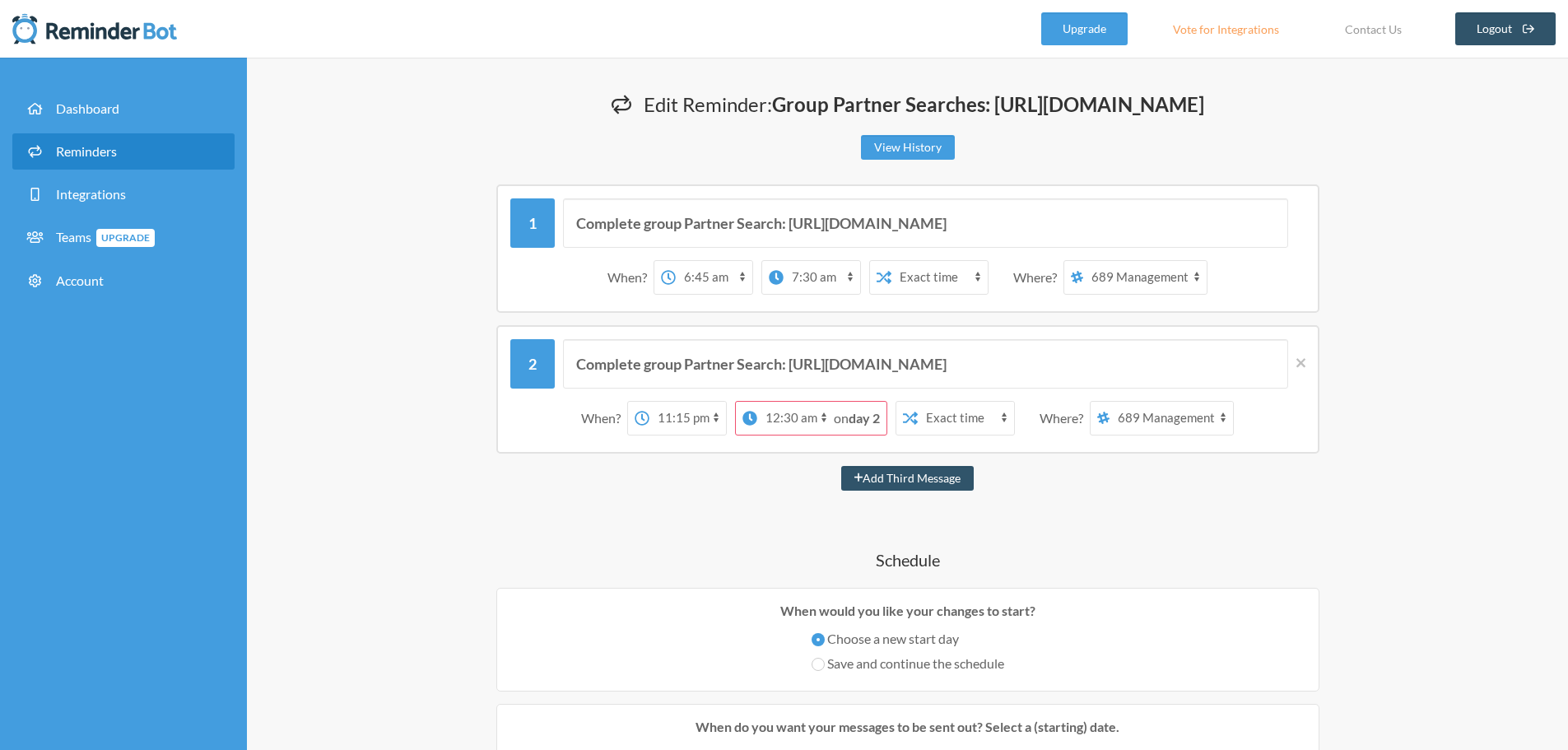
click at [757, 434] on select "12:00 am 12:15 am 12:30 am 12:45 am 1:00 am 1:15 am 1:30 am 1:45 am 2:00 am 2:1…" at bounding box center [796, 419] width 77 height 33
click at [1302, 371] on icon at bounding box center [1300, 363] width 9 height 15
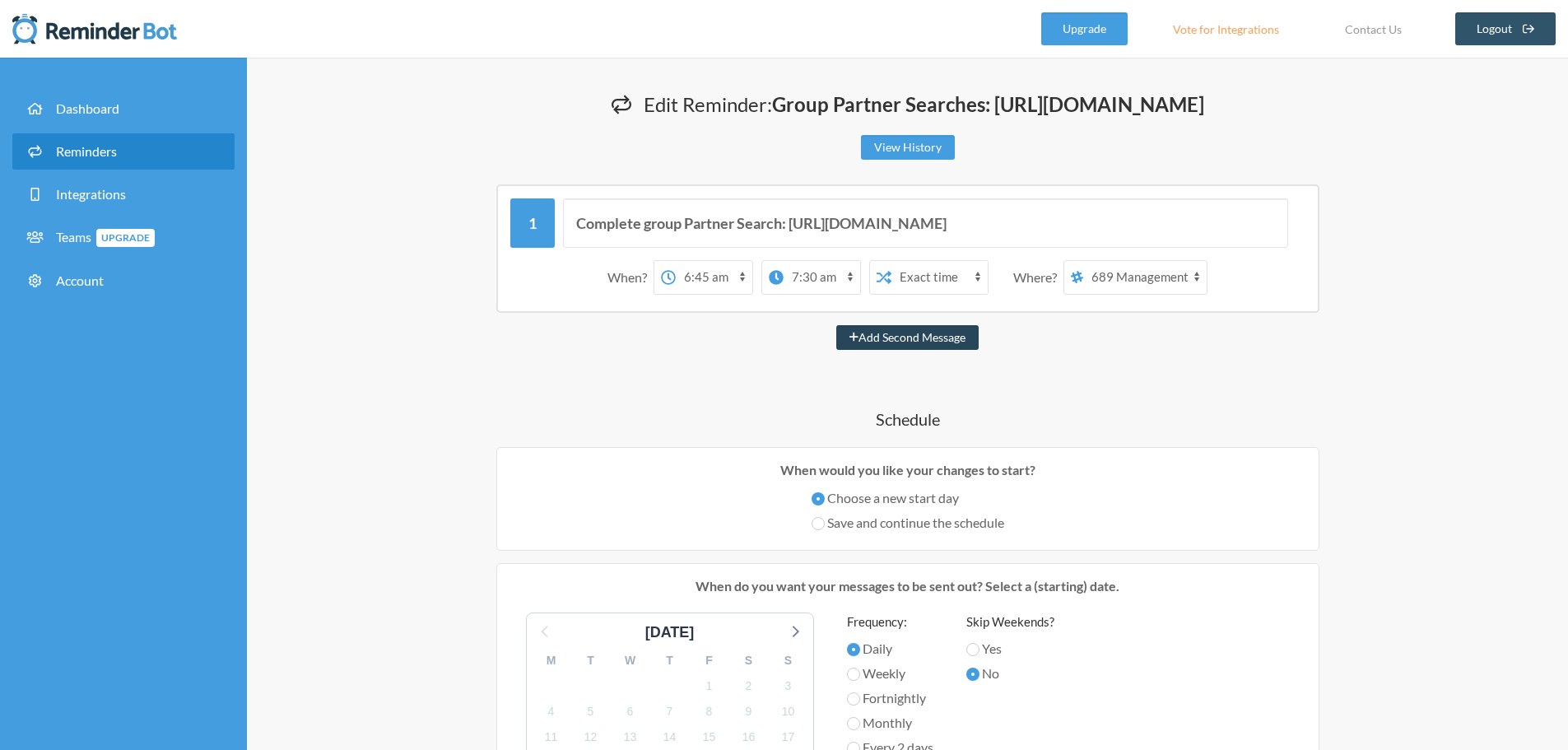
click at [874, 350] on button "Add Second Message" at bounding box center [907, 337] width 142 height 25
select select "07:45:00"
select select "08:45:00"
select select "spaces/AAAAOtecj0s"
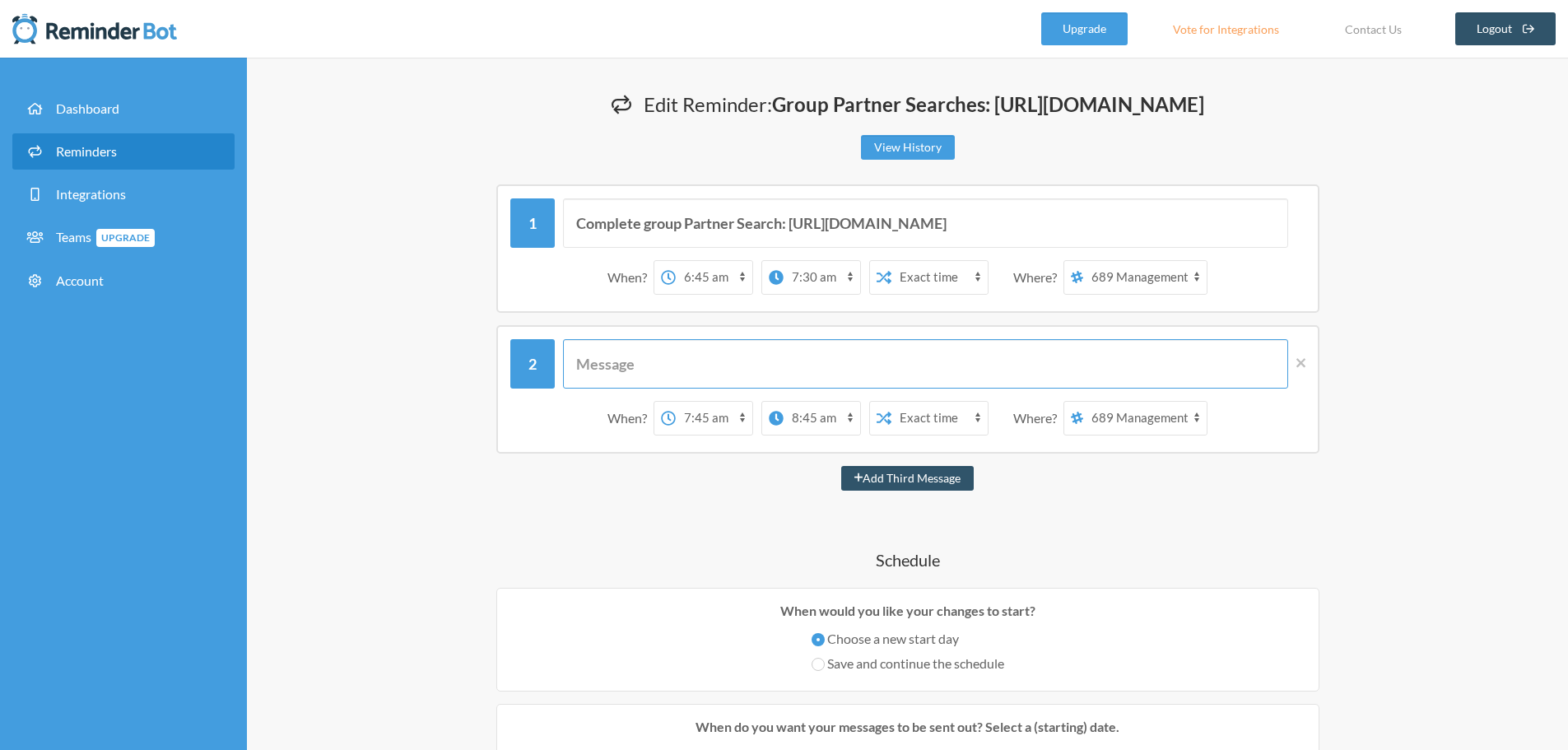
click at [690, 388] on input "text" at bounding box center [925, 364] width 725 height 49
paste input "Complete group Partner Search: [URL][DOMAIN_NAME]"
type input "Complete group Partner Search: [URL][DOMAIN_NAME]"
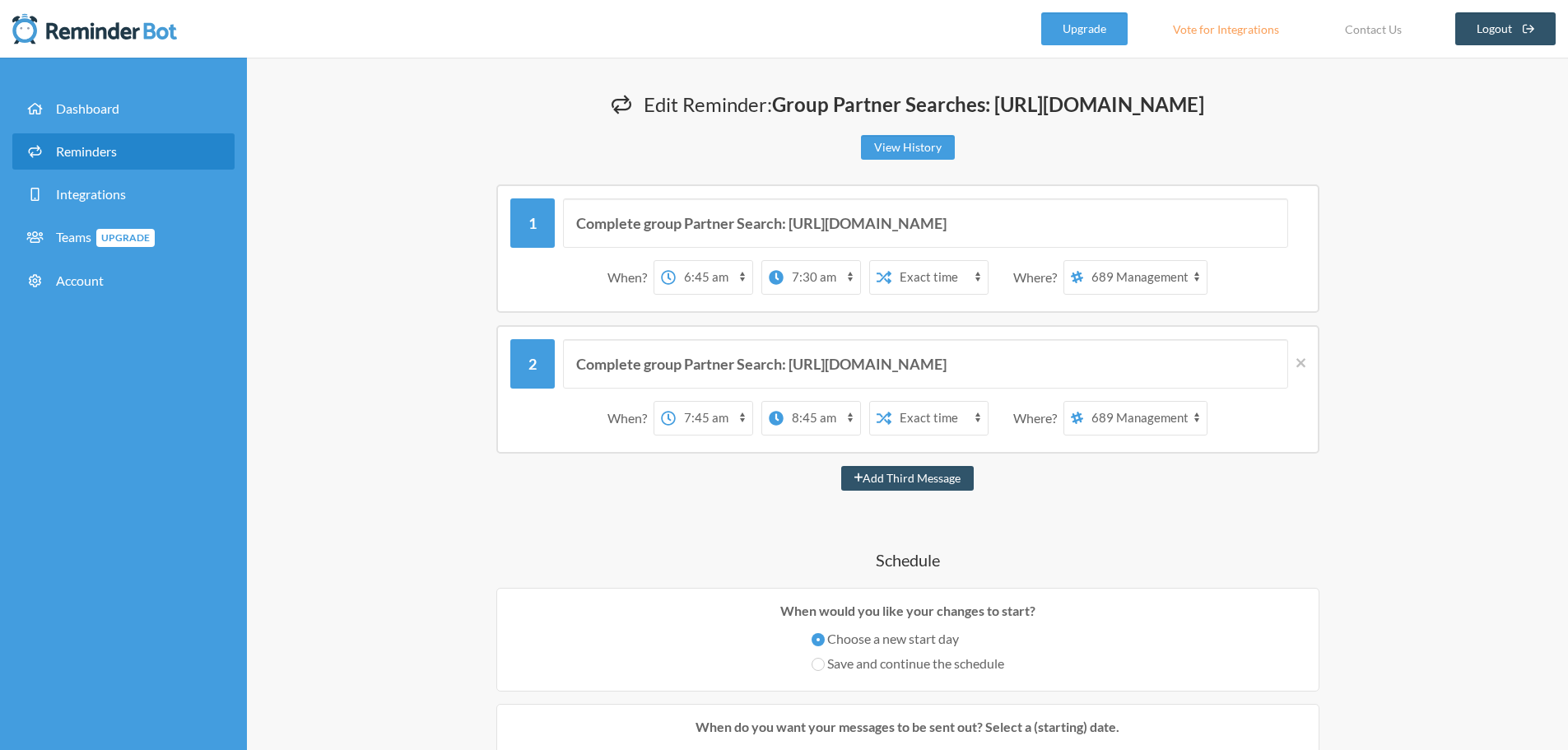
click at [825, 434] on select "12:00 am 12:15 am 12:30 am 12:45 am 1:00 am 1:15 am 1:30 am 1:45 am 2:00 am 2:1…" at bounding box center [821, 419] width 77 height 33
select select "23:45:00"
click at [783, 434] on select "12:00 am 12:15 am 12:30 am 12:45 am 1:00 am 1:15 am 1:30 am 1:45 am 2:00 am 2:1…" at bounding box center [821, 419] width 77 height 33
click at [707, 434] on select "12:00 am 12:15 am 12:30 am 12:45 am 1:00 am 1:15 am 1:30 am 1:45 am 2:00 am 2:1…" at bounding box center [714, 419] width 77 height 33
click at [676, 434] on select "12:00 am 12:15 am 12:30 am 12:45 am 1:00 am 1:15 am 1:30 am 1:45 am 2:00 am 2:1…" at bounding box center [714, 419] width 77 height 33
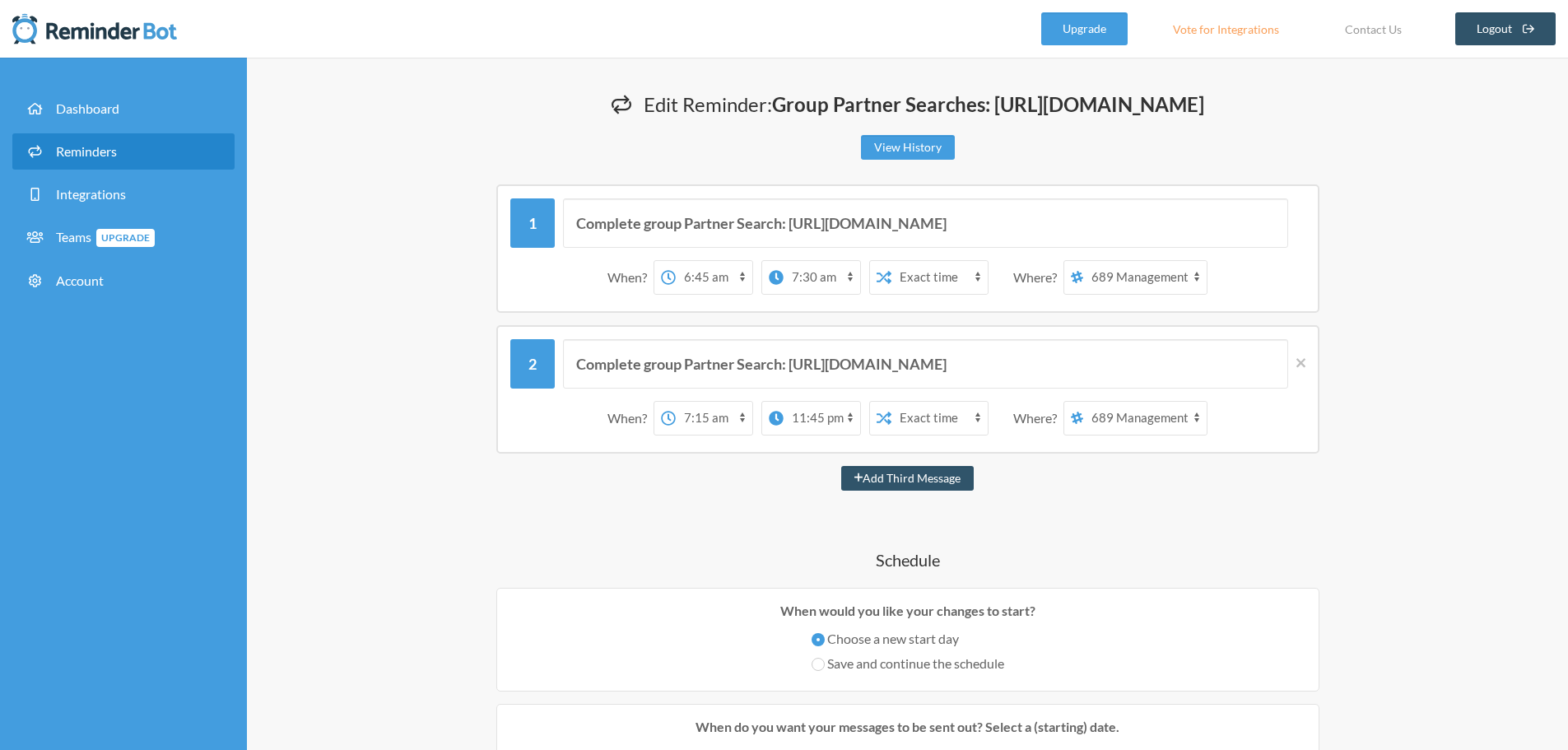
click at [708, 434] on select "12:00 am 12:15 am 12:30 am 12:45 am 1:00 am 1:15 am 1:30 am 1:45 am 2:00 am 2:1…" at bounding box center [714, 419] width 77 height 33
select select "23:30:00"
click at [676, 434] on select "12:00 am 12:15 am 12:30 am 12:45 am 1:00 am 1:15 am 1:30 am 1:45 am 2:00 am 2:1…" at bounding box center [714, 419] width 77 height 33
drag, startPoint x: 680, startPoint y: 537, endPoint x: 690, endPoint y: 534, distance: 10.4
click at [681, 490] on div "Add Third Message" at bounding box center [907, 478] width 987 height 25
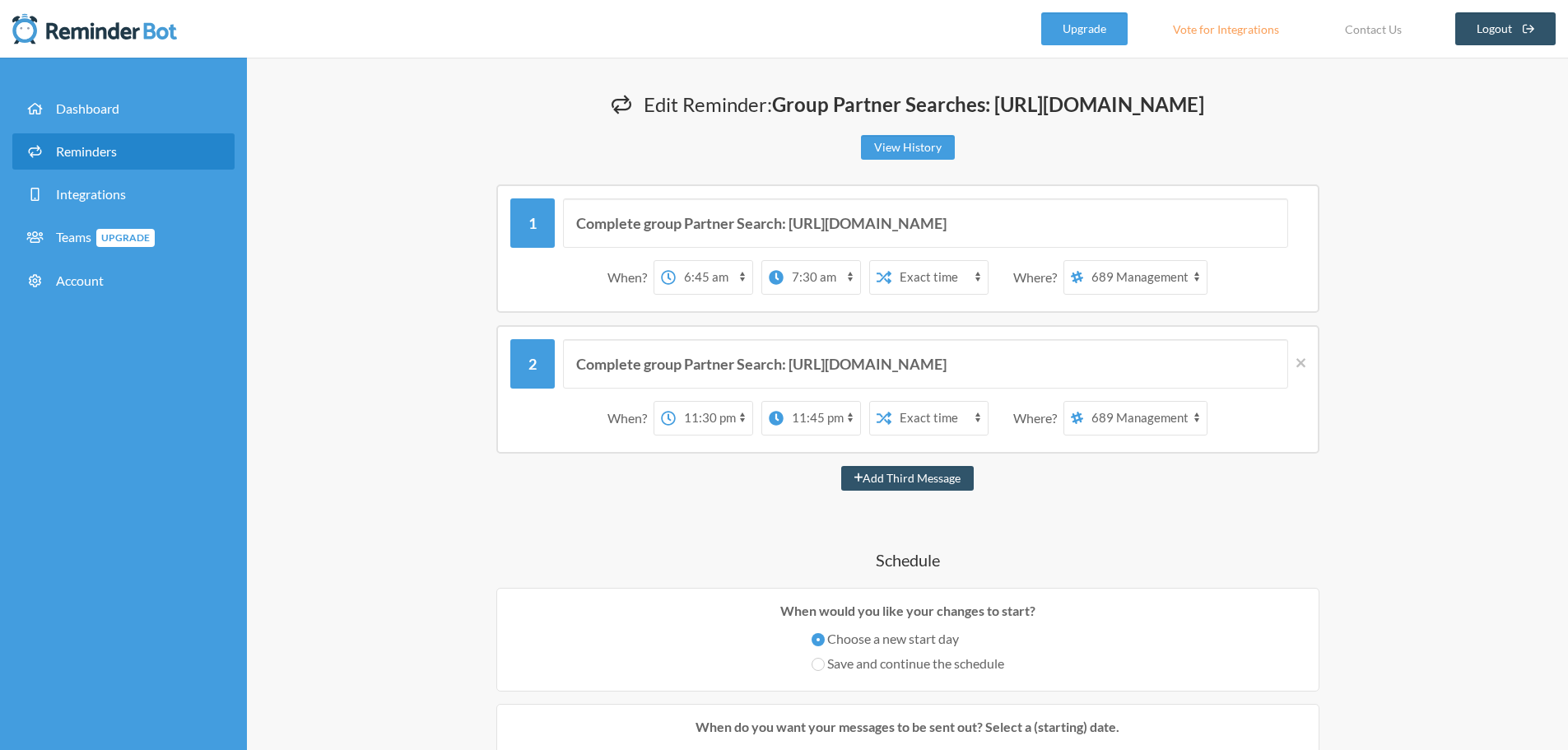
click at [826, 434] on select "12:00 am 12:15 am 12:30 am 12:45 am 1:00 am 1:15 am 1:30 am 1:45 am 2:00 am 2:1…" at bounding box center [821, 419] width 77 height 33
click at [1131, 490] on div "Add Third Message" at bounding box center [907, 478] width 987 height 25
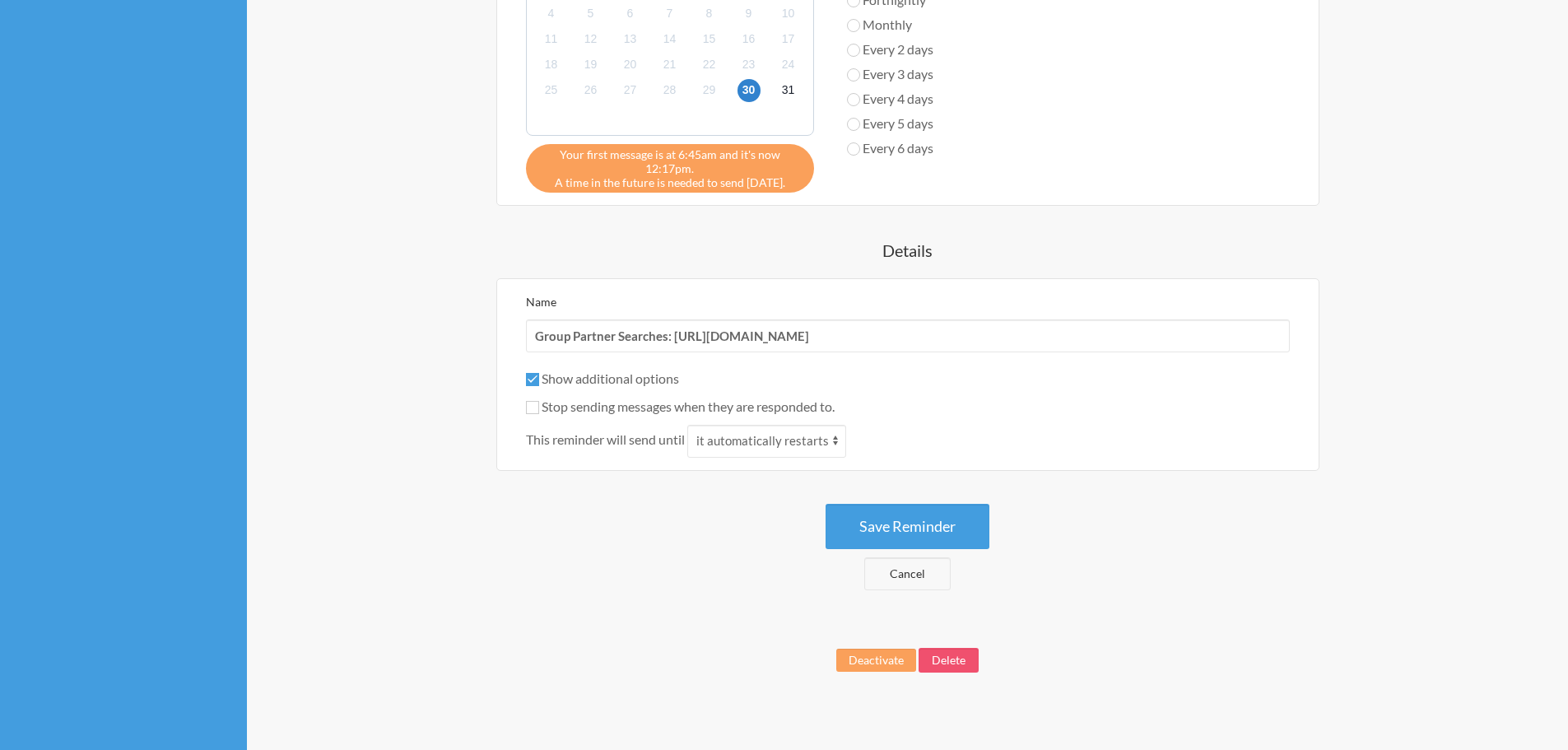
scroll to position [907, 0]
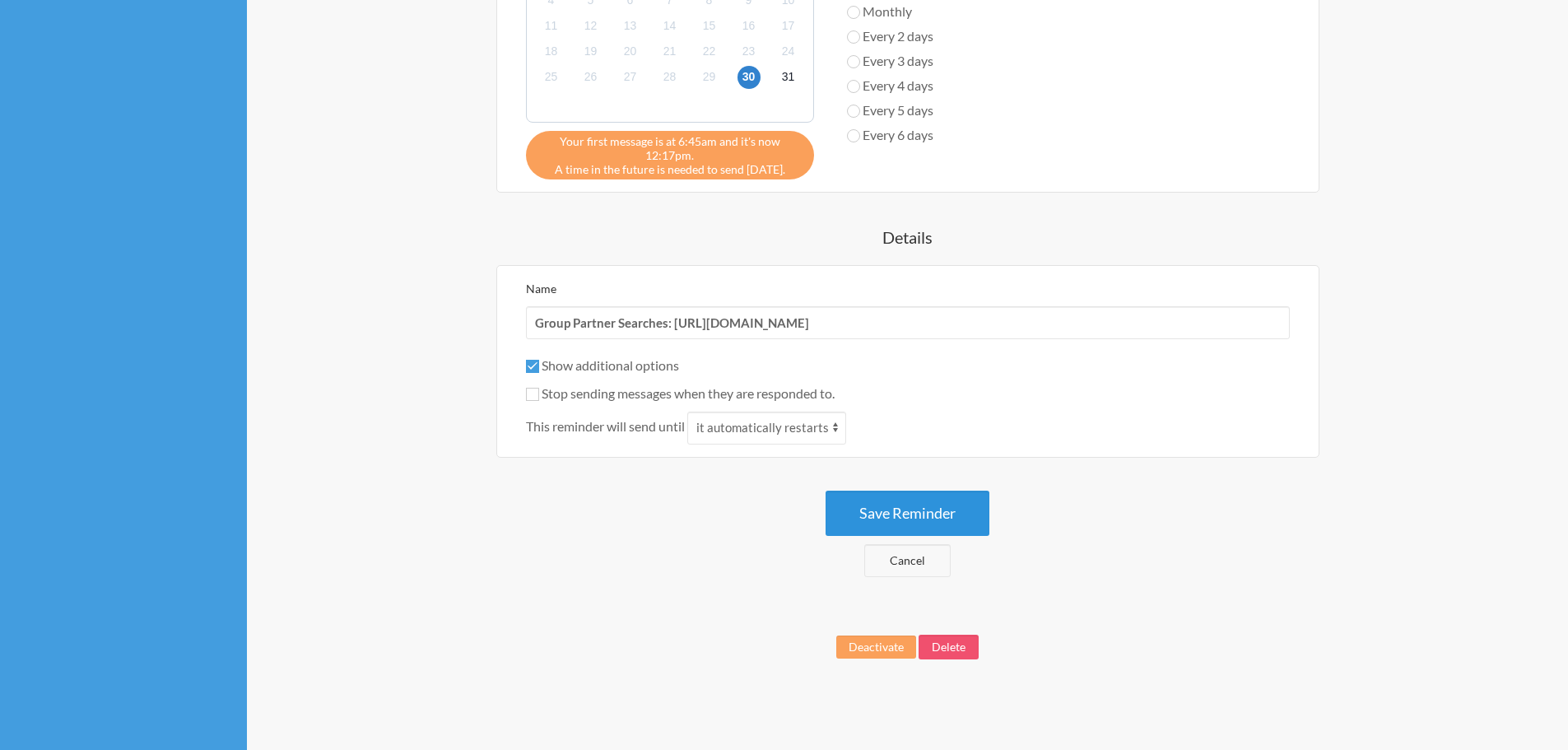
click at [929, 508] on button "Save Reminder" at bounding box center [907, 513] width 164 height 45
